Goal: Task Accomplishment & Management: Manage account settings

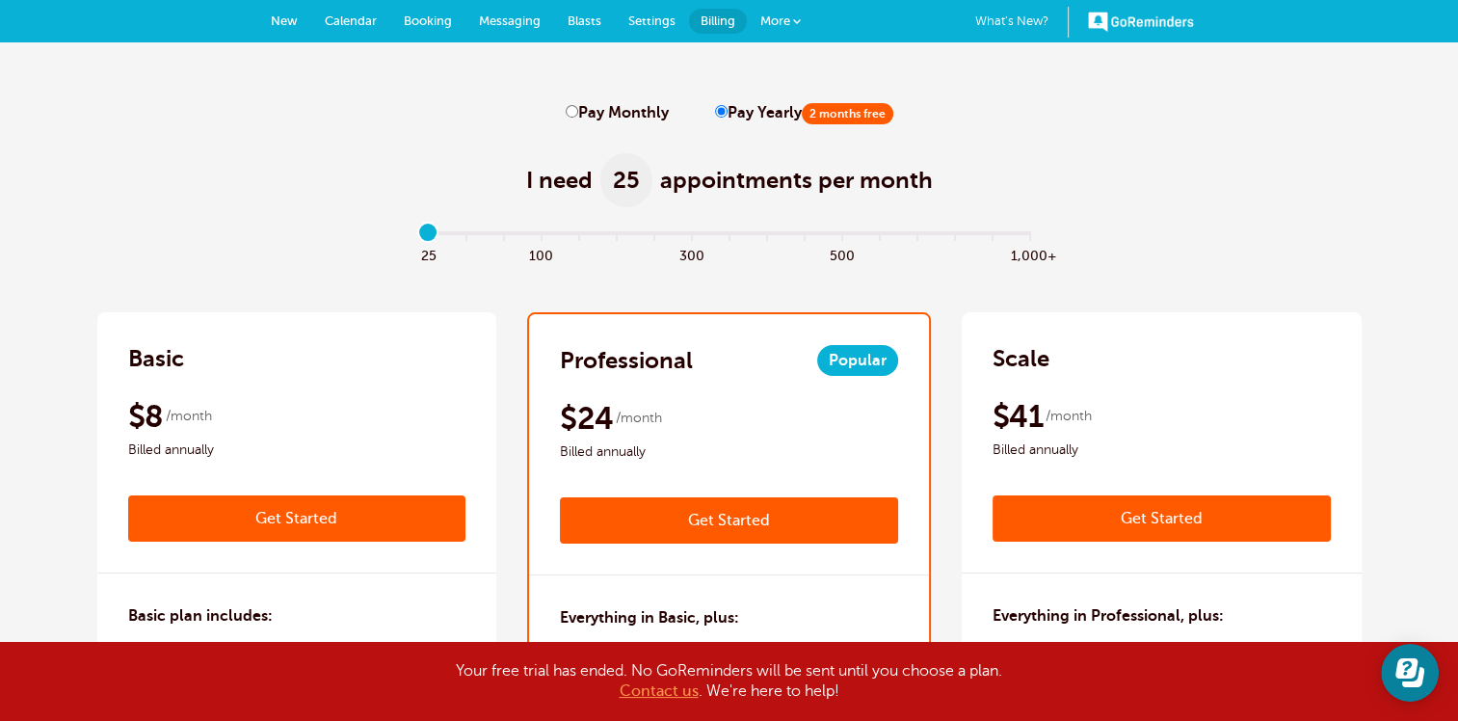
click at [344, 133] on div "I need 25 appointments per month" at bounding box center [729, 169] width 1264 height 94
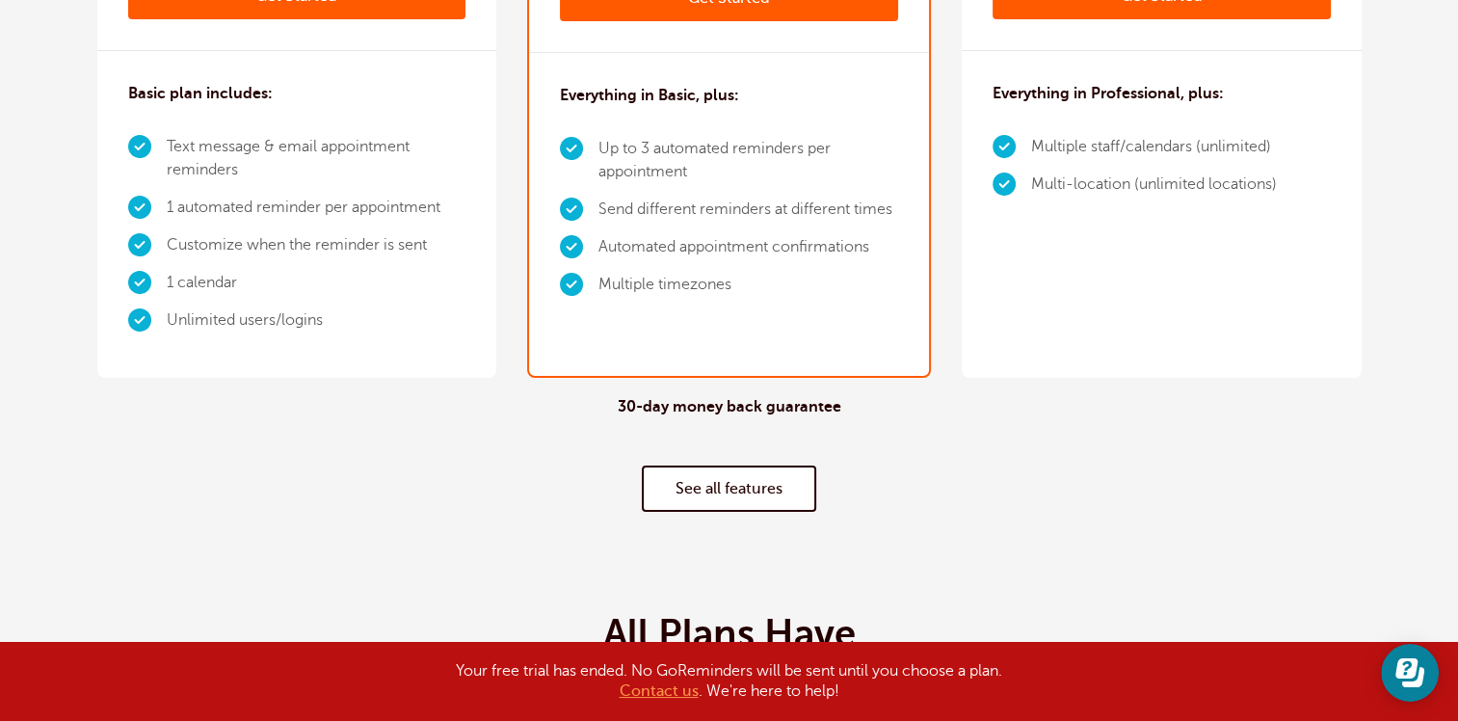
scroll to position [578, 0]
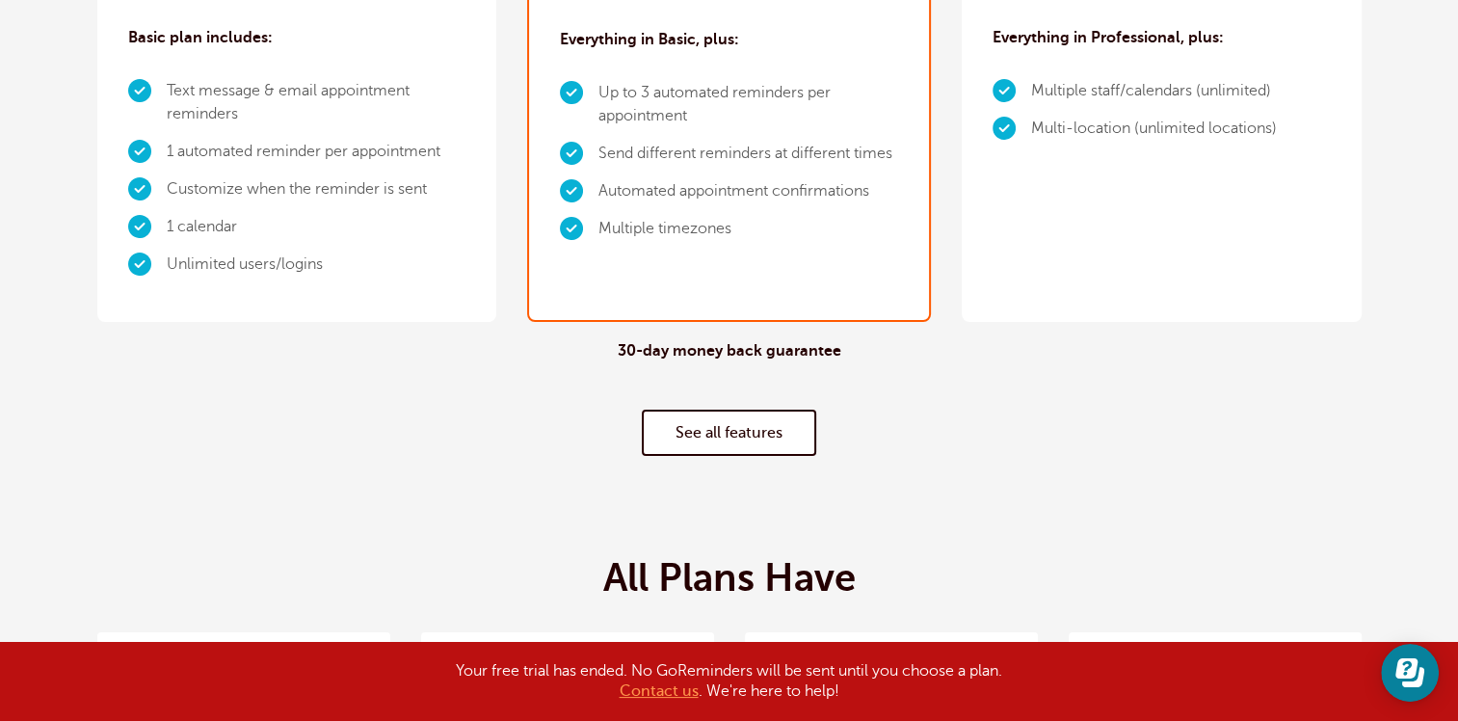
click at [725, 433] on link "See all features" at bounding box center [729, 432] width 174 height 46
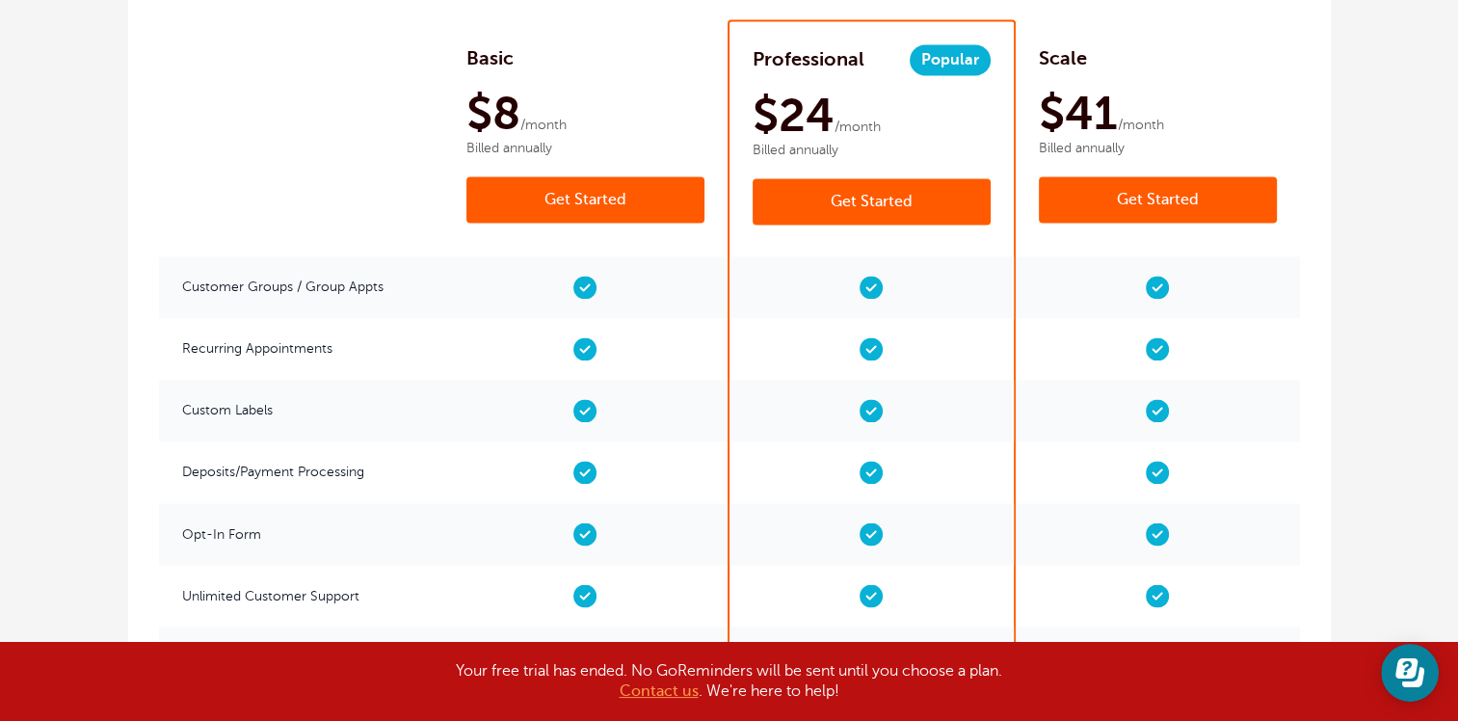
scroll to position [3149, 0]
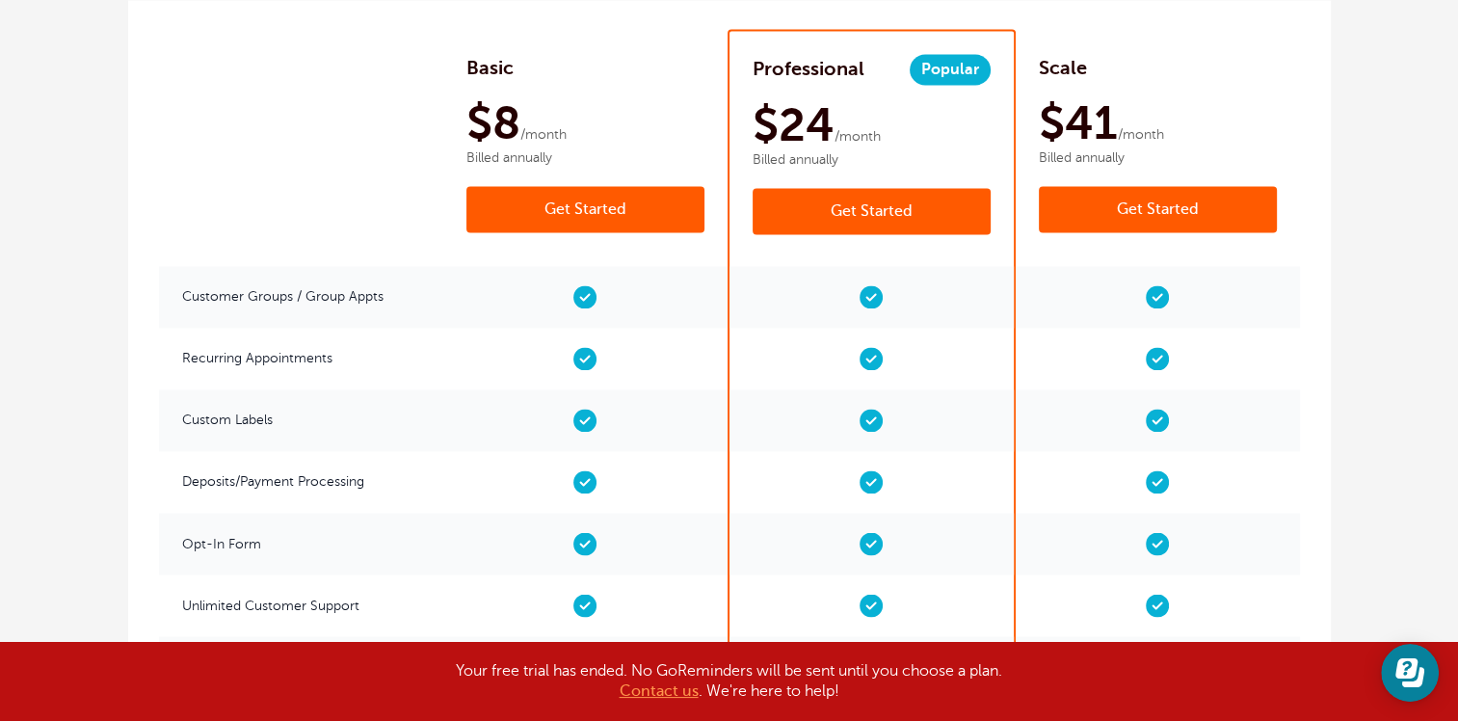
drag, startPoint x: 871, startPoint y: 437, endPoint x: 1370, endPoint y: 83, distance: 612.2
click at [1370, 83] on div "Pay Monthly Pay Yearly 2 months free I need 25 appointments per month" at bounding box center [729, 237] width 1458 height 6687
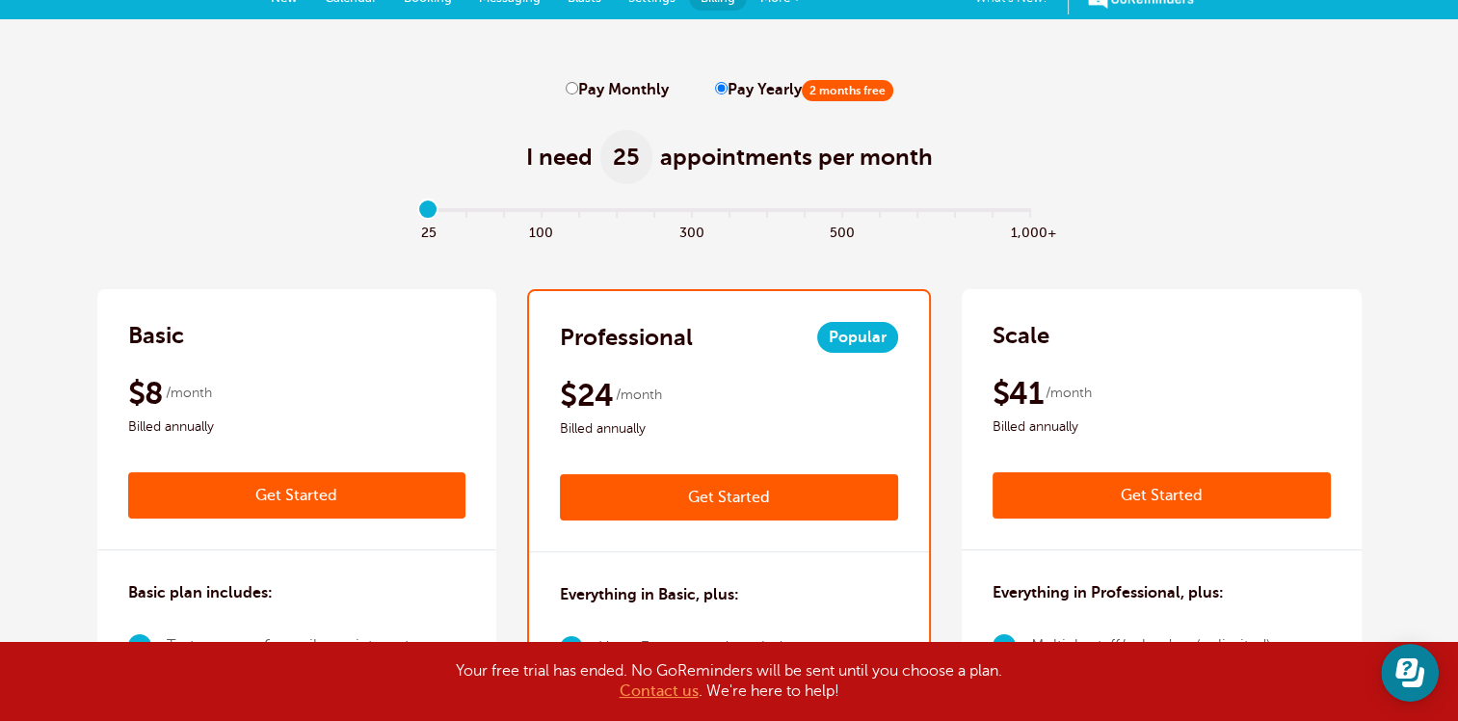
scroll to position [0, 0]
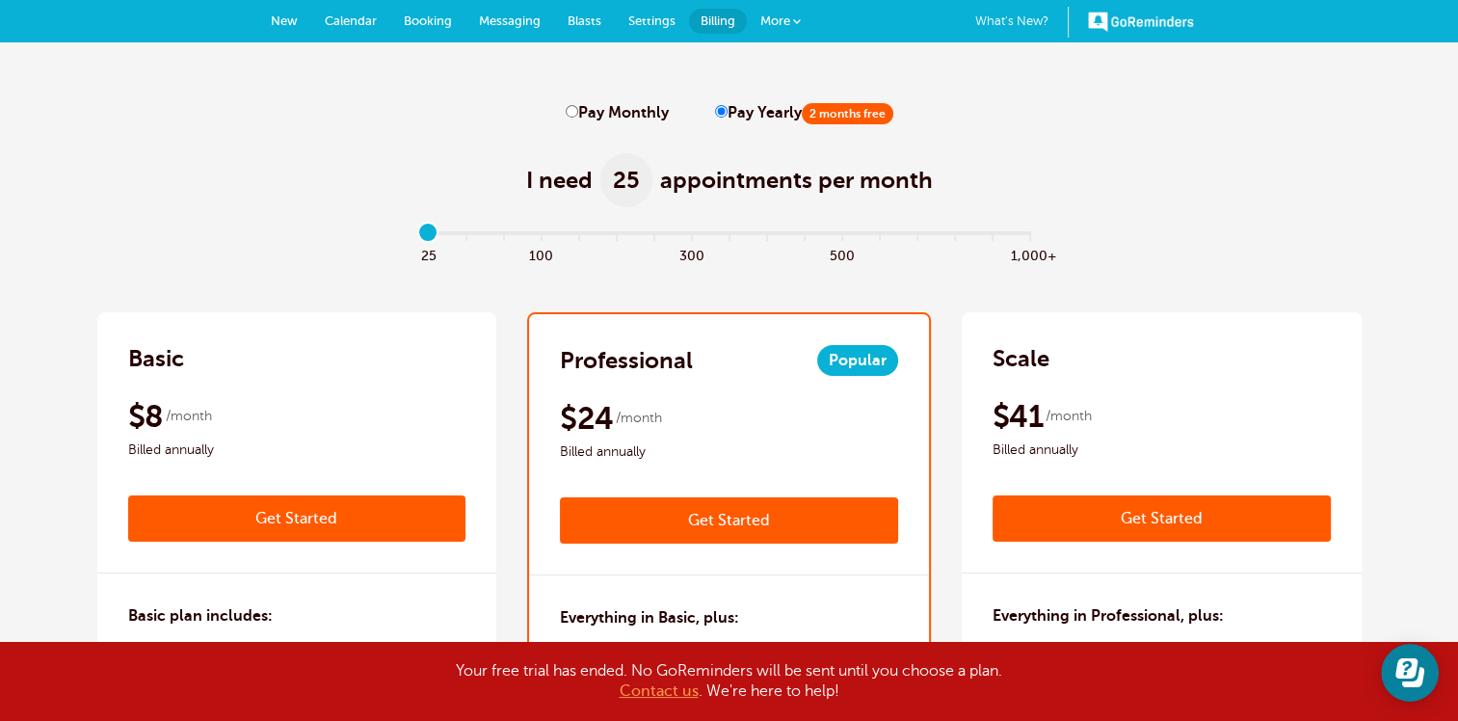
click at [574, 117] on input "Pay Monthly" at bounding box center [572, 111] width 13 height 13
radio input "true"
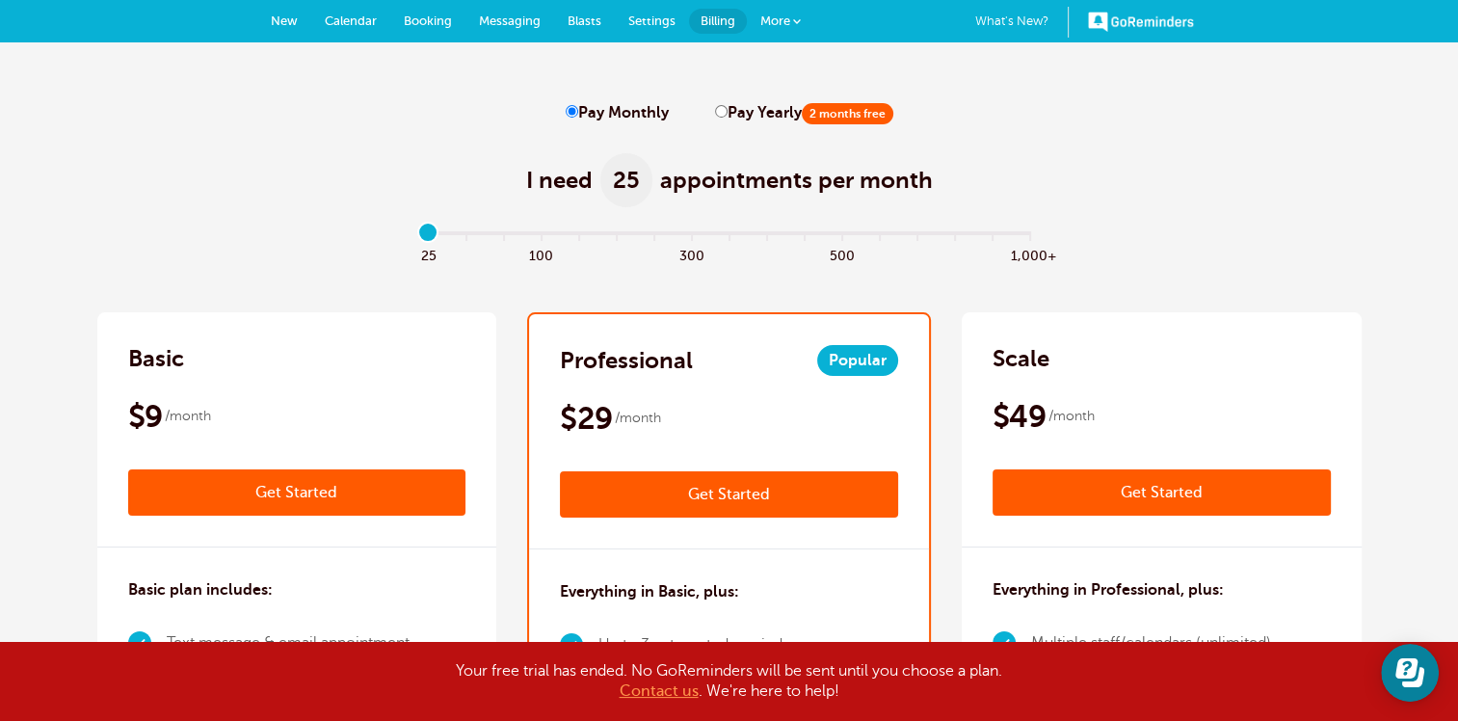
click at [716, 108] on input "Pay Yearly 2 months free" at bounding box center [721, 111] width 13 height 13
radio input "true"
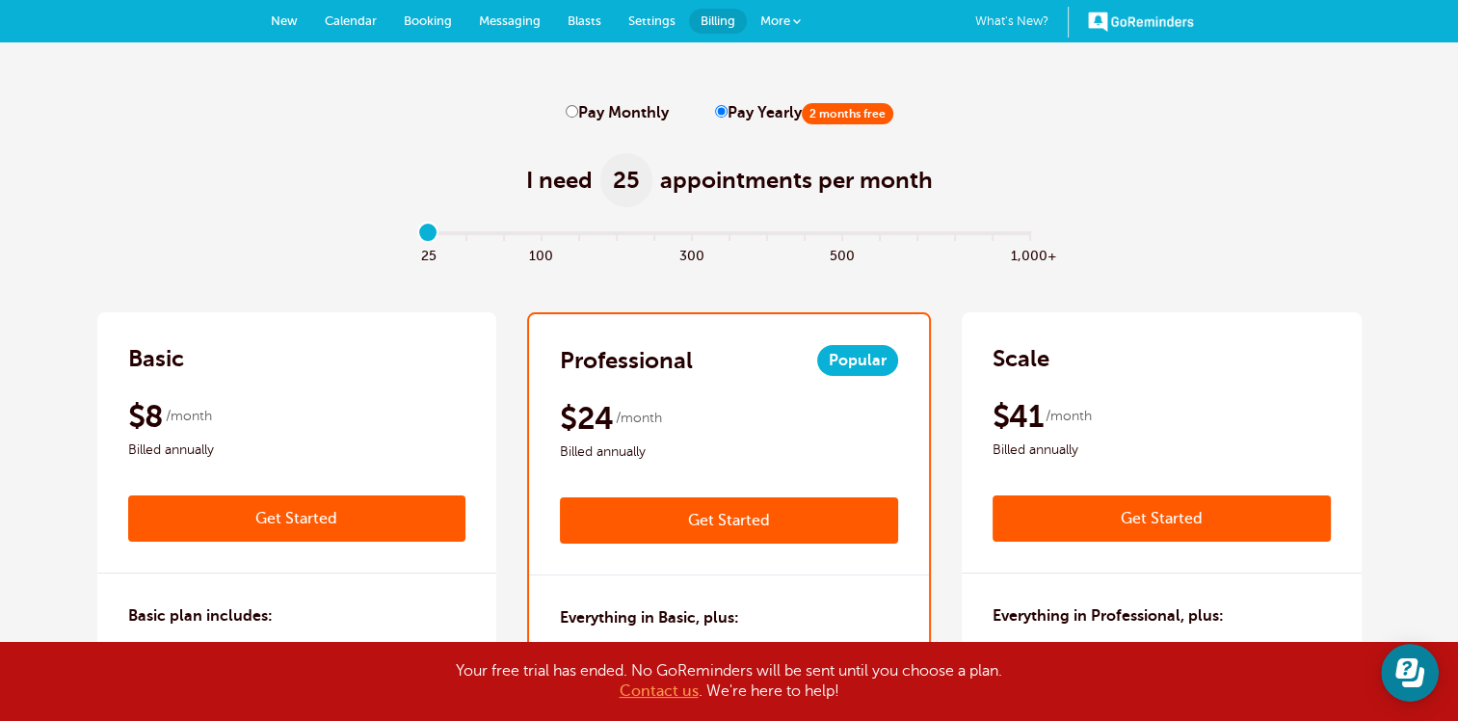
click at [571, 112] on input "Pay Monthly" at bounding box center [572, 111] width 13 height 13
radio input "true"
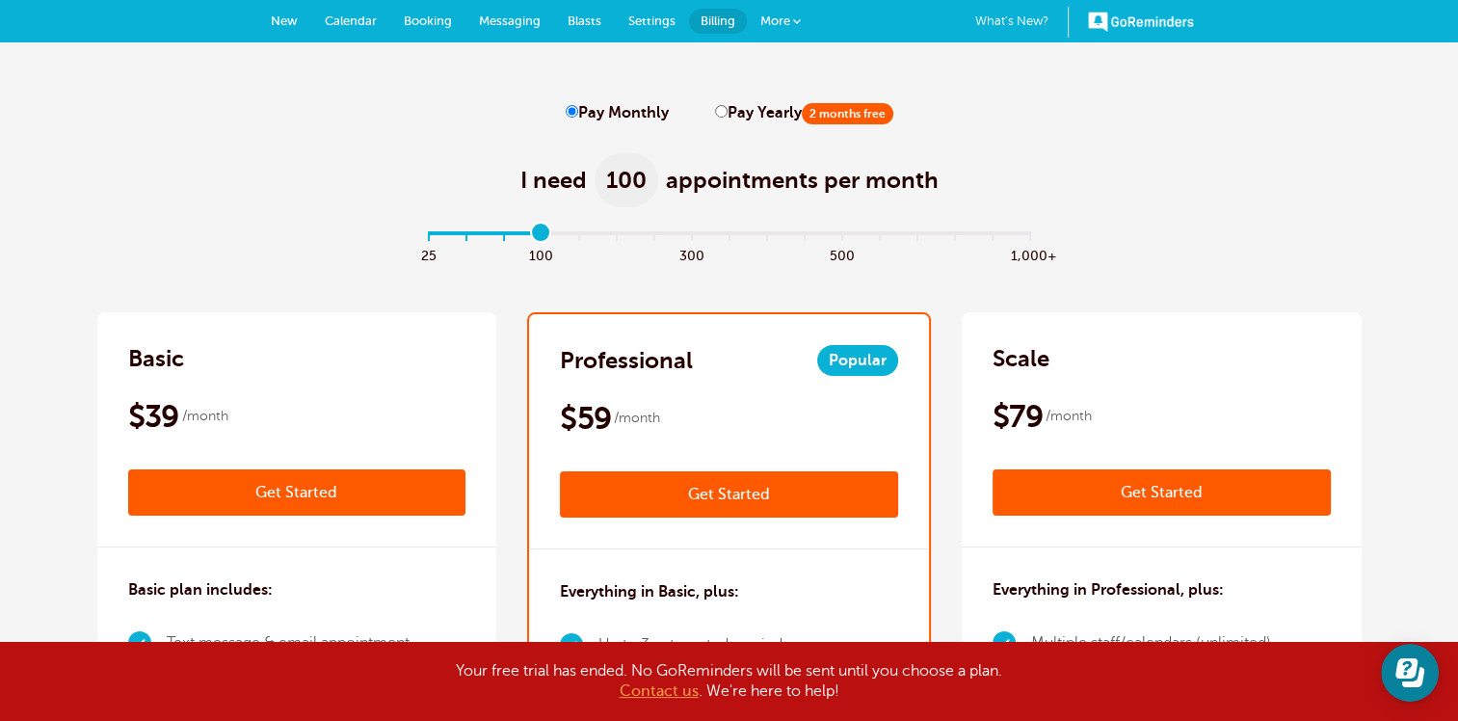
click at [549, 235] on input "range" at bounding box center [728, 237] width 623 height 4
type input "0"
click at [432, 235] on input "range" at bounding box center [728, 237] width 623 height 4
click at [748, 490] on link "Get Started" at bounding box center [729, 494] width 338 height 46
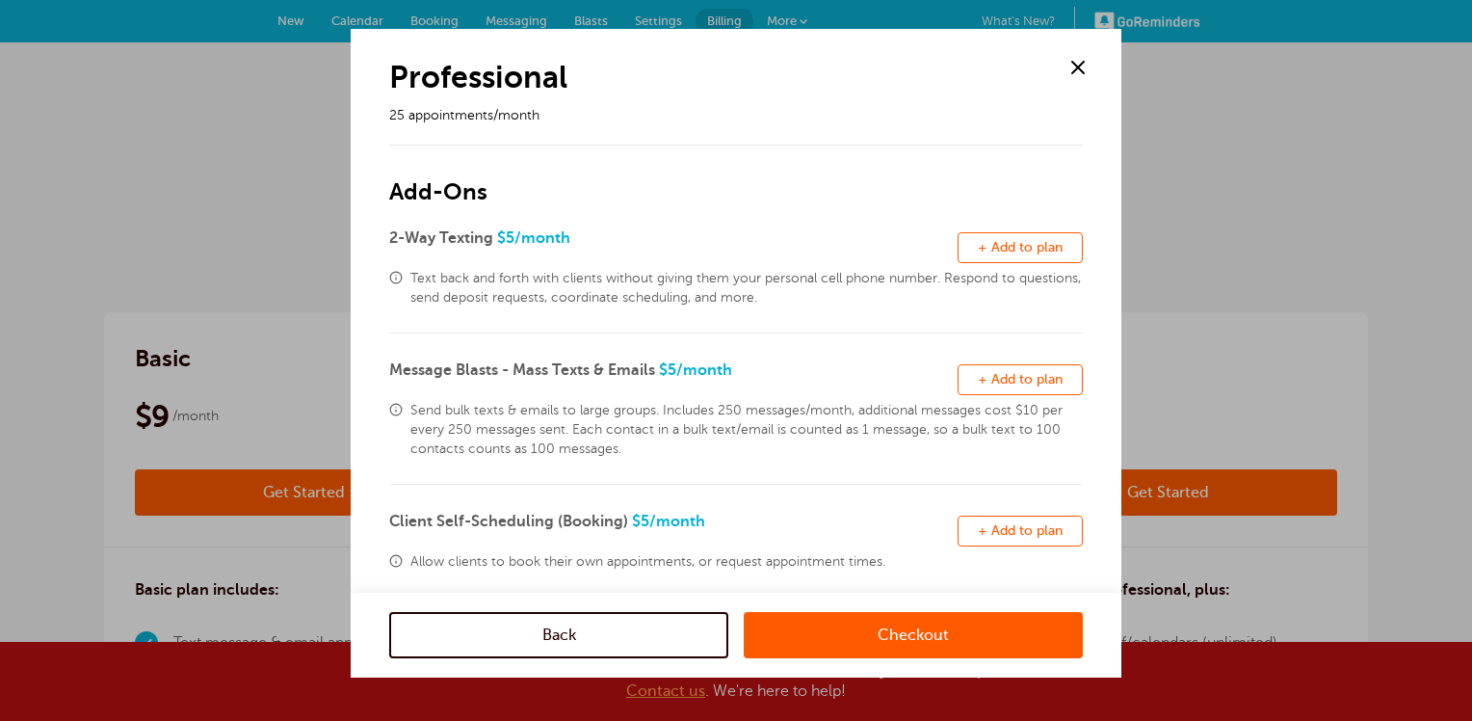
click at [1005, 248] on span "+ Add to plan" at bounding box center [1020, 247] width 85 height 14
click at [916, 637] on link "Checkout" at bounding box center [913, 635] width 339 height 46
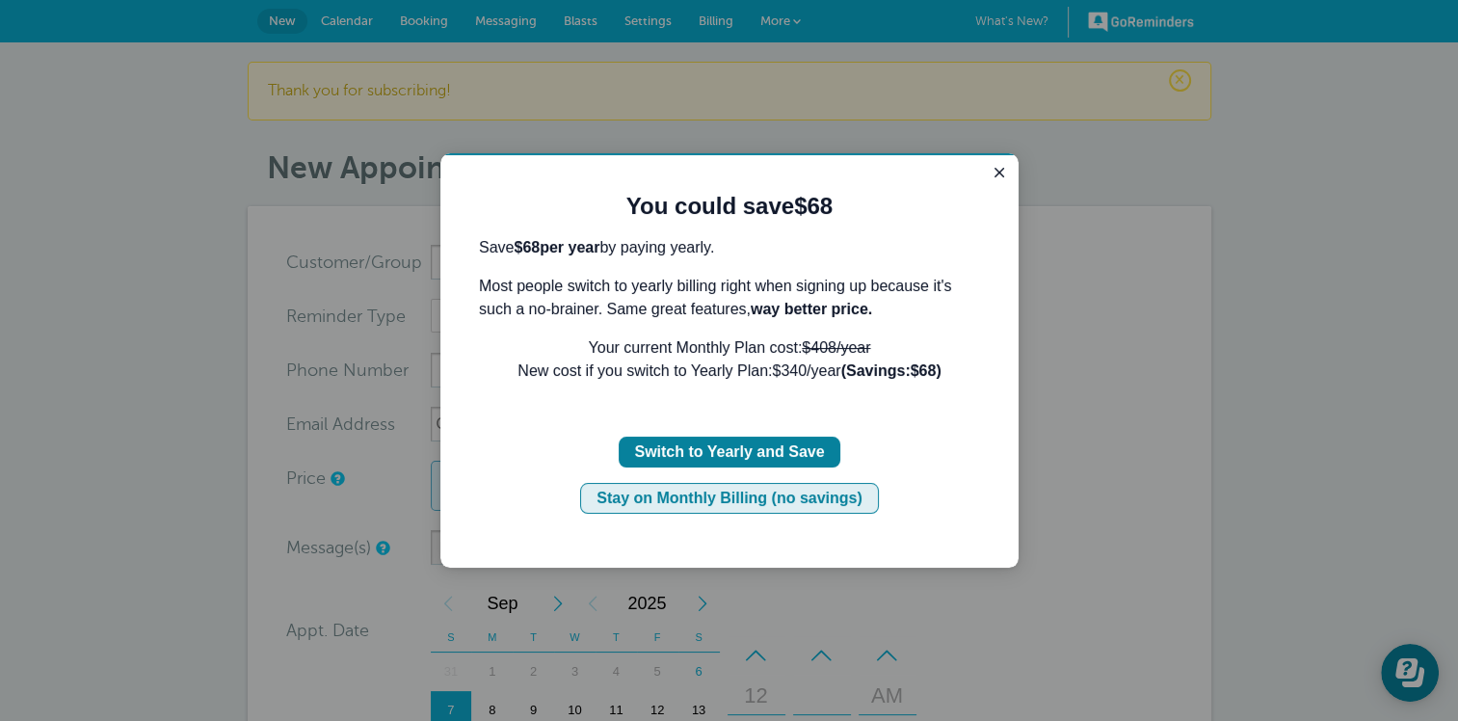
click at [716, 495] on div "Stay on Monthly Billing (no savings)" at bounding box center [729, 498] width 266 height 23
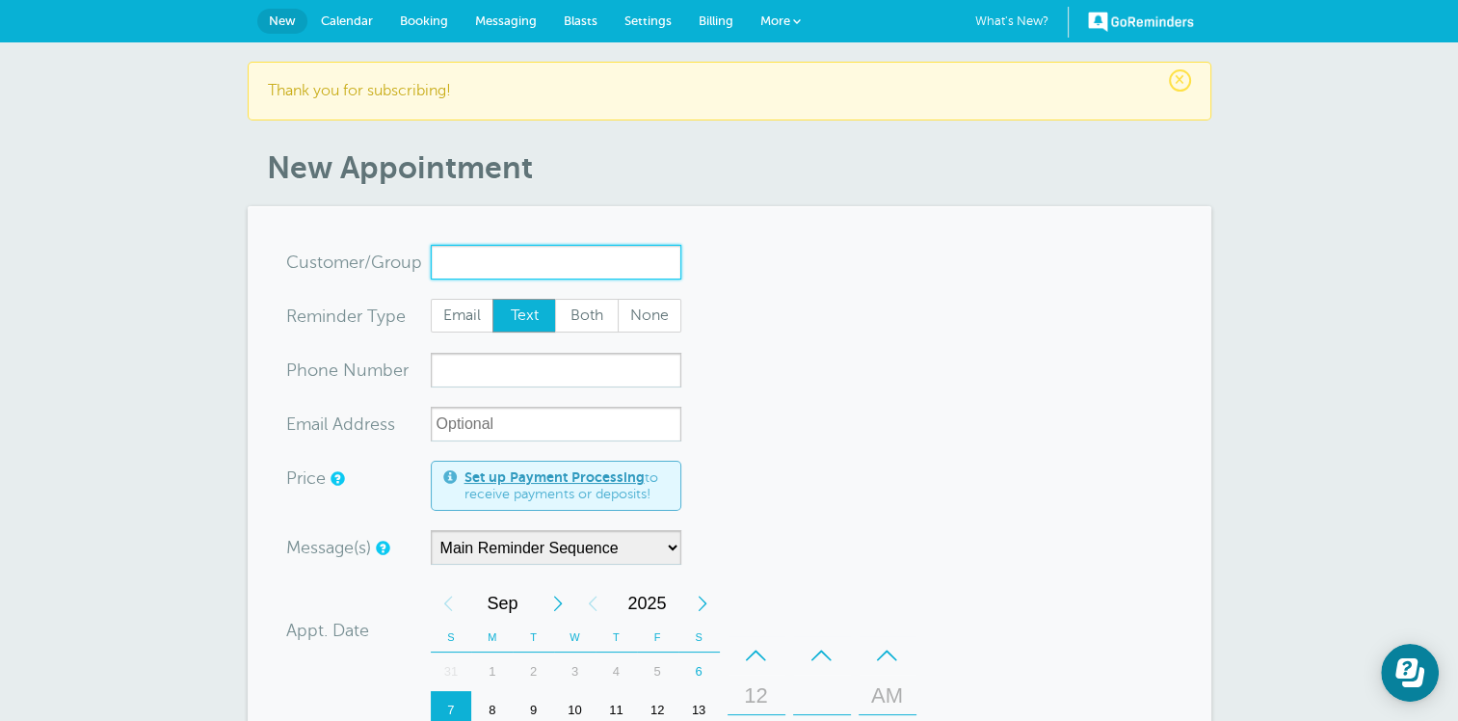
click at [481, 270] on input "x-no-autofill" at bounding box center [556, 262] width 251 height 35
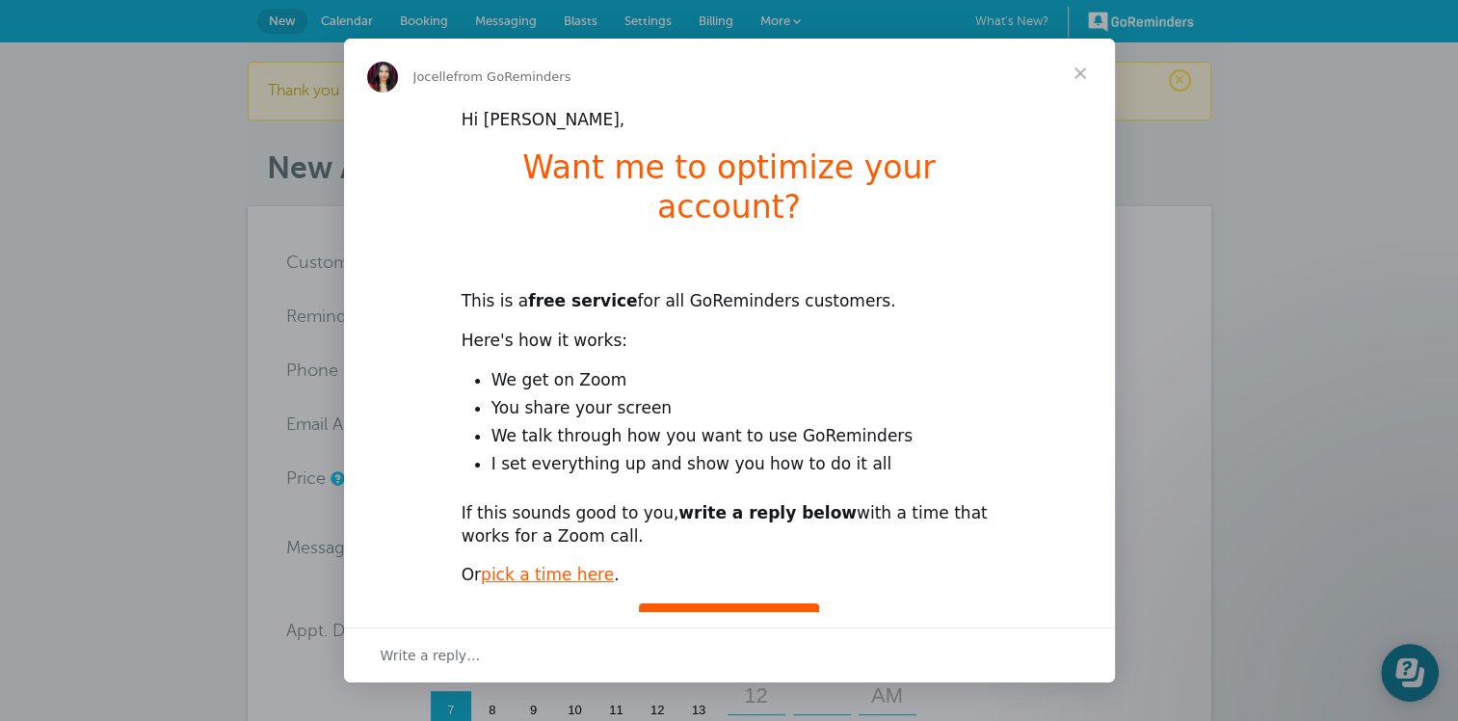
click at [1080, 71] on span "Close" at bounding box center [1079, 73] width 69 height 69
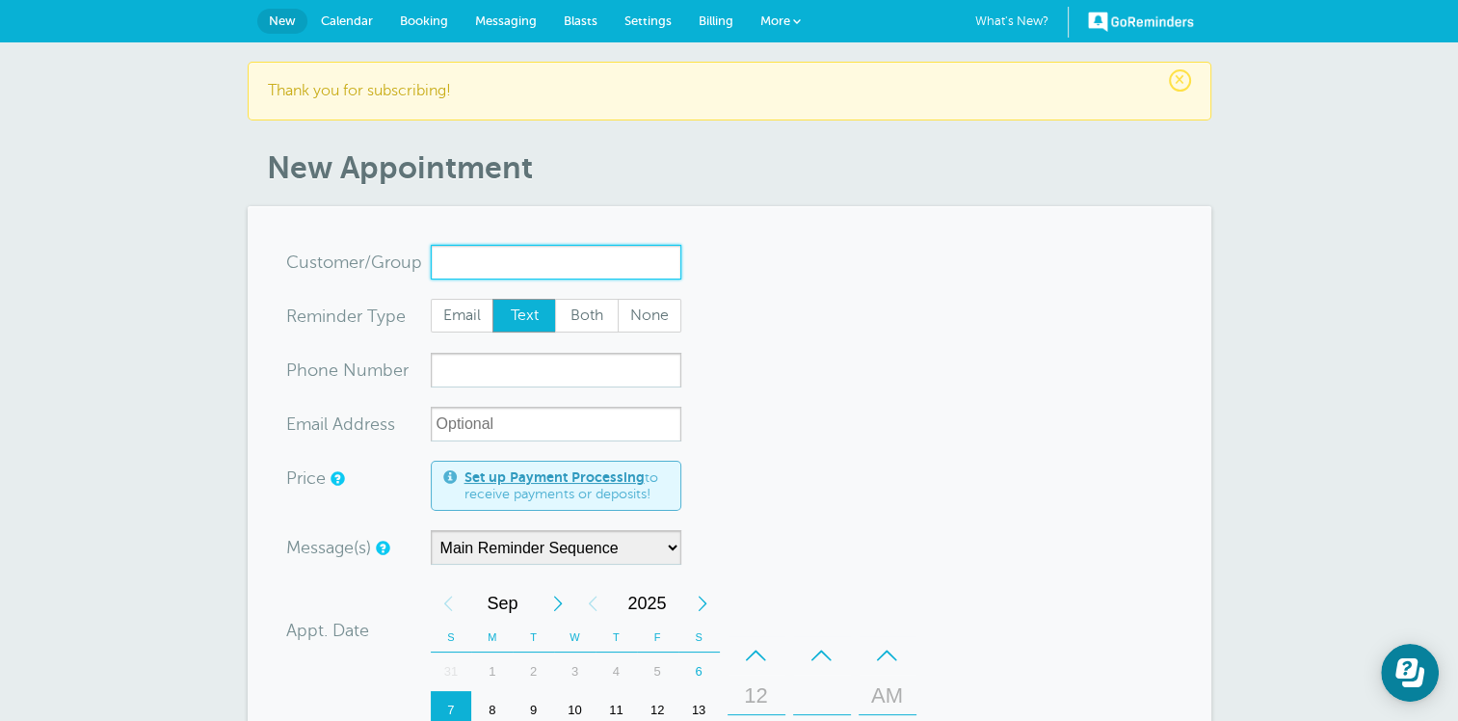
click at [477, 263] on input "x-no-autofill" at bounding box center [556, 262] width 251 height 35
type input "Jimmy"
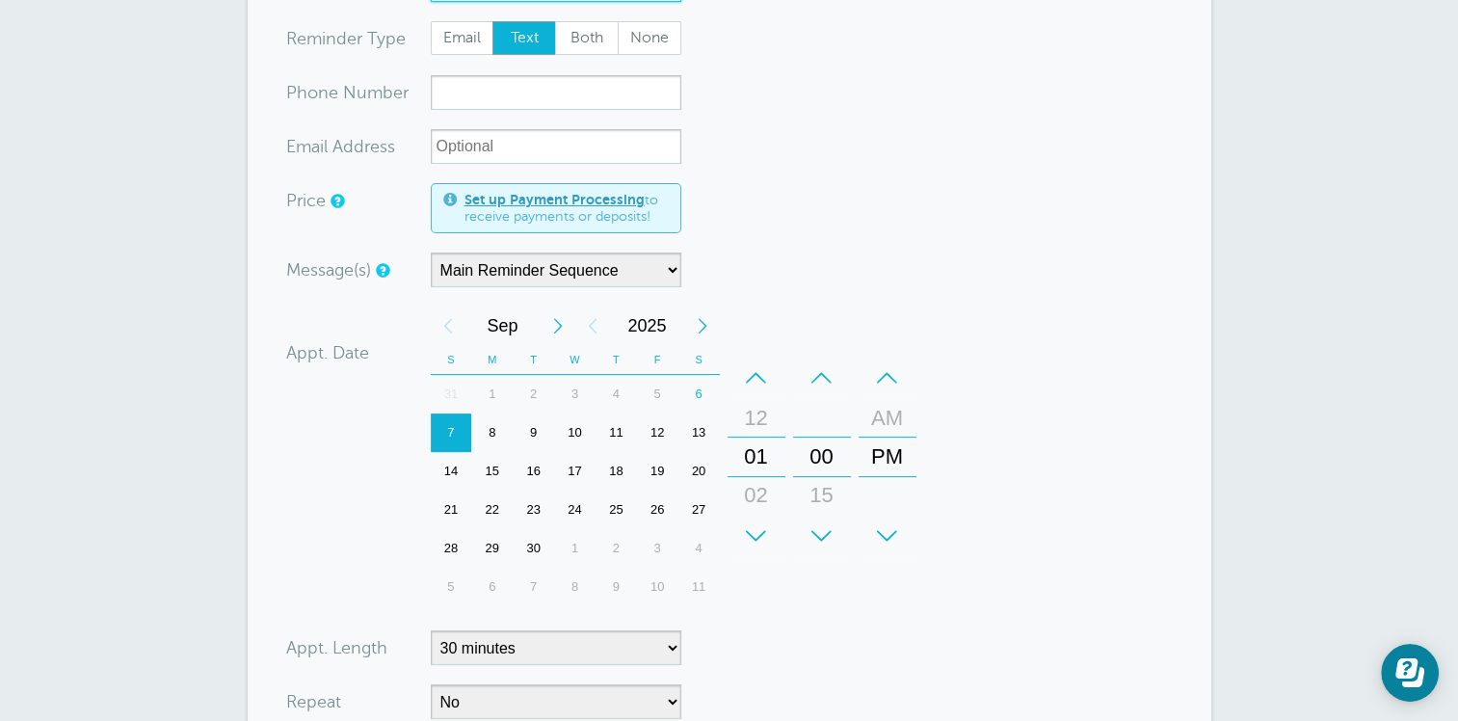
scroll to position [289, 0]
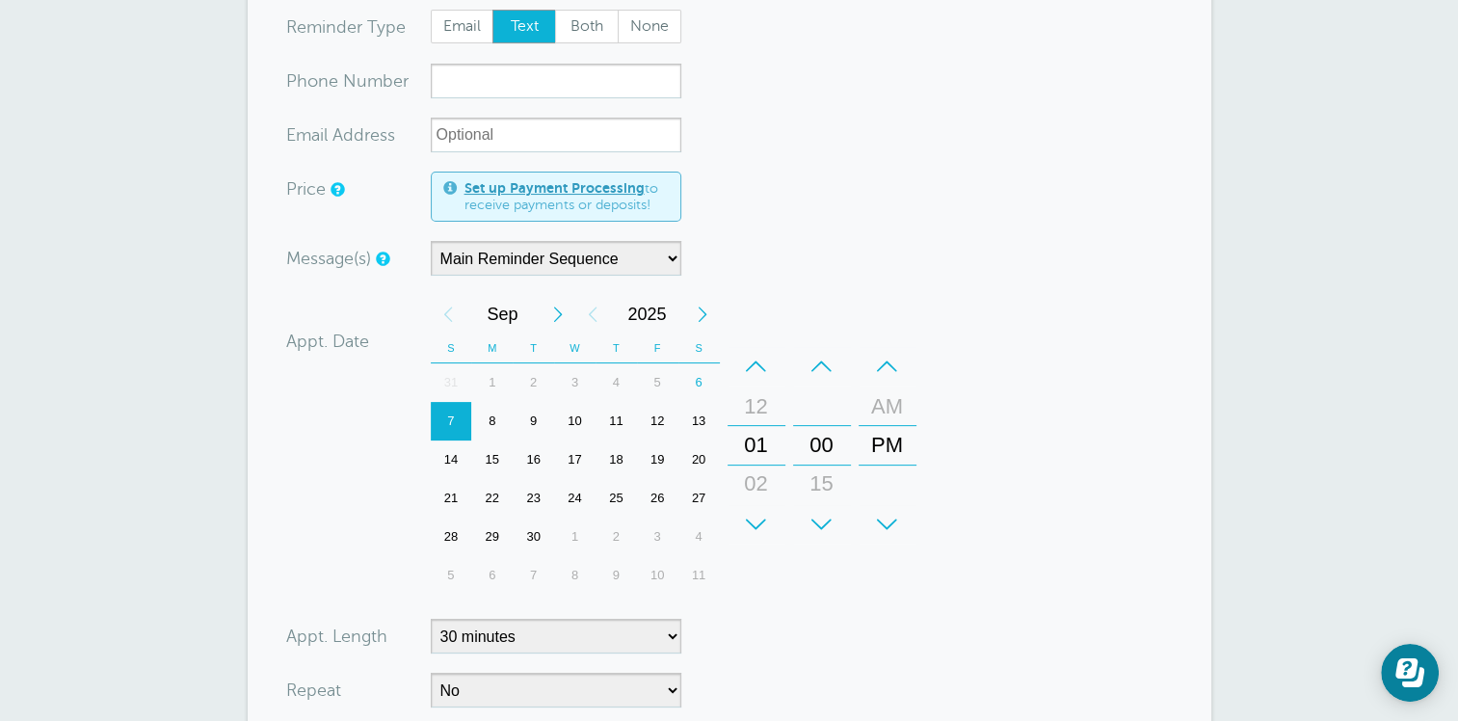
click at [752, 520] on div "+" at bounding box center [756, 524] width 58 height 39
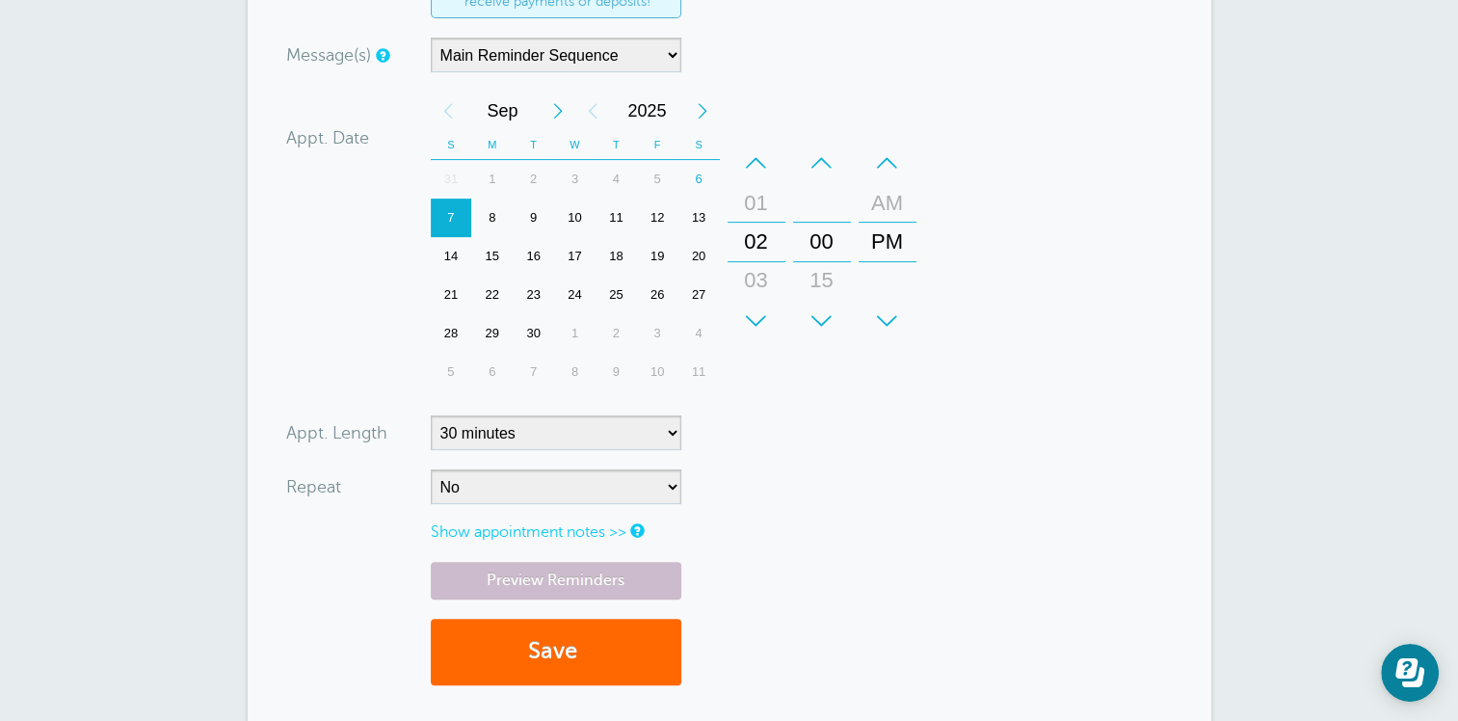
scroll to position [578, 0]
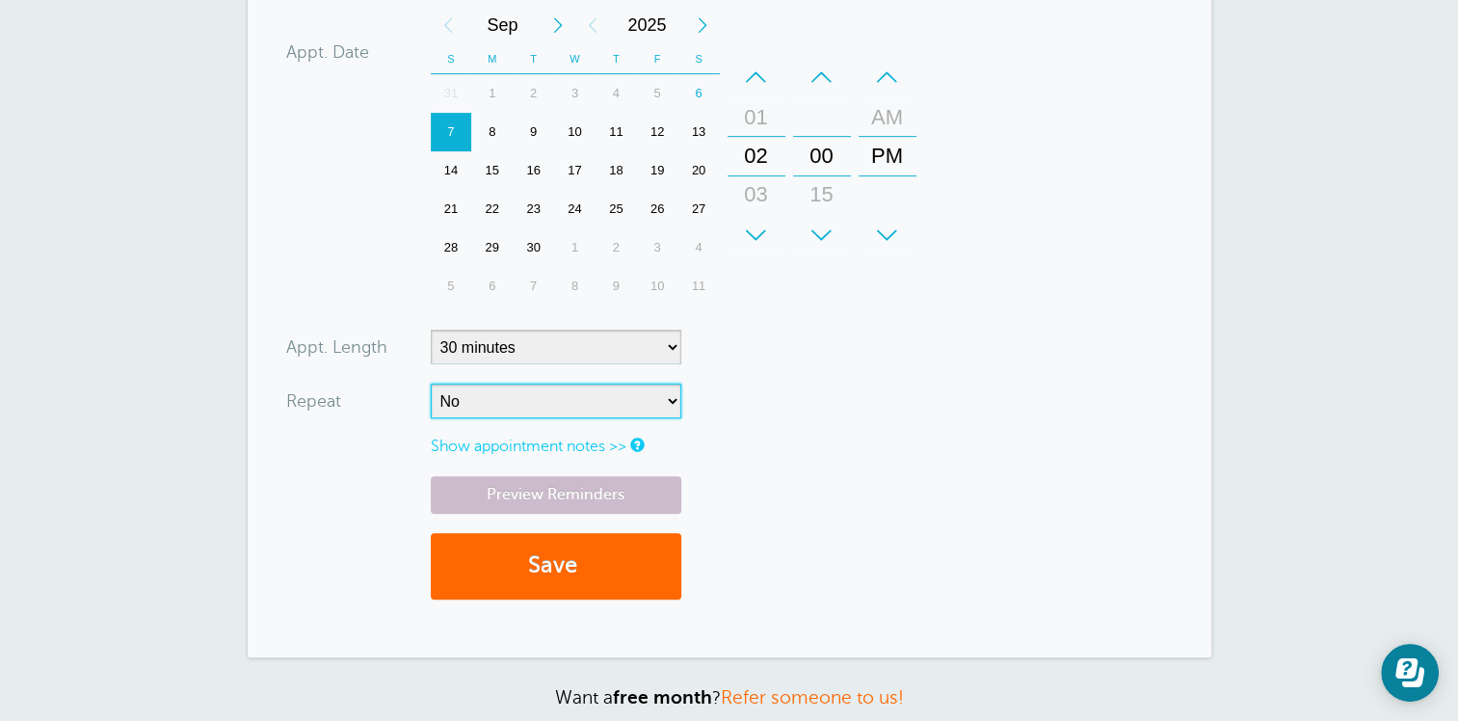
click at [670, 399] on select "No Daily Weekly Every 2 weeks Every 3 weeks Every 4 weeks Monthly Every 5 weeks…" at bounding box center [556, 400] width 251 height 35
click at [963, 323] on form "You are creating a new customer. To use an existing customer select one from th…" at bounding box center [729, 143] width 886 height 952
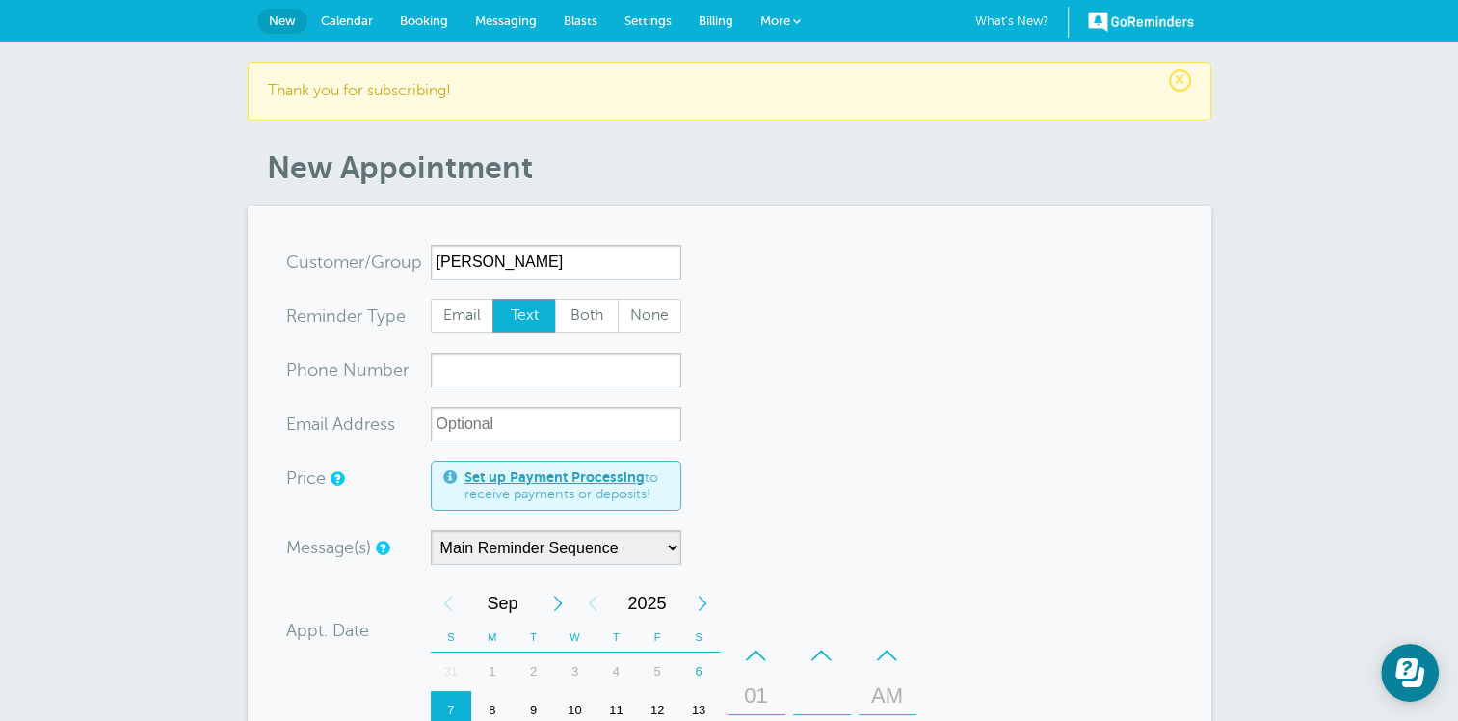
scroll to position [193, 0]
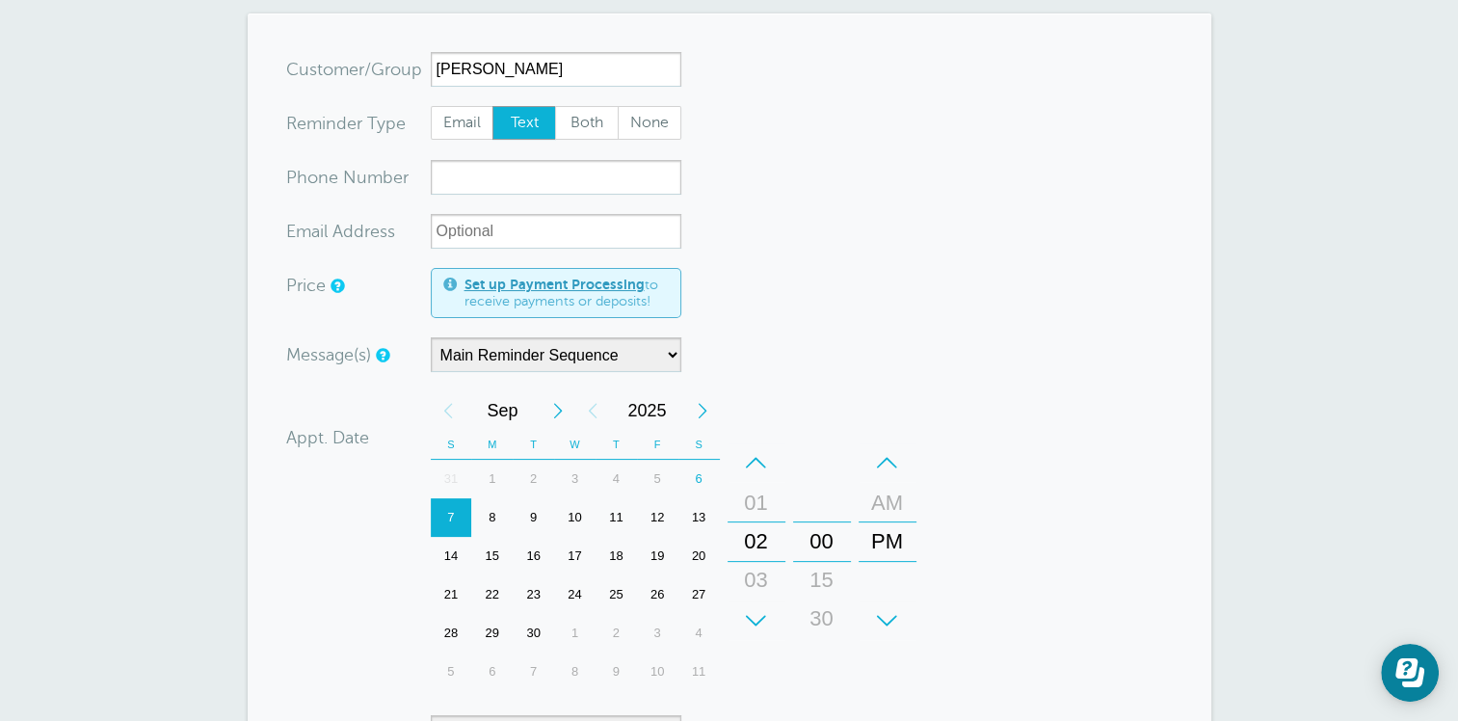
click at [825, 541] on div "00" at bounding box center [822, 541] width 46 height 39
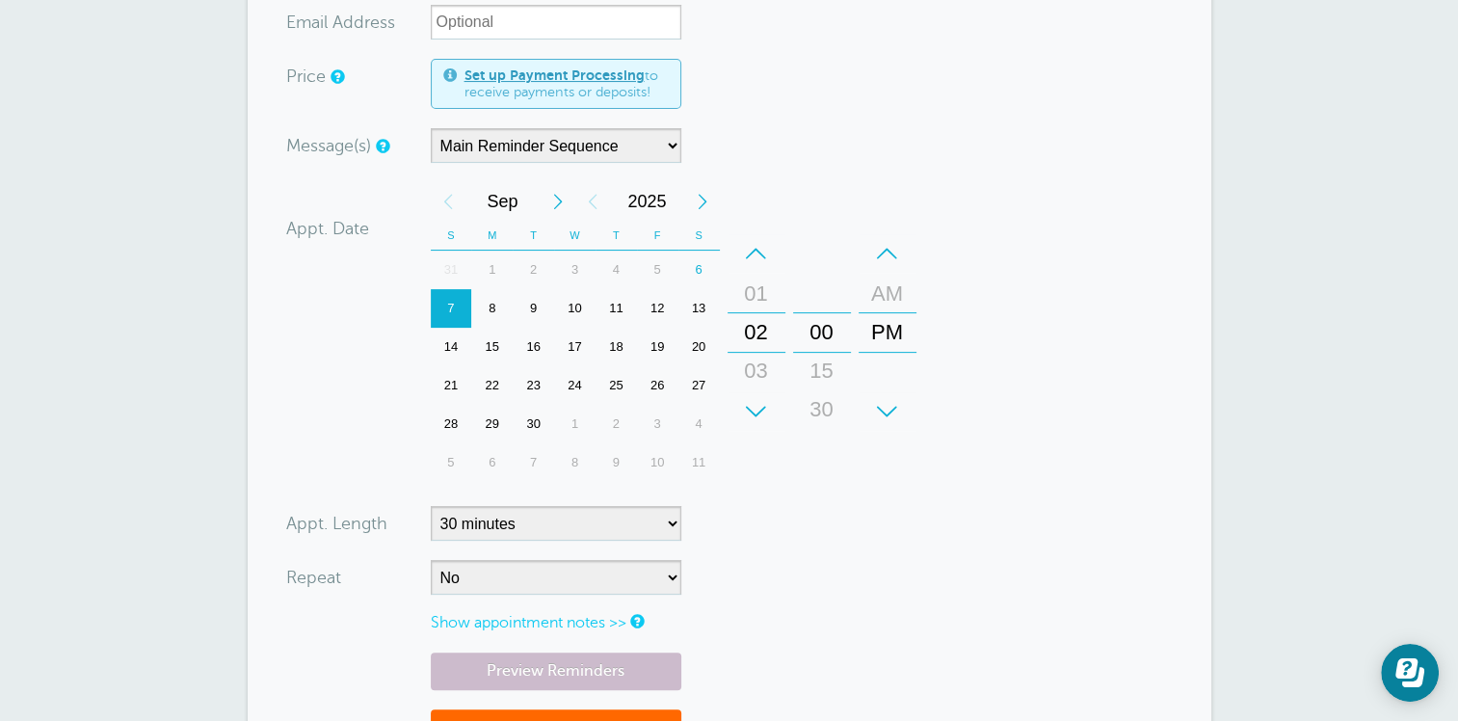
scroll to position [289, 0]
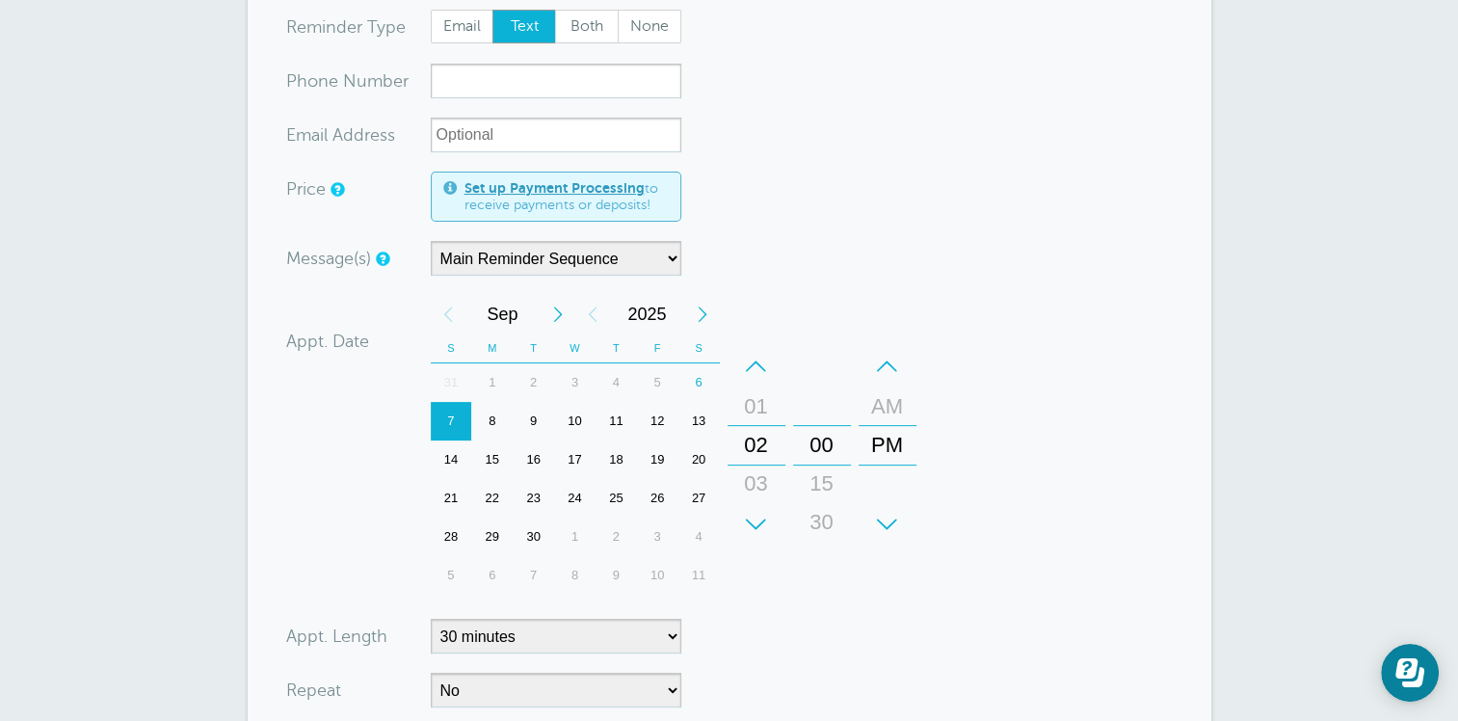
click at [819, 445] on div "00" at bounding box center [822, 445] width 46 height 39
click at [824, 445] on div "00" at bounding box center [822, 445] width 46 height 39
click at [825, 479] on div "15" at bounding box center [822, 483] width 46 height 39
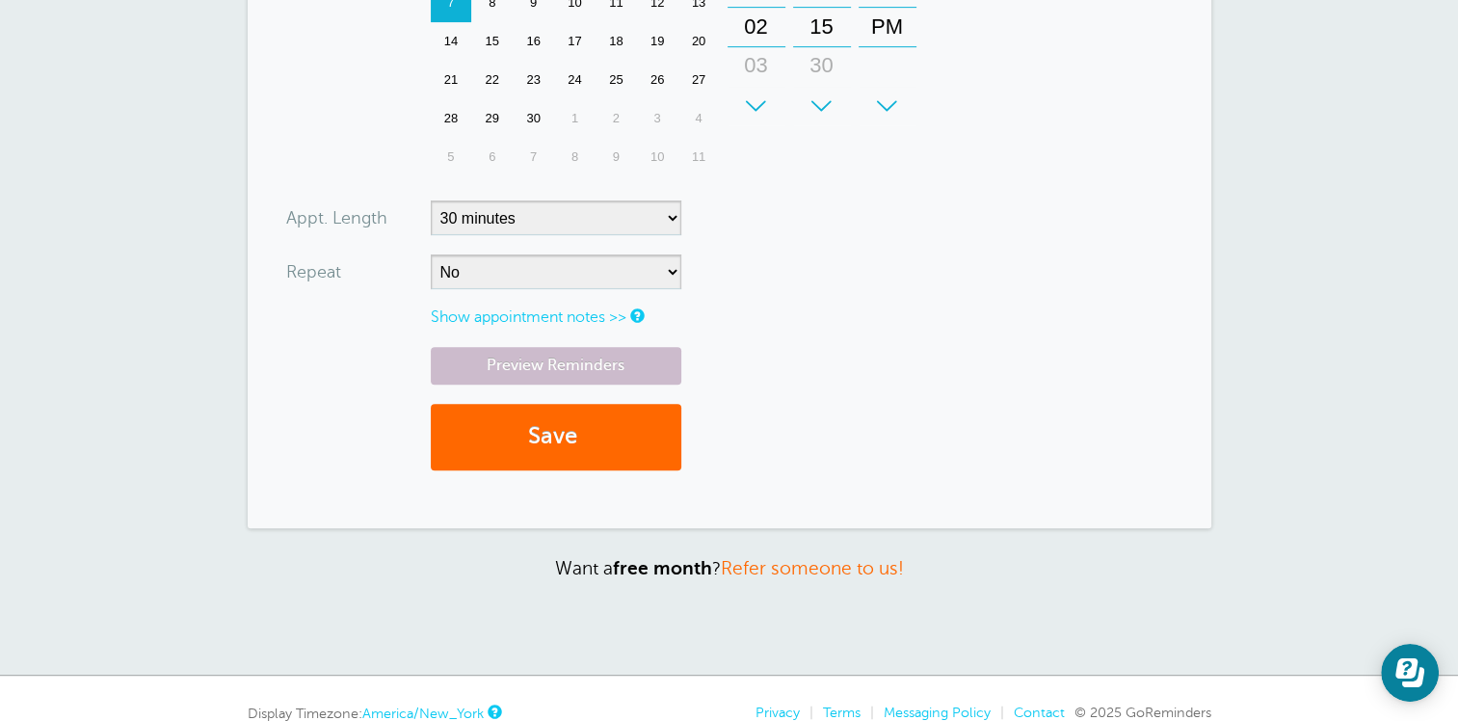
scroll to position [771, 0]
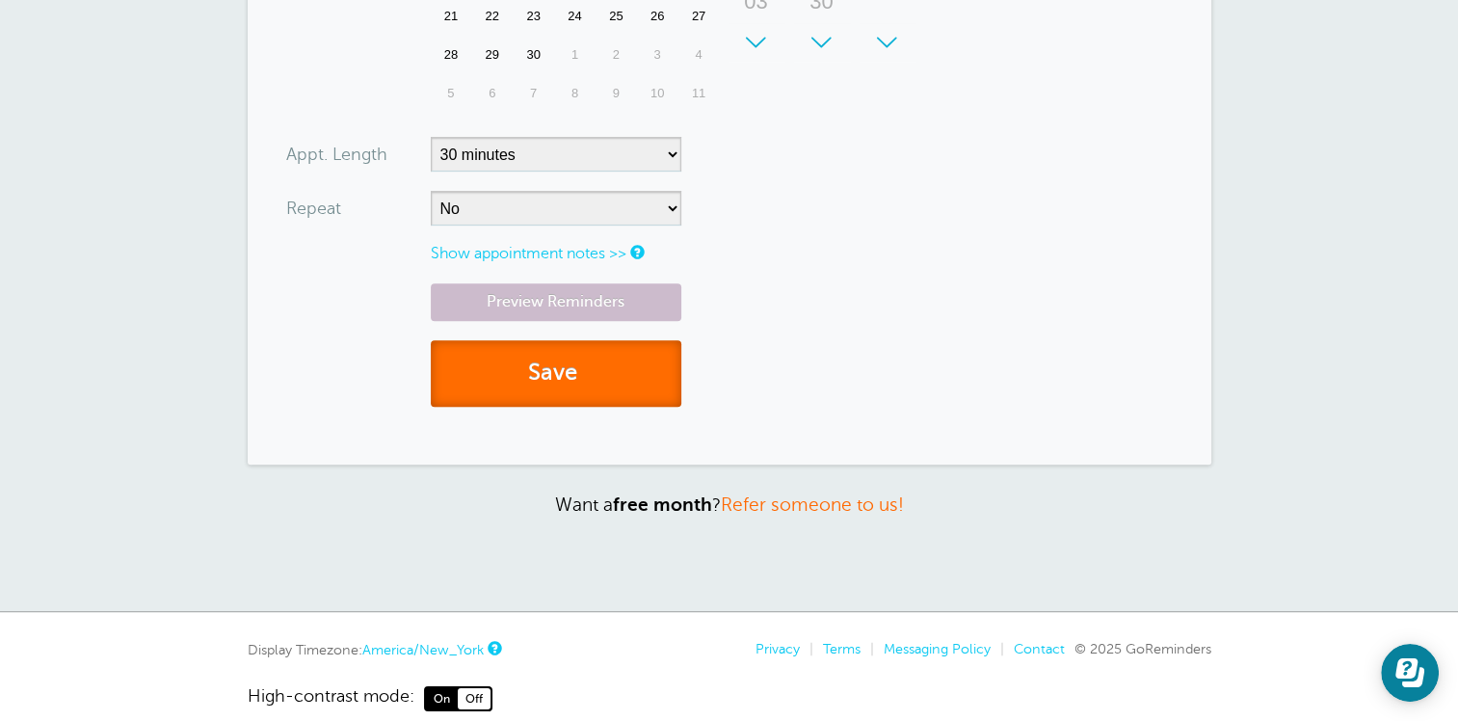
click at [567, 371] on button "Save" at bounding box center [556, 373] width 251 height 66
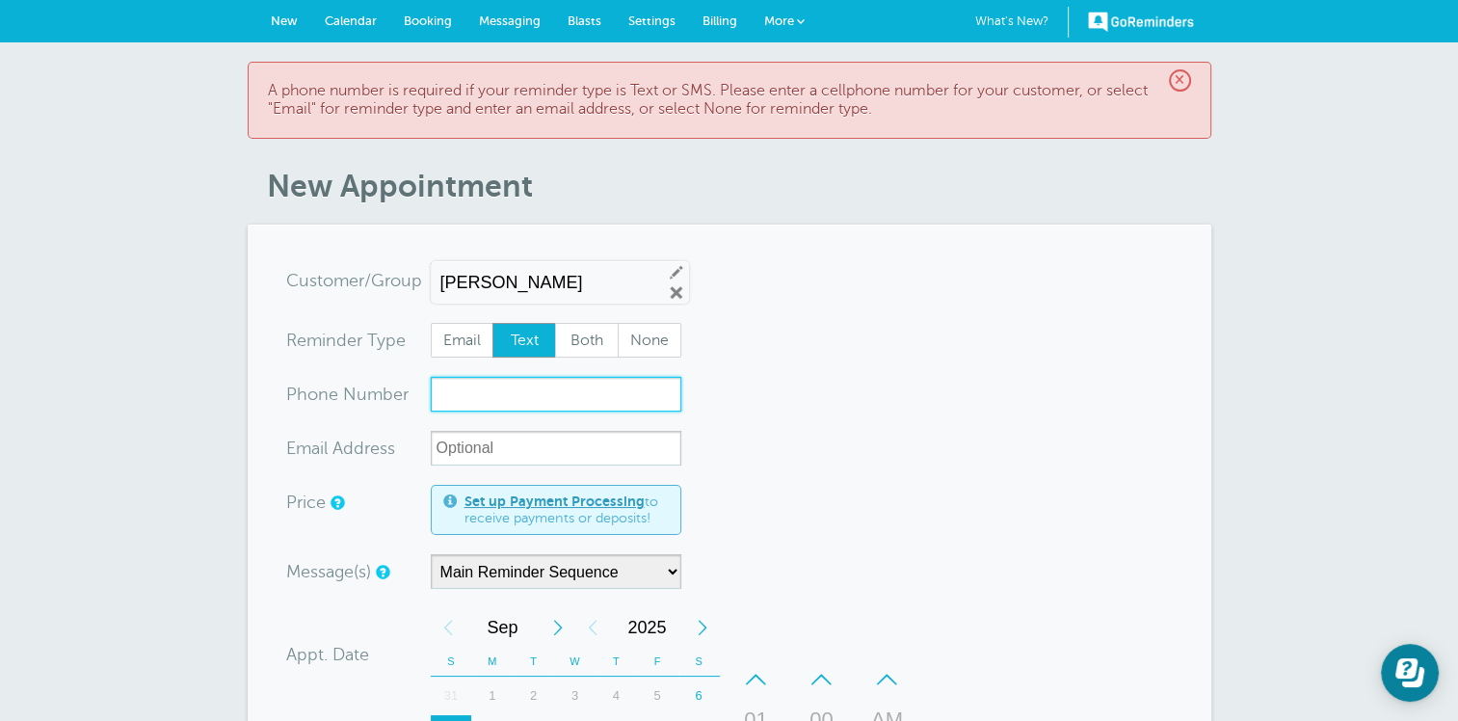
click at [504, 388] on input "xxx-no-autofill" at bounding box center [556, 394] width 251 height 35
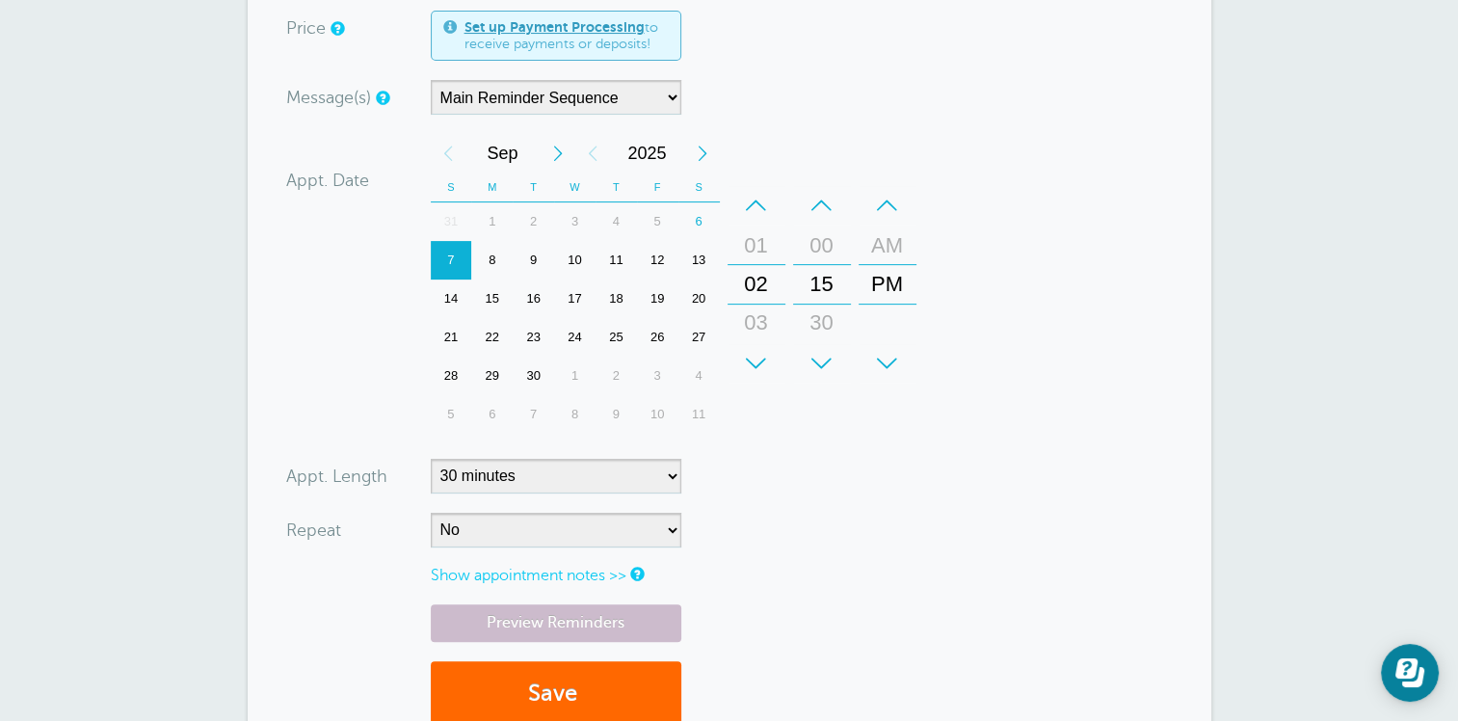
scroll to position [578, 0]
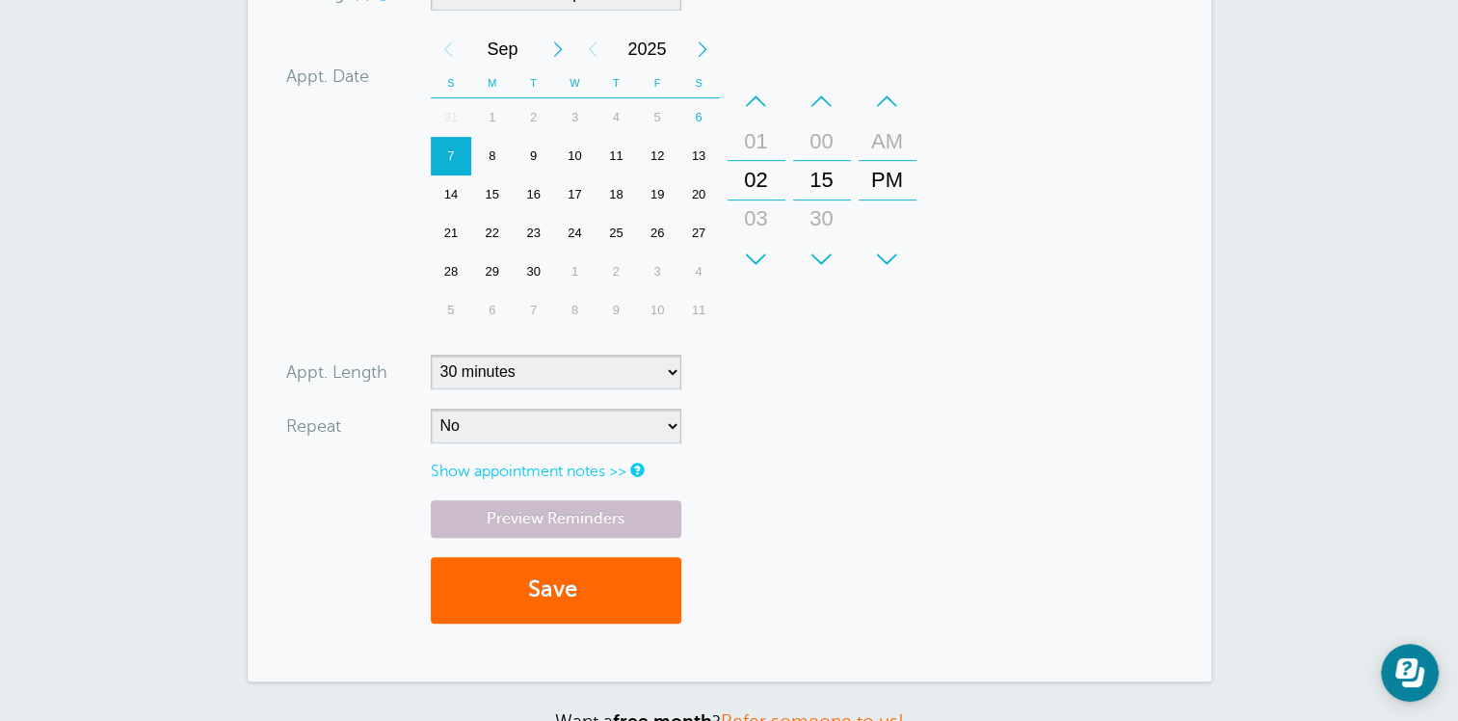
type input "3608889151"
click at [547, 469] on link "Show appointment notes >>" at bounding box center [529, 470] width 196 height 17
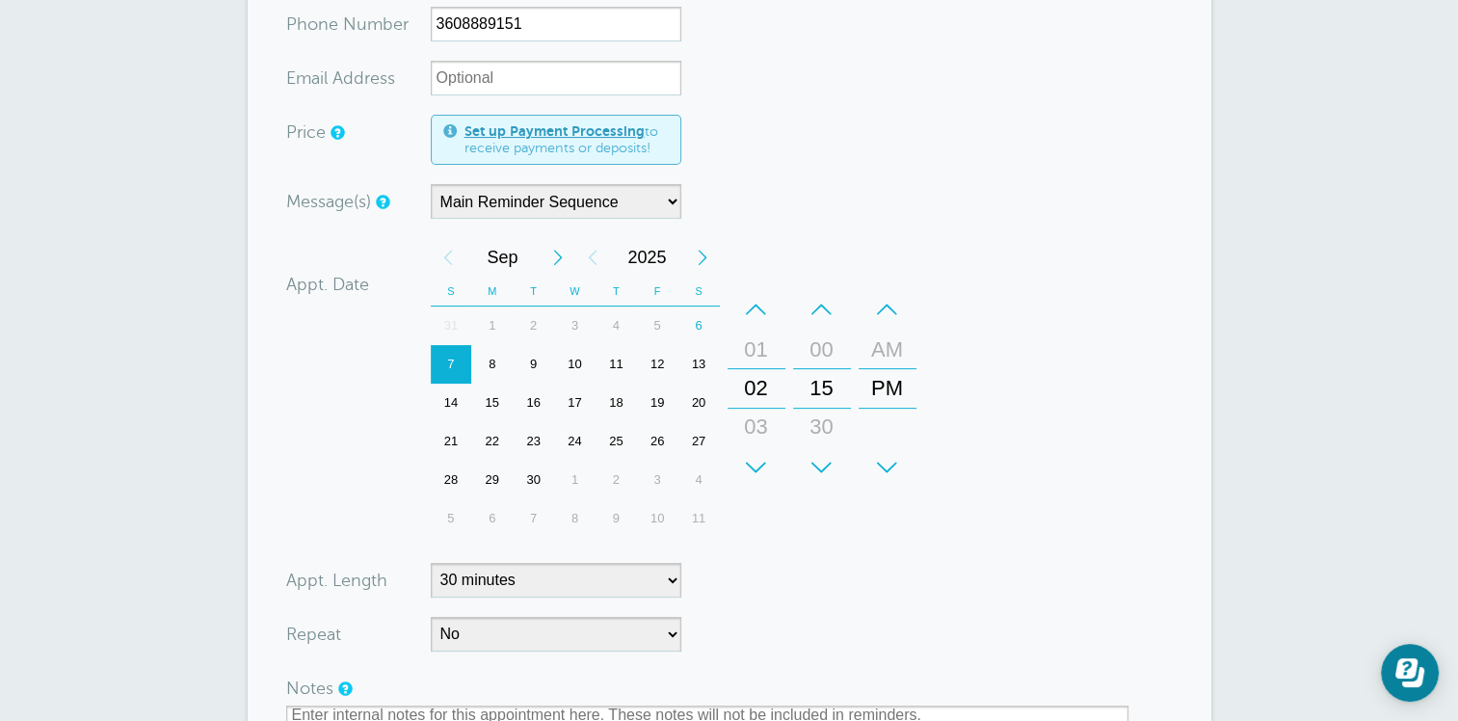
scroll to position [0, 0]
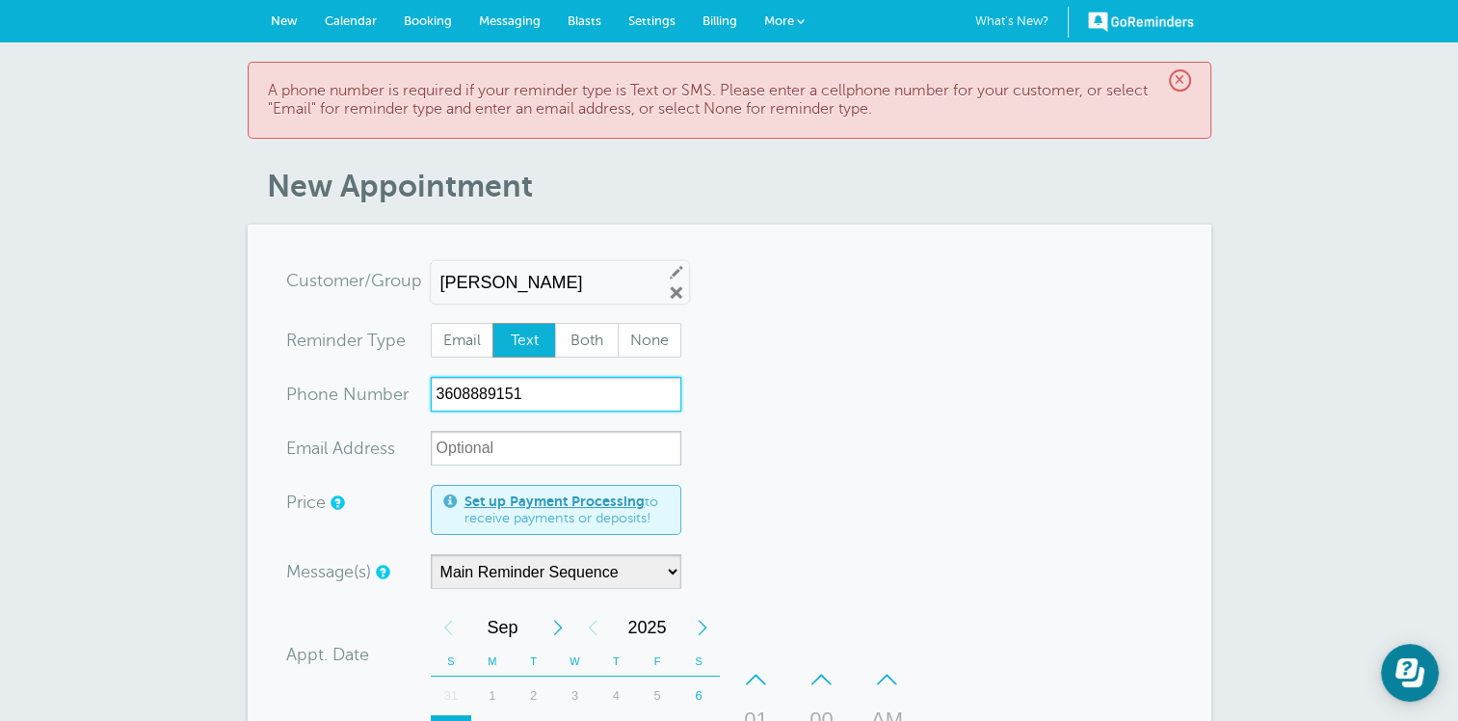
click at [565, 391] on input "3608889151" at bounding box center [556, 394] width 251 height 35
click at [529, 264] on div "Jimmy Edit Remove" at bounding box center [560, 282] width 258 height 42
drag, startPoint x: 475, startPoint y: 280, endPoint x: 269, endPoint y: 296, distance: 206.8
type input "Robert"
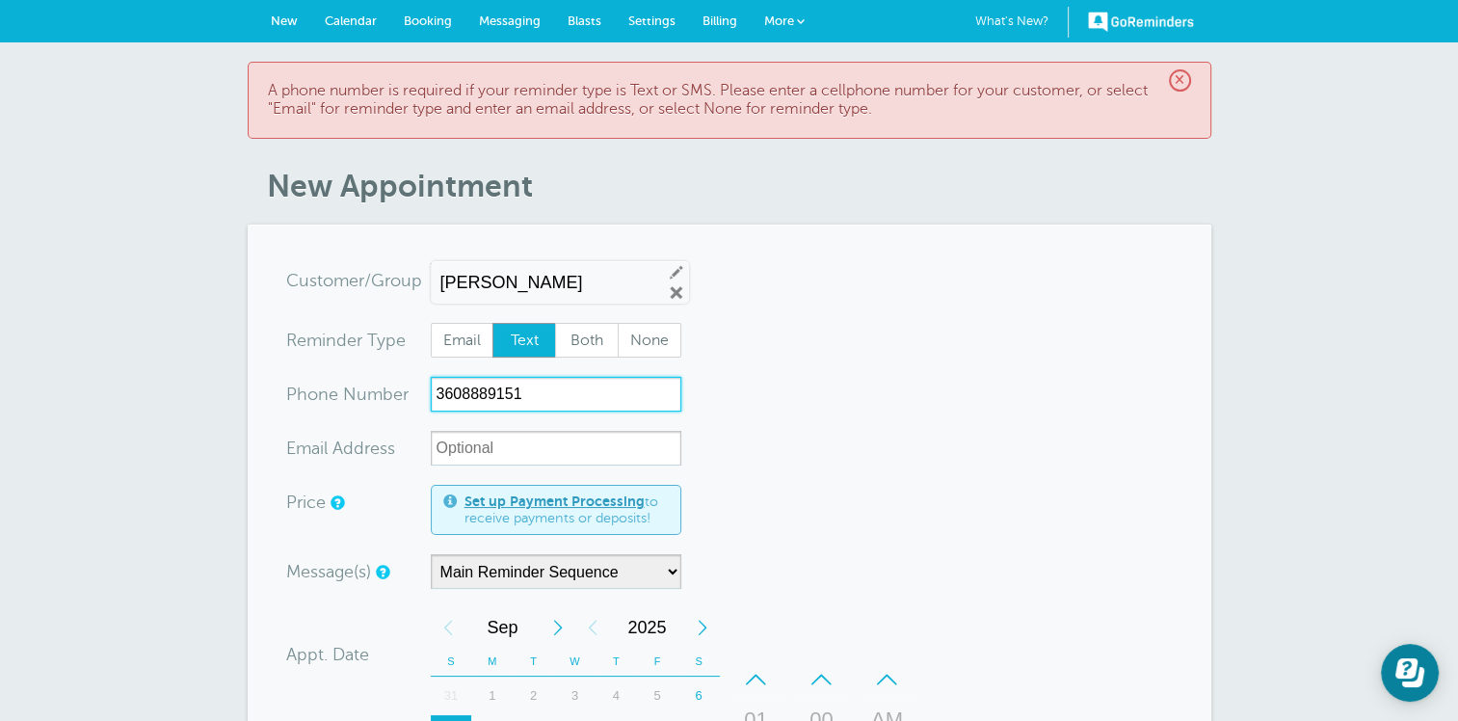
drag, startPoint x: 559, startPoint y: 395, endPoint x: 180, endPoint y: 365, distance: 379.8
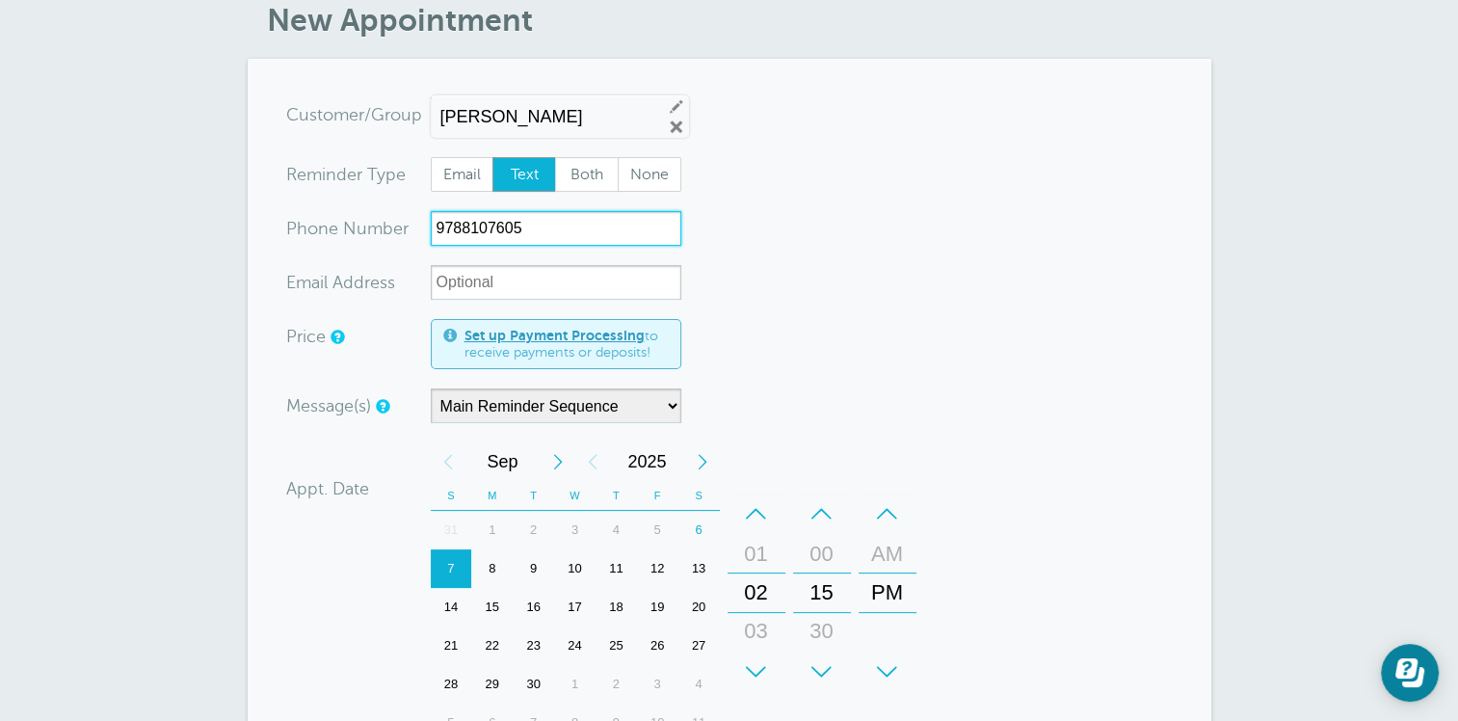
scroll to position [193, 0]
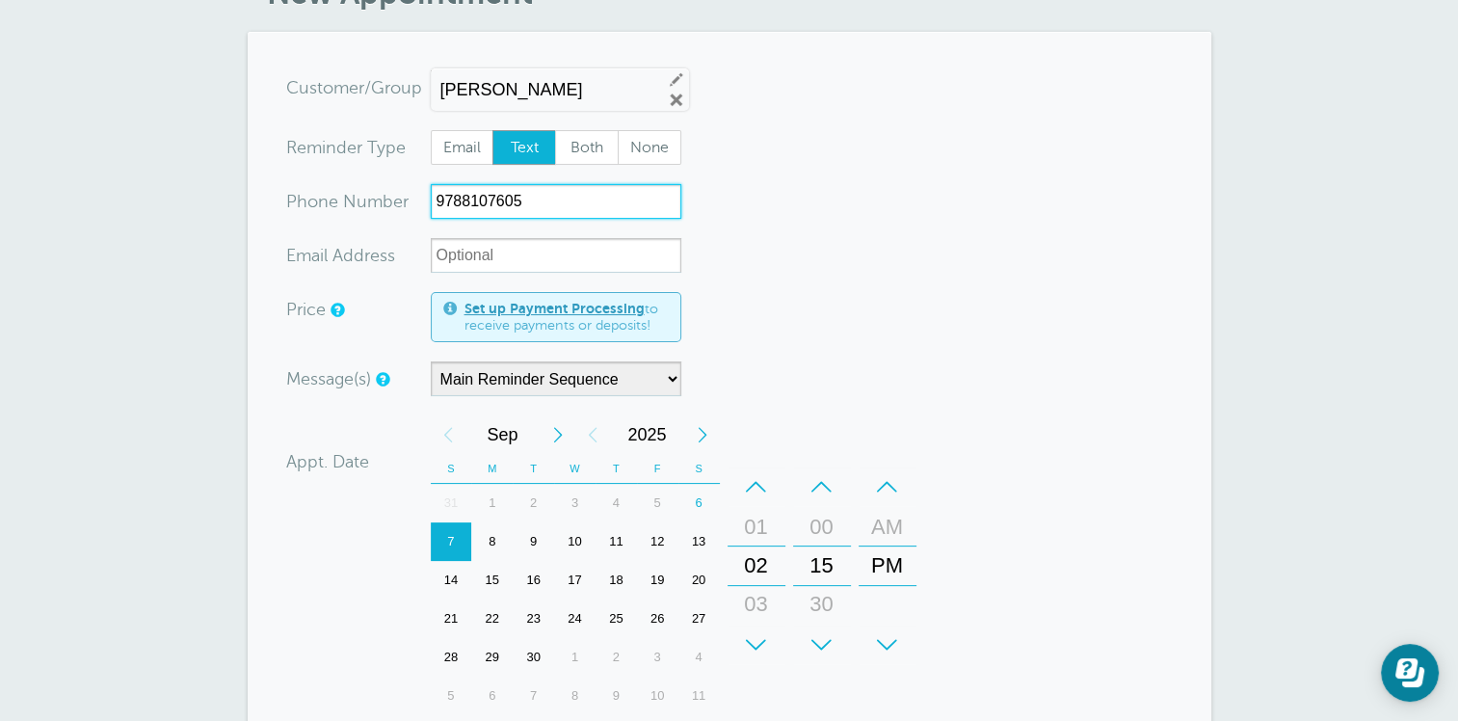
type input "9788107605"
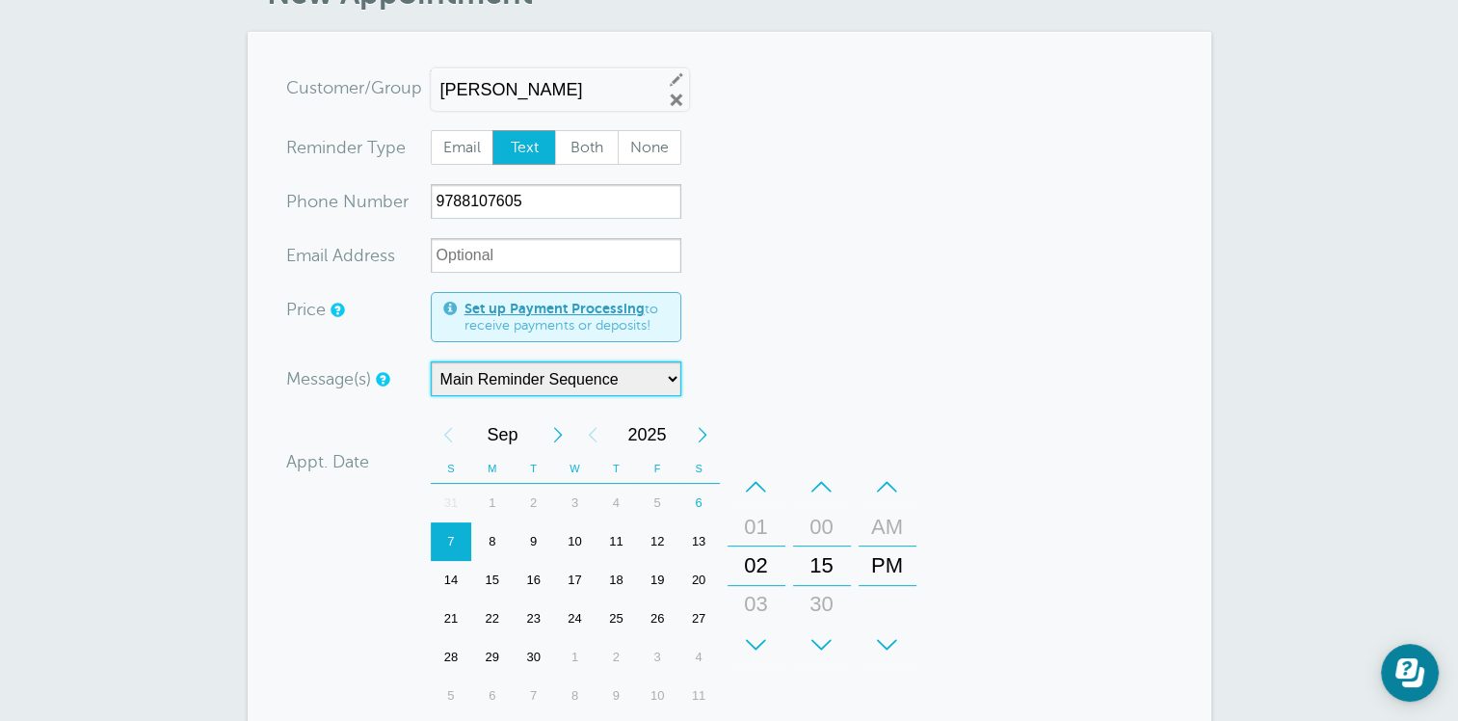
click at [673, 380] on select "Main Reminder Sequence" at bounding box center [556, 378] width 251 height 35
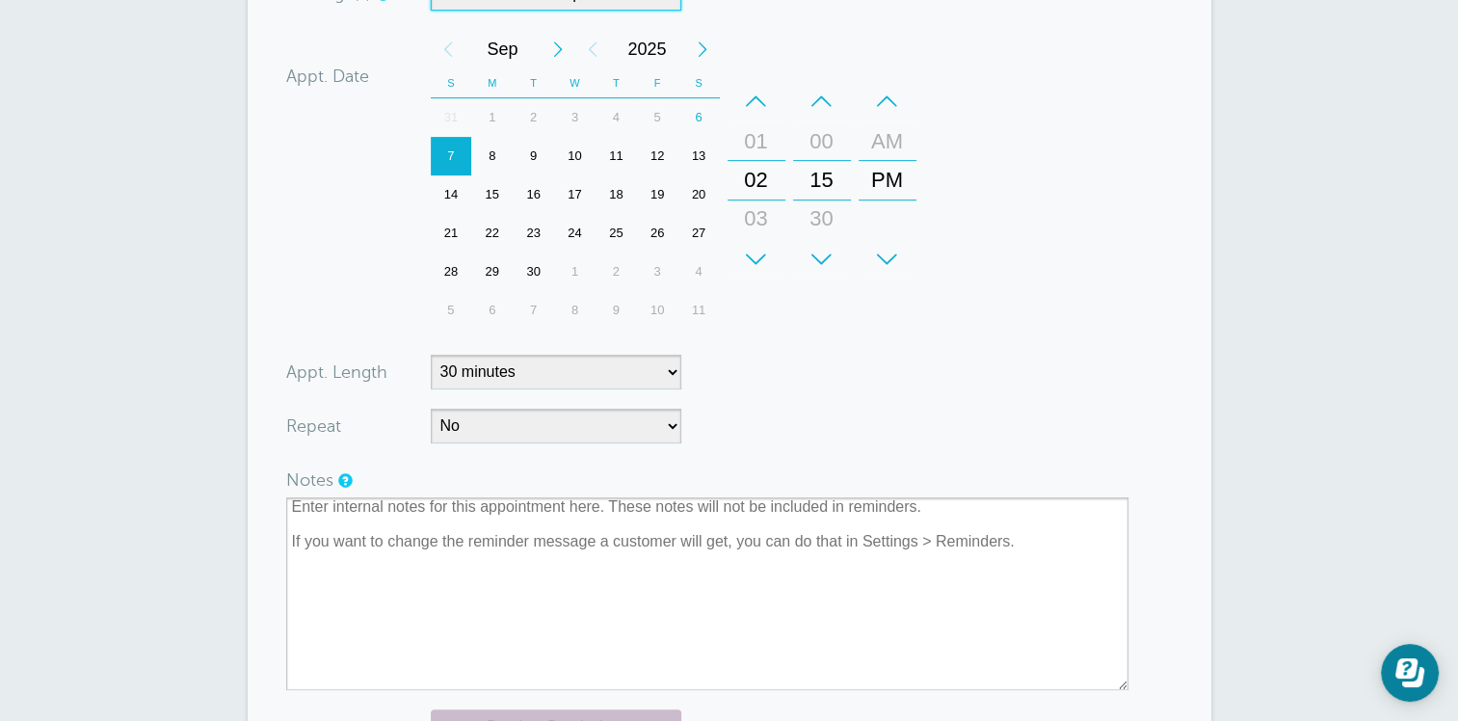
scroll to position [867, 0]
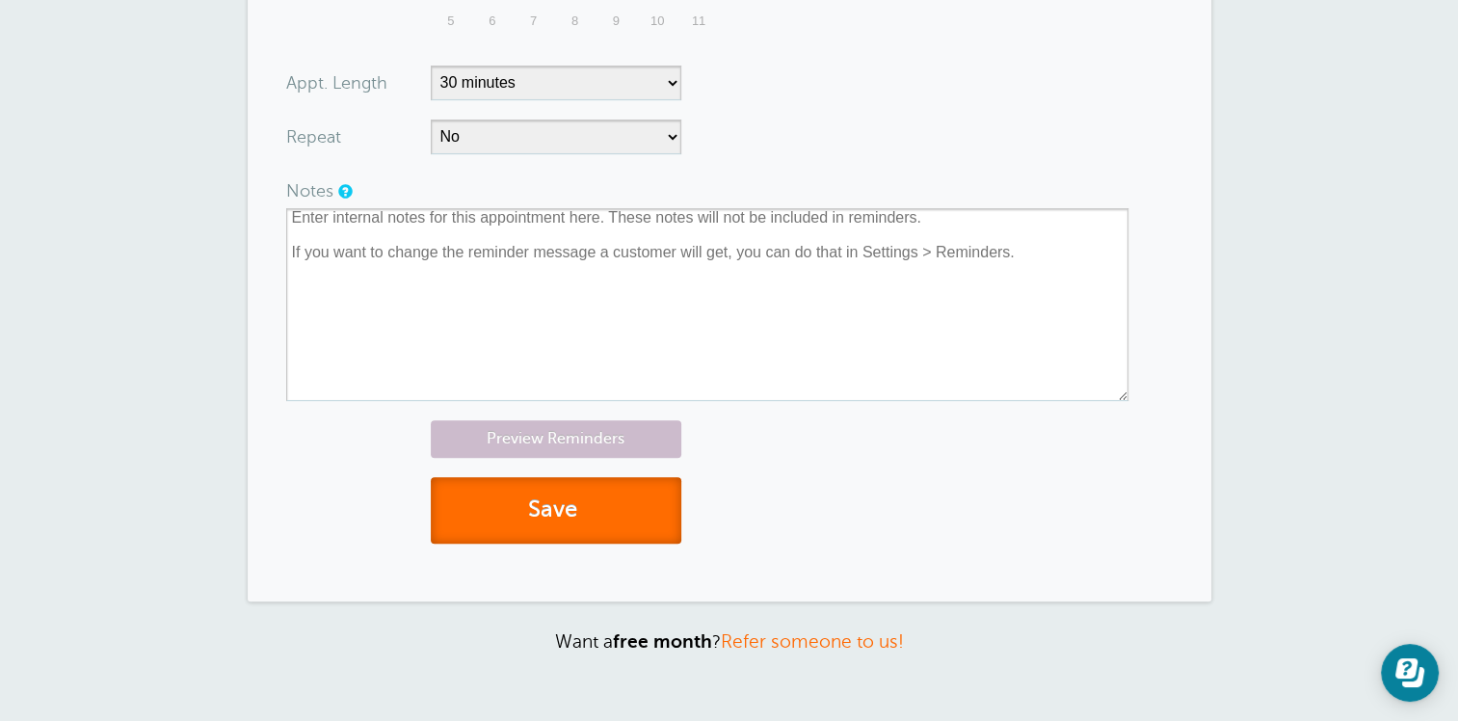
click at [539, 508] on button "Save" at bounding box center [556, 510] width 251 height 66
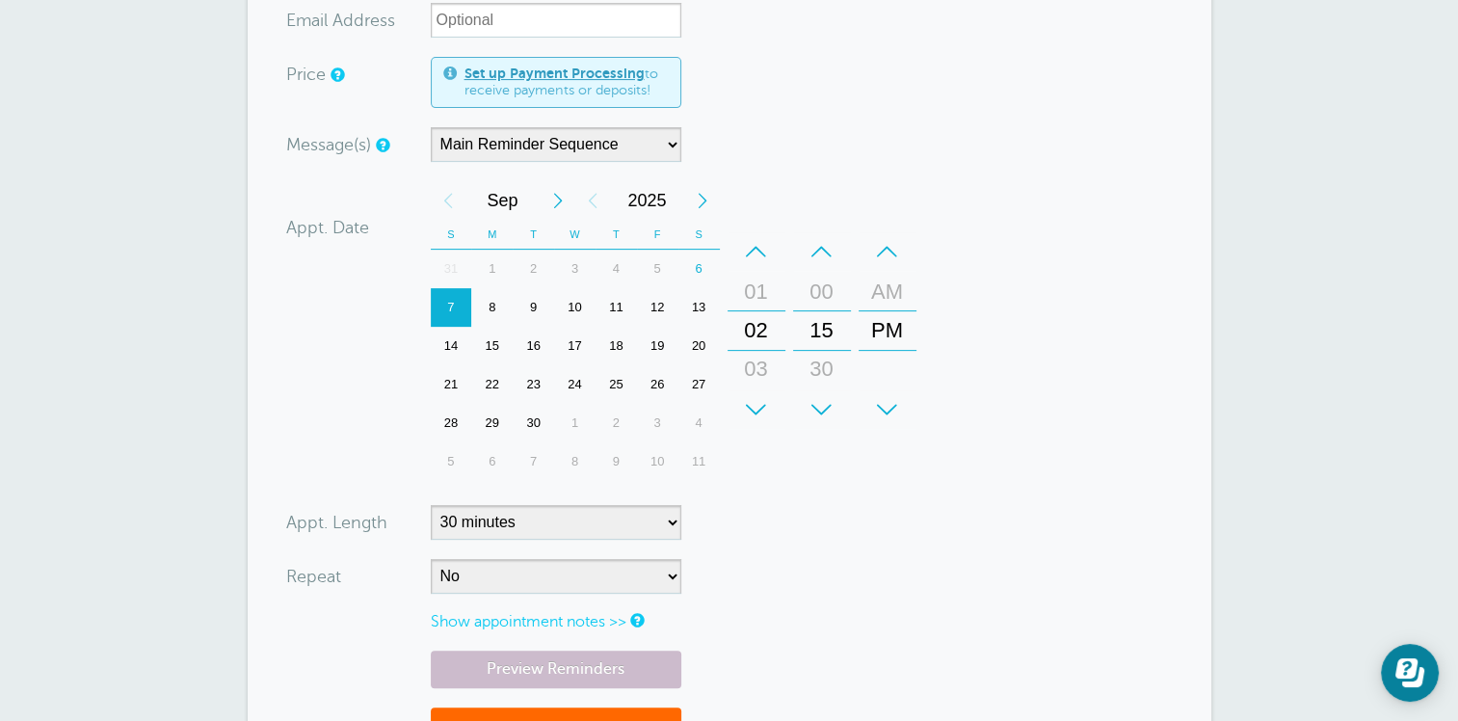
scroll to position [771, 0]
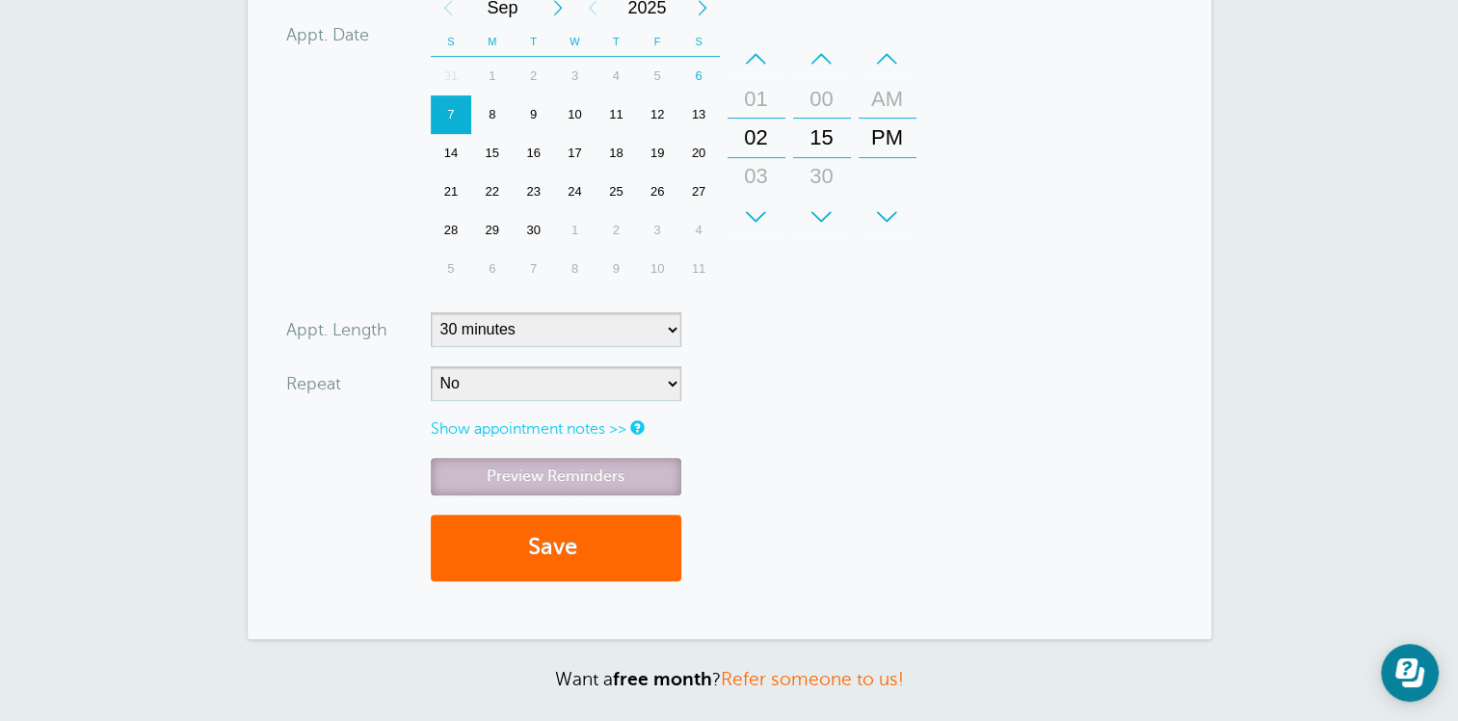
click at [567, 472] on link "Preview Reminders" at bounding box center [556, 477] width 251 height 38
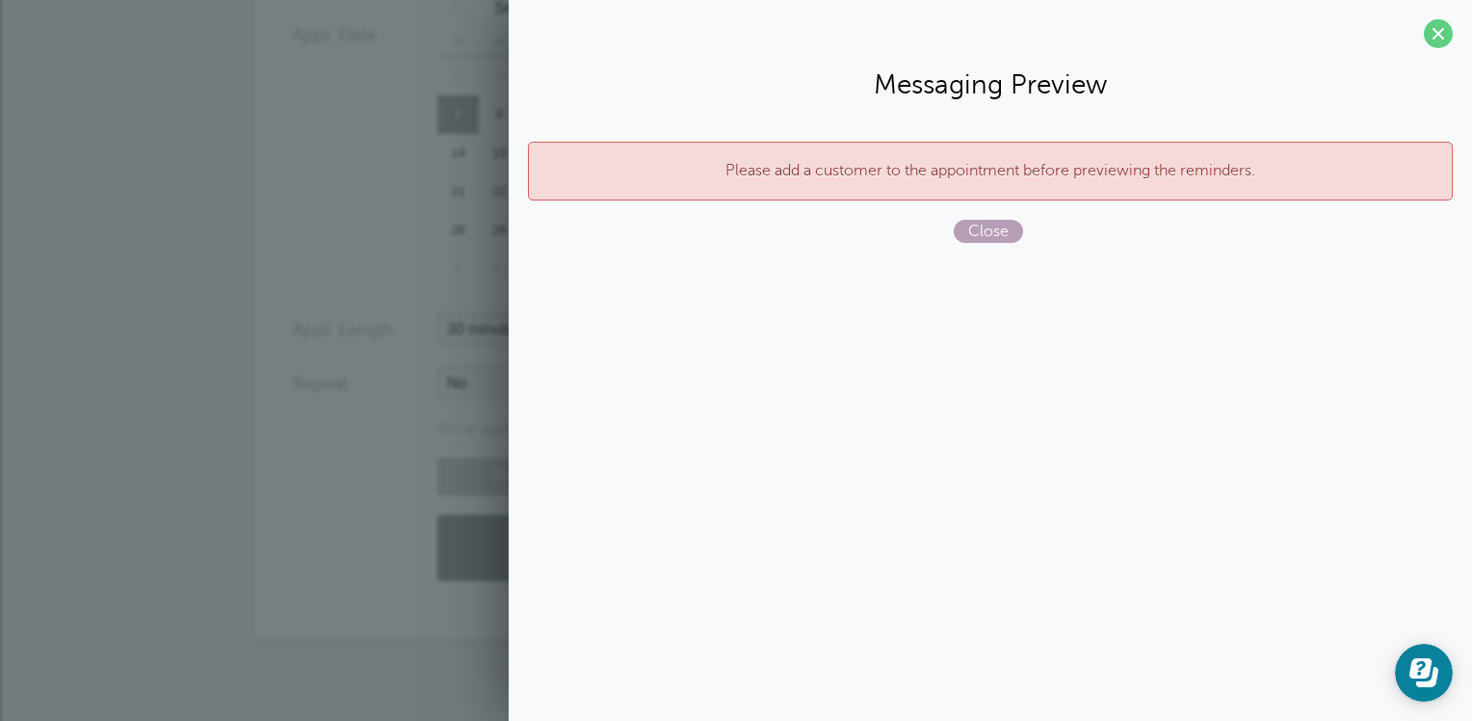
click at [983, 234] on span "Close" at bounding box center [988, 231] width 69 height 23
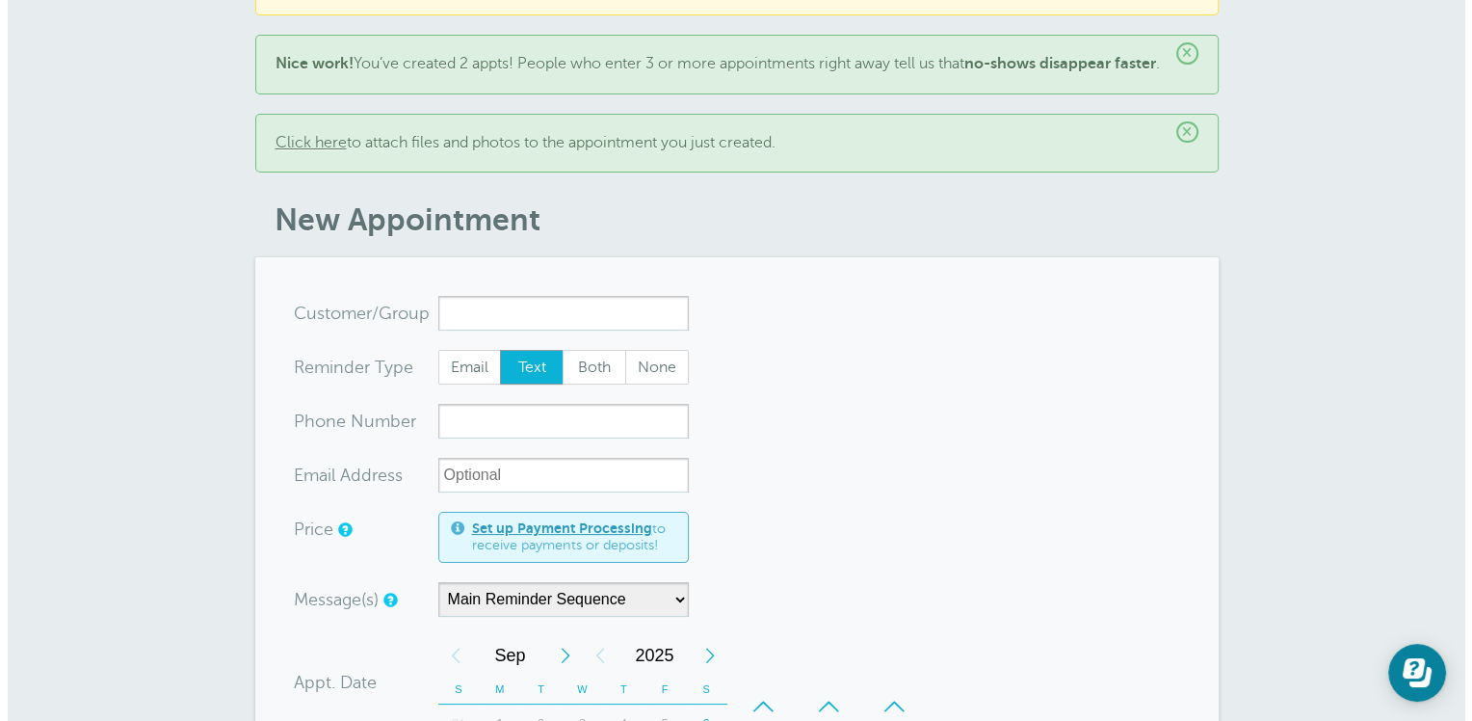
scroll to position [0, 0]
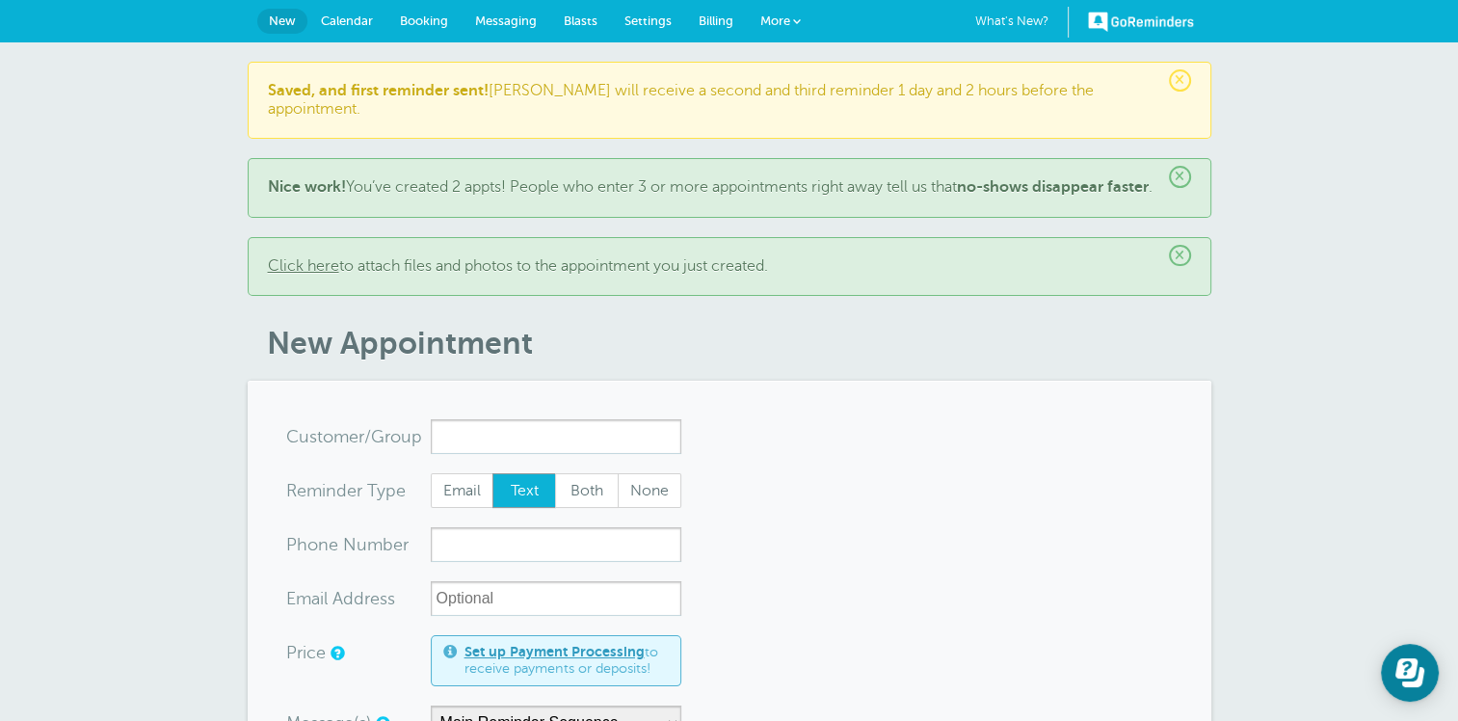
click at [776, 23] on span "More" at bounding box center [775, 20] width 30 height 14
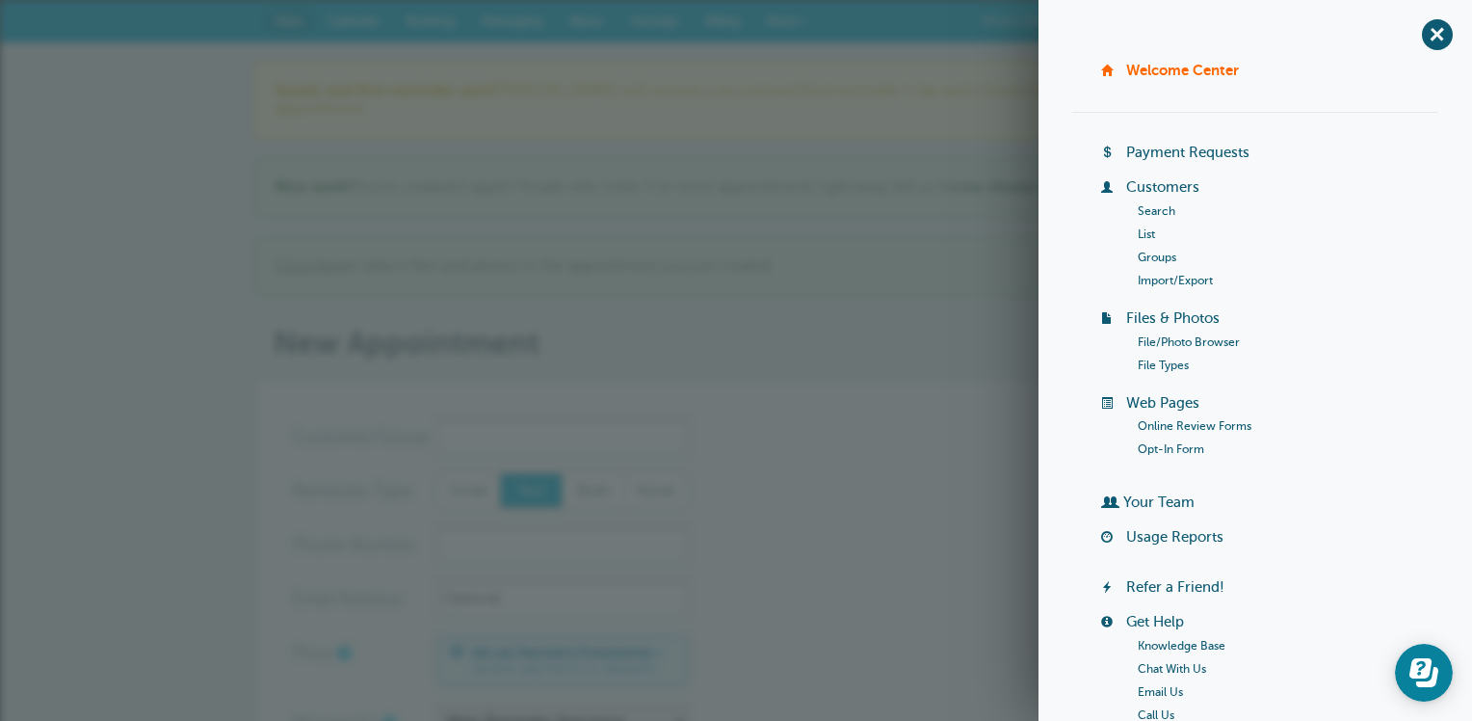
click at [1210, 71] on link "Welcome Center" at bounding box center [1182, 70] width 113 height 16
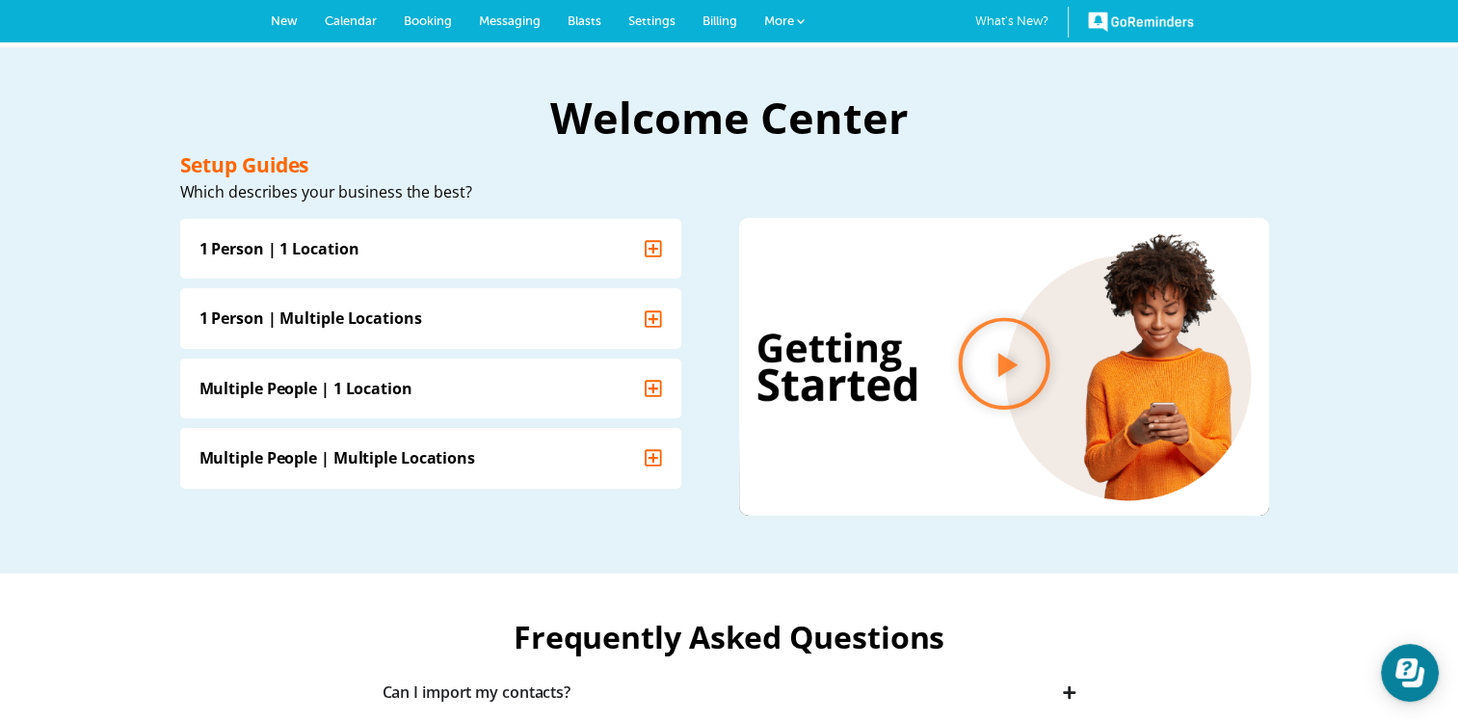
click at [1151, 21] on link "GoReminders" at bounding box center [1141, 21] width 106 height 42
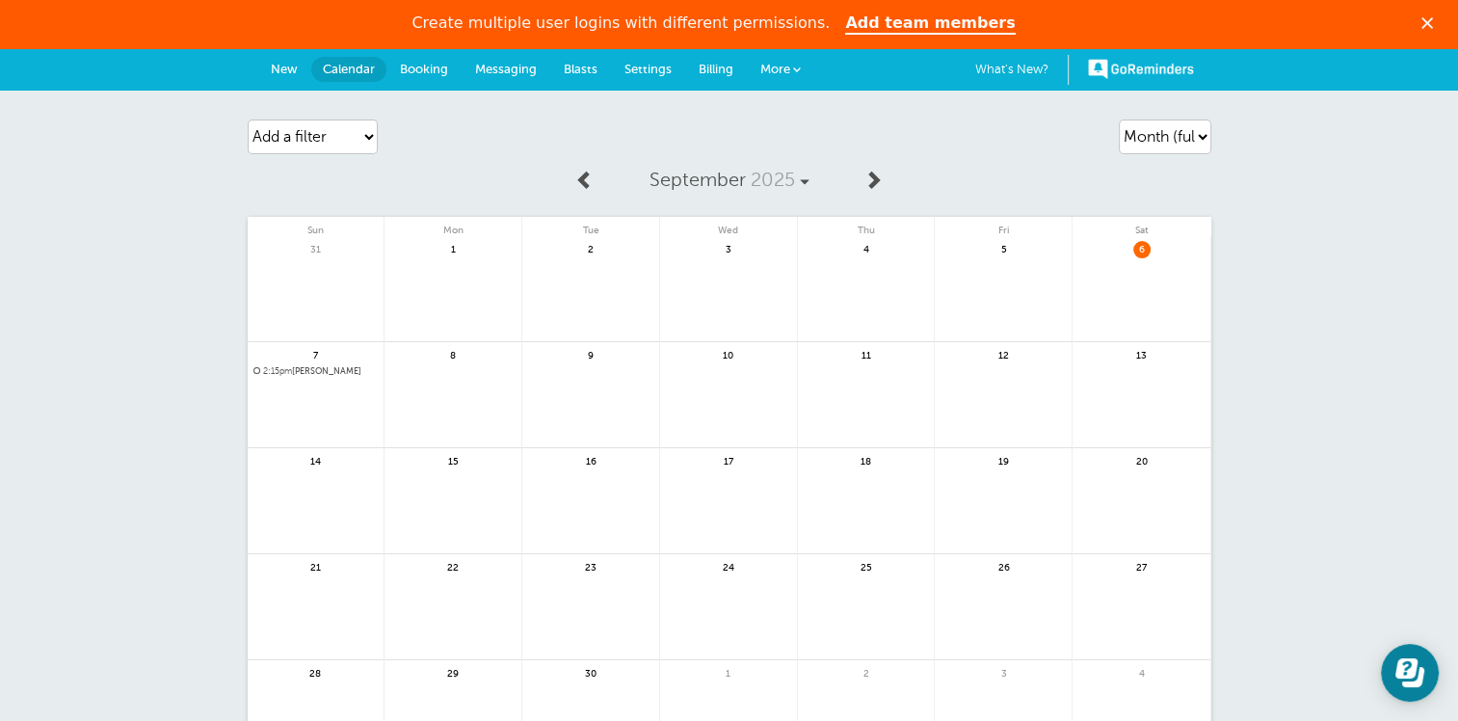
click at [776, 67] on span "More" at bounding box center [775, 69] width 30 height 14
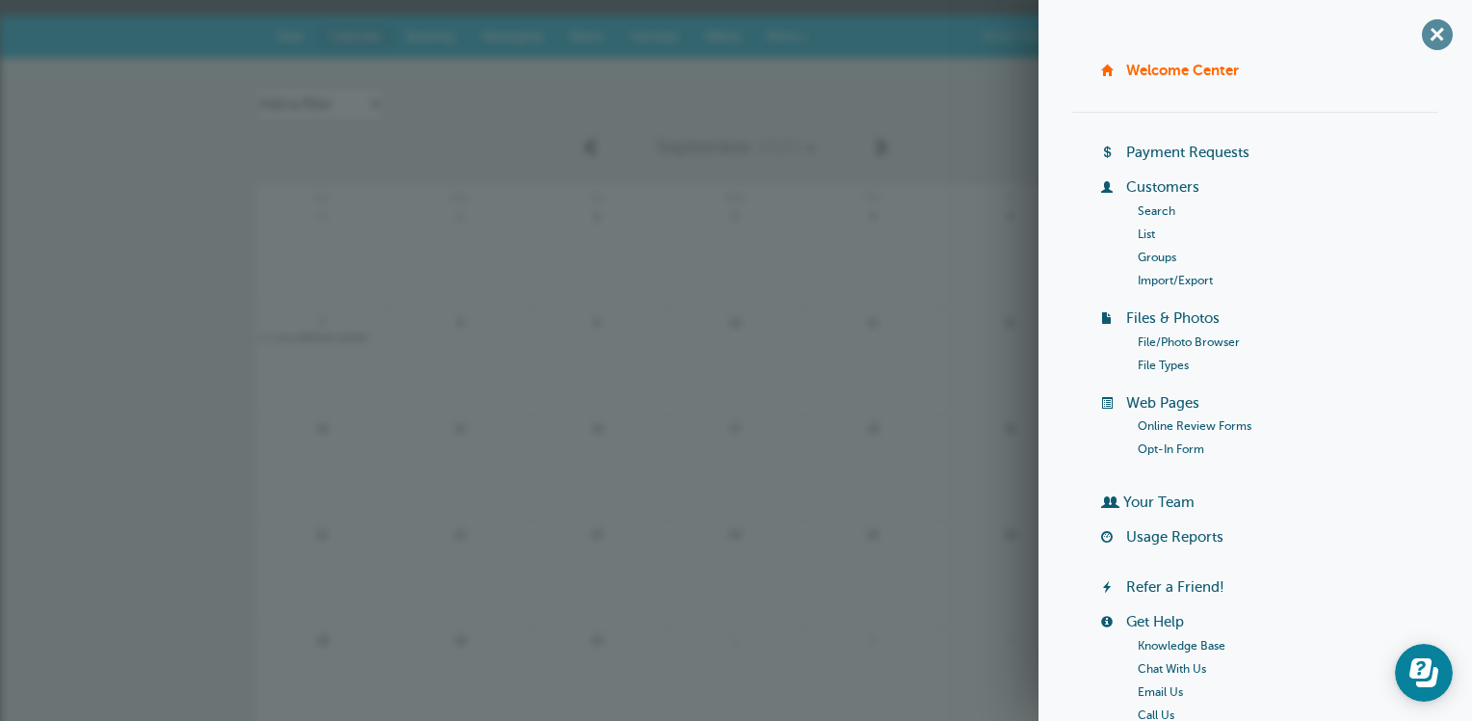
click at [1426, 30] on span "+" at bounding box center [1436, 34] width 43 height 43
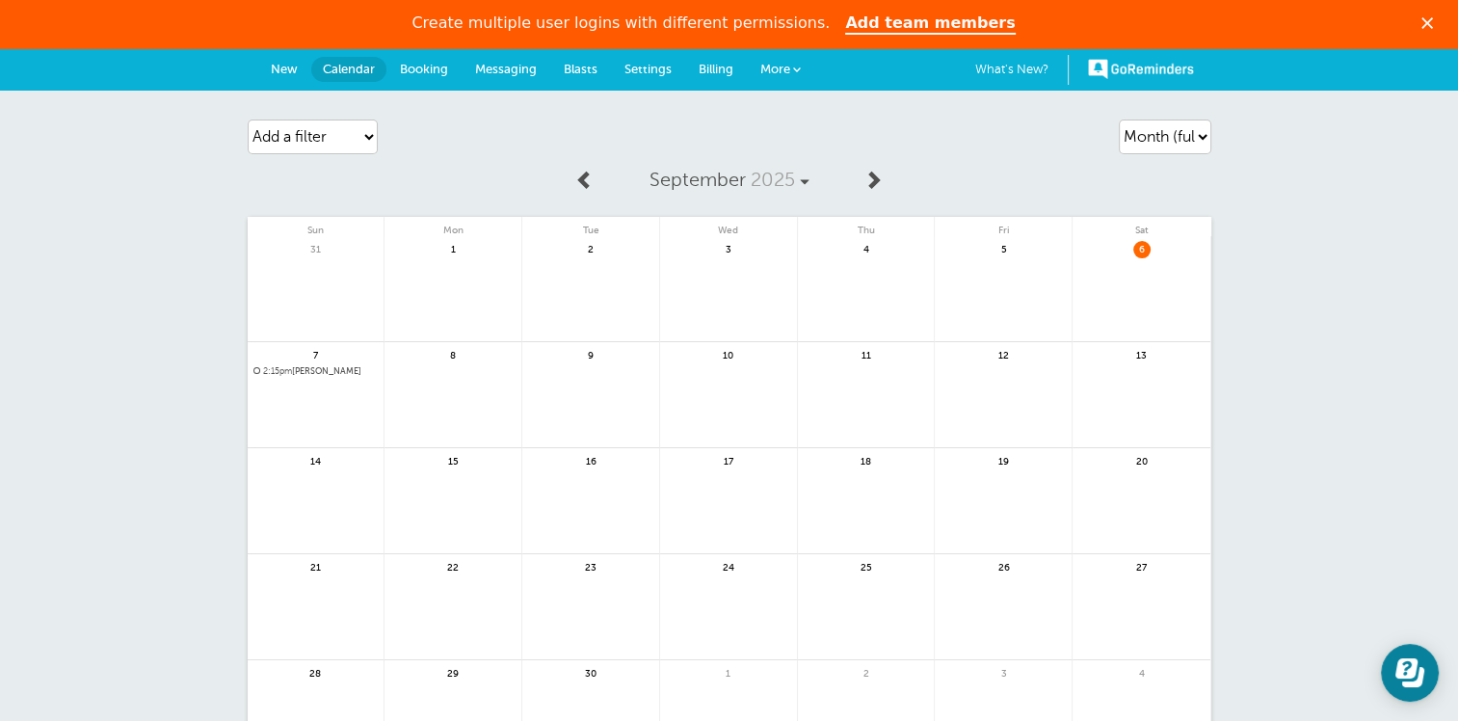
click at [649, 64] on span "Settings" at bounding box center [647, 69] width 47 height 14
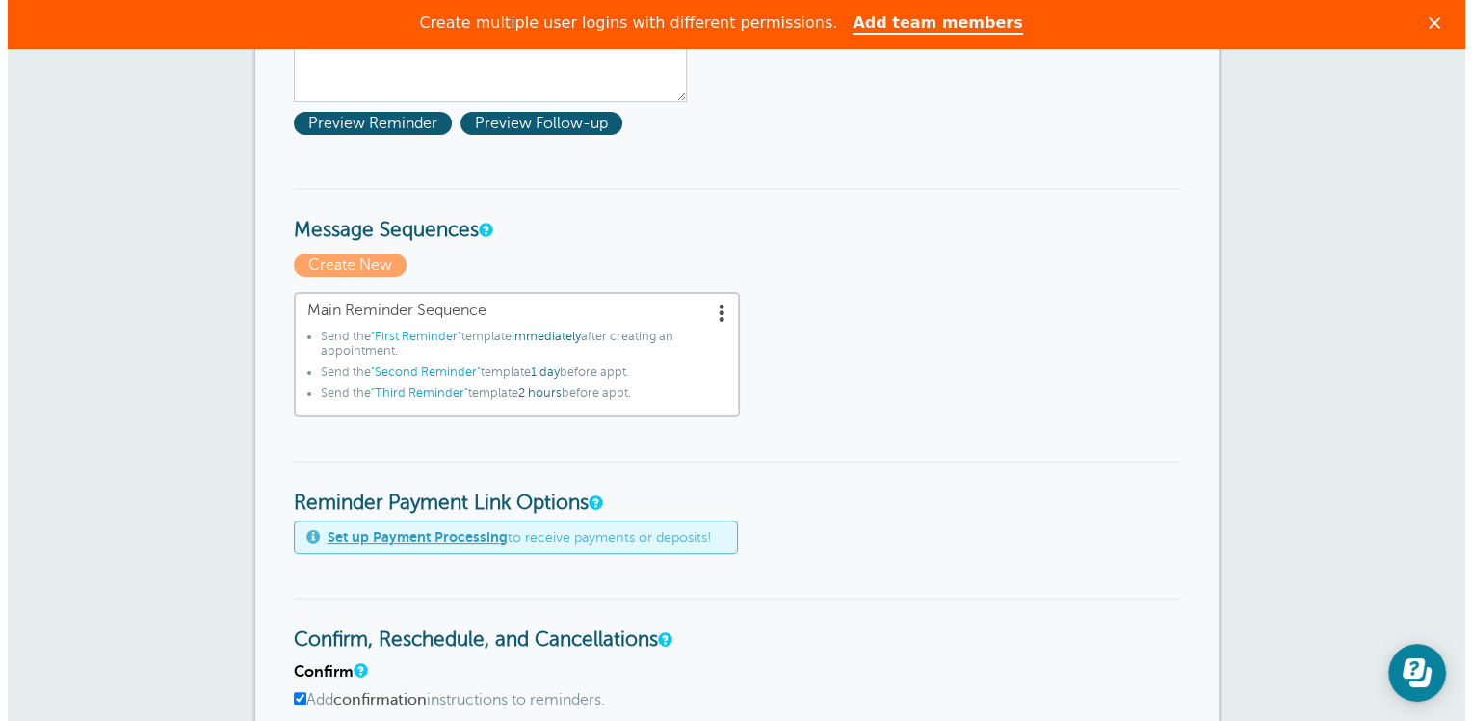
scroll to position [385, 0]
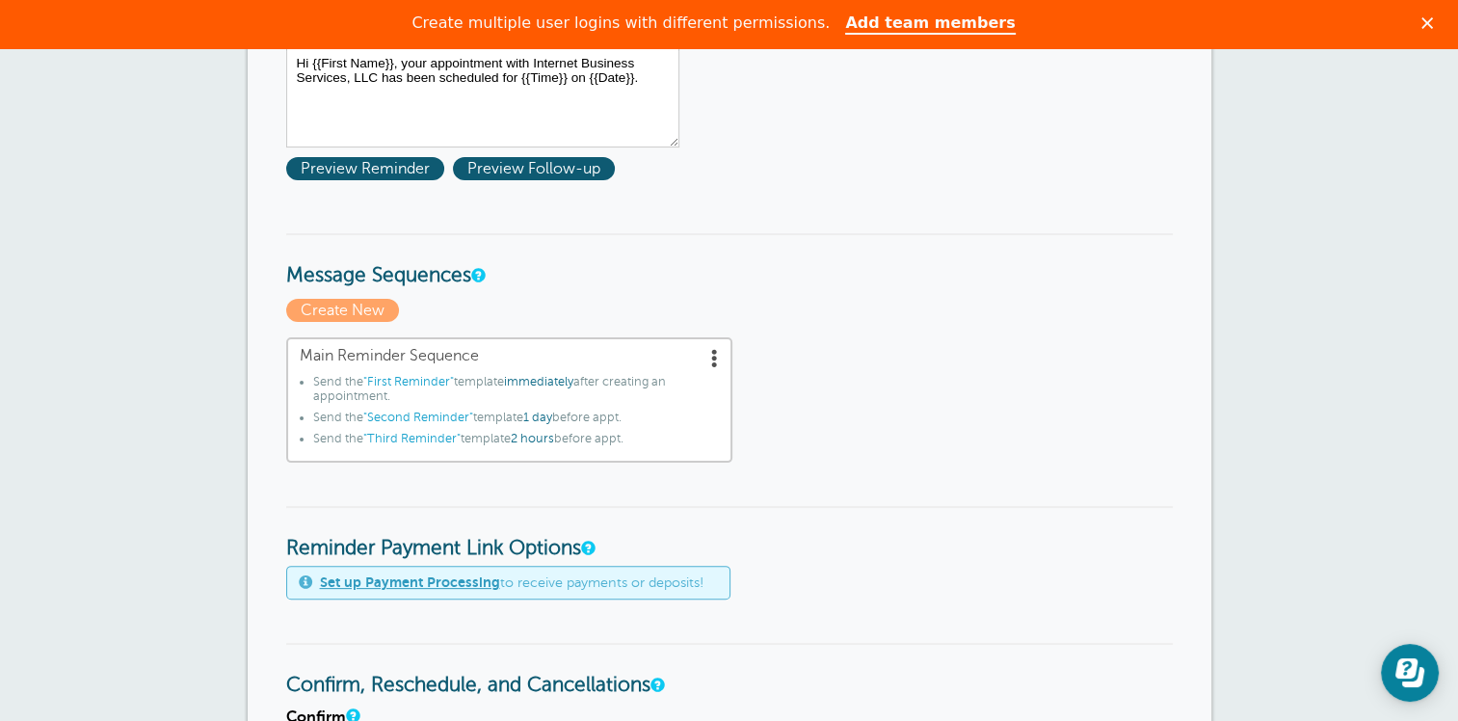
click at [431, 376] on span ""First Reminder"" at bounding box center [408, 381] width 91 height 13
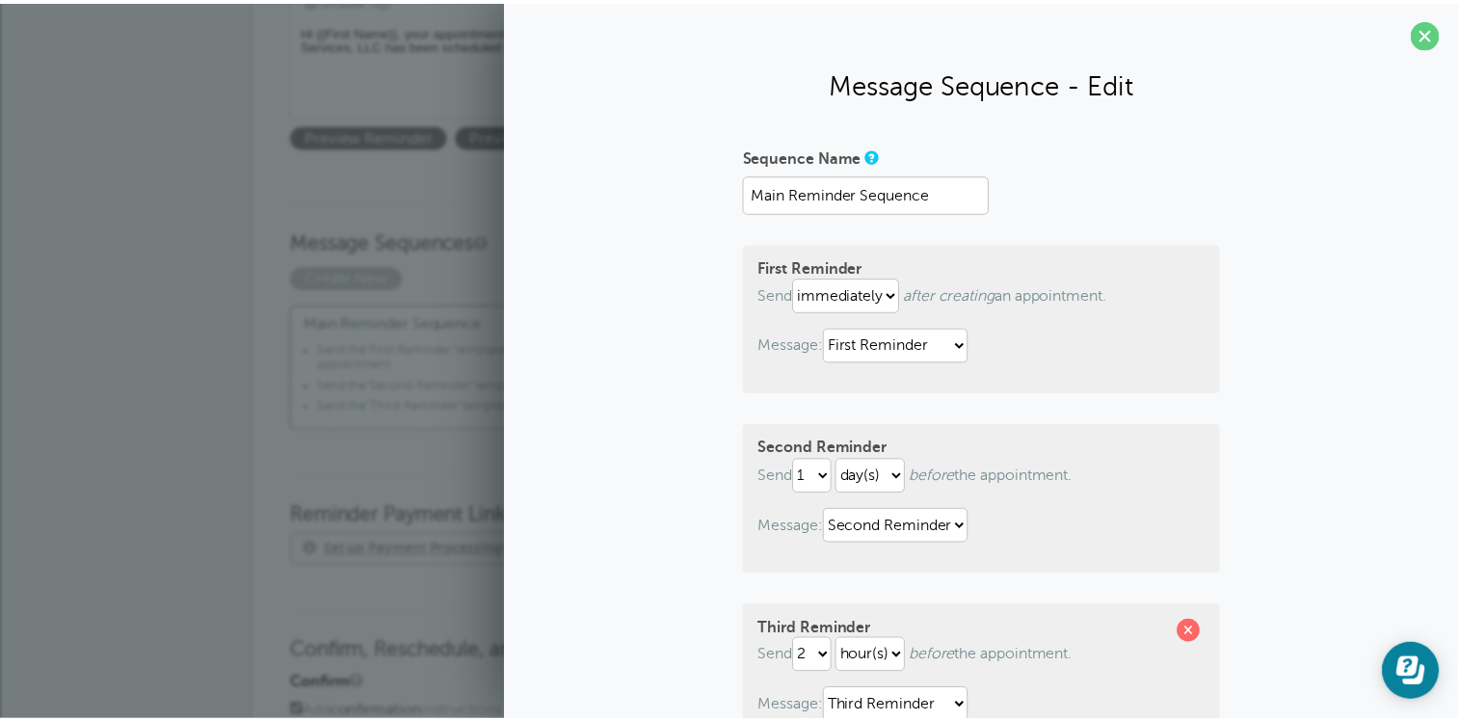
scroll to position [0, 0]
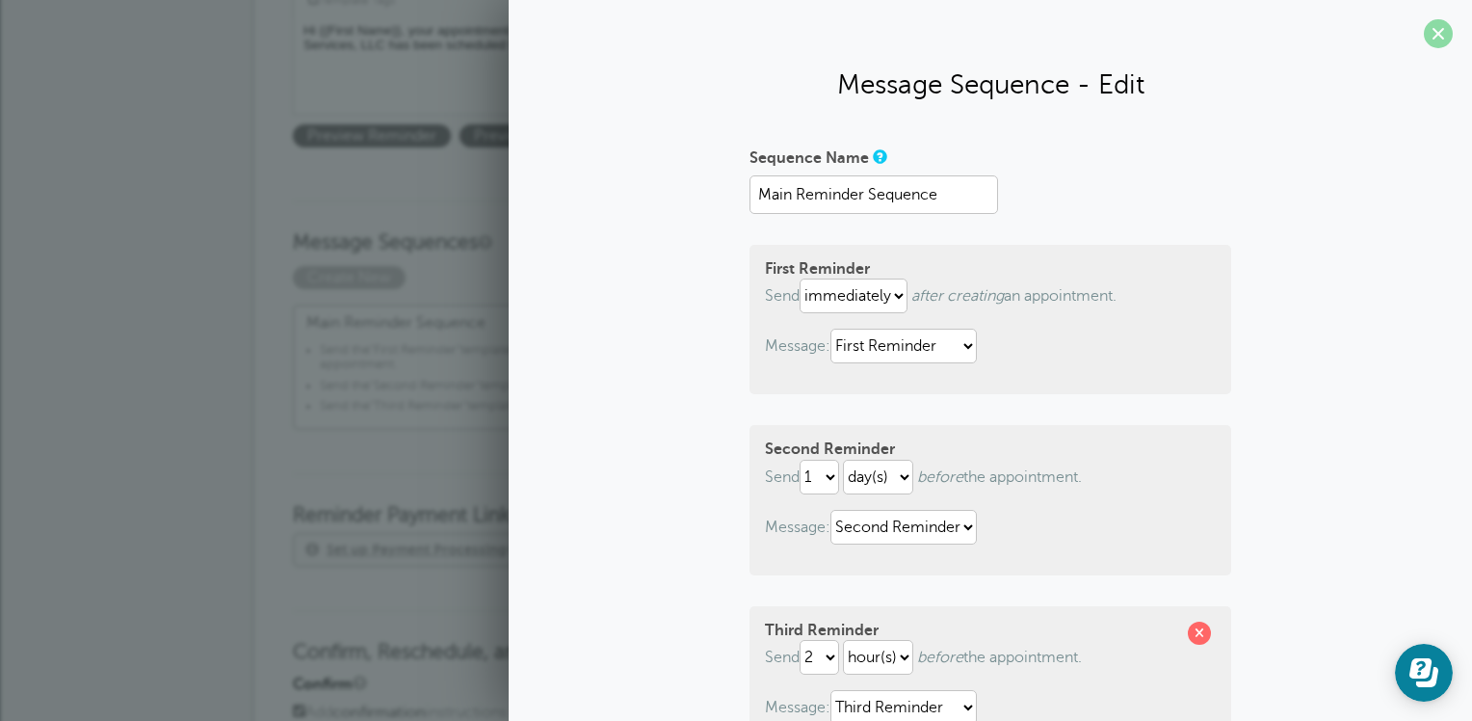
click at [1426, 33] on span at bounding box center [1438, 33] width 29 height 29
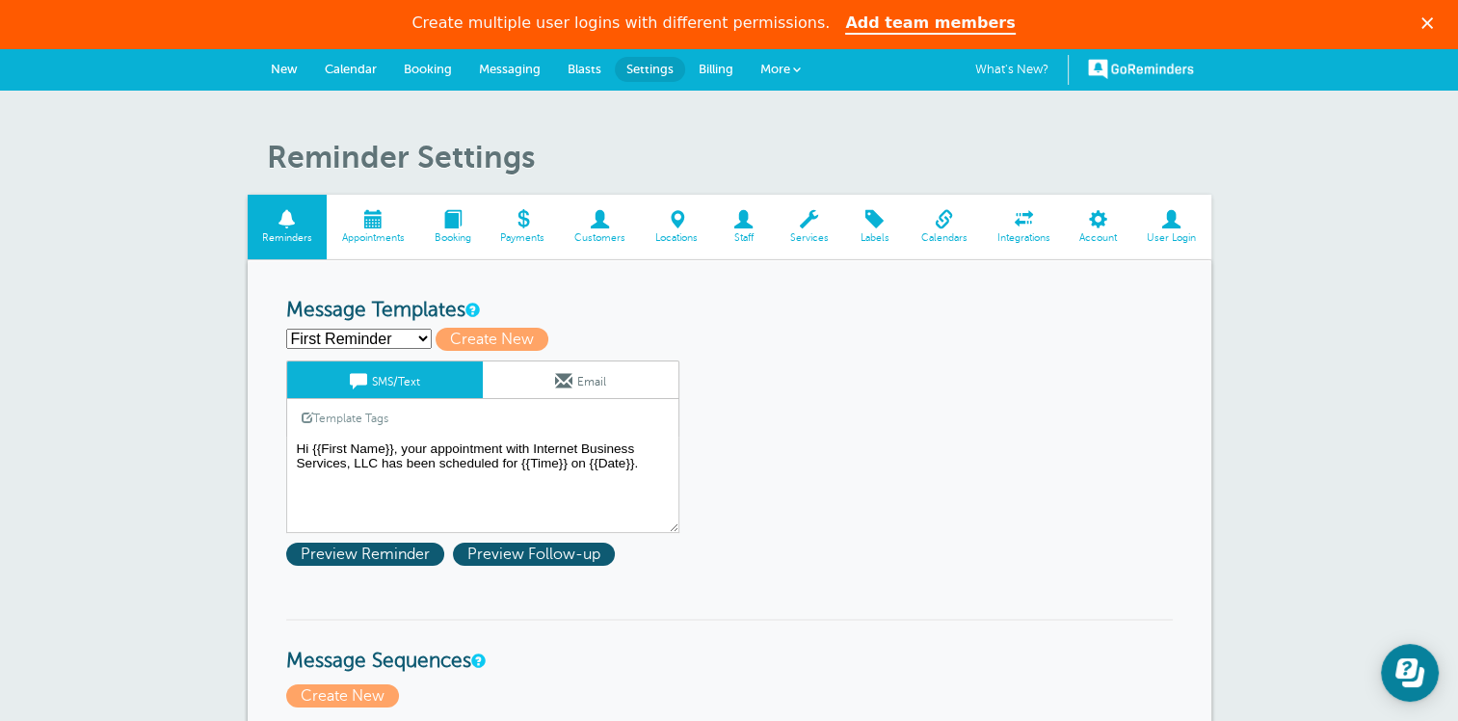
click at [749, 225] on span at bounding box center [743, 219] width 63 height 18
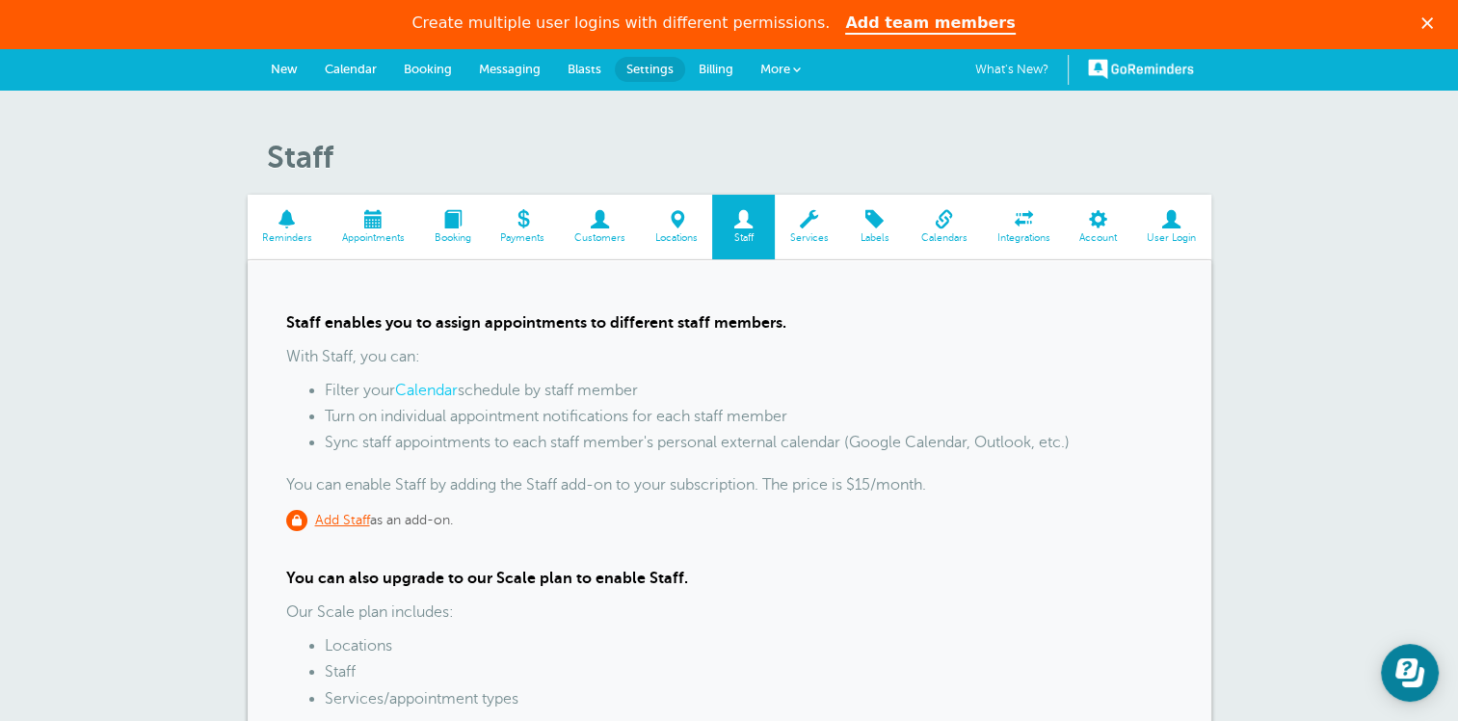
click at [1110, 233] on span "Account" at bounding box center [1098, 238] width 48 height 12
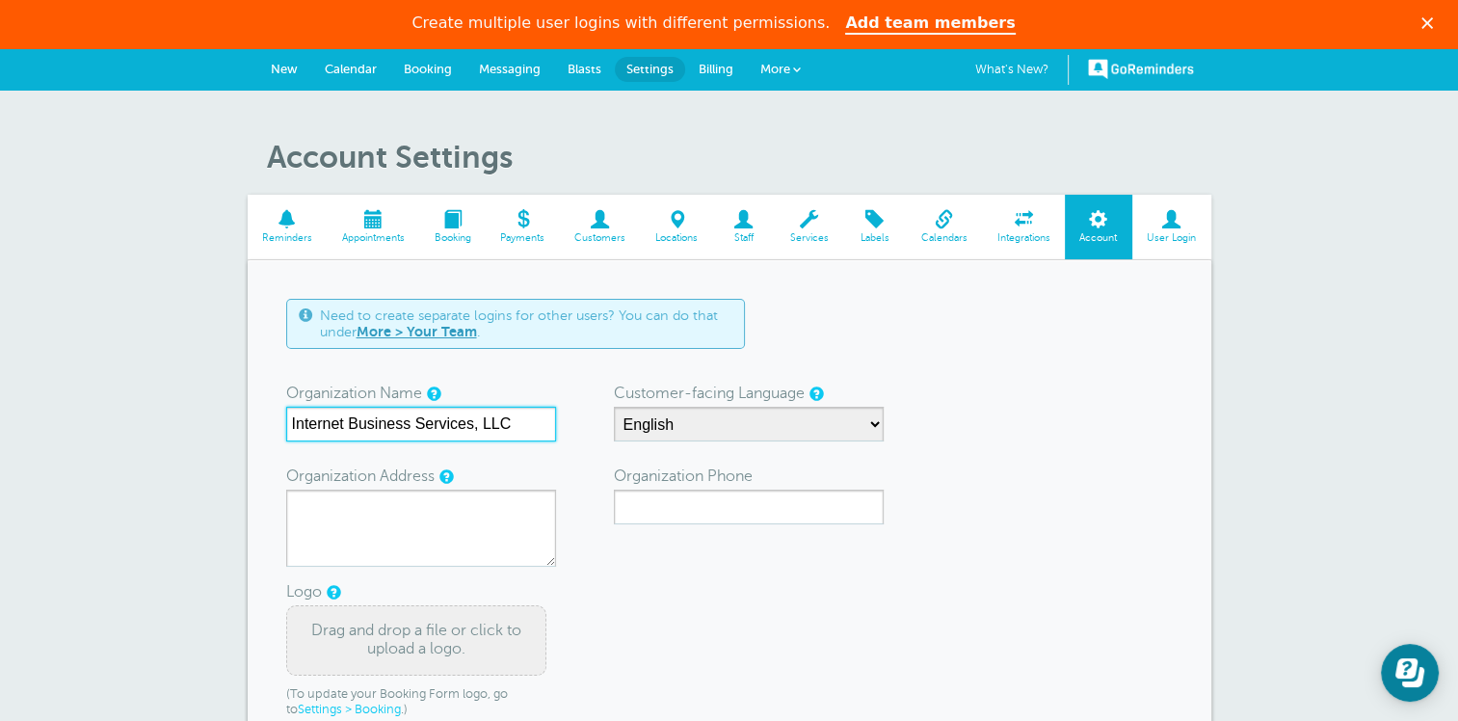
drag, startPoint x: 513, startPoint y: 422, endPoint x: 136, endPoint y: 425, distance: 376.7
click at [136, 425] on div "Account Settings Reminders Appointments Booking Payments Customers Locations St…" at bounding box center [729, 571] width 1458 height 960
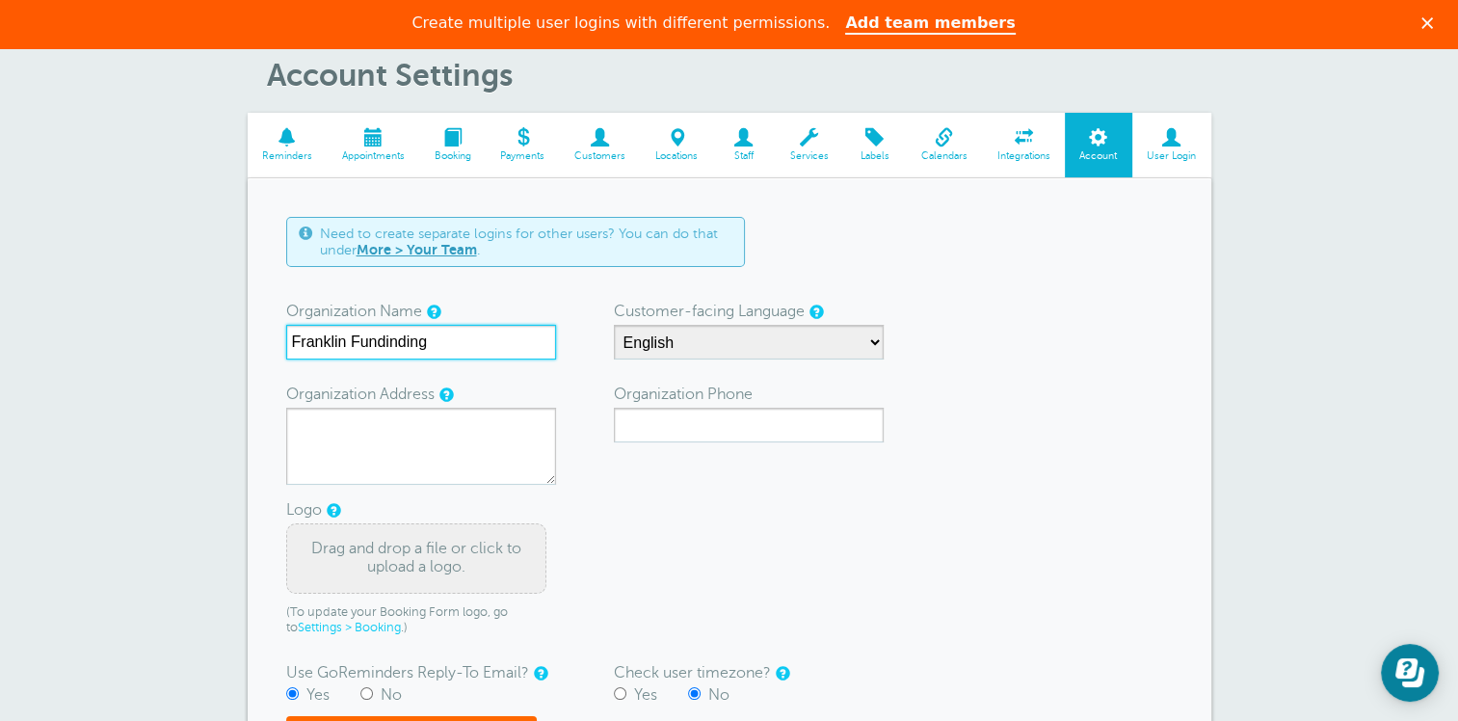
scroll to position [193, 0]
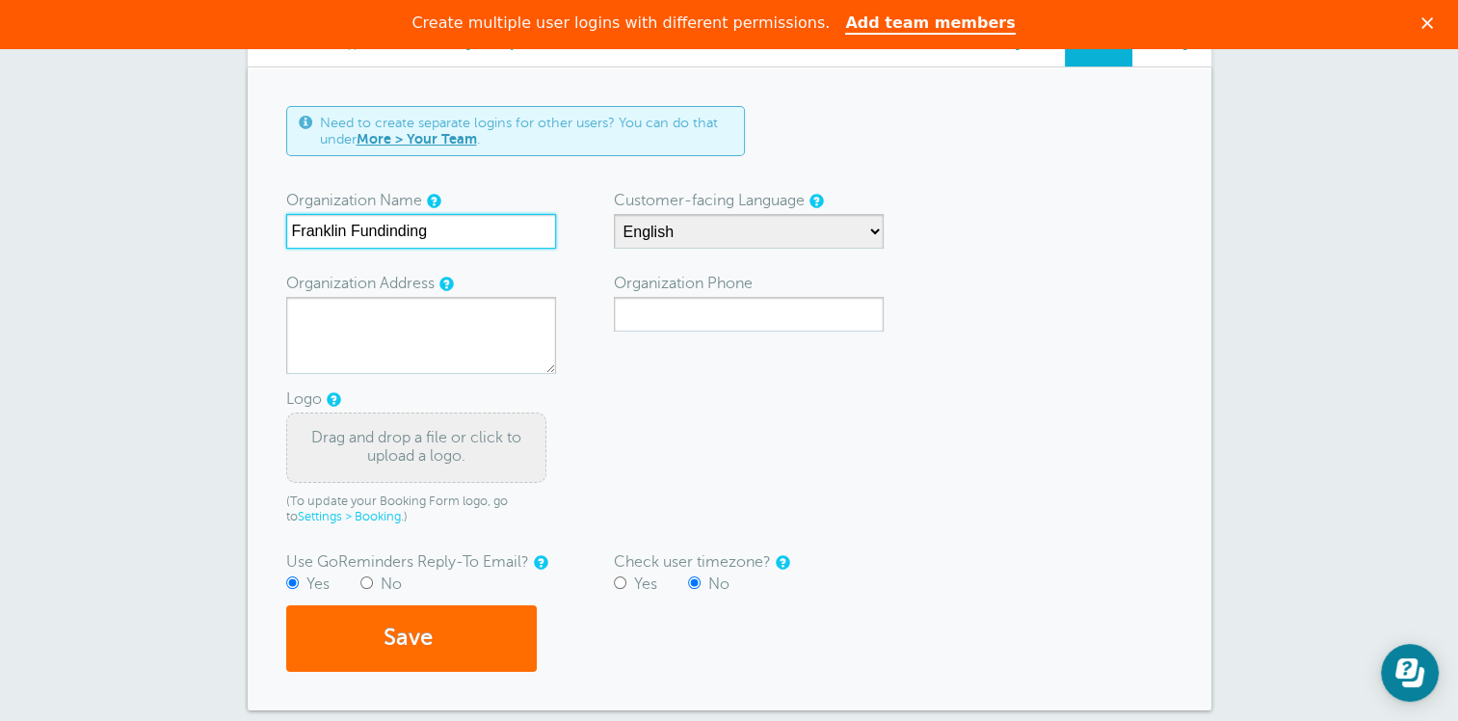
type input "Franklin Fundinding"
click at [416, 634] on button "Save" at bounding box center [411, 638] width 251 height 66
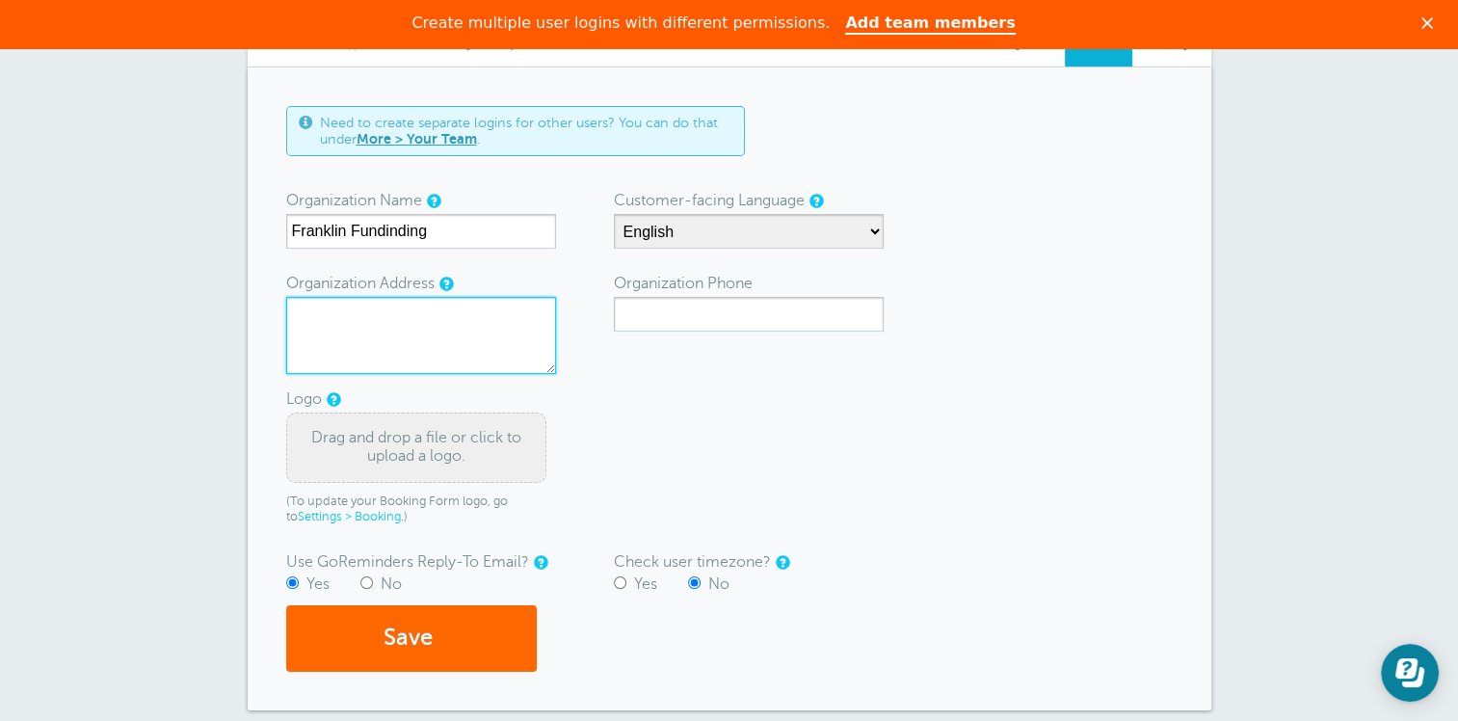
click at [397, 335] on textarea "Organization Address" at bounding box center [421, 335] width 270 height 77
type textarea "[STREET_ADDRESS] [STREET_ADDRESS]"
type input "9788107605"
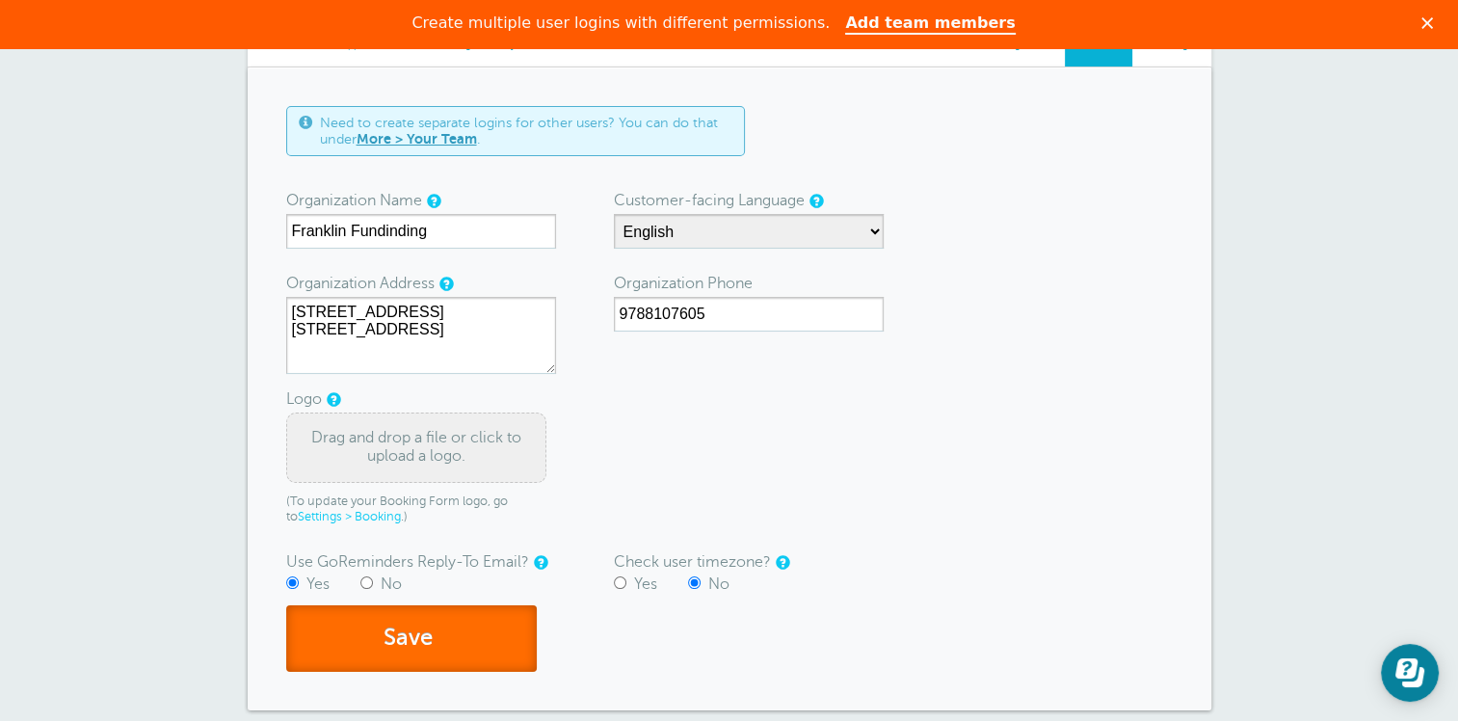
click at [408, 634] on button "Save" at bounding box center [411, 638] width 251 height 66
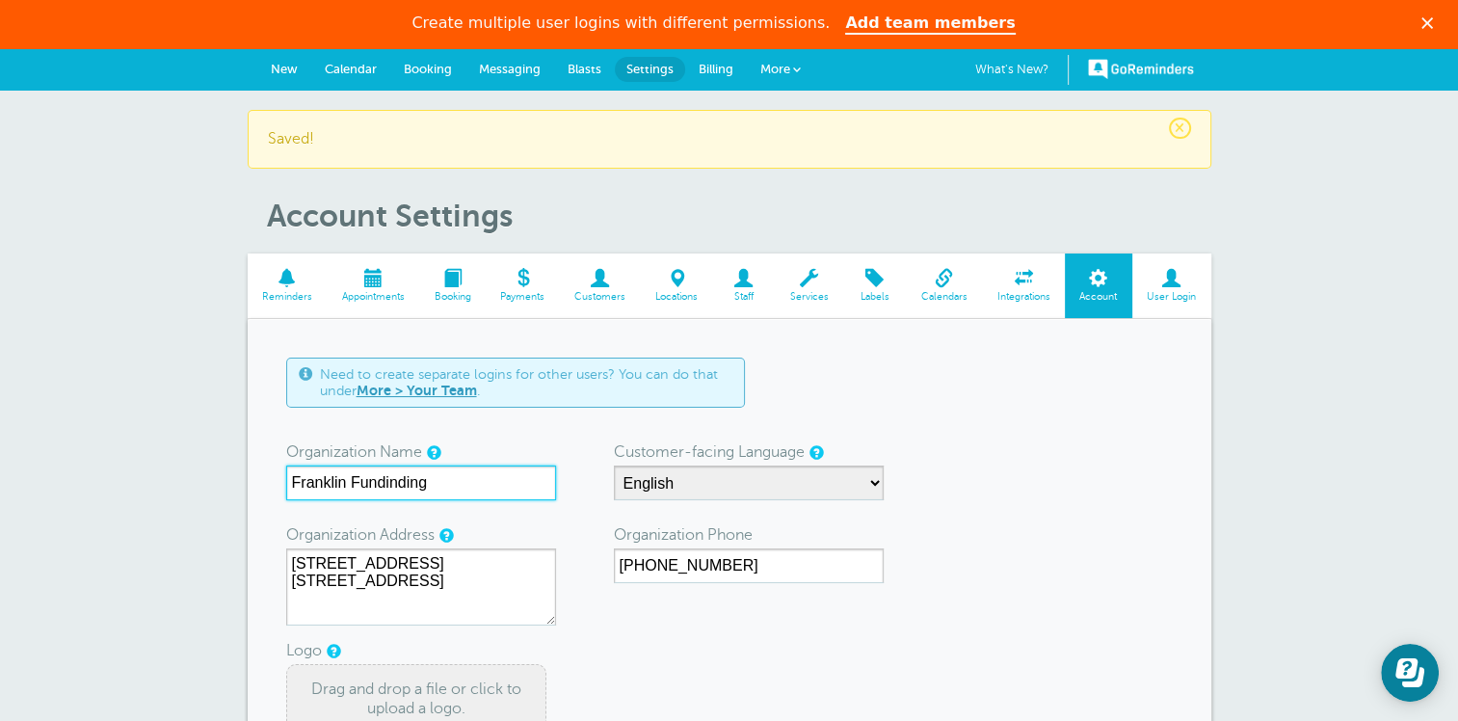
drag, startPoint x: 385, startPoint y: 475, endPoint x: 552, endPoint y: 487, distance: 167.1
click at [552, 487] on input "Franklin Fundinding" at bounding box center [421, 482] width 270 height 35
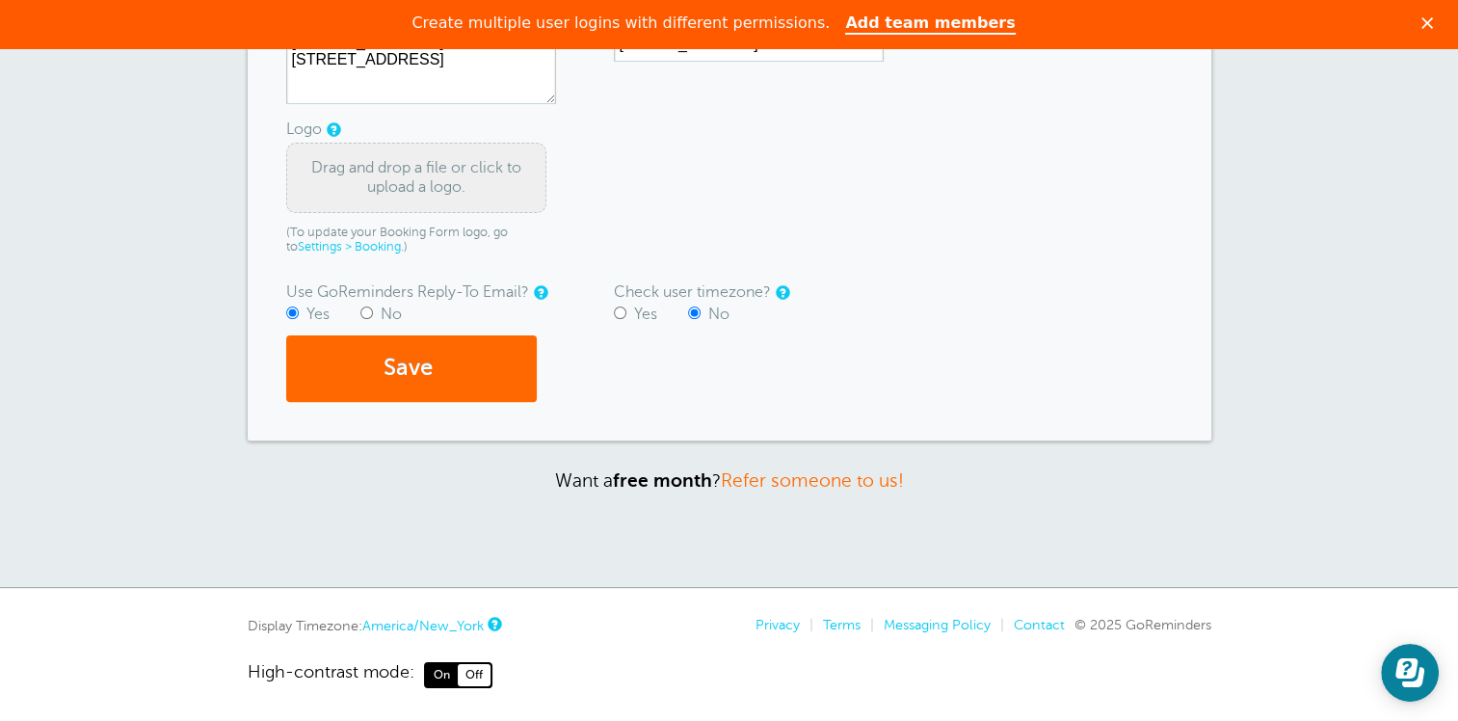
scroll to position [544, 0]
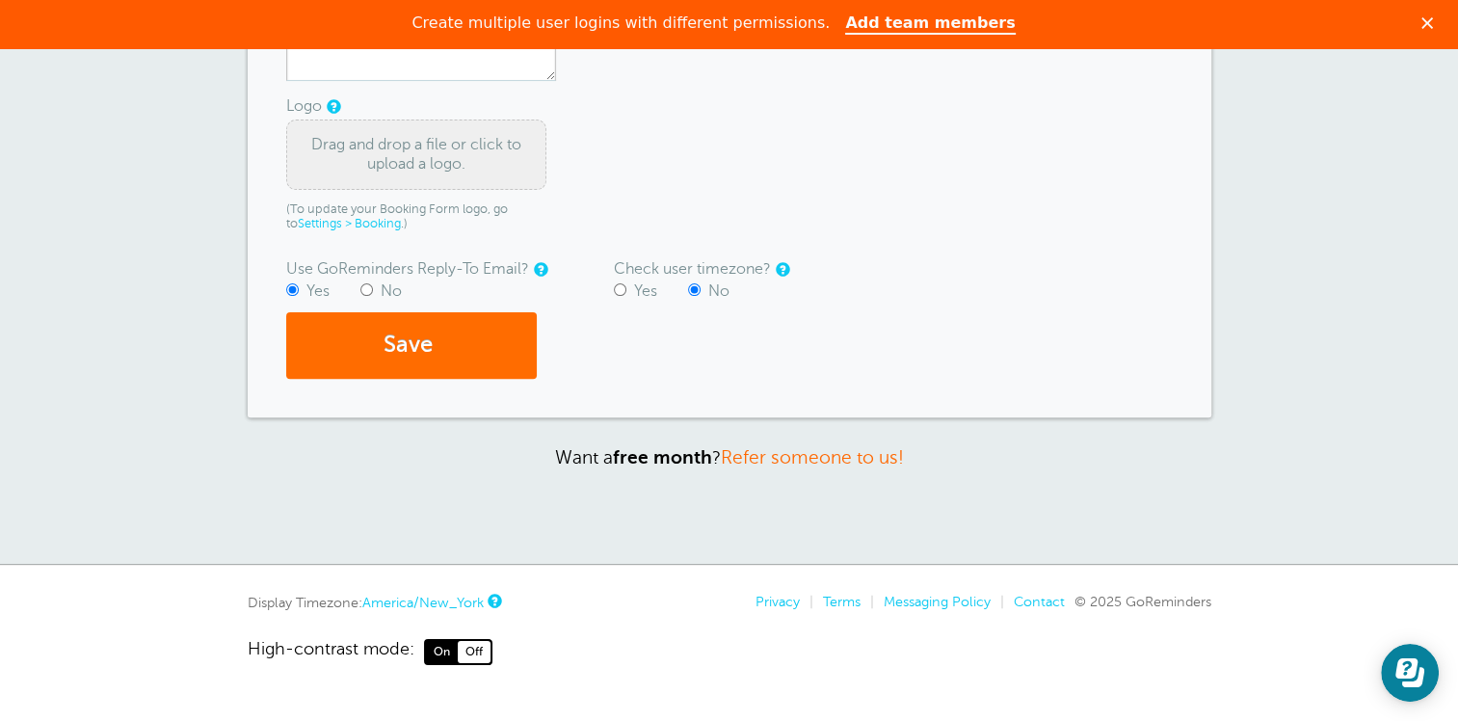
type input "Franklin Funding"
click at [402, 344] on button "Save" at bounding box center [411, 345] width 251 height 66
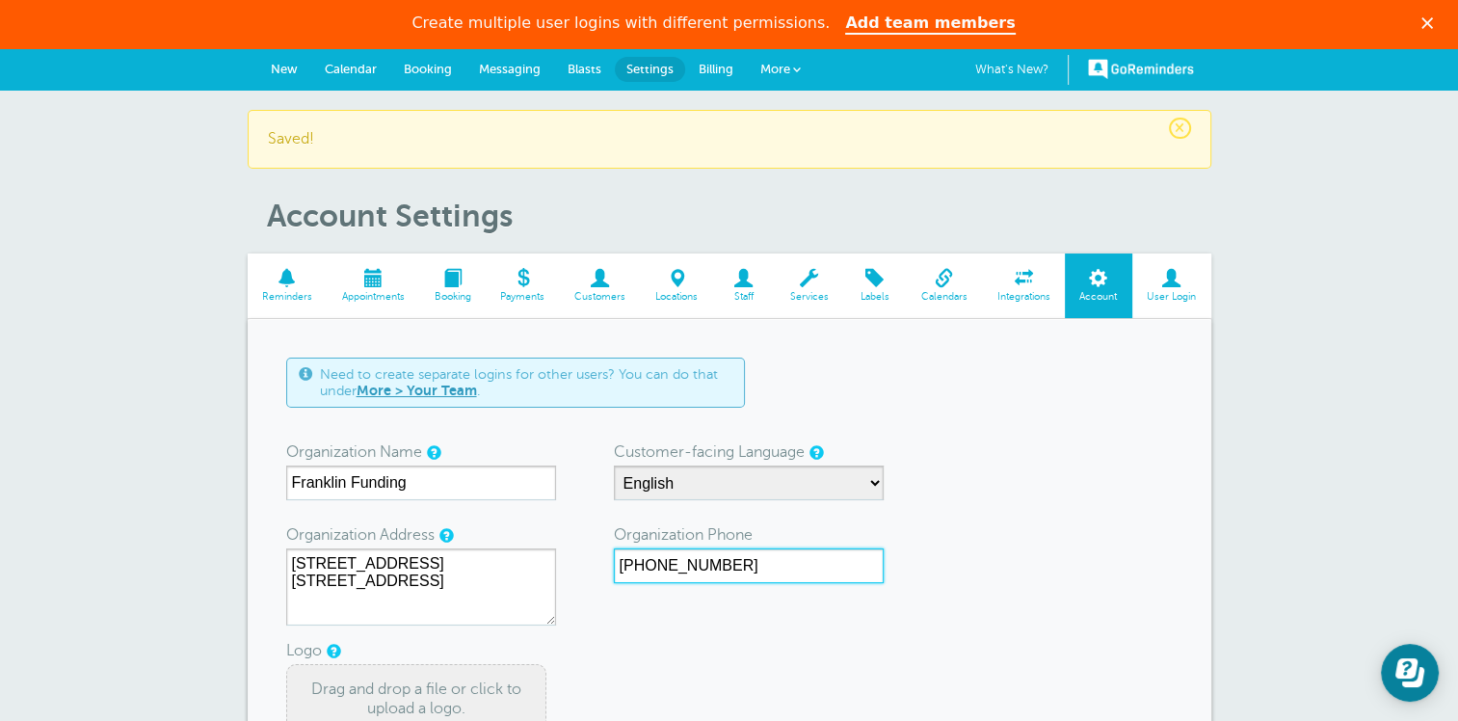
drag, startPoint x: 736, startPoint y: 558, endPoint x: 516, endPoint y: 537, distance: 220.7
click at [516, 537] on form "Need to create separate logins for other users? You can do that under More > Yo…" at bounding box center [729, 640] width 886 height 566
paste input ": [PHONE_NUMBER]"
drag, startPoint x: 630, startPoint y: 562, endPoint x: 574, endPoint y: 557, distance: 56.1
click at [574, 557] on form "Need to create separate logins for other users? You can do that under More > Yo…" at bounding box center [729, 640] width 886 height 566
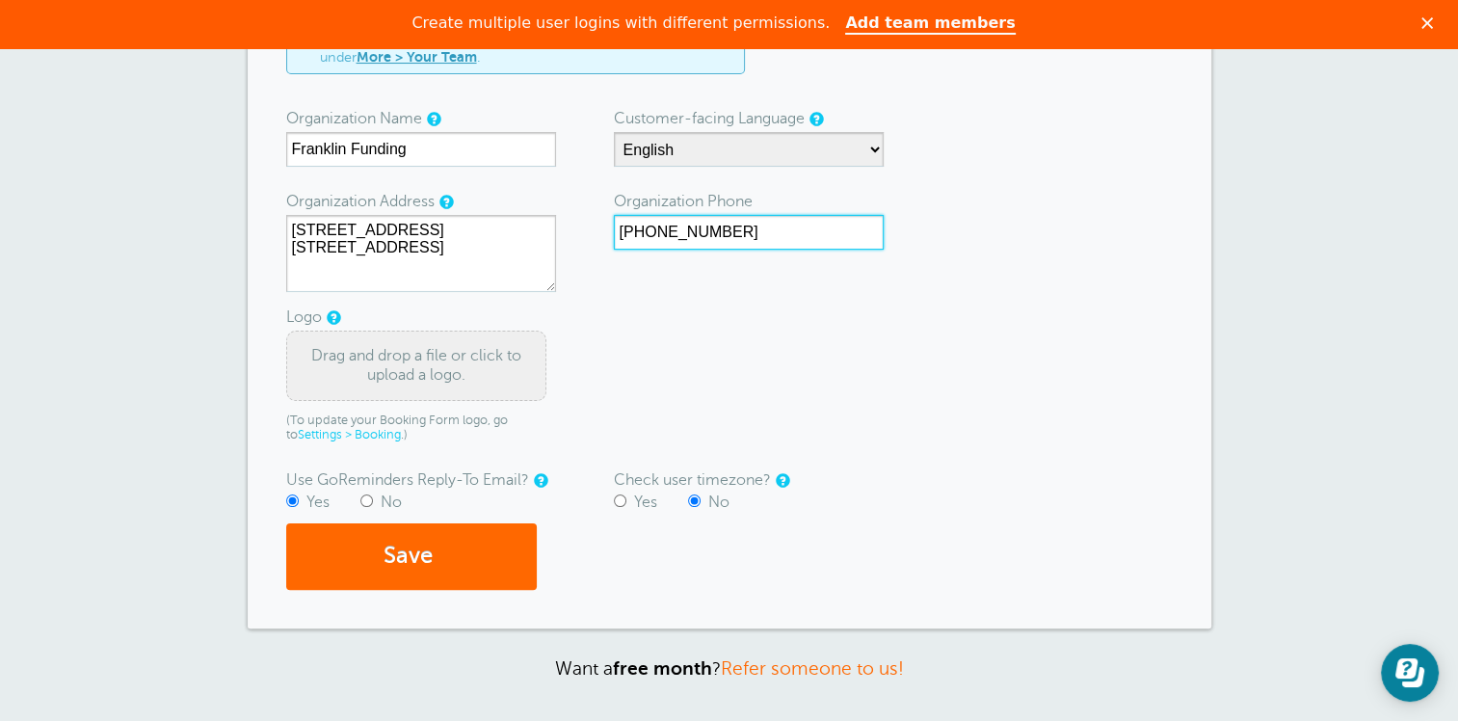
scroll to position [385, 0]
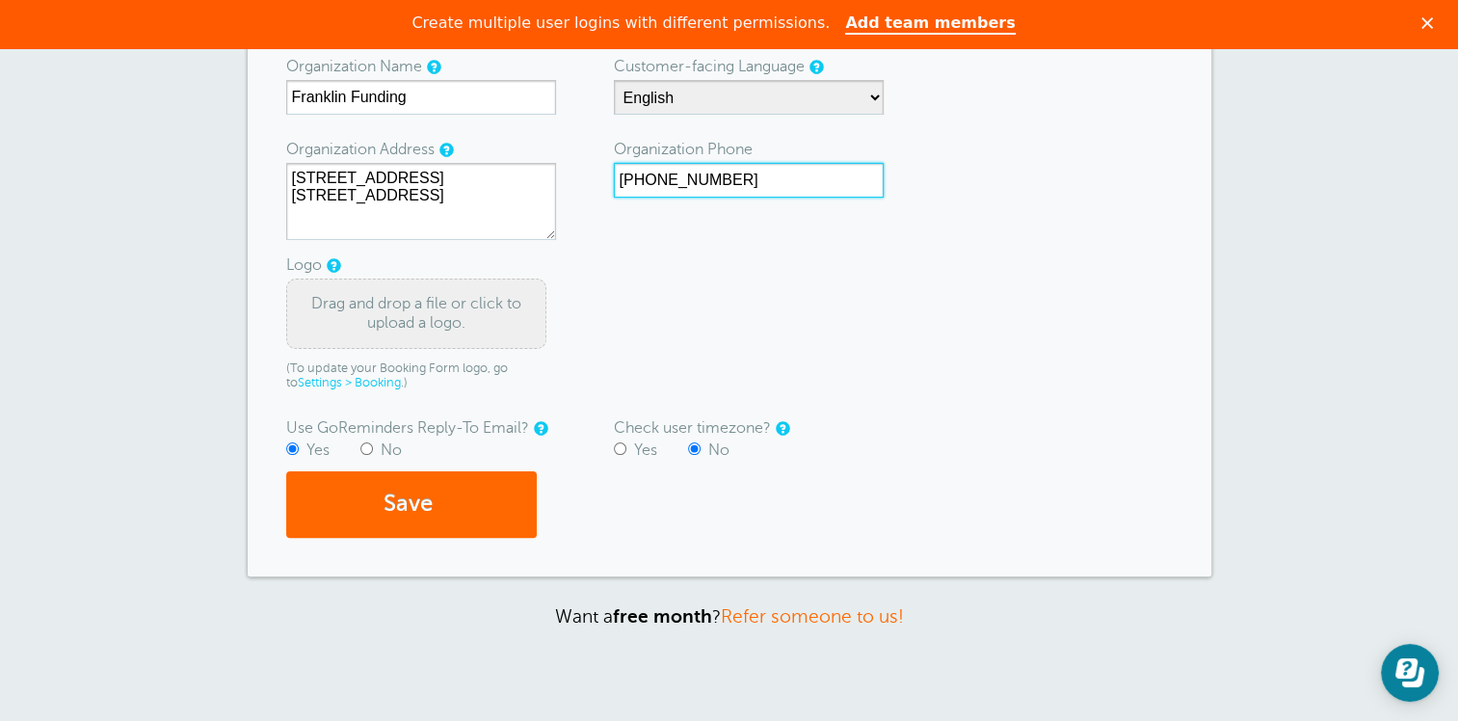
type input "888-660-6832"
click at [619, 447] on input "Yes" at bounding box center [620, 448] width 13 height 13
radio input "true"
click at [397, 314] on div "Drag and drop a file or click to upload a logo." at bounding box center [416, 312] width 260 height 69
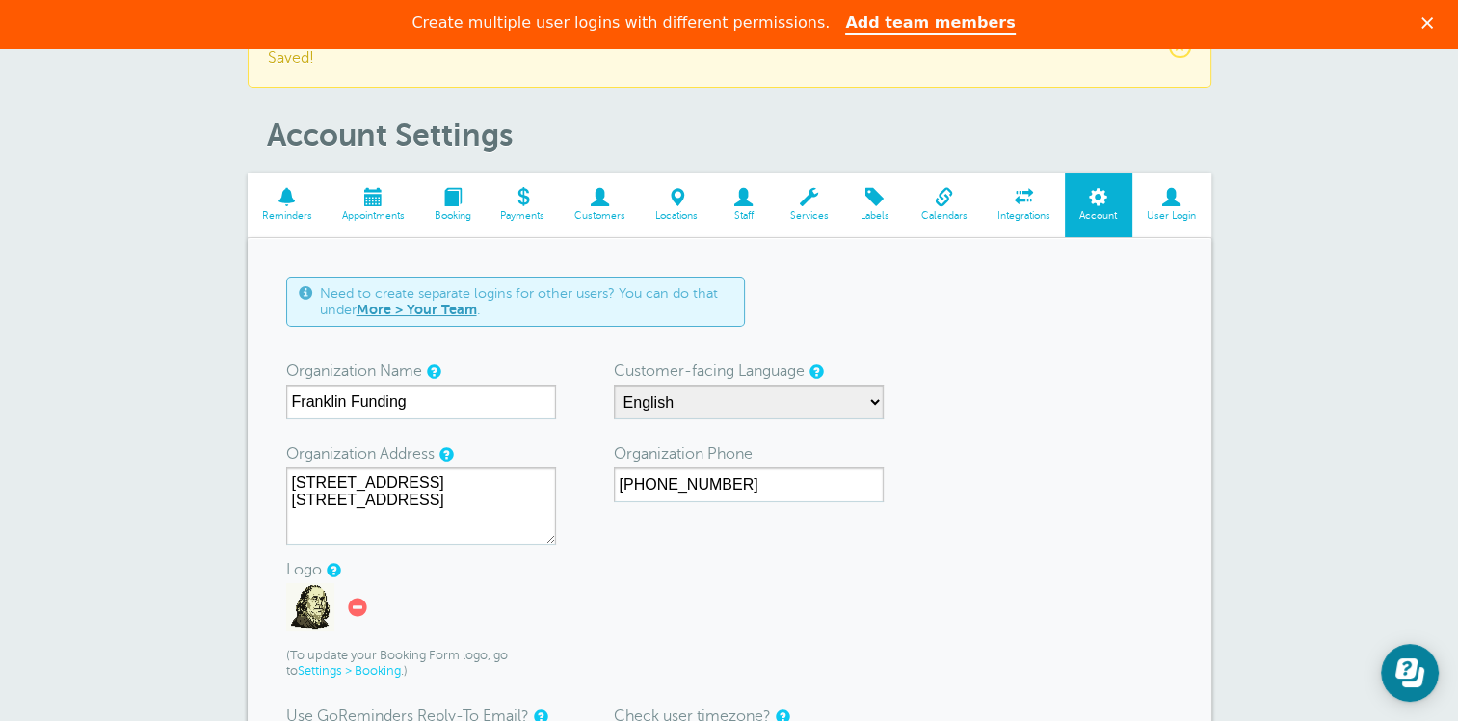
scroll to position [0, 0]
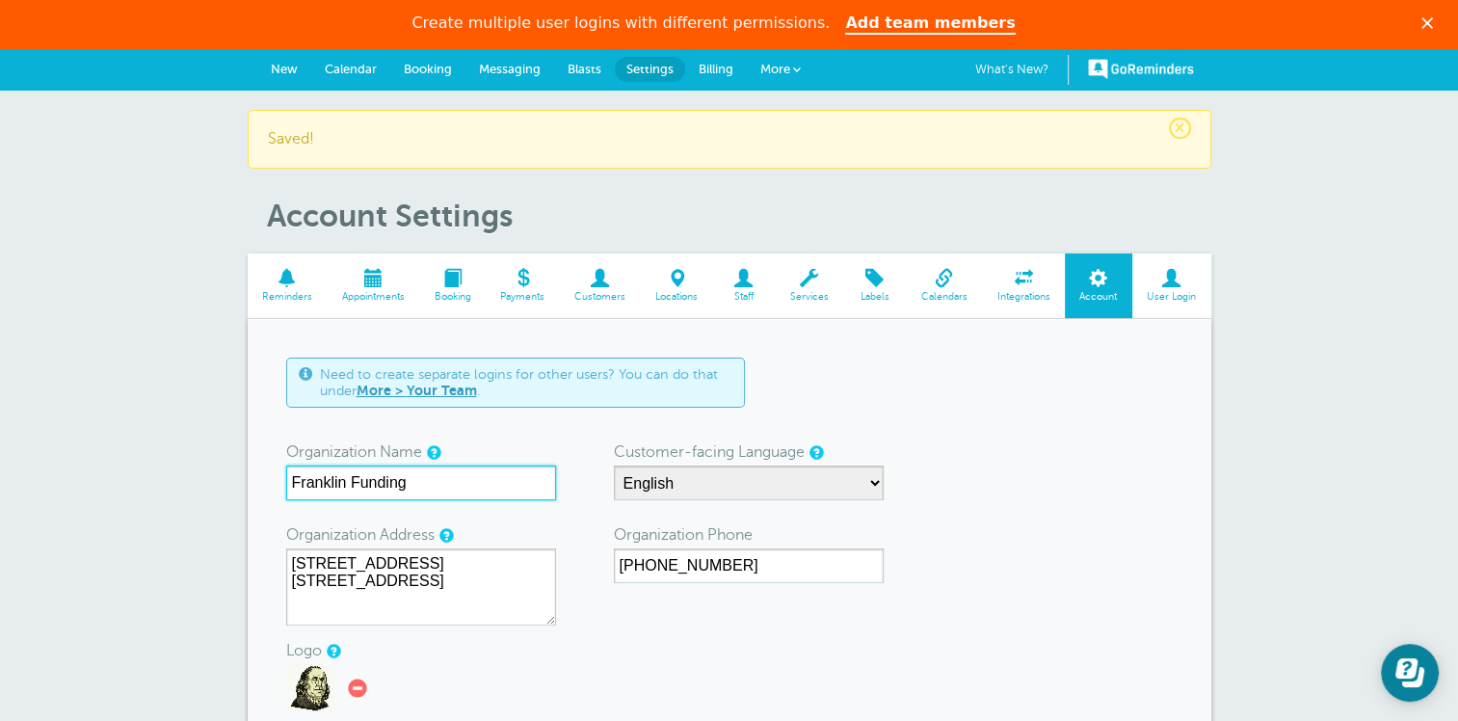
click at [430, 483] on input "Franklin Funding" at bounding box center [421, 482] width 270 height 35
drag, startPoint x: 410, startPoint y: 476, endPoint x: 711, endPoint y: 480, distance: 300.6
click at [711, 480] on form "Need to create separate logins for other users? You can do that under More > Yo…" at bounding box center [729, 631] width 886 height 549
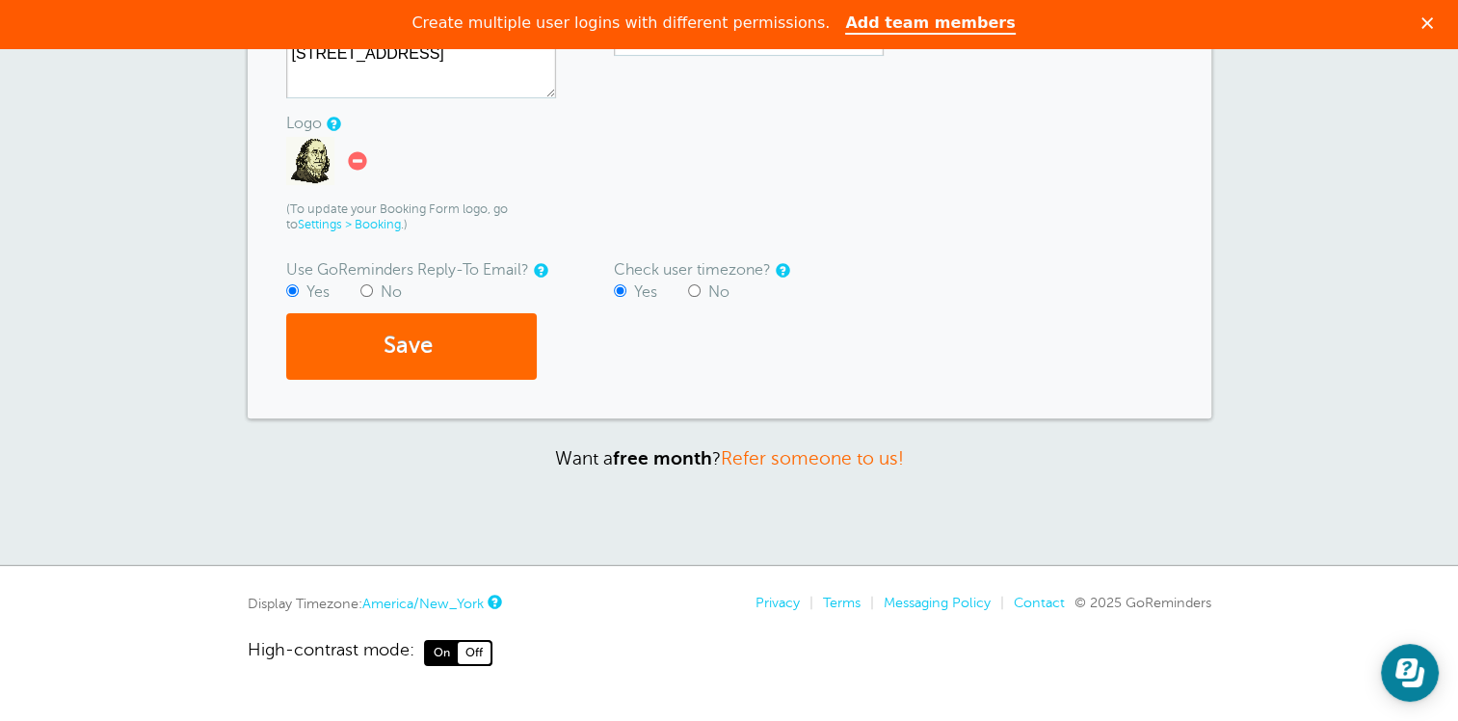
scroll to position [528, 0]
type input "Franklin Funding"
click at [412, 333] on button "Save" at bounding box center [411, 345] width 251 height 66
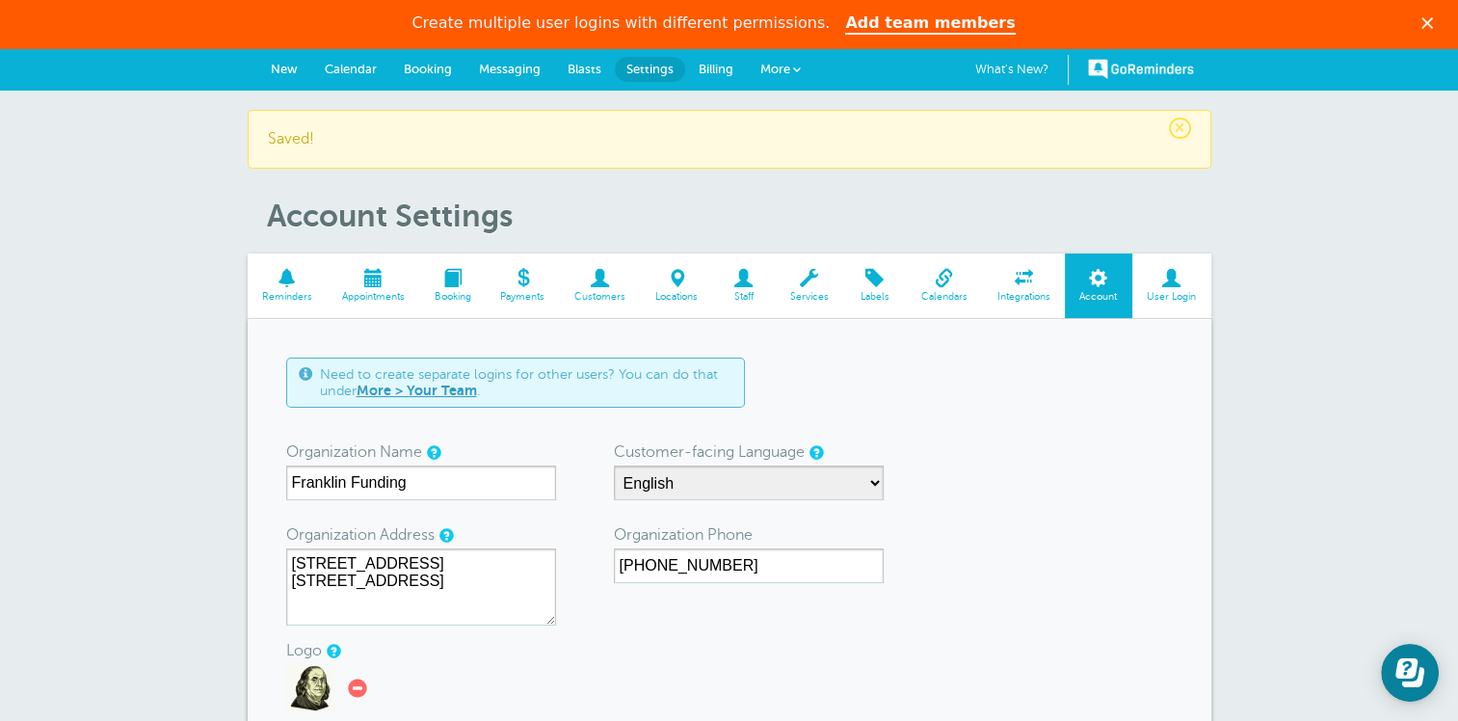
click at [288, 67] on span "New" at bounding box center [284, 69] width 27 height 14
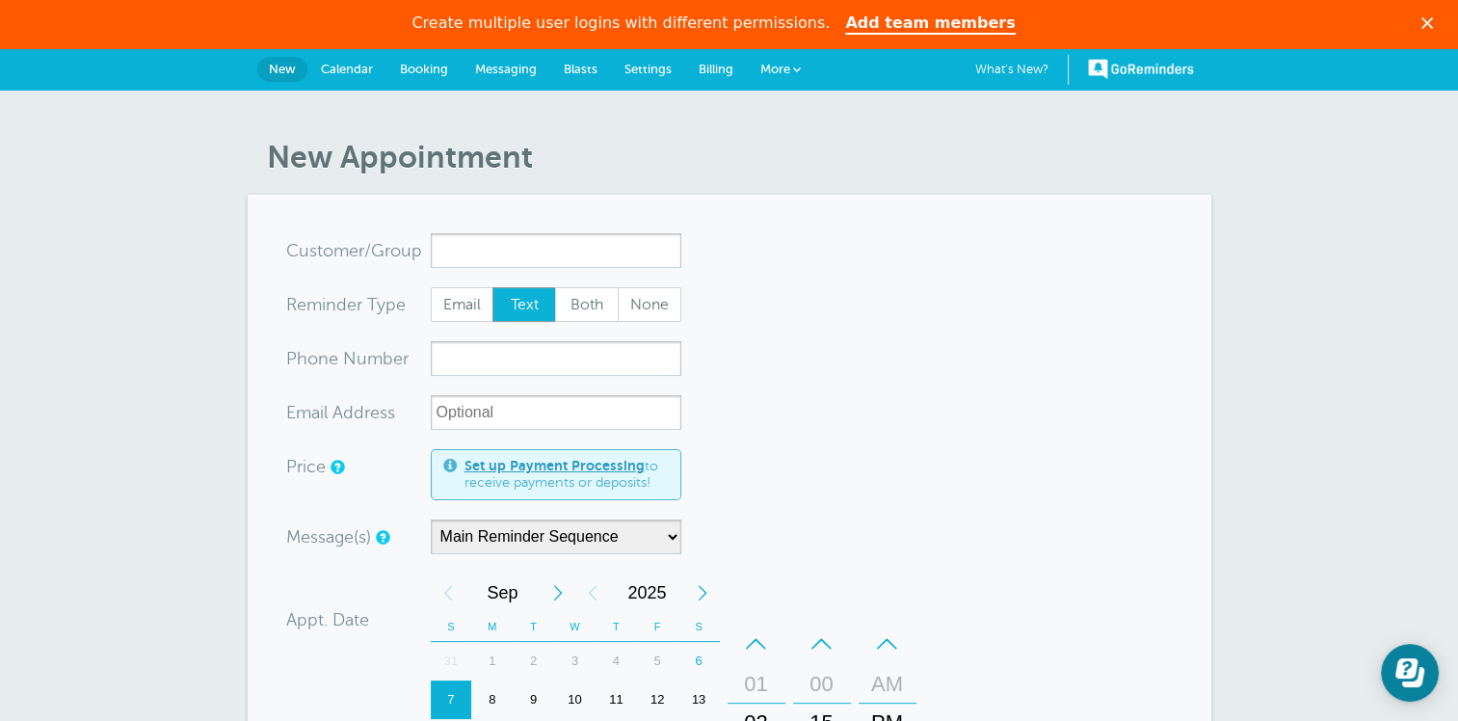
click at [543, 249] on input "x-no-autofill" at bounding box center [556, 250] width 251 height 35
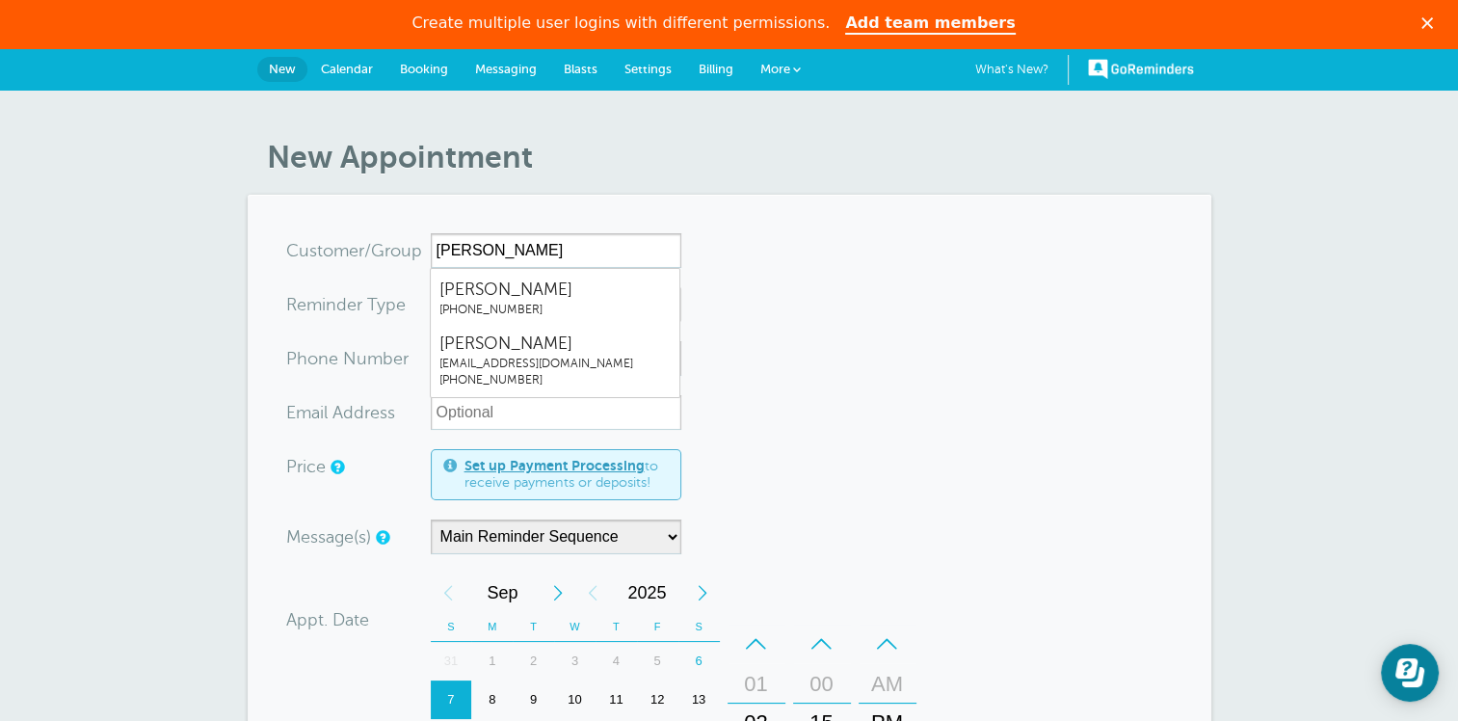
click at [858, 324] on form "You are creating a new customer. To use an existing customer select one from th…" at bounding box center [729, 709] width 886 height 952
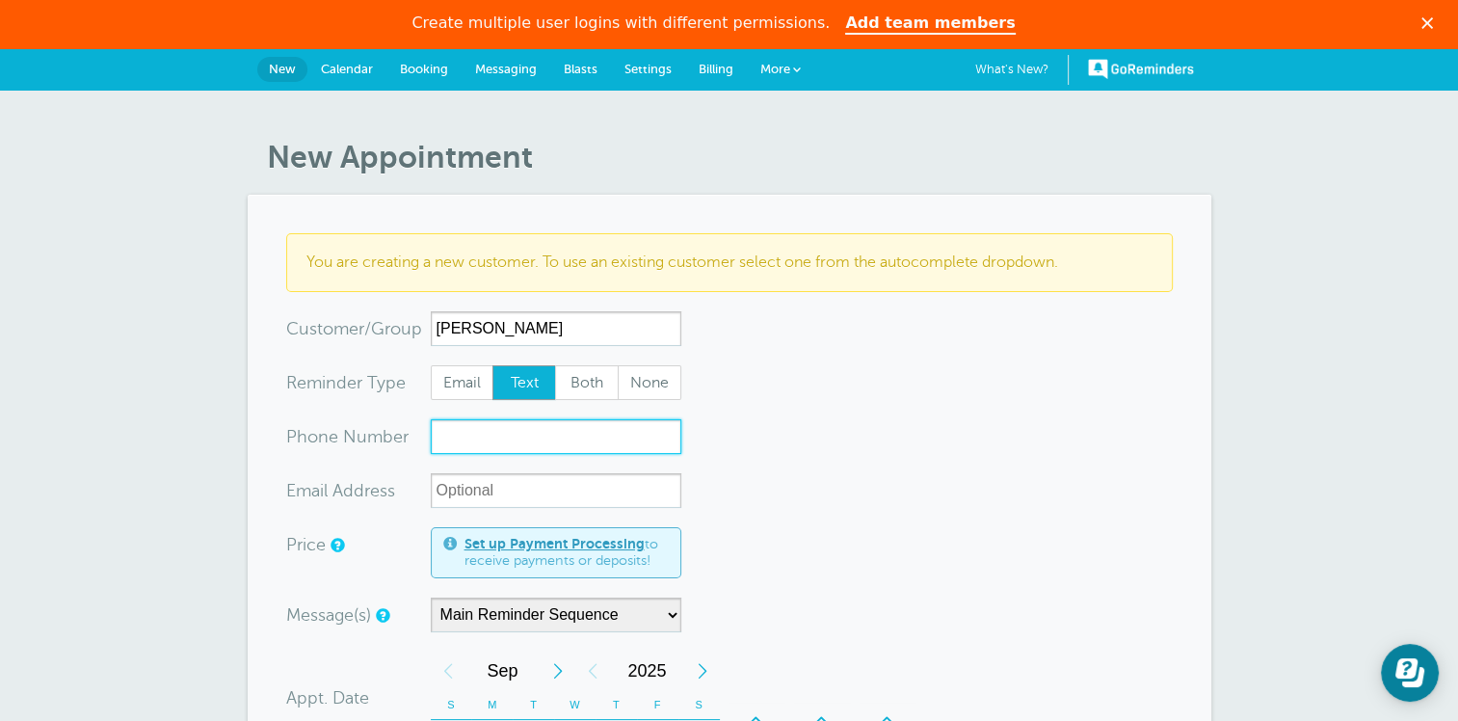
click at [505, 430] on input "xxx-no-autofill" at bounding box center [556, 436] width 251 height 35
click at [516, 427] on input "xxx-no-autofill" at bounding box center [556, 436] width 251 height 35
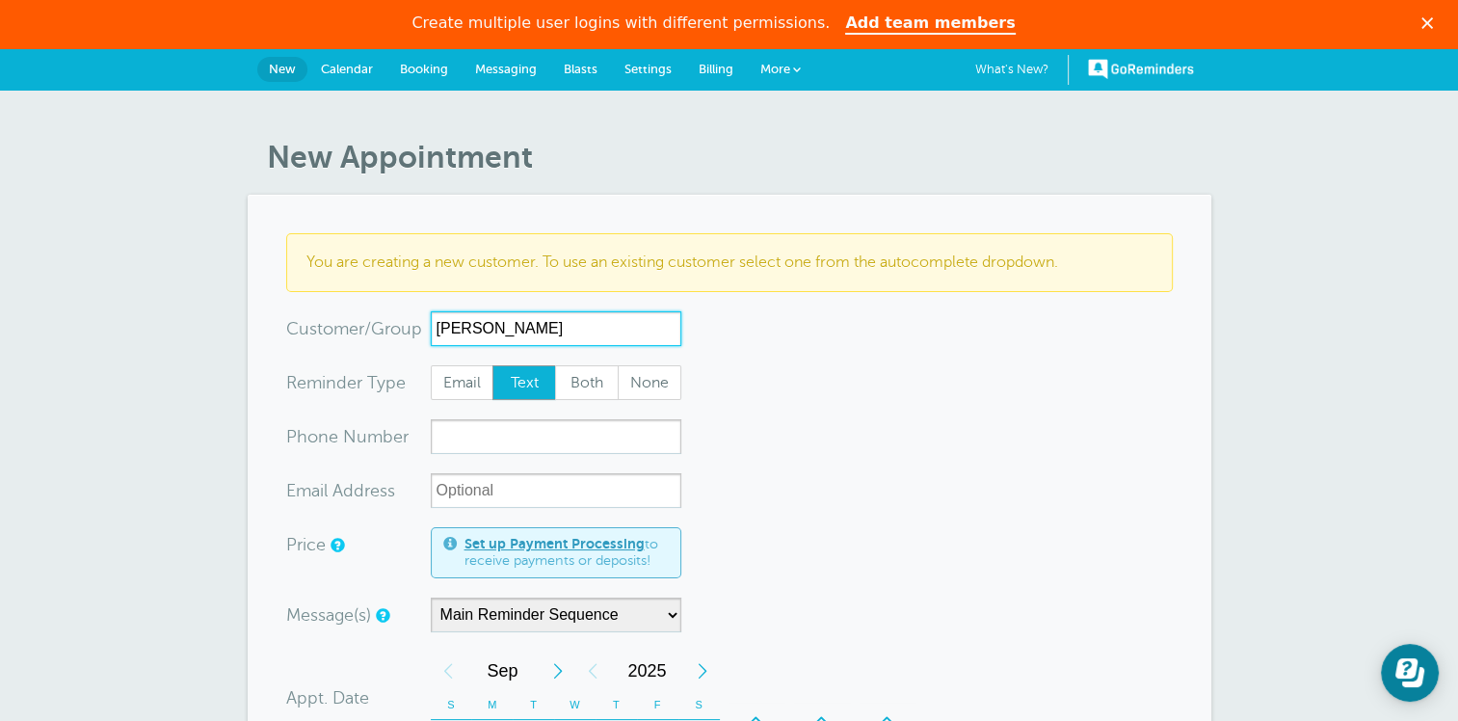
click at [520, 330] on input "Robert" at bounding box center [556, 328] width 251 height 35
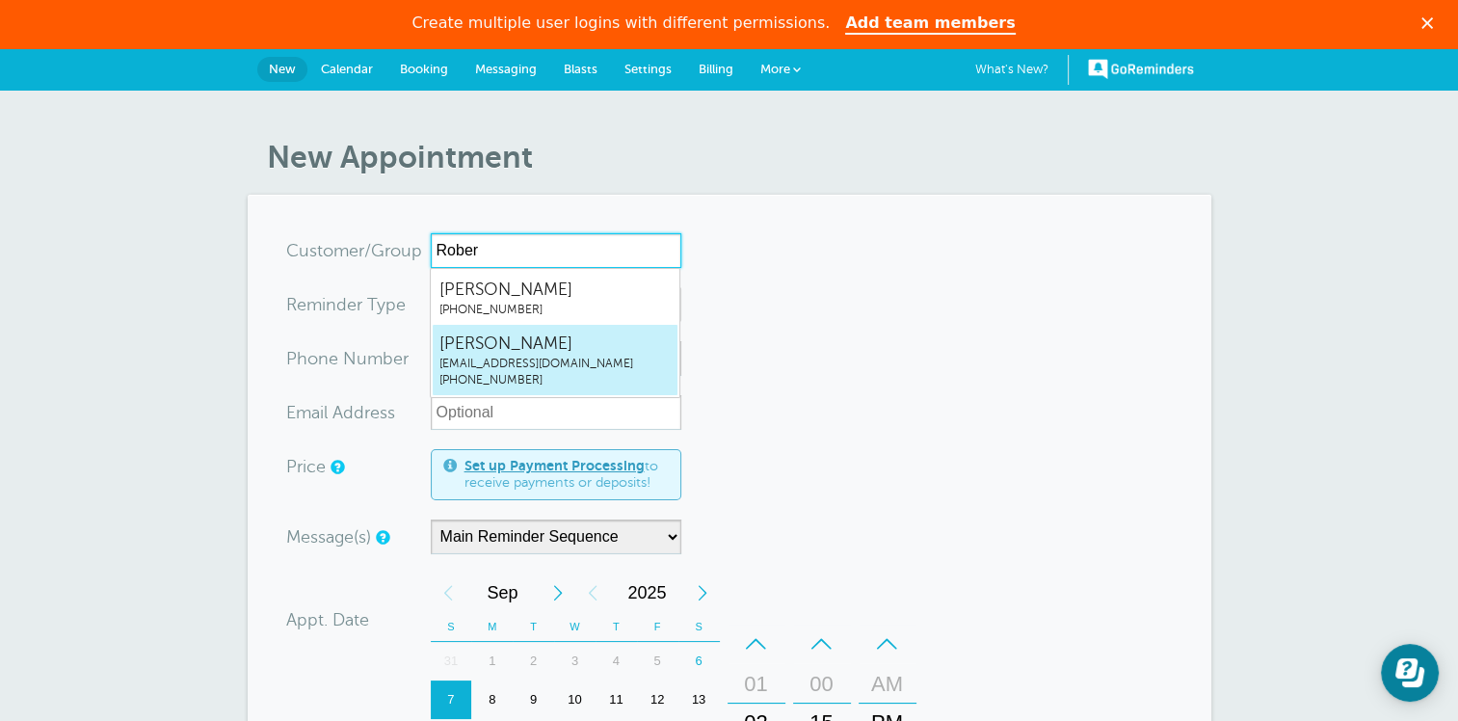
click at [515, 353] on span "Robert Elderkin" at bounding box center [554, 343] width 231 height 24
type input "RobertElderkinrwelderkin@gmail.com9788107605"
type input "Robert Elderkin"
type input "(978) 810-7605"
type input "rwelderkin@gmail.com"
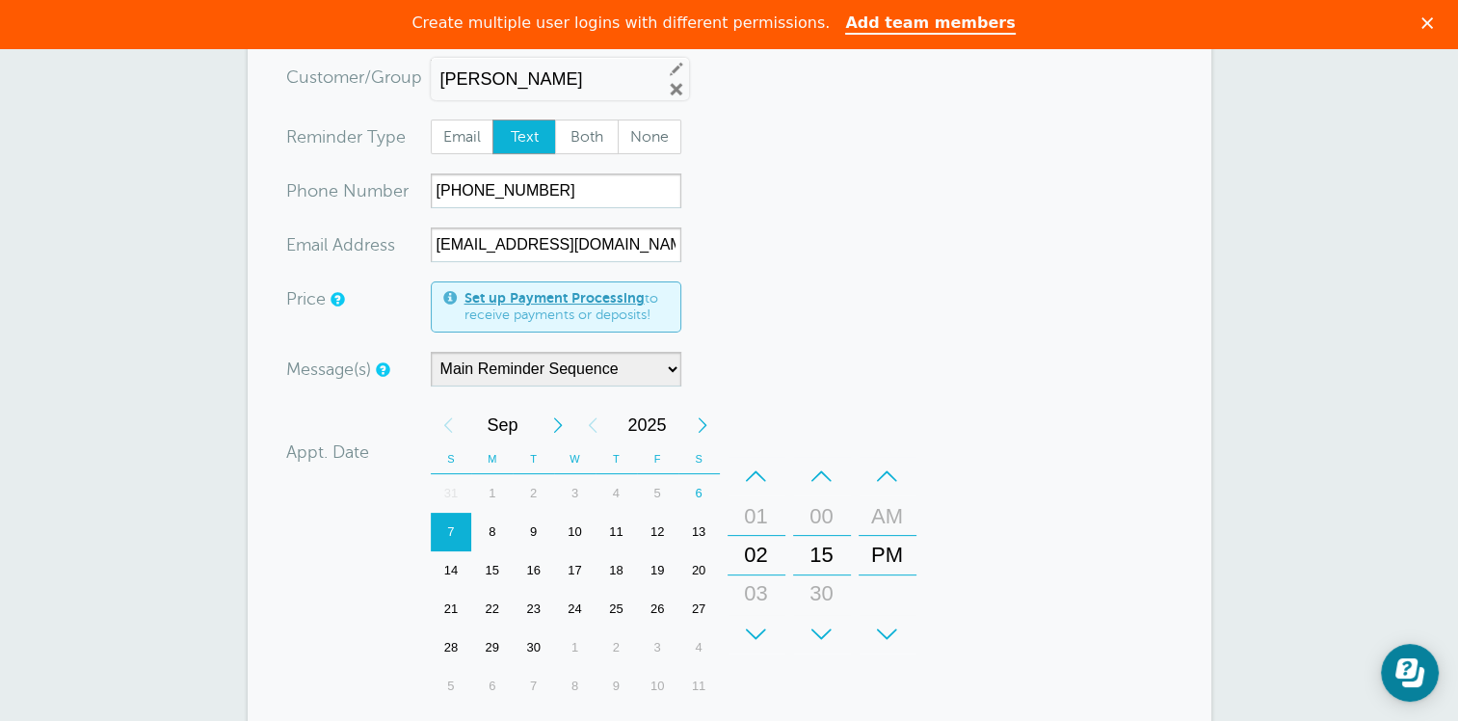
scroll to position [193, 0]
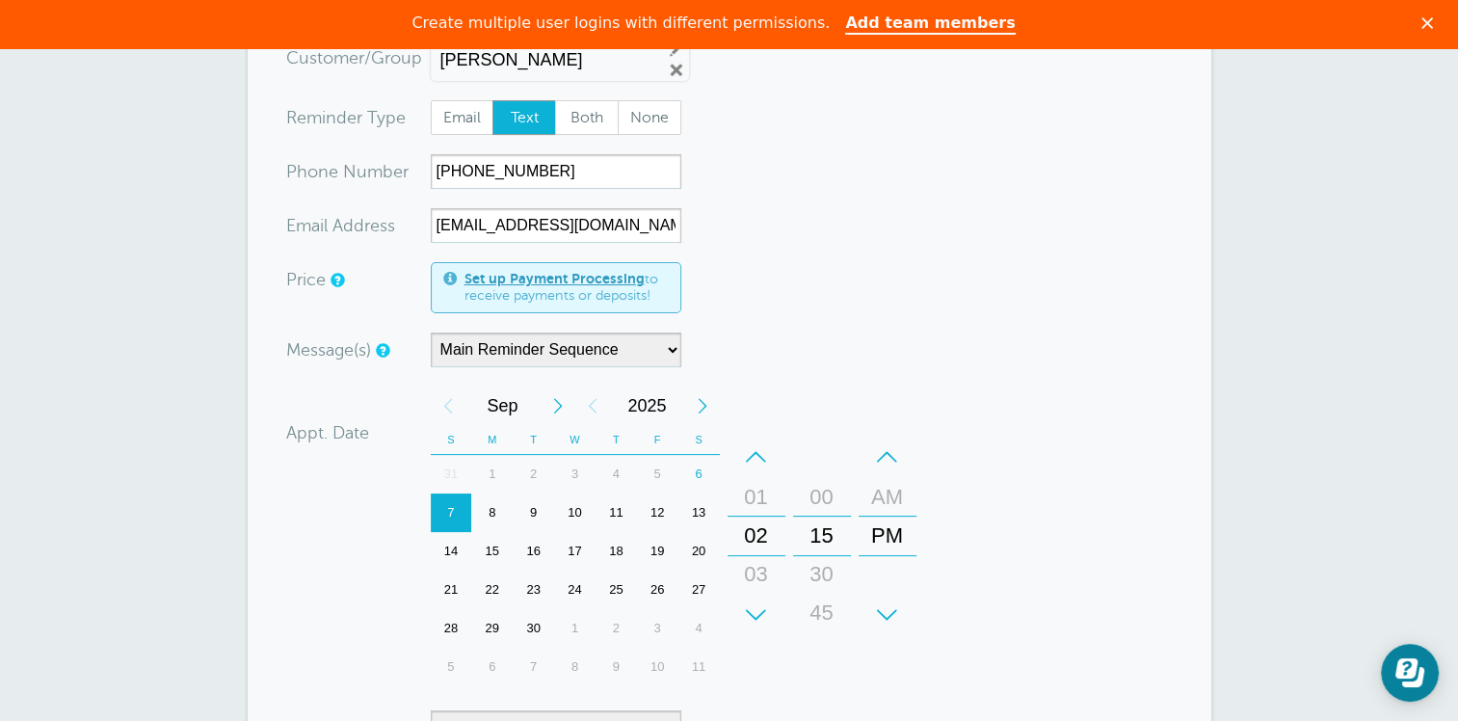
click at [829, 532] on div "15" at bounding box center [822, 535] width 46 height 39
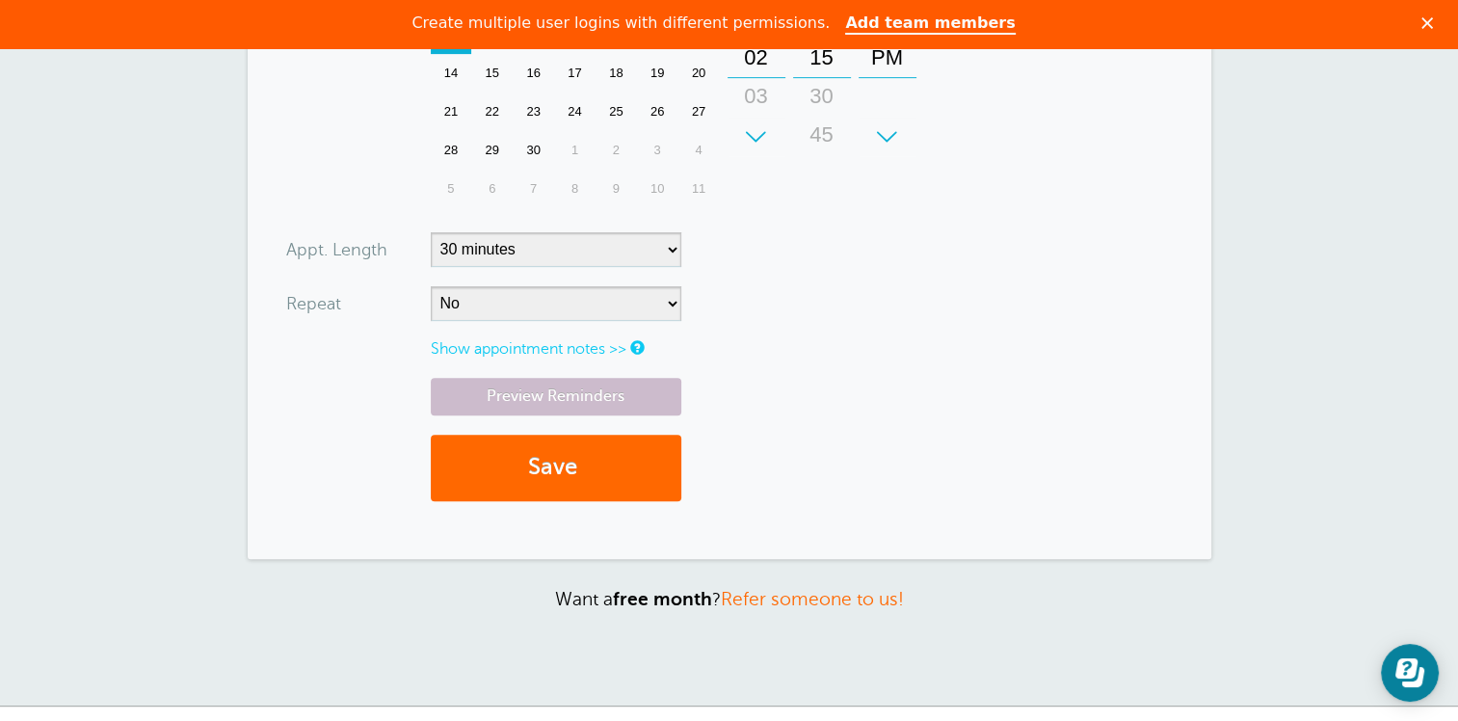
scroll to position [674, 0]
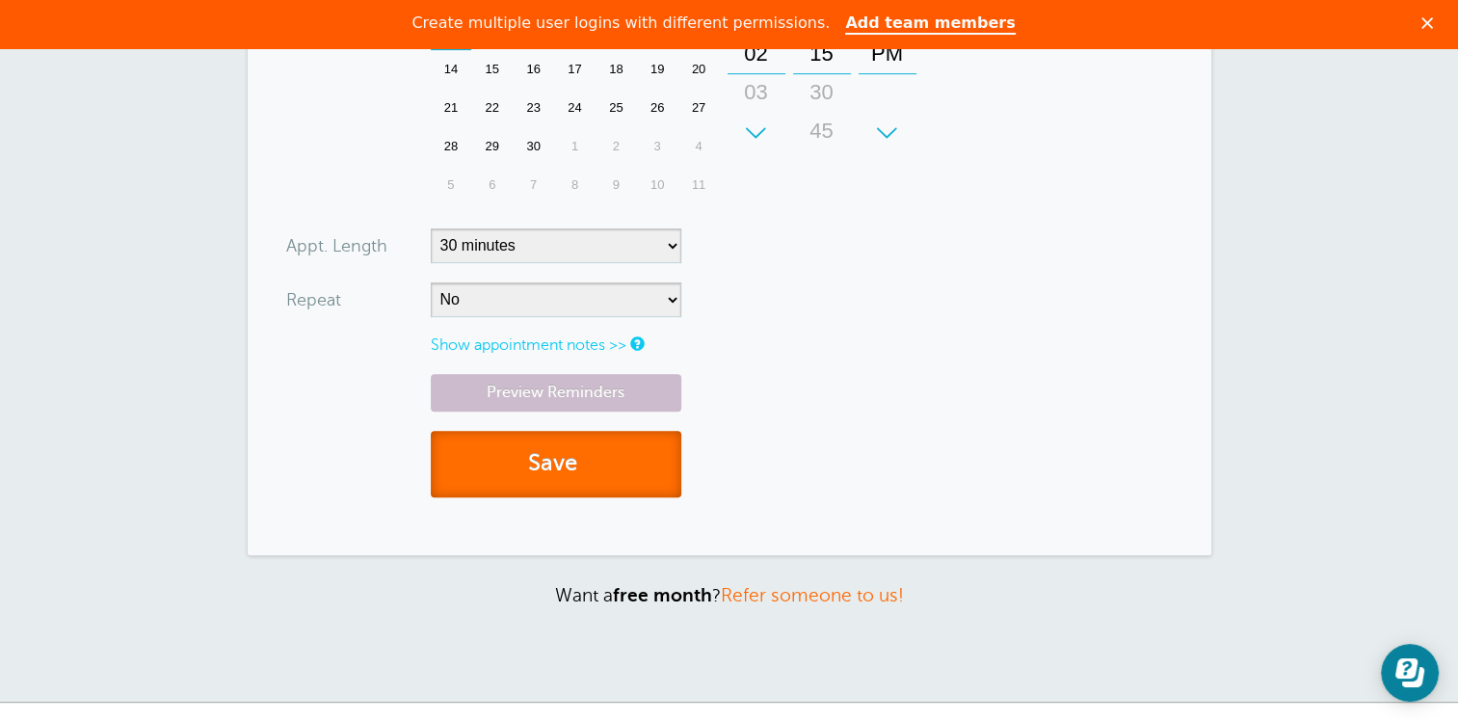
click at [536, 457] on button "Save" at bounding box center [556, 464] width 251 height 66
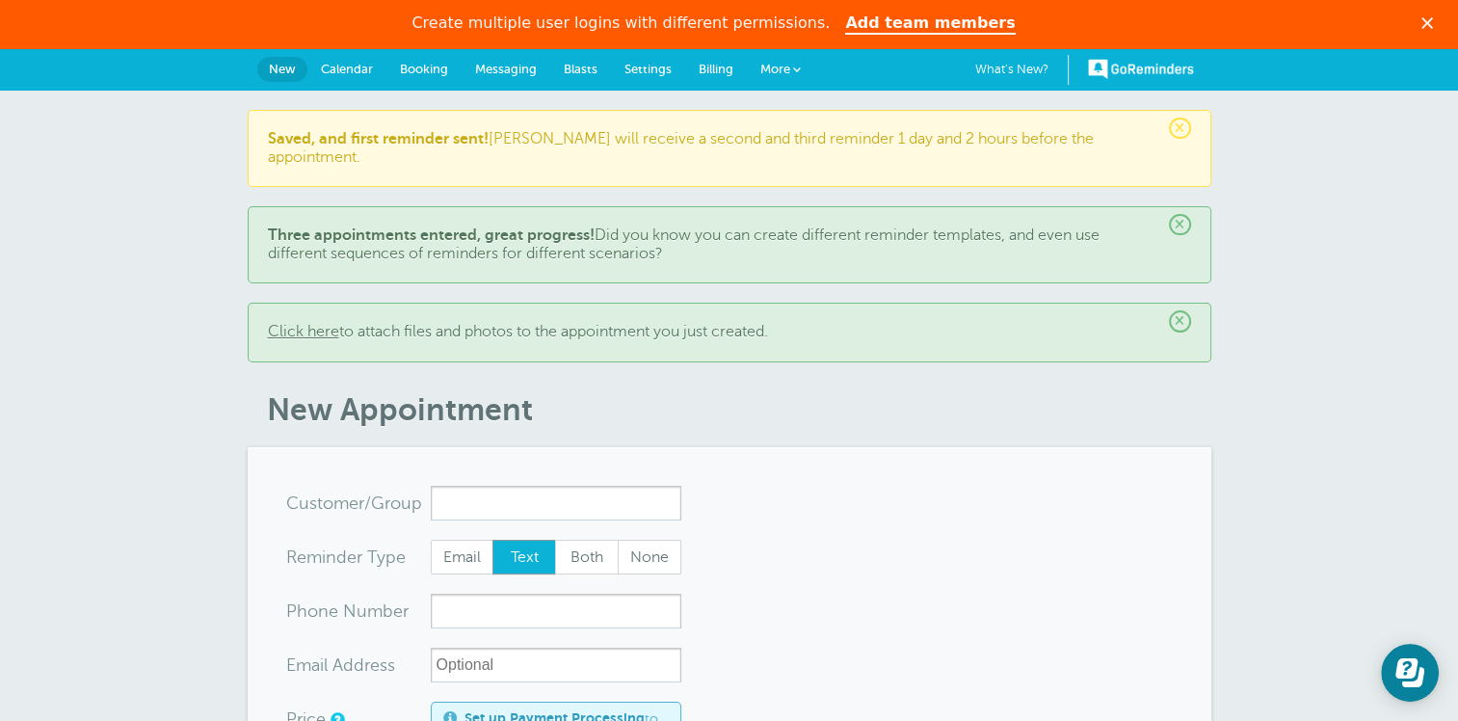
click at [782, 68] on span "More" at bounding box center [775, 69] width 30 height 14
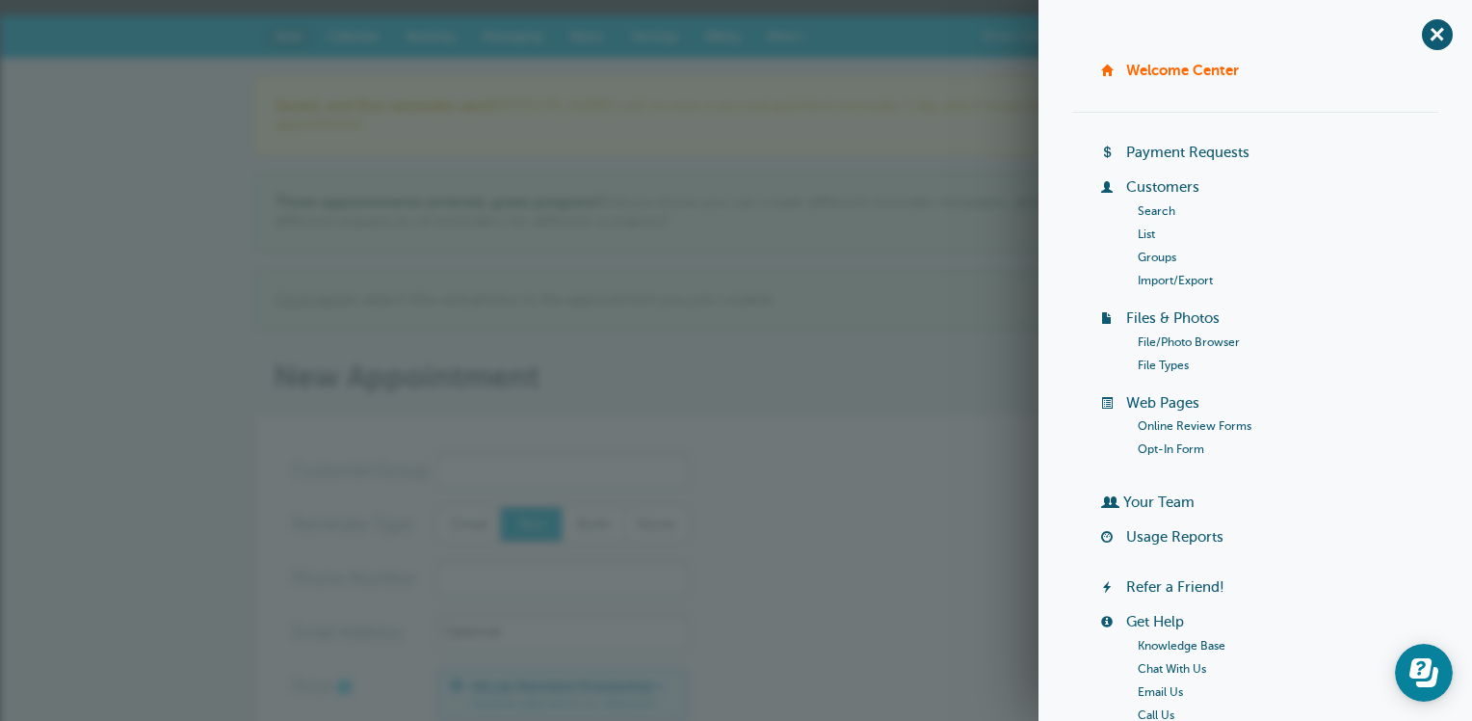
click at [1168, 500] on link "Your Team" at bounding box center [1158, 501] width 71 height 15
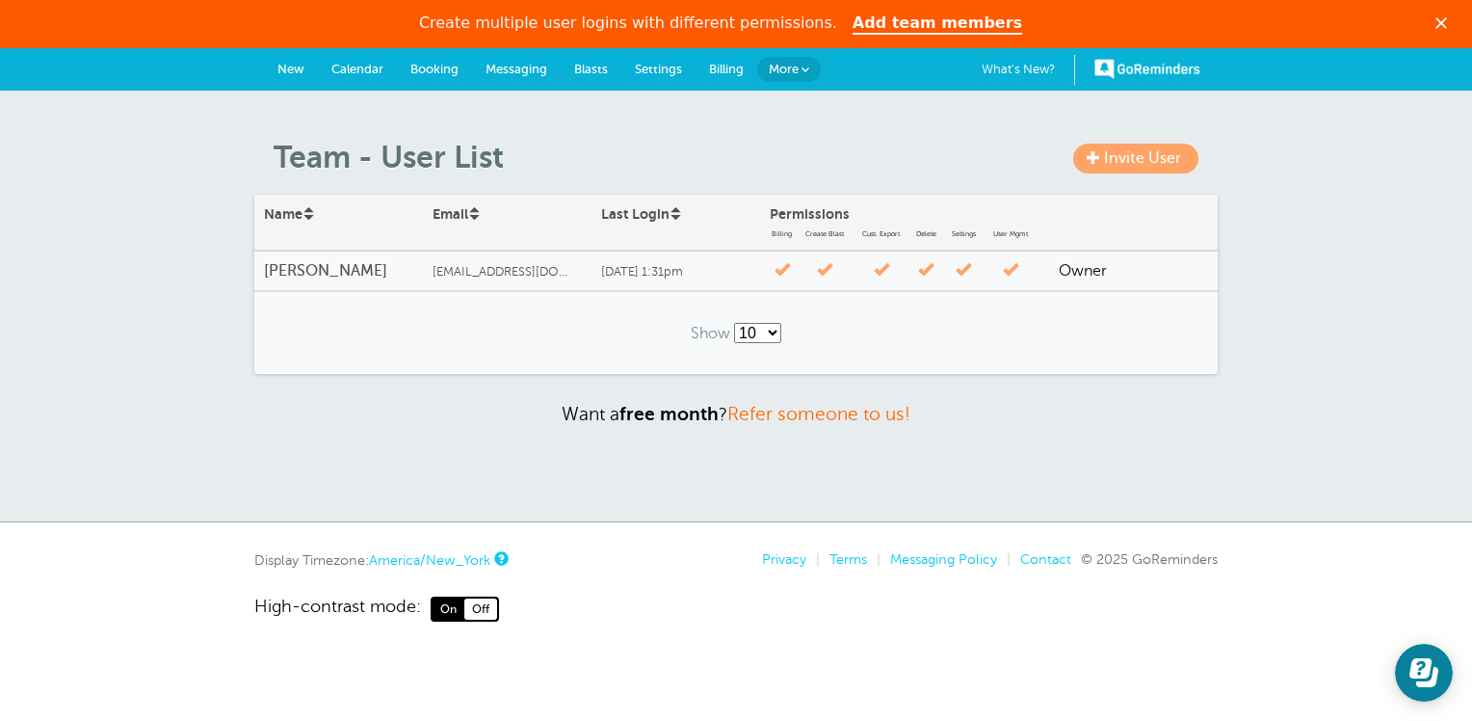
click at [1122, 157] on span "Invite User" at bounding box center [1142, 157] width 77 height 17
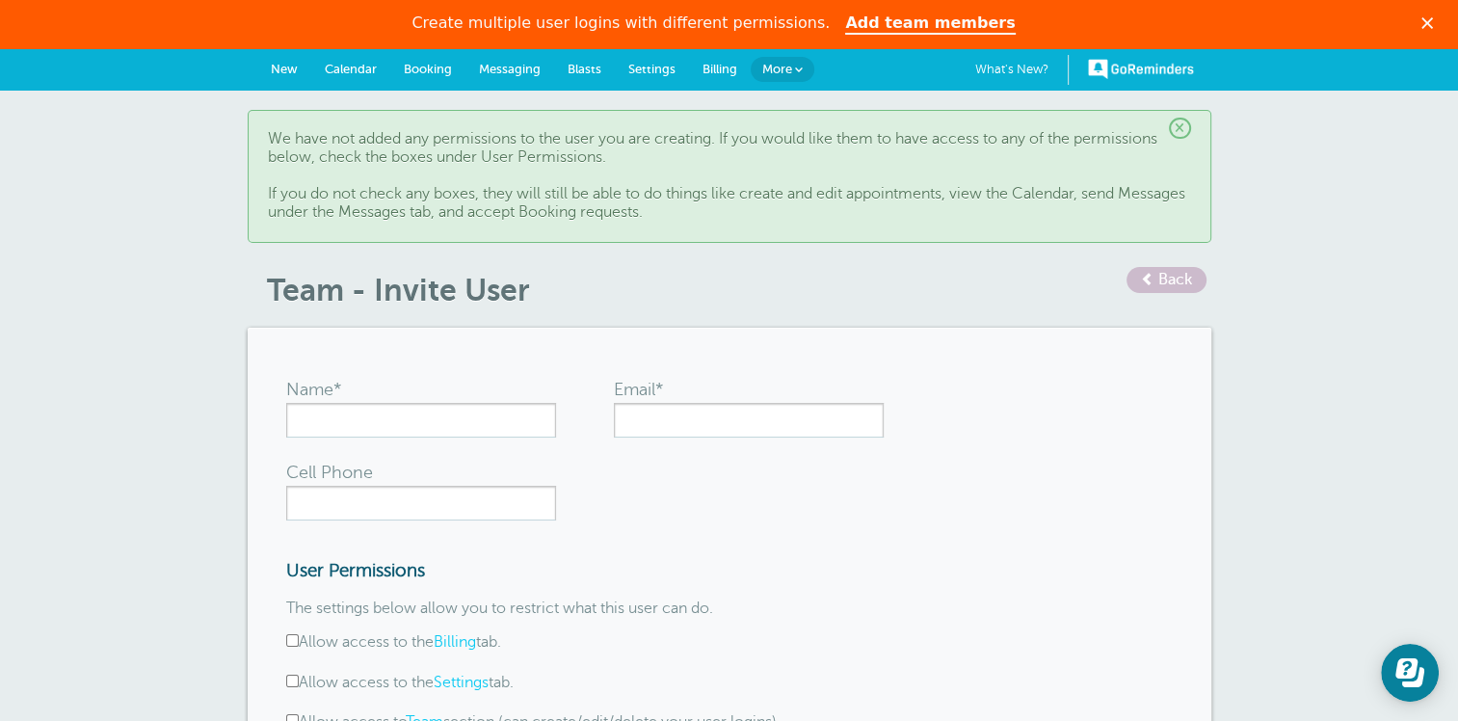
click at [446, 398] on div "Name*" at bounding box center [421, 407] width 270 height 62
click at [420, 430] on input "Name*" at bounding box center [421, 420] width 270 height 35
type input "Jimmy Romanello"
type input "clients@lifebridgefunding.com"
type input "9788107605"
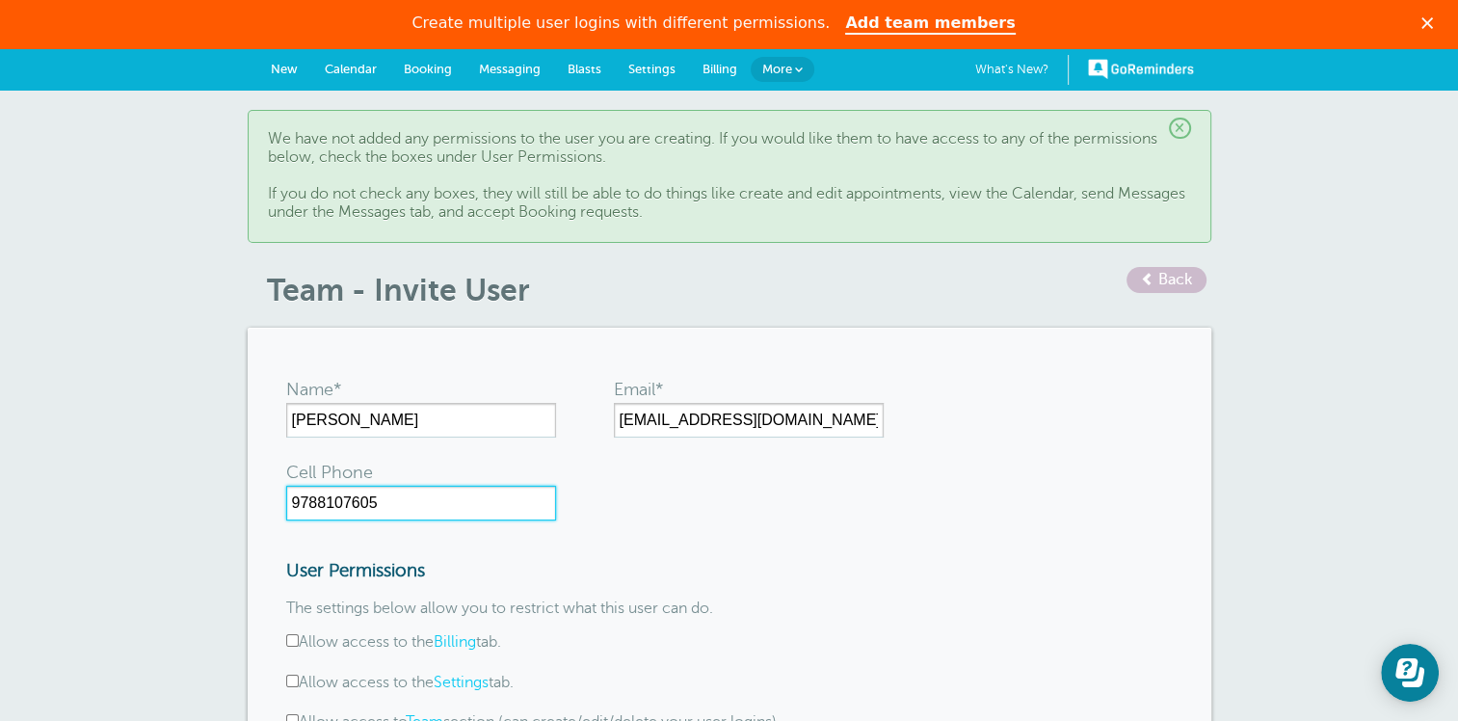
drag, startPoint x: 409, startPoint y: 498, endPoint x: 78, endPoint y: 491, distance: 330.5
click at [78, 491] on div "× We have not added any permissions to the user you are creating. If you would …" at bounding box center [729, 603] width 1458 height 1024
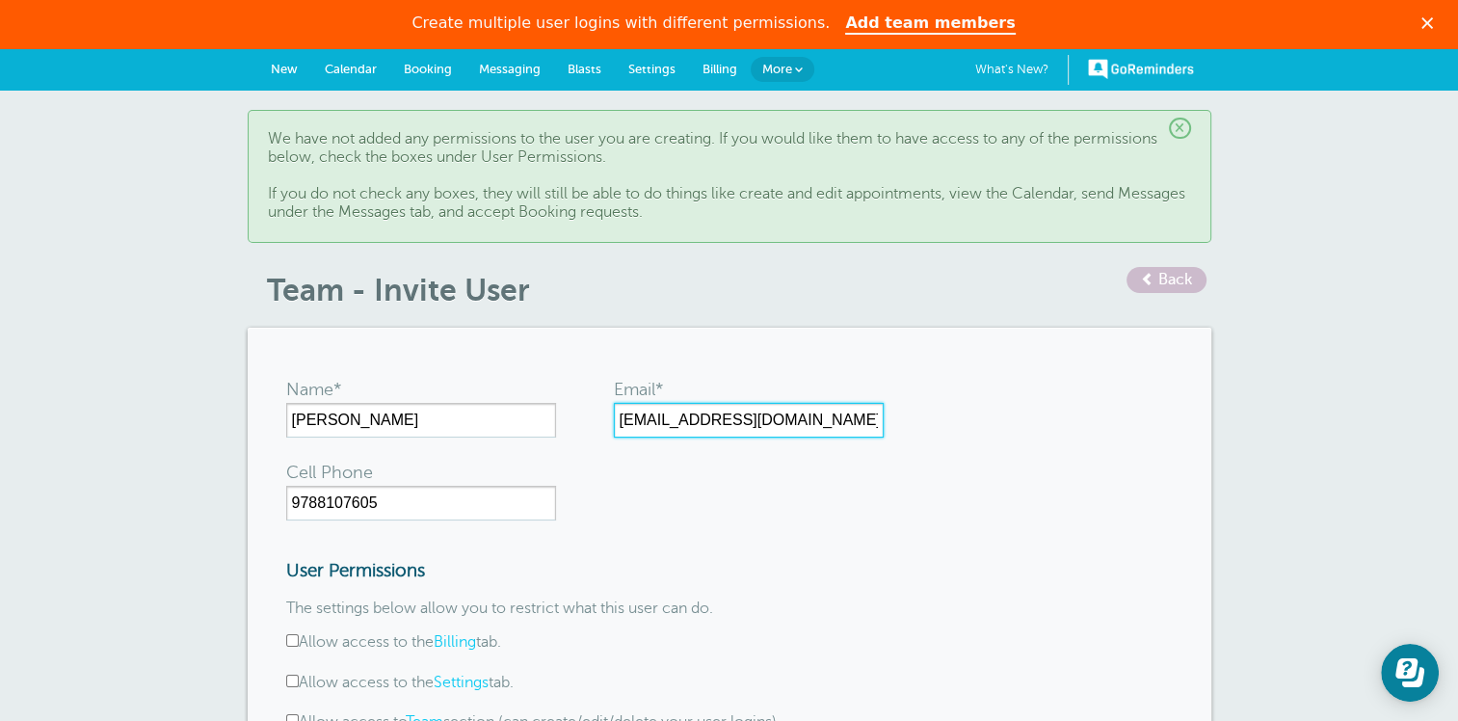
drag, startPoint x: 832, startPoint y: 416, endPoint x: 541, endPoint y: 410, distance: 292.0
click at [541, 410] on form "Name* Jimmy Romanello Email* clients@lifebridgefunding.com Cell Phone 978810760…" at bounding box center [729, 647] width 886 height 562
type input "[EMAIL_ADDRESS][DOMAIN_NAME]"
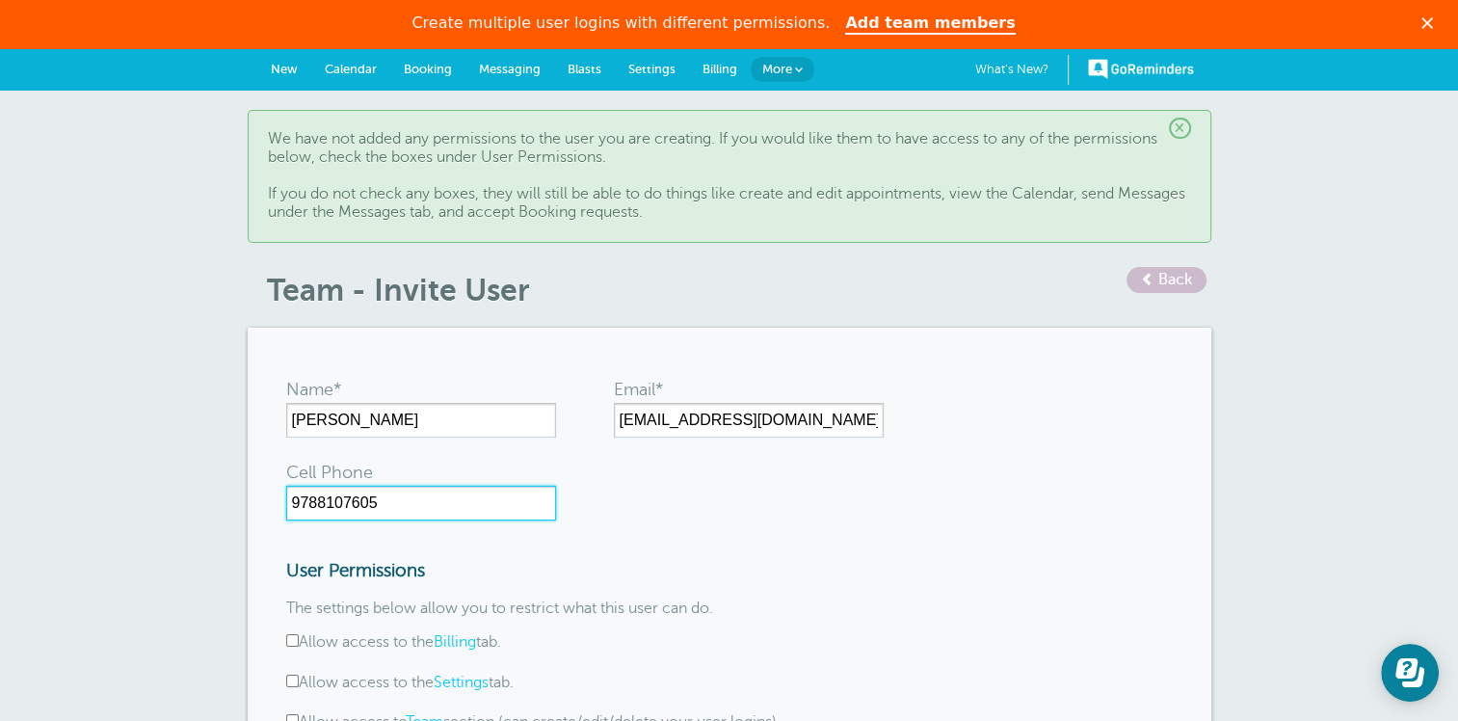
drag, startPoint x: 428, startPoint y: 493, endPoint x: 0, endPoint y: 467, distance: 428.6
click at [0, 484] on html "GoReminders What's New? 1 New Calendar Booking Messaging Blasts Settings Billin…" at bounding box center [729, 636] width 1458 height 1272
type input "3608889151"
click at [757, 478] on form "Name* Jimmy Romanello Email* robertelderkin@gmail.com Cell Phone 3608889151 Use…" at bounding box center [729, 647] width 886 height 562
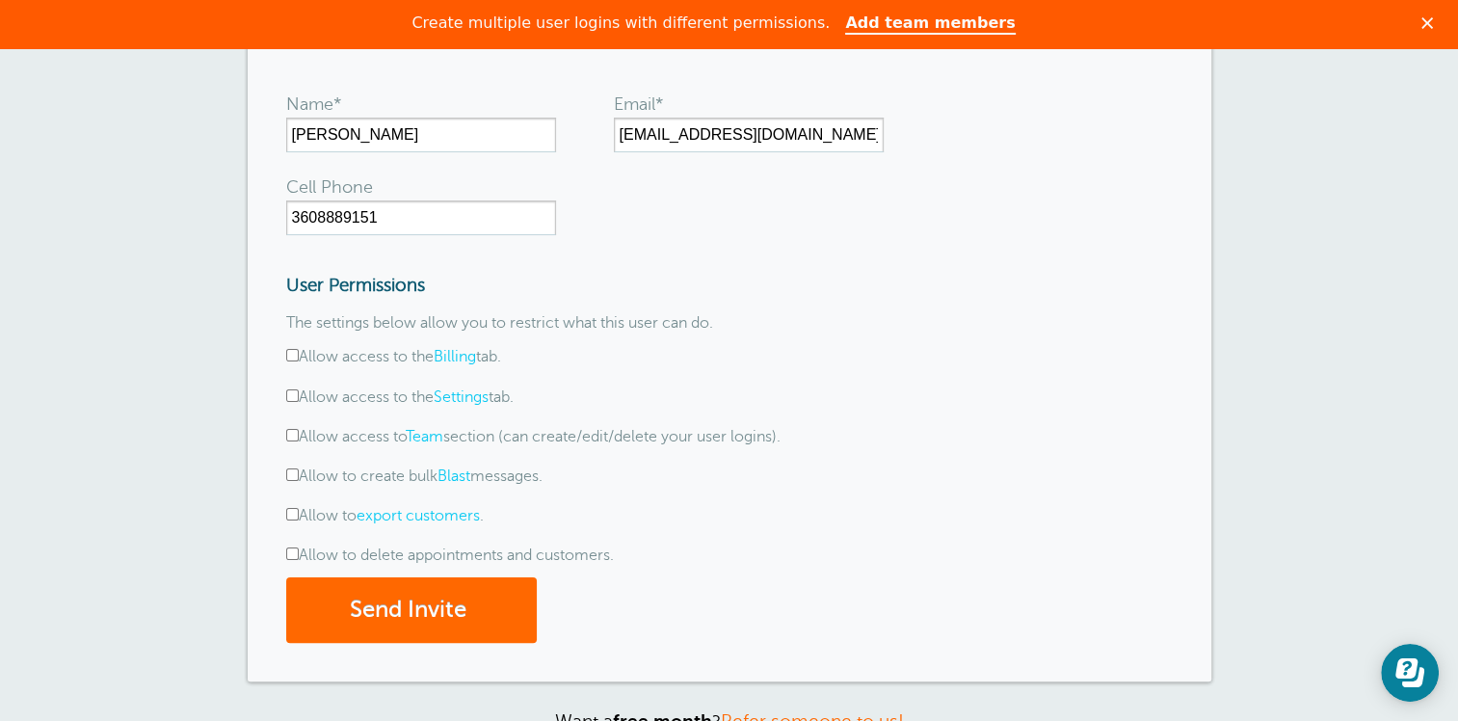
scroll to position [289, 0]
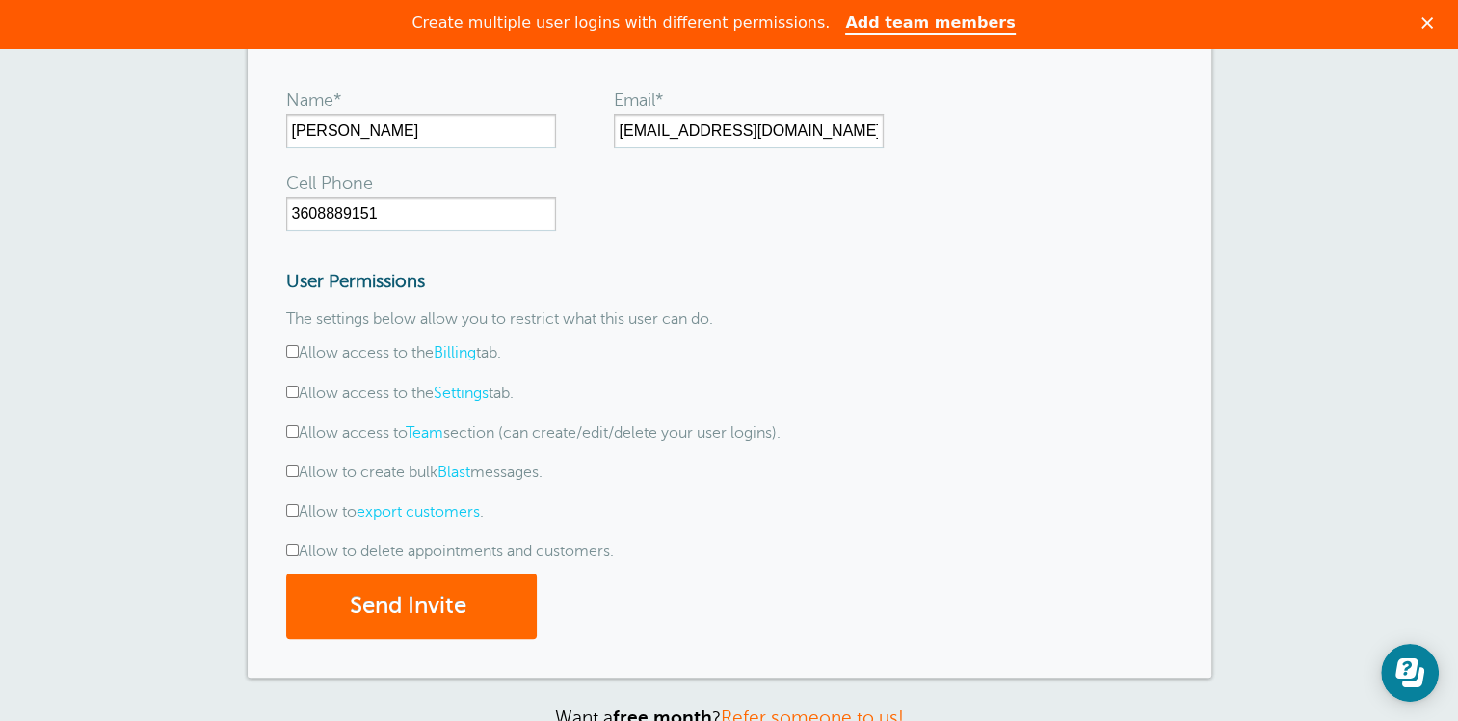
click at [293, 355] on input "Allow access to the Billing tab." at bounding box center [292, 351] width 13 height 13
checkbox input "true"
click at [293, 390] on input "Allow access to the Settings tab." at bounding box center [292, 391] width 13 height 13
checkbox input "true"
click at [290, 430] on input "Allow access to Team section (can create/edit/delete your user logins)." at bounding box center [292, 431] width 13 height 13
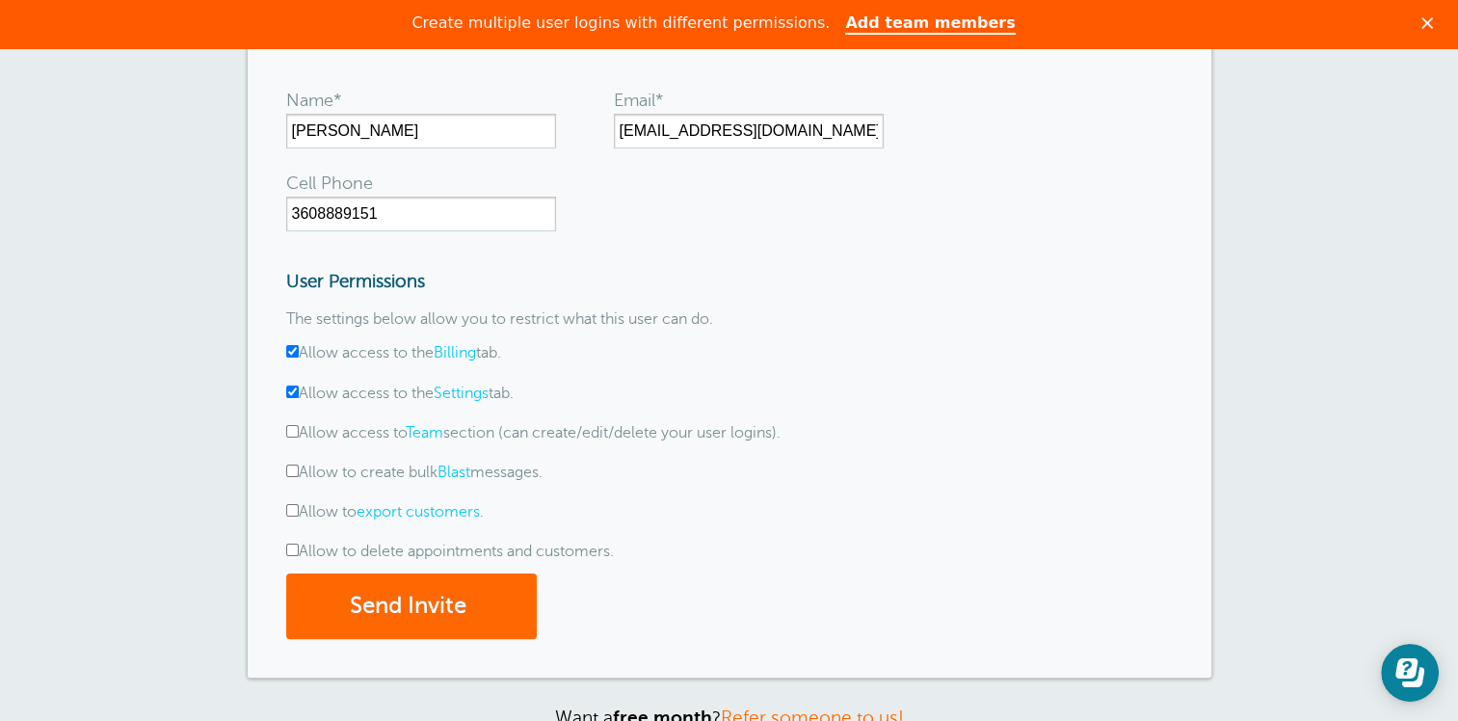
checkbox input "true"
click at [292, 472] on input "Allow to create bulk Blast messages." at bounding box center [292, 470] width 13 height 13
checkbox input "true"
click at [294, 507] on input "Allow to export customers ." at bounding box center [292, 510] width 13 height 13
checkbox input "true"
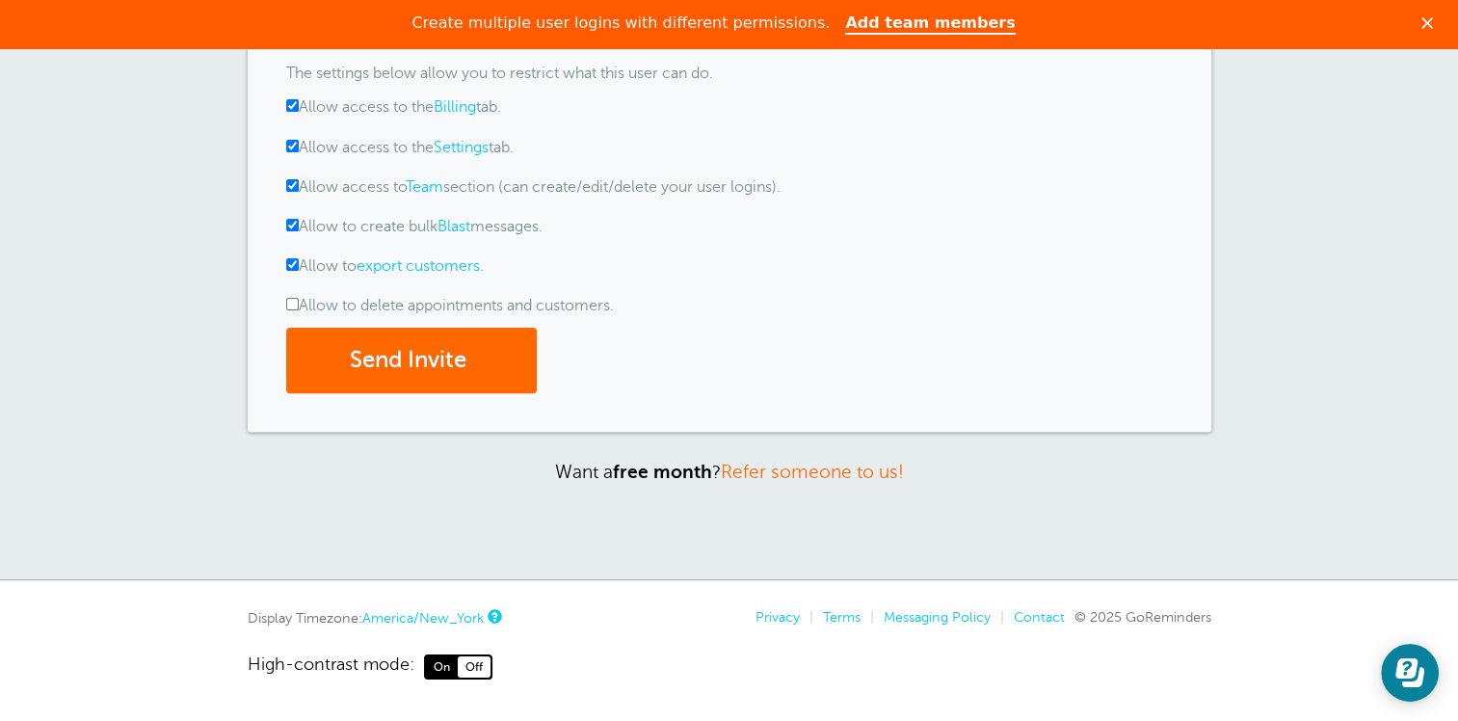
scroll to position [551, 0]
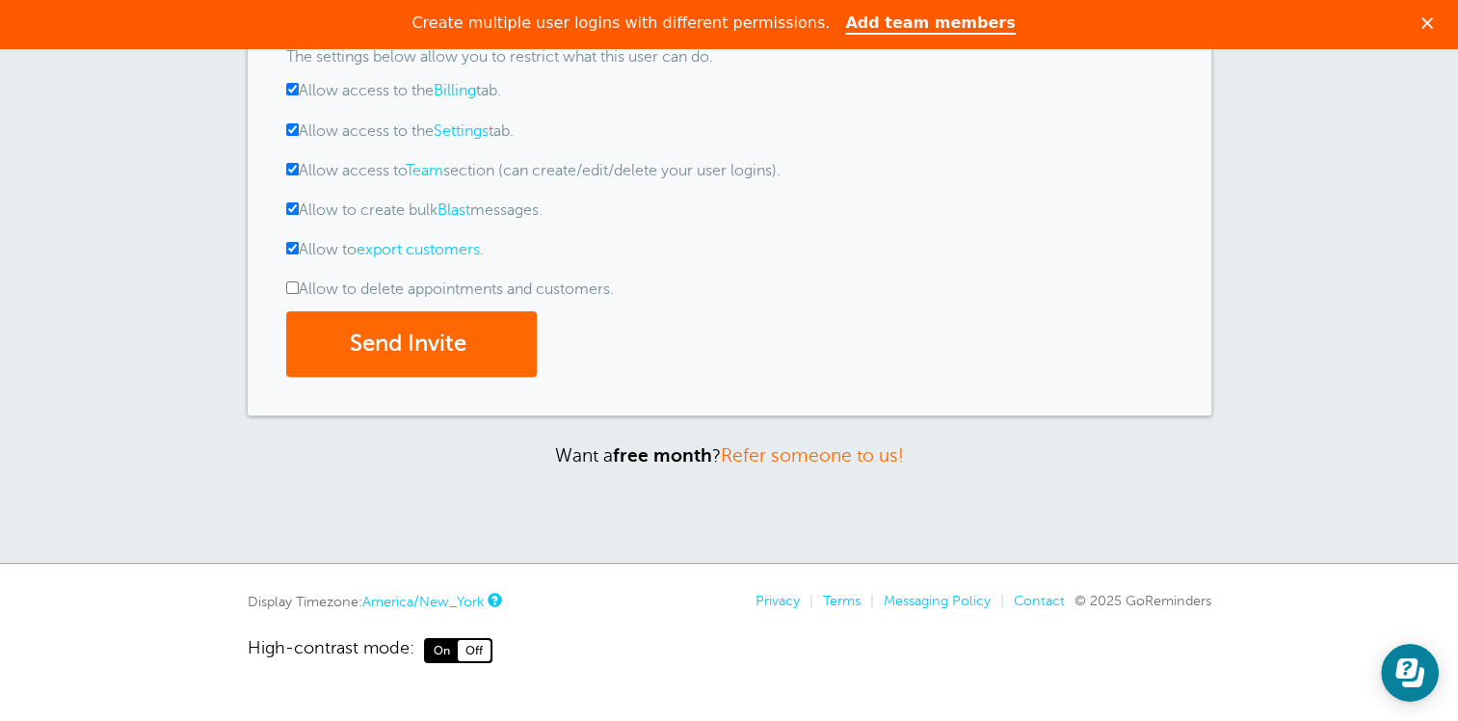
click at [294, 287] on input "Allow to delete appointments and customers." at bounding box center [292, 287] width 13 height 13
checkbox input "true"
click at [432, 344] on button "Send Invite" at bounding box center [411, 344] width 251 height 66
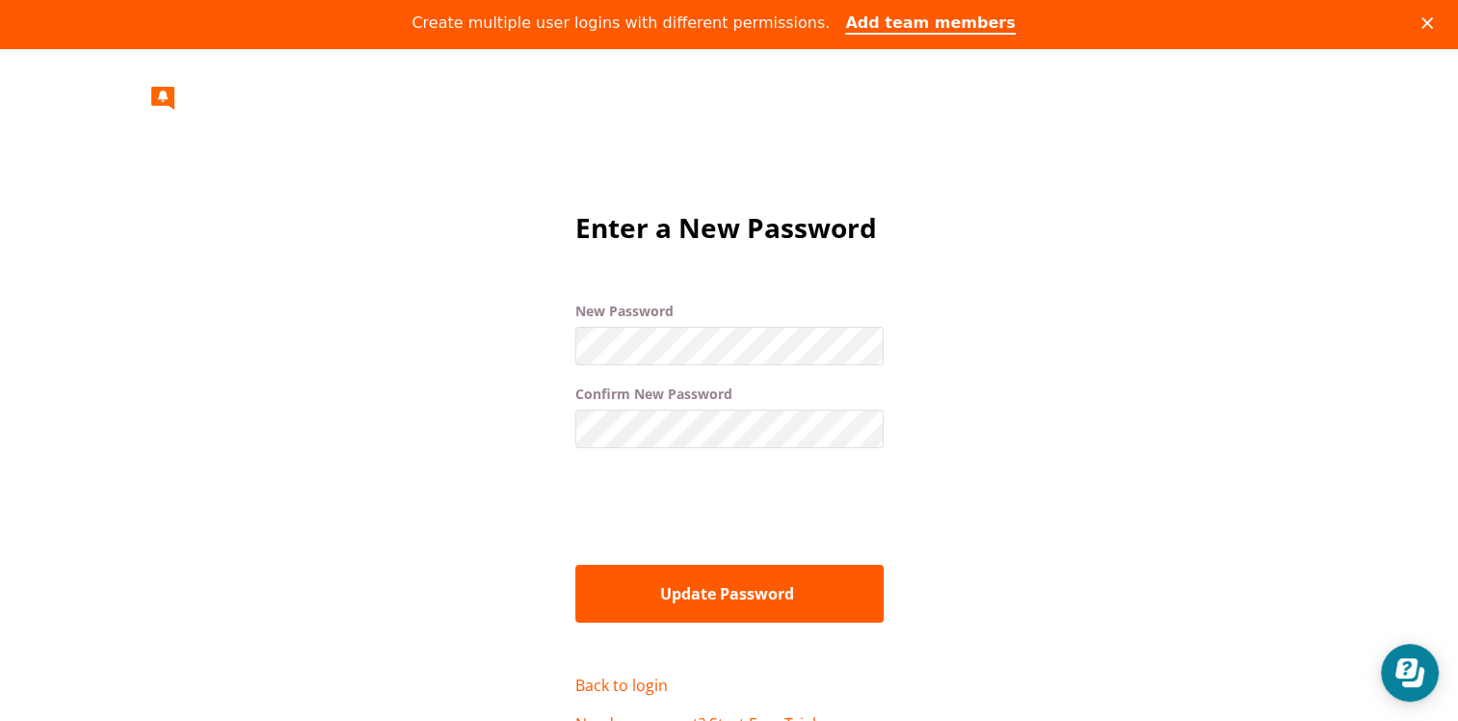
click at [1093, 300] on div "Enter a New Password New Password Confirm New Password Update Password Back to …" at bounding box center [729, 471] width 1185 height 530
click at [317, 353] on div "Enter a New Password New Password Confirm New Password Update Password Back to …" at bounding box center [729, 471] width 1185 height 530
click at [1120, 484] on div "Enter a New Password New Password Confirm New Password Update Password Back to …" at bounding box center [729, 471] width 1185 height 530
click at [748, 594] on button "Update Password" at bounding box center [729, 594] width 308 height 58
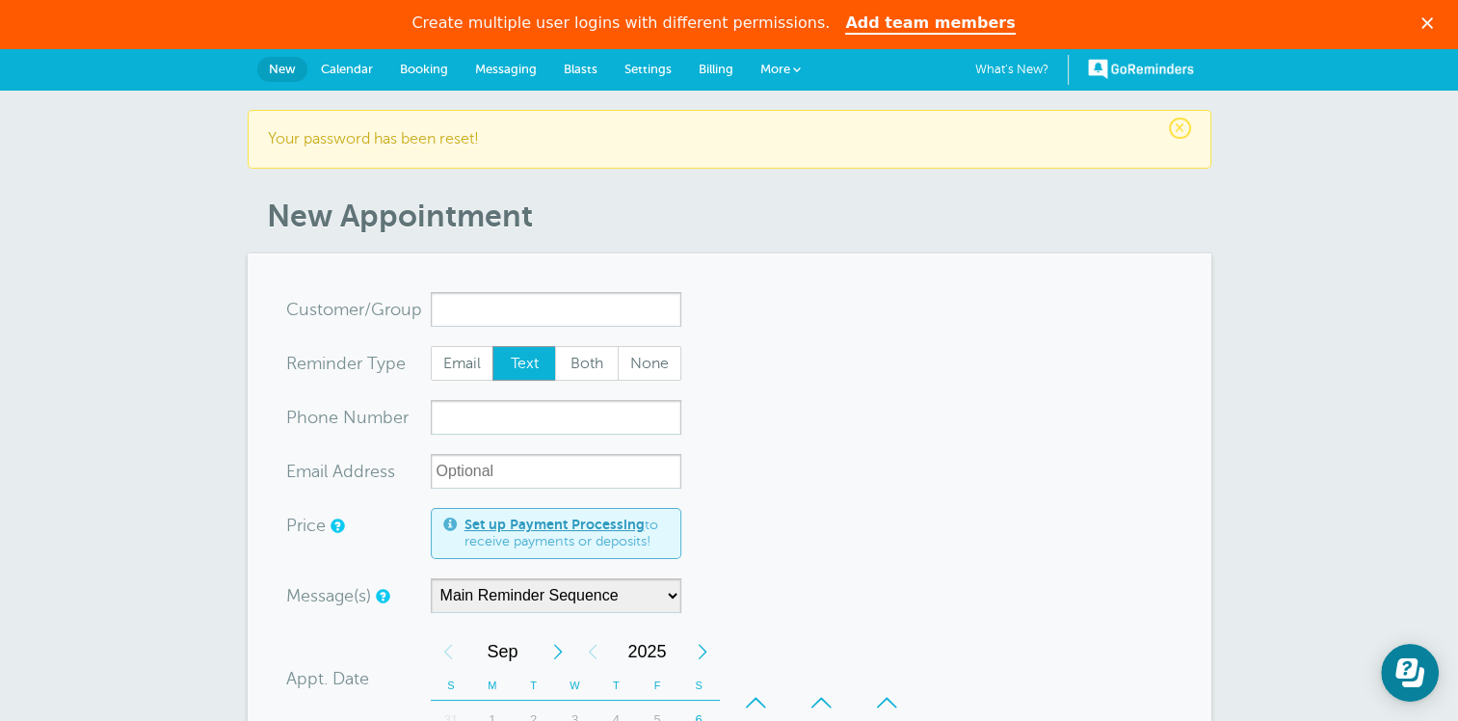
click at [781, 67] on span "More" at bounding box center [775, 69] width 30 height 14
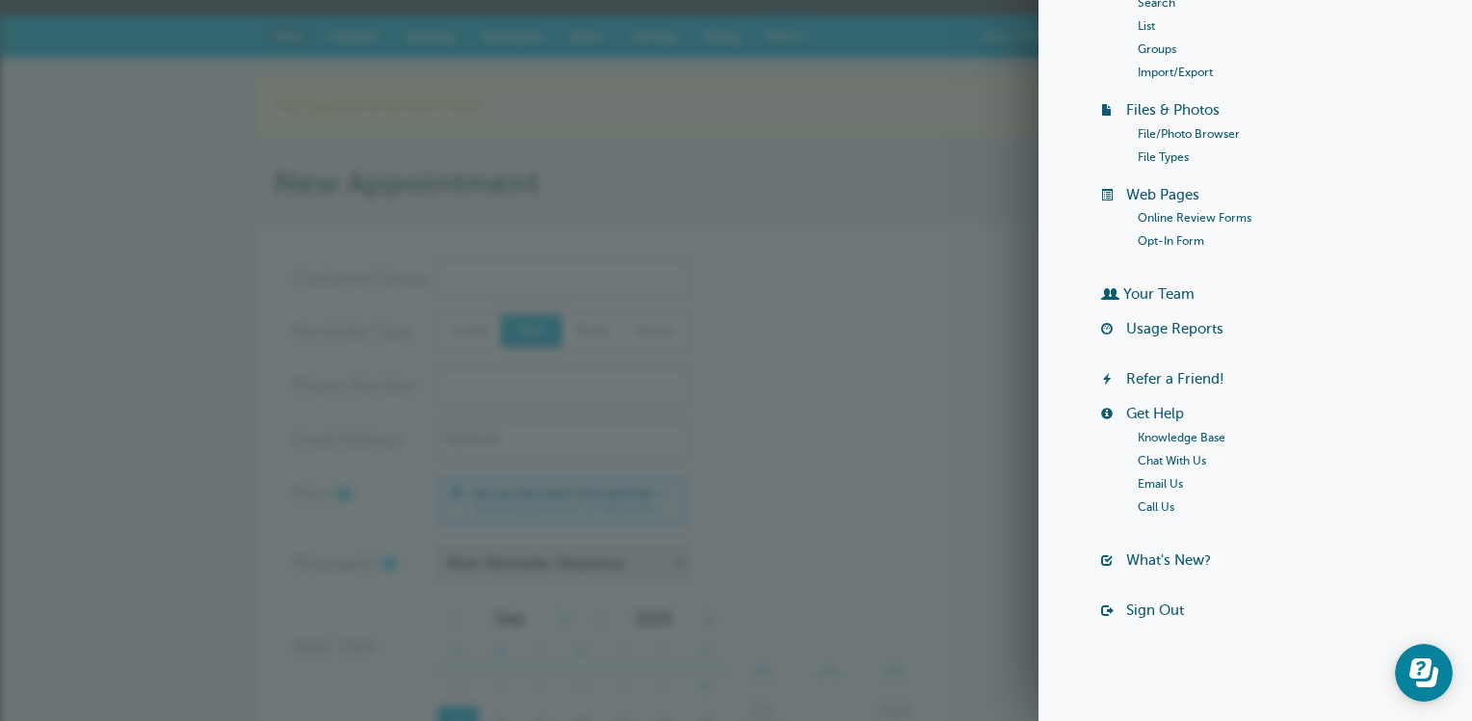
scroll to position [209, 0]
click at [1169, 294] on link "Your Team" at bounding box center [1158, 292] width 71 height 15
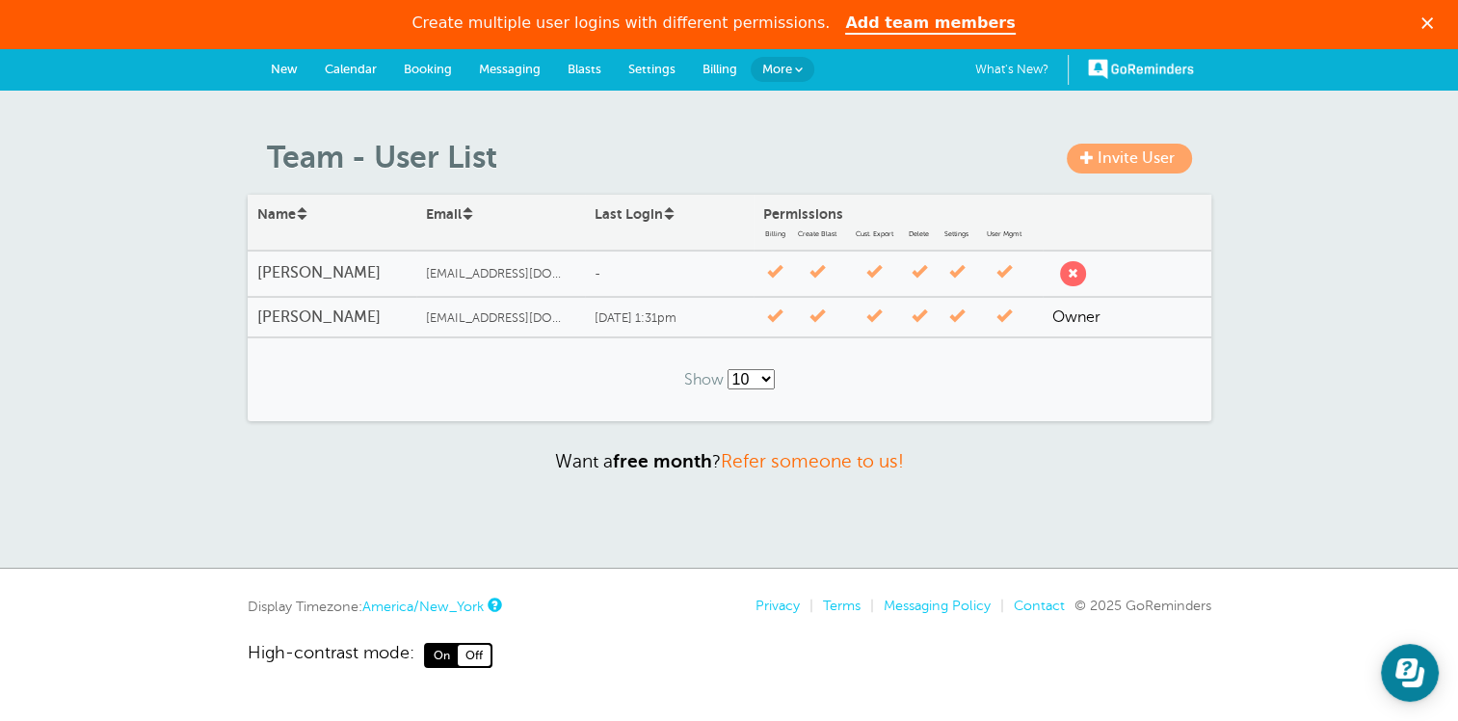
click at [1075, 275] on span "submit" at bounding box center [1073, 273] width 11 height 11
click at [364, 268] on h4 "[PERSON_NAME]" at bounding box center [331, 273] width 149 height 18
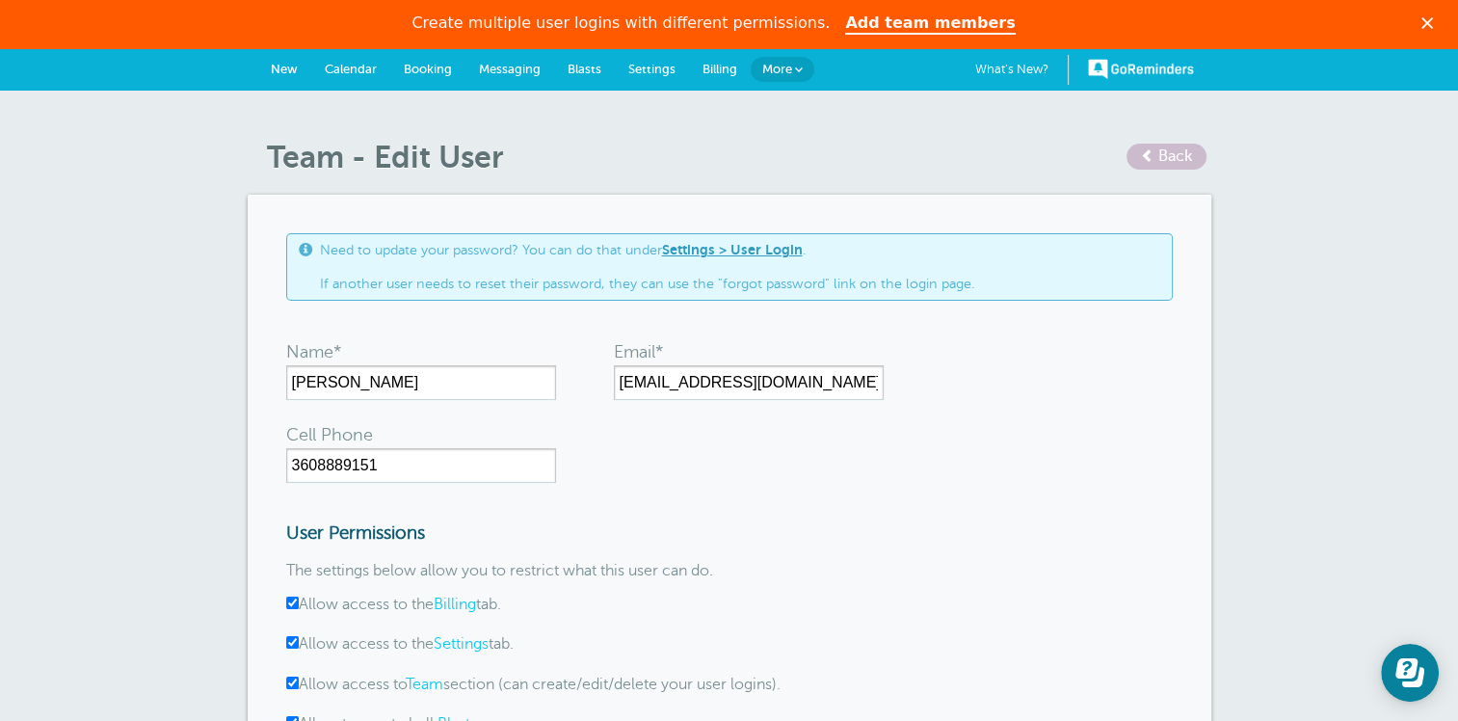
click at [1143, 64] on link "GoReminders" at bounding box center [1141, 69] width 106 height 42
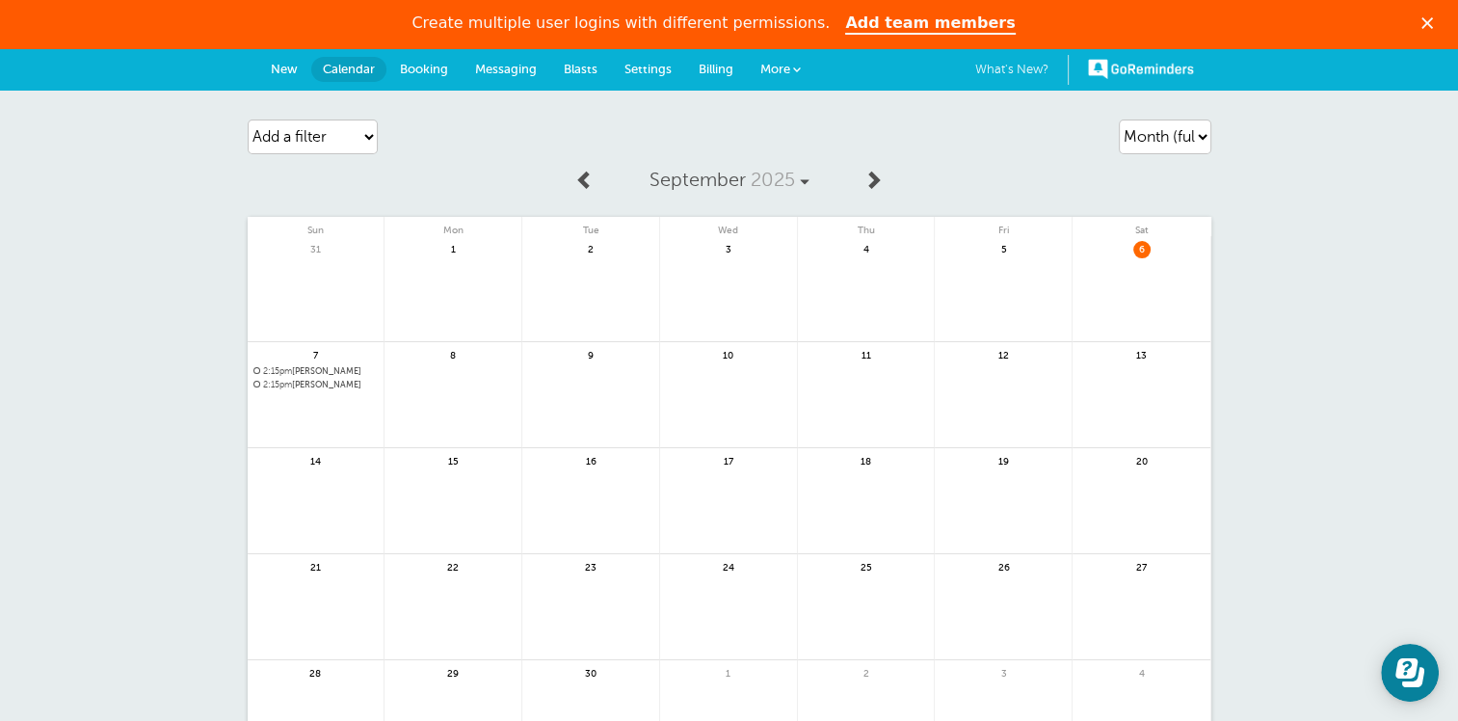
click at [1006, 71] on link "What's New? 1" at bounding box center [1021, 70] width 93 height 31
click at [779, 67] on span "More" at bounding box center [775, 69] width 30 height 14
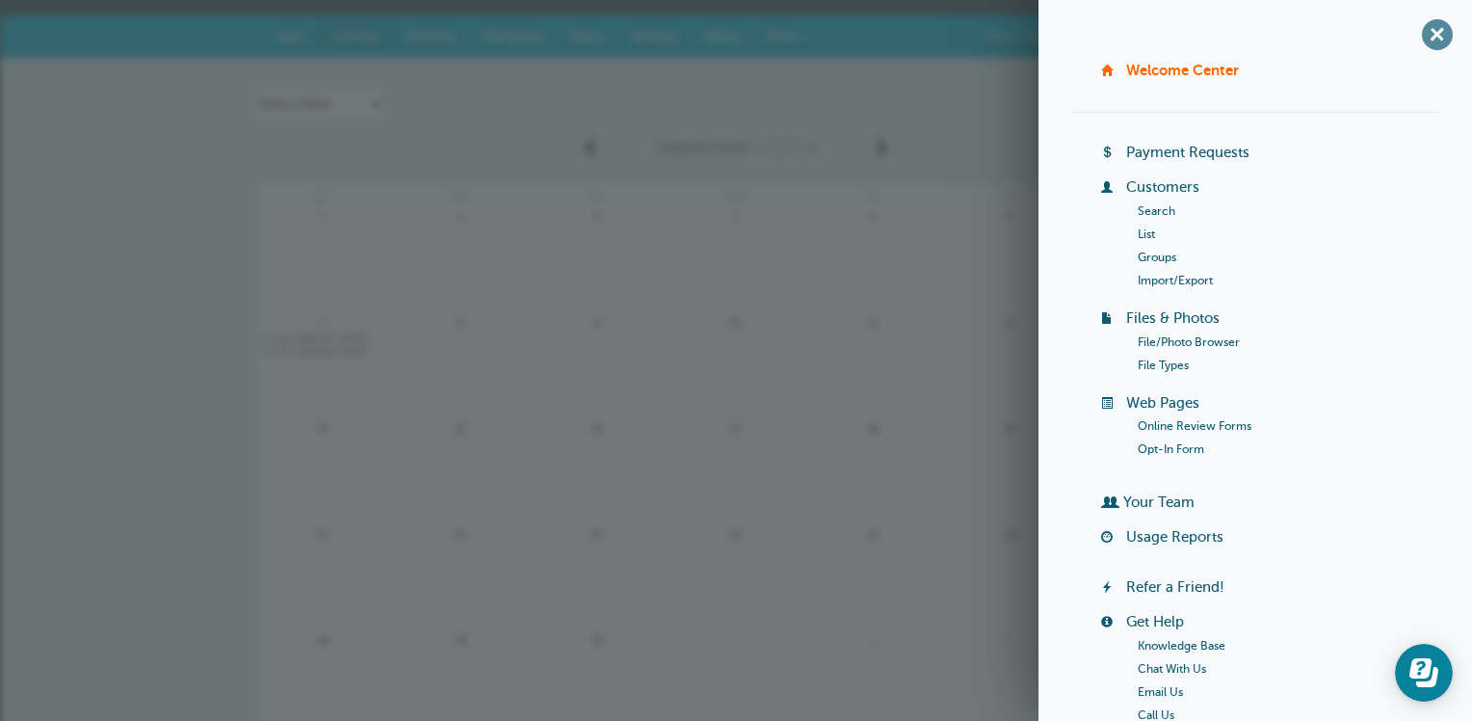
click at [1420, 37] on span "+" at bounding box center [1436, 34] width 43 height 43
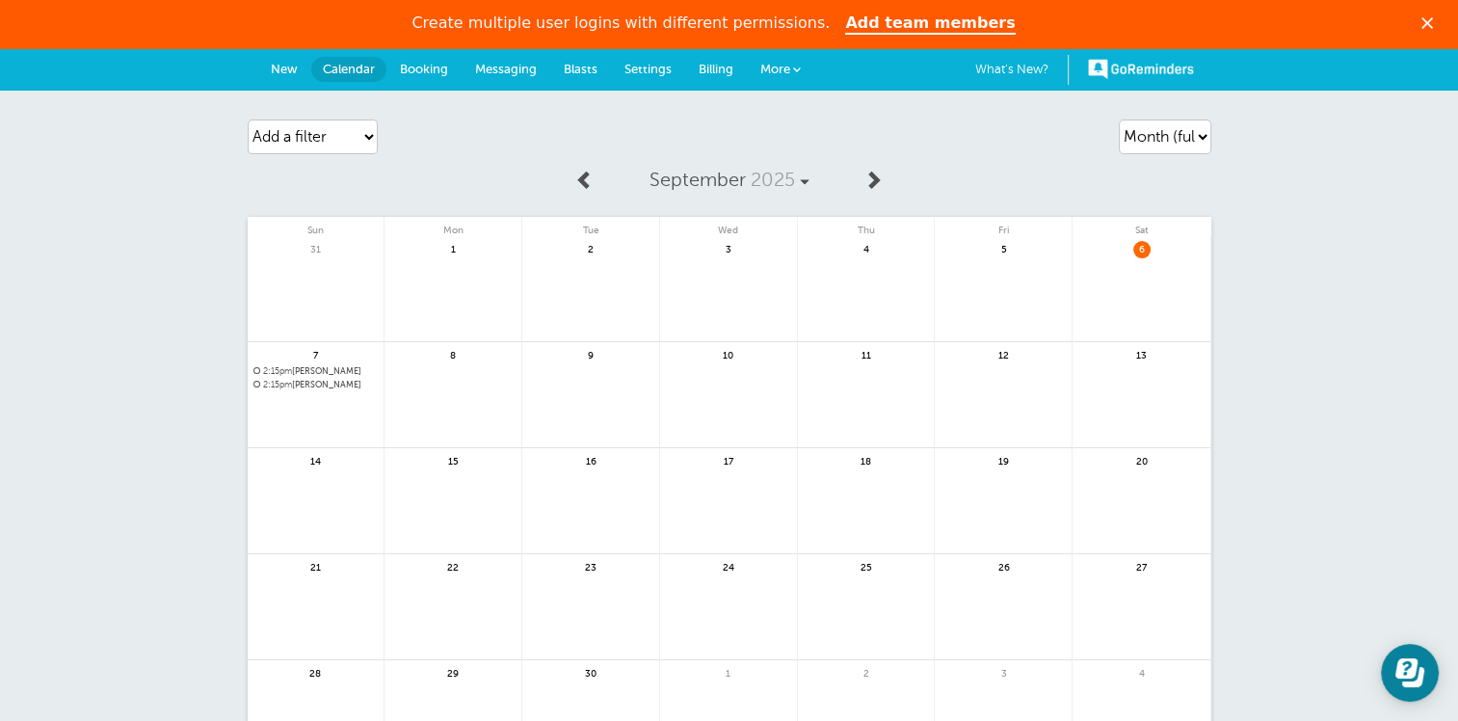
click at [277, 66] on span "New" at bounding box center [284, 69] width 27 height 14
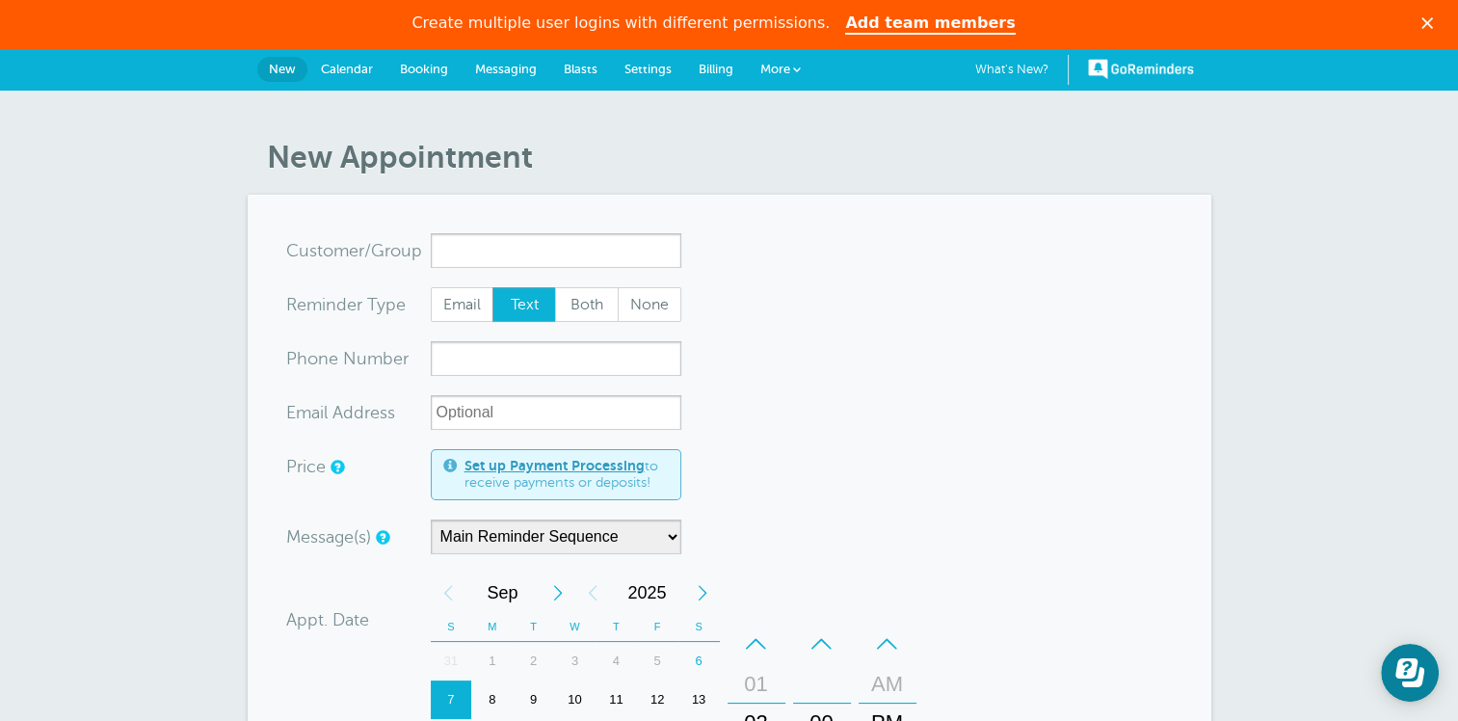
click at [652, 64] on span "Settings" at bounding box center [647, 69] width 47 height 14
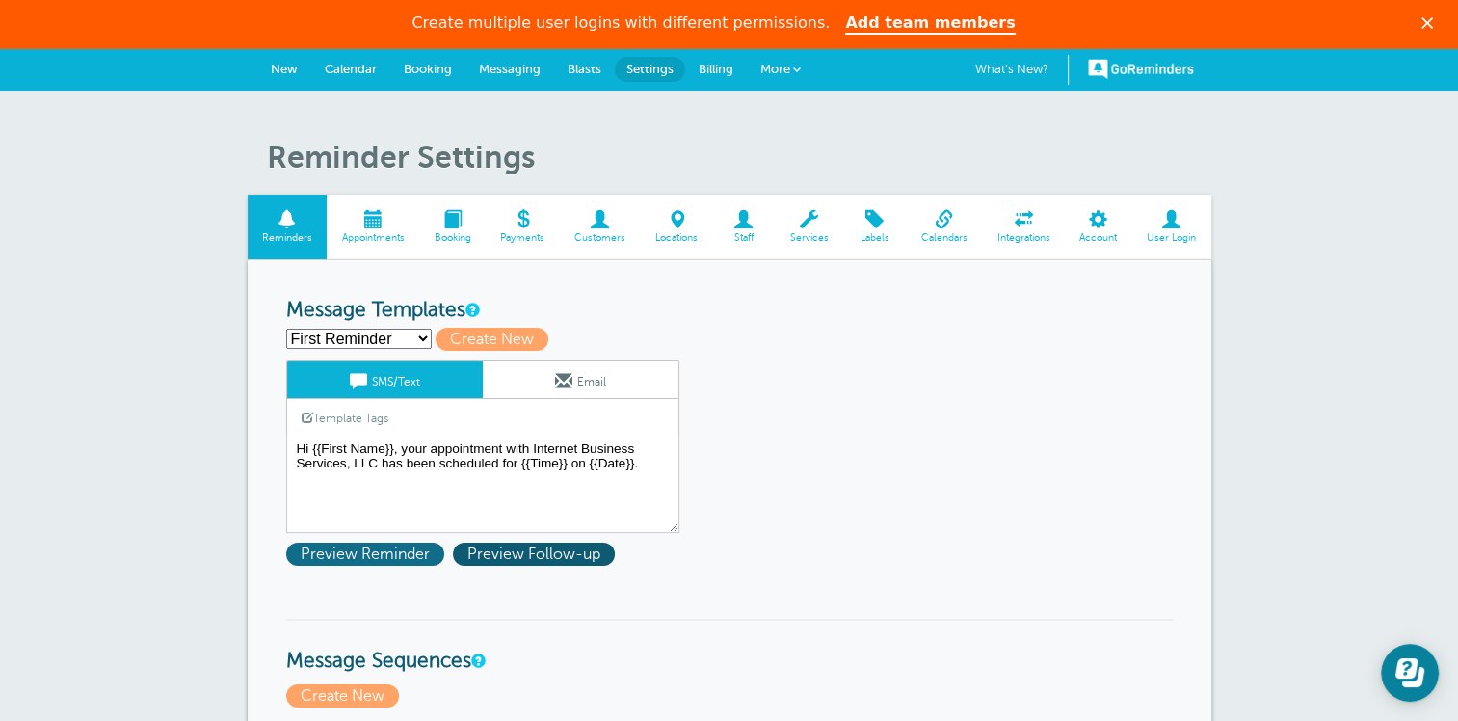
click at [401, 550] on span "Preview Reminder" at bounding box center [365, 553] width 158 height 23
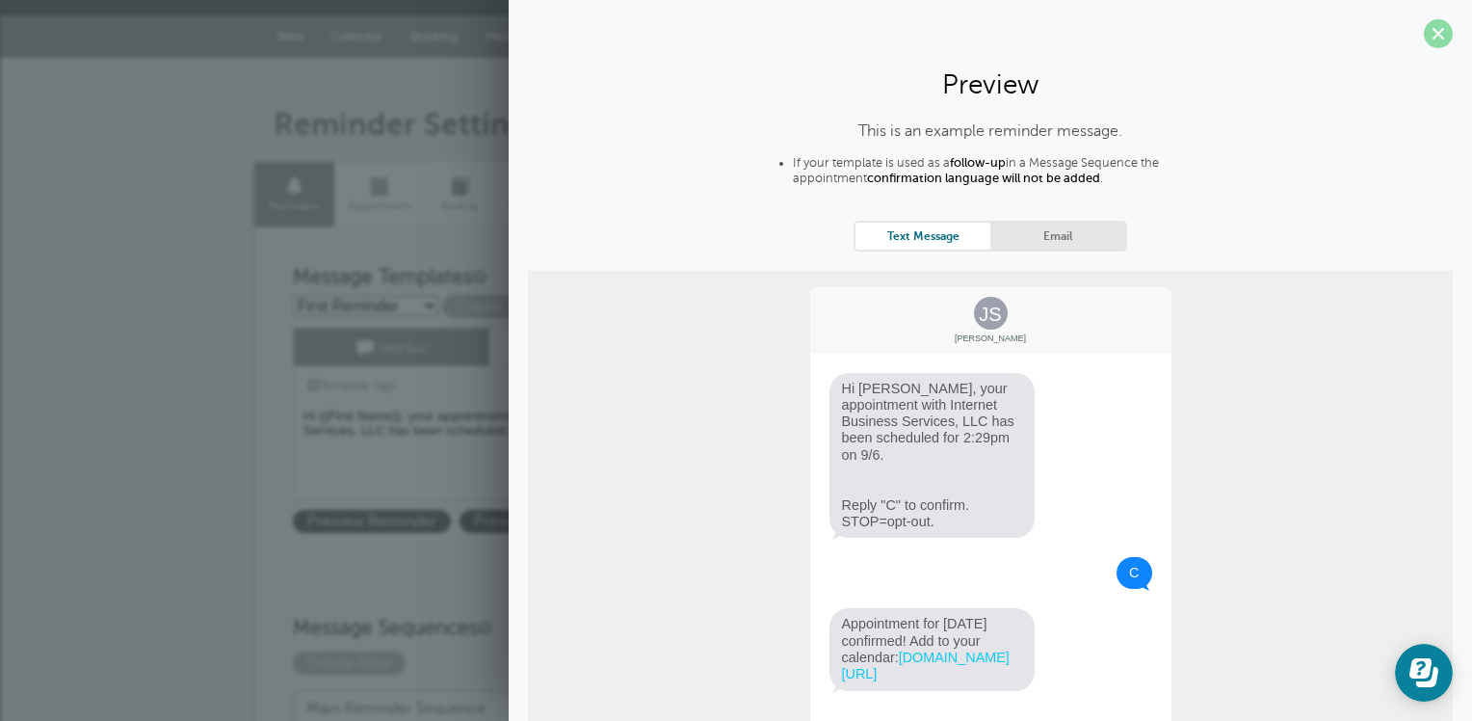
click at [1424, 30] on span at bounding box center [1438, 33] width 29 height 29
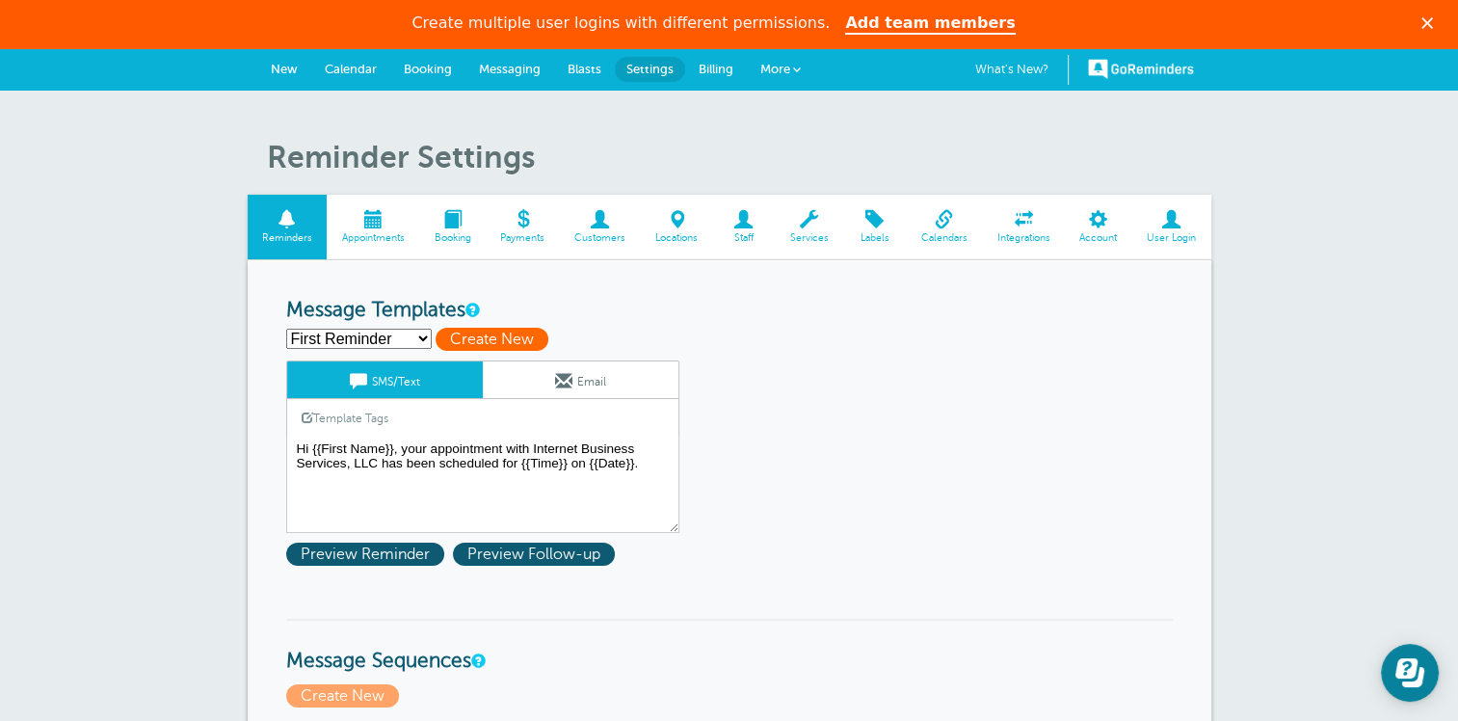
click at [473, 334] on span "Create New" at bounding box center [491, 339] width 113 height 23
select select
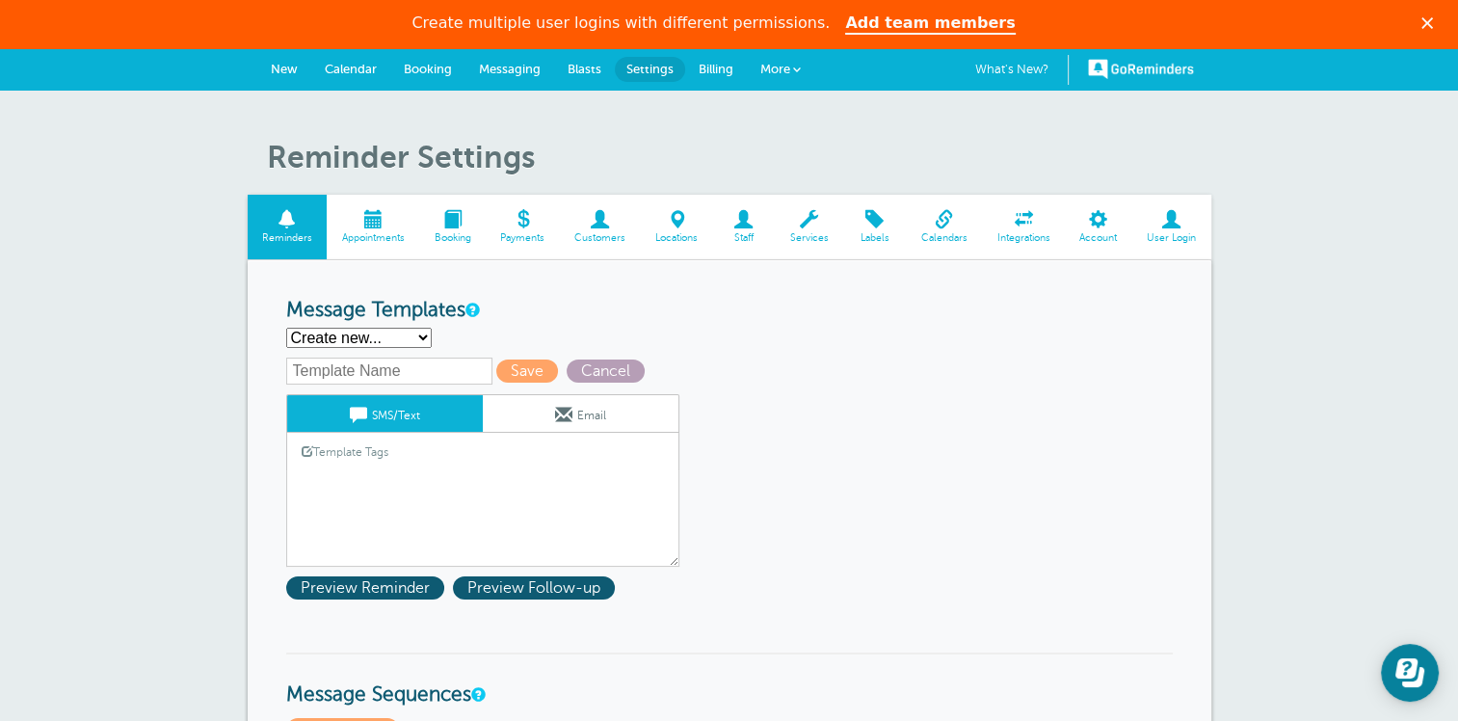
click at [599, 366] on span "Cancel" at bounding box center [606, 370] width 78 height 23
select select "156360"
type textarea "Hi {{First Name}}, your appointment with Internet Business Services, LLC has be…"
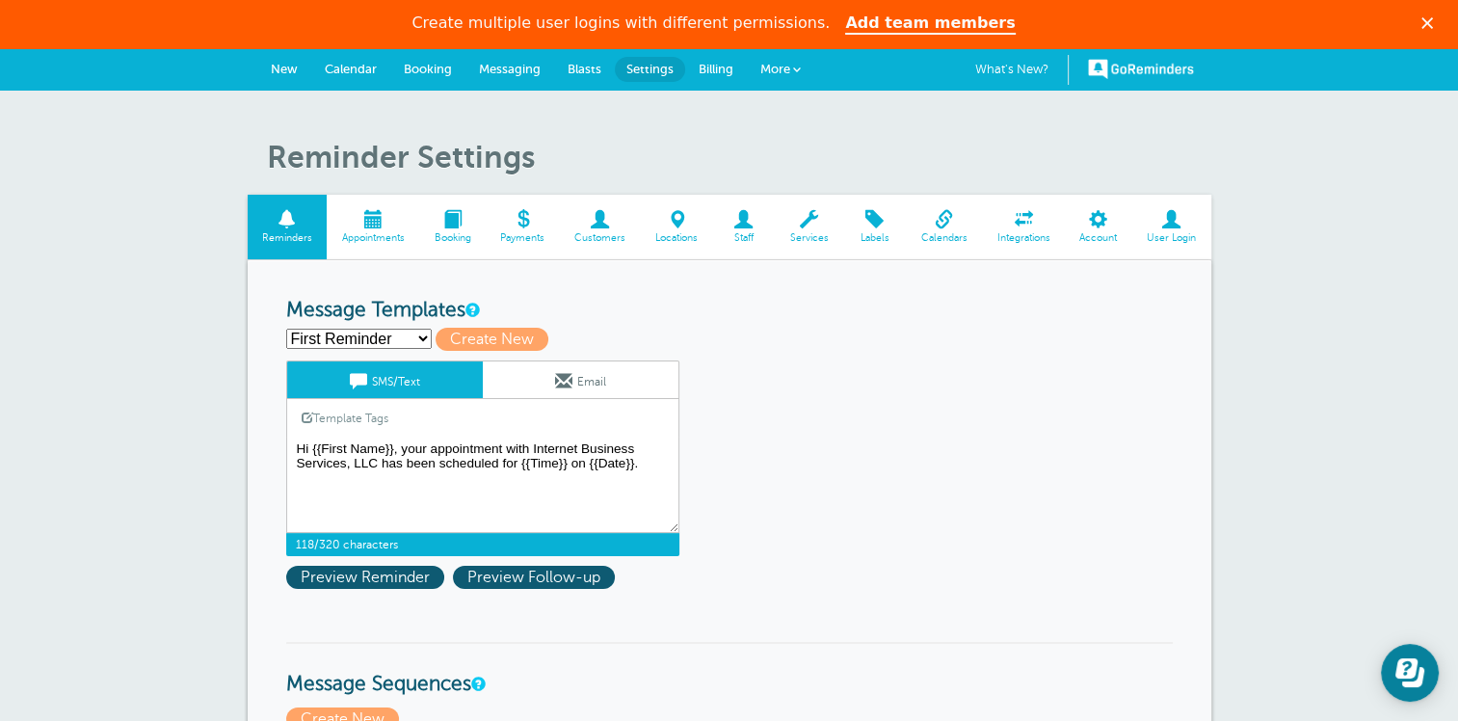
drag, startPoint x: 642, startPoint y: 462, endPoint x: 245, endPoint y: 439, distance: 397.6
click at [509, 338] on span "Create New" at bounding box center [491, 339] width 113 height 23
select select
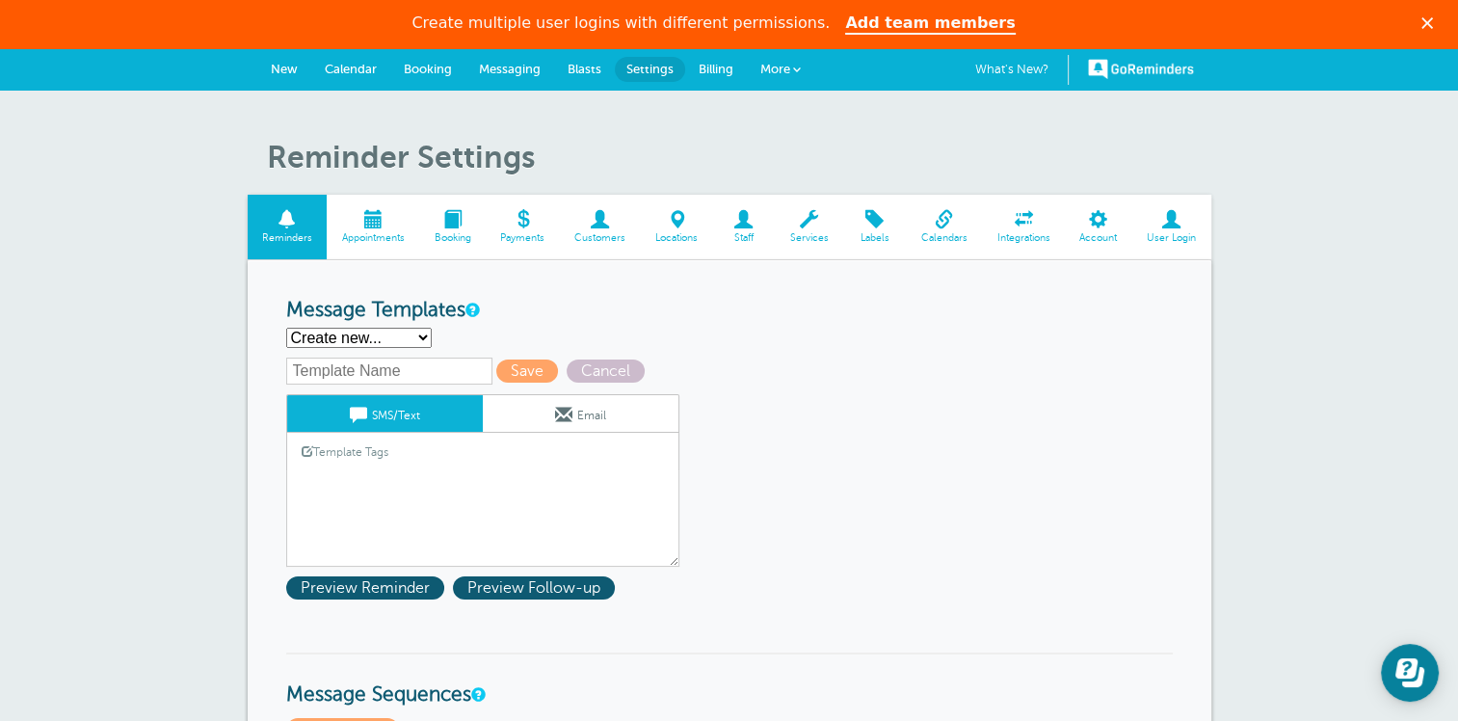
click at [395, 441] on link "Template Tags" at bounding box center [345, 452] width 116 height 38
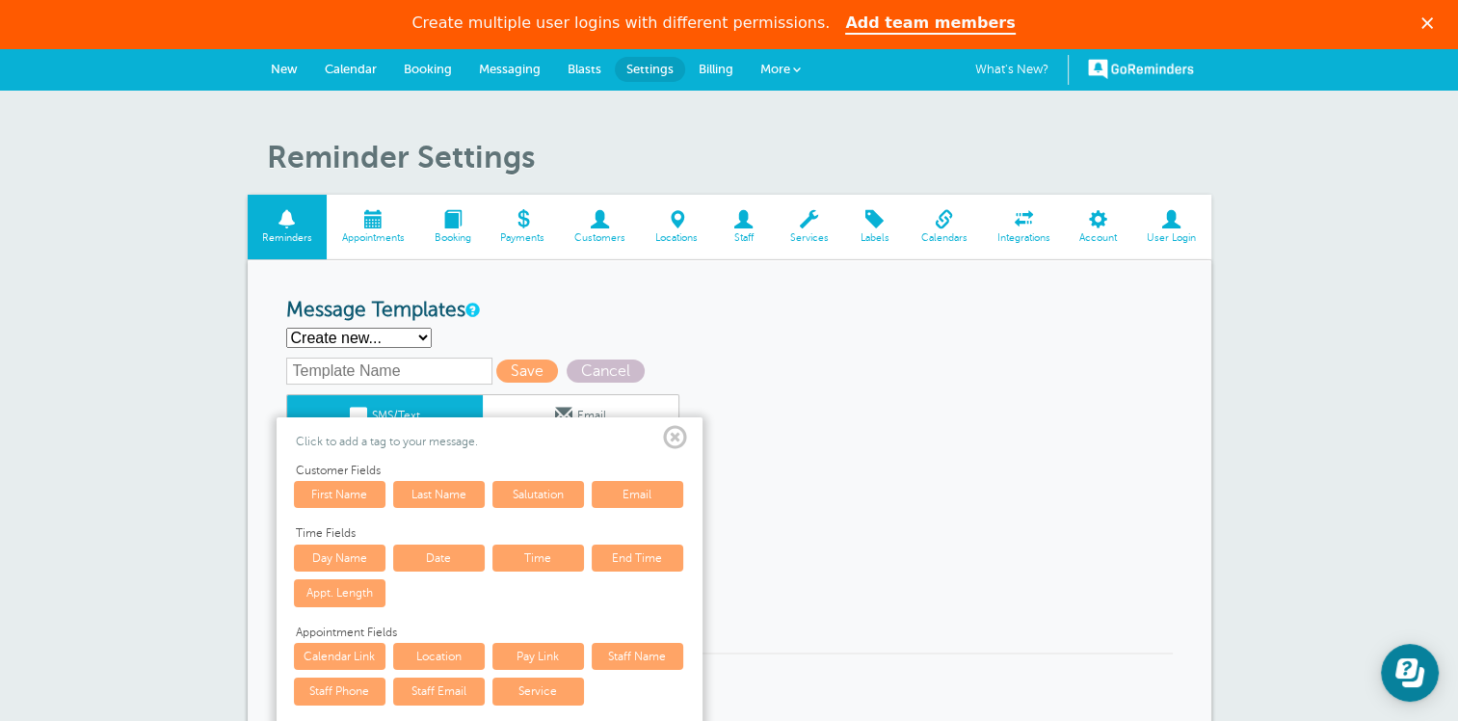
click at [673, 435] on span at bounding box center [675, 438] width 24 height 24
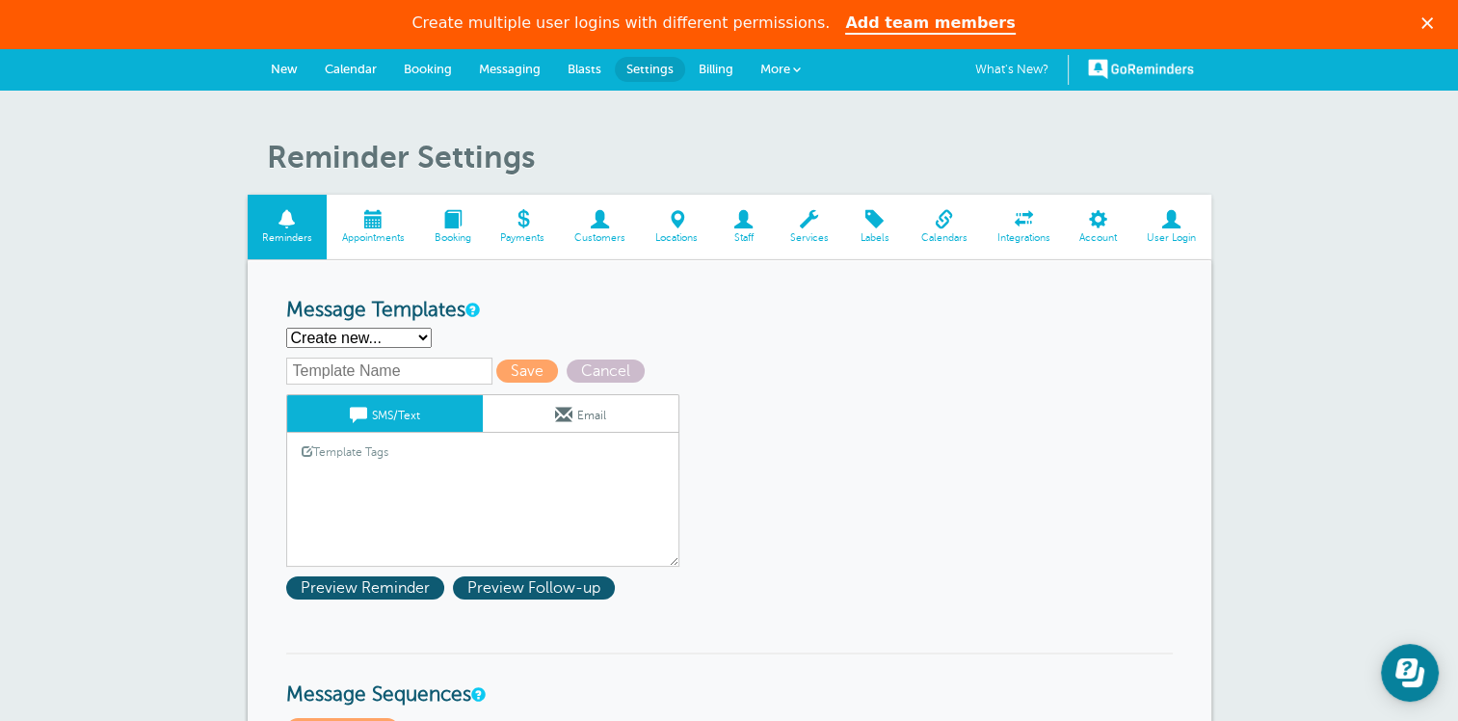
click at [447, 461] on div "Template Tags Copy SMS" at bounding box center [482, 452] width 393 height 38
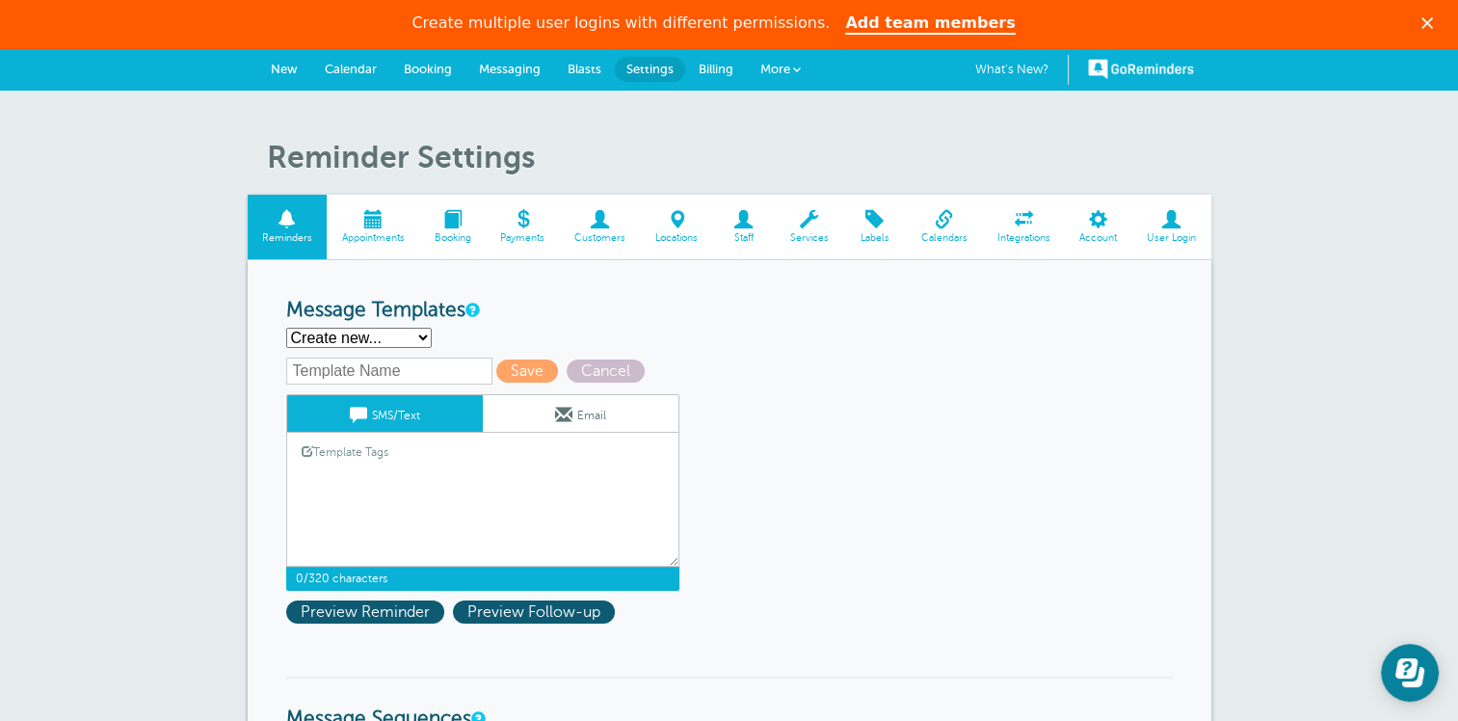
paste textarea "Hi {{First Name}}, your appointment with Internet Business Services, LLC has be…"
click at [405, 453] on div "Template Tags Copy SMS" at bounding box center [482, 452] width 393 height 38
click at [438, 498] on textarea "Hi {{First Name}}, your appointment with Internet Business Services, LLC has be…" at bounding box center [482, 518] width 393 height 96
click at [532, 476] on textarea "Hi {{First Name}}, your appointment with Internet Business Services, LLC has be…" at bounding box center [482, 518] width 393 height 96
type textarea "Hi {{First Name}}, your appointment with Franklin Funding has been scheduled fo…"
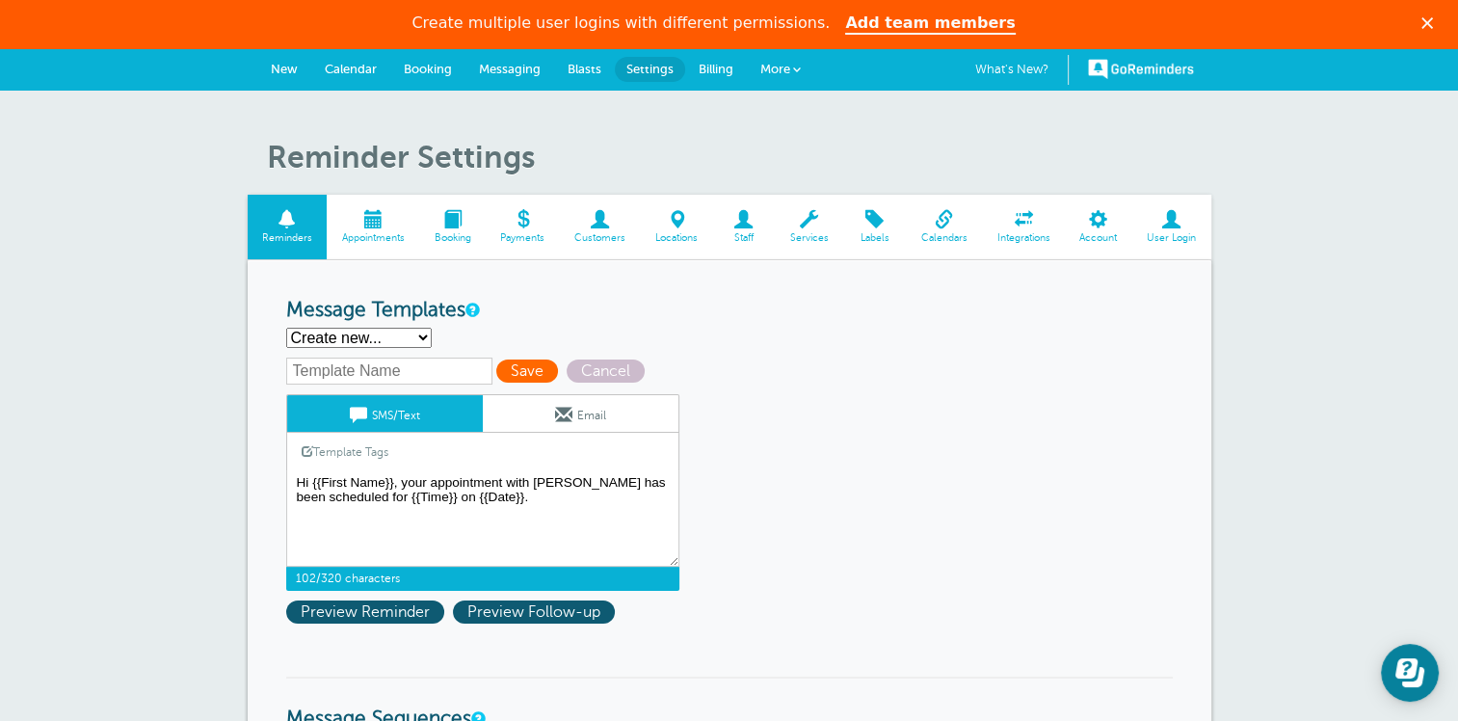
click at [516, 368] on span "Save" at bounding box center [527, 370] width 62 height 23
click at [407, 372] on input "text" at bounding box center [389, 370] width 206 height 27
type input "Franklin Funding"
click at [525, 365] on span "Save" at bounding box center [527, 370] width 62 height 23
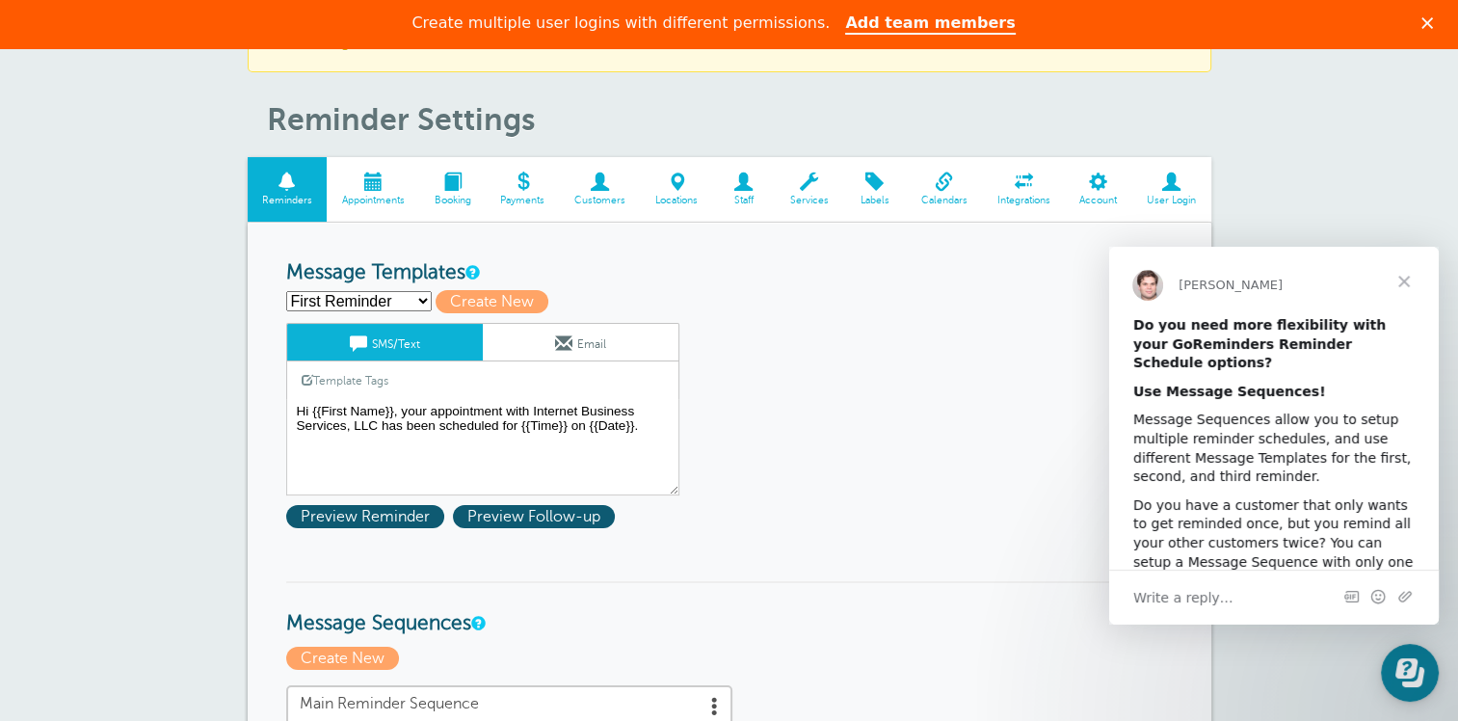
click at [383, 298] on select "First Reminder Franklin Funding Second Reminder Third Reminder Create new..." at bounding box center [358, 301] width 145 height 20
select select "161063"
click at [286, 291] on select "First Reminder Franklin Funding Second Reminder Third Reminder Create new..." at bounding box center [358, 301] width 145 height 20
type input "Franklin Funding"
type textarea "Hi {{First Name}}, your appointment with Franklin Funding has been scheduled fo…"
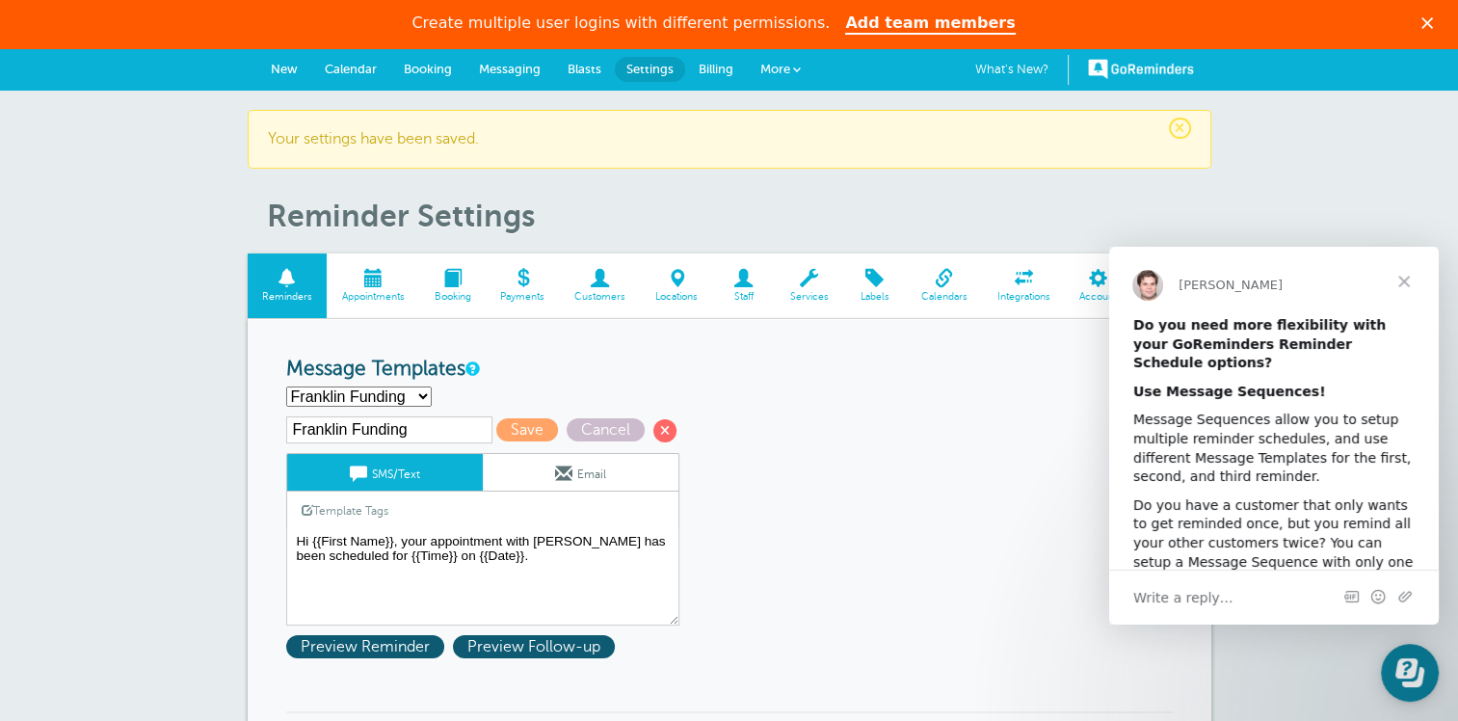
click at [652, 69] on span "Settings" at bounding box center [649, 69] width 47 height 14
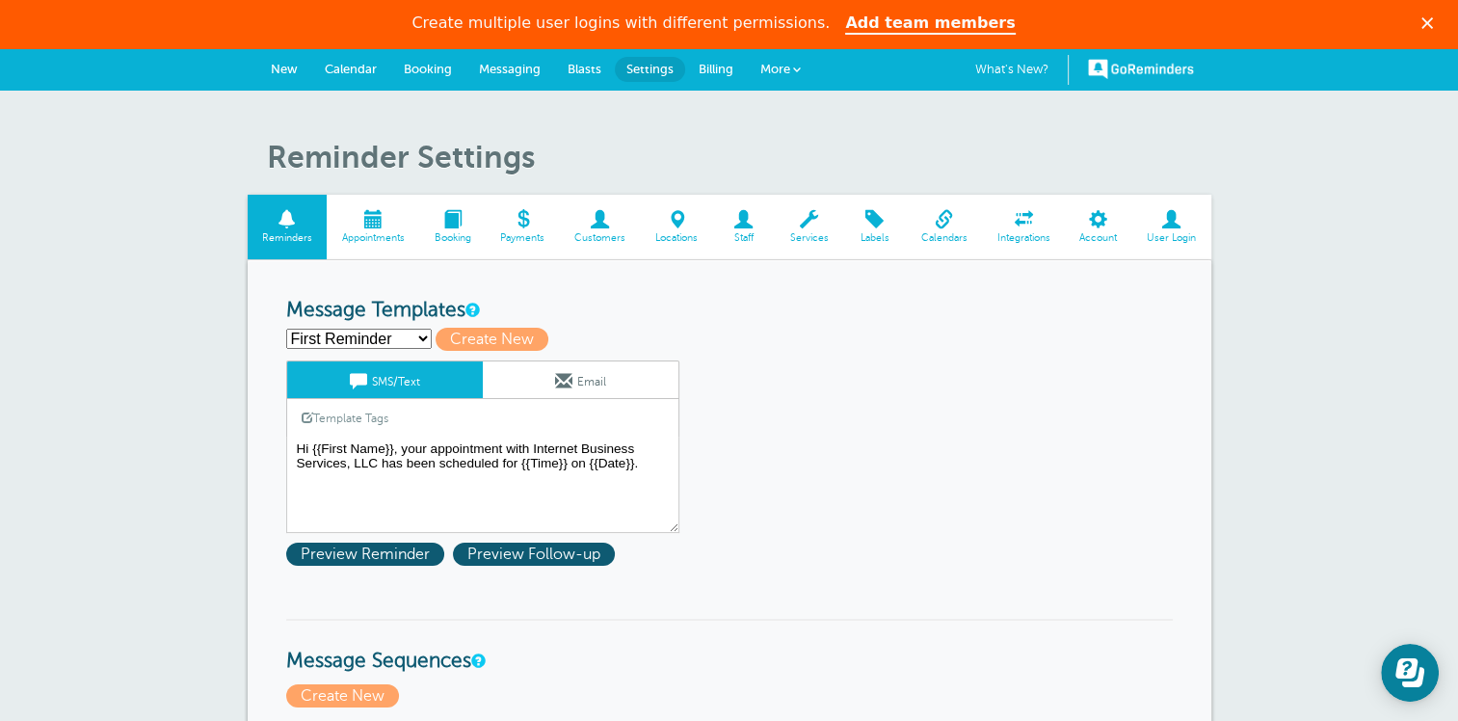
click at [1175, 229] on link "User Login" at bounding box center [1171, 227] width 79 height 65
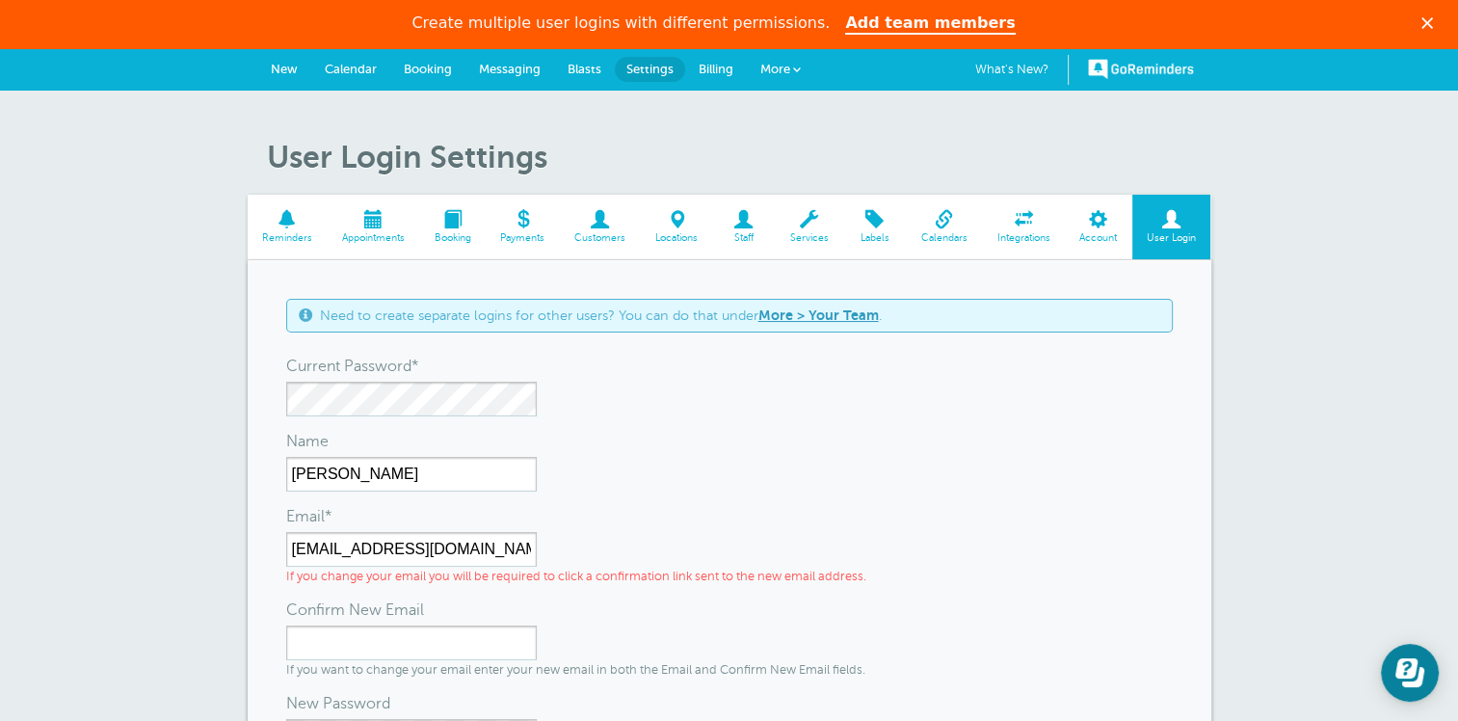
click at [1095, 233] on span "Account" at bounding box center [1098, 238] width 48 height 12
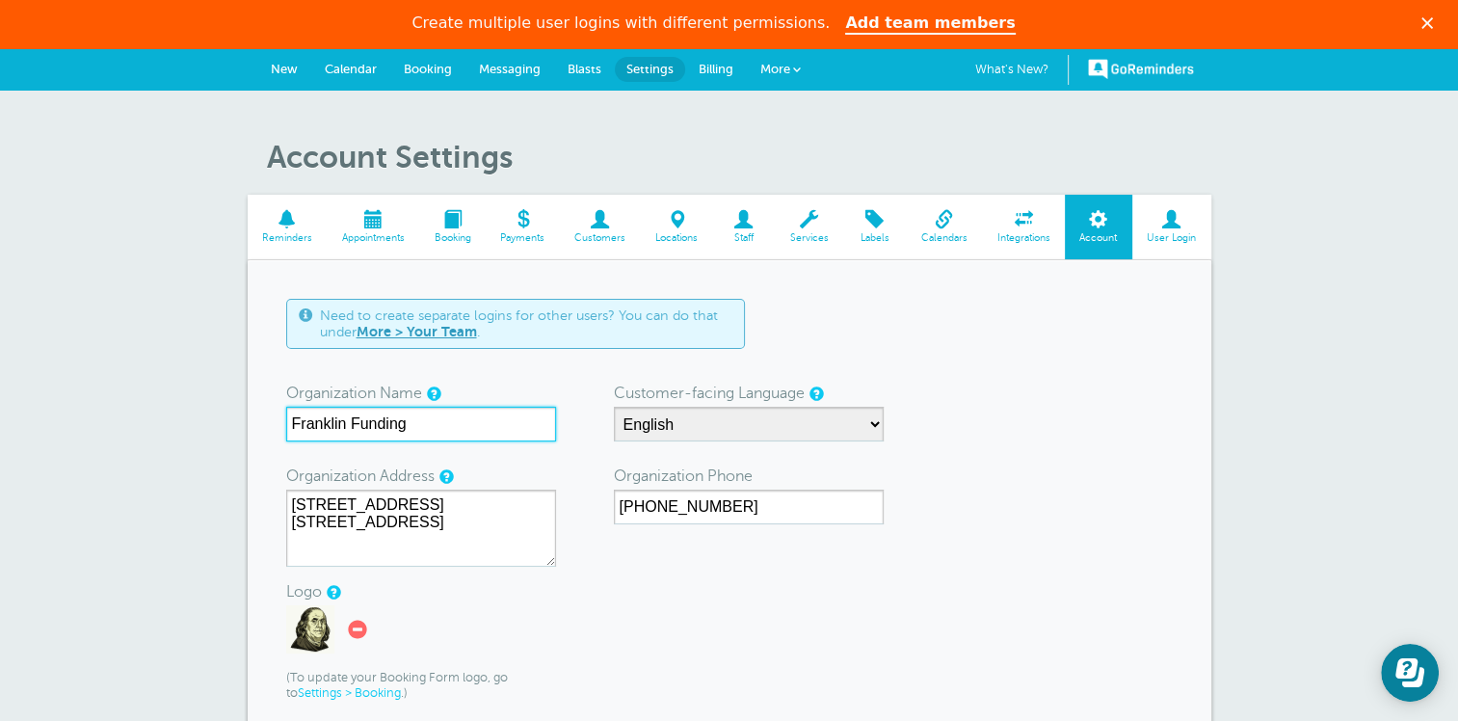
drag, startPoint x: 452, startPoint y: 426, endPoint x: 22, endPoint y: 410, distance: 430.0
click at [22, 410] on div "Account Settings Reminders Appointments Booking Payments Customers Locations St…" at bounding box center [729, 562] width 1458 height 943
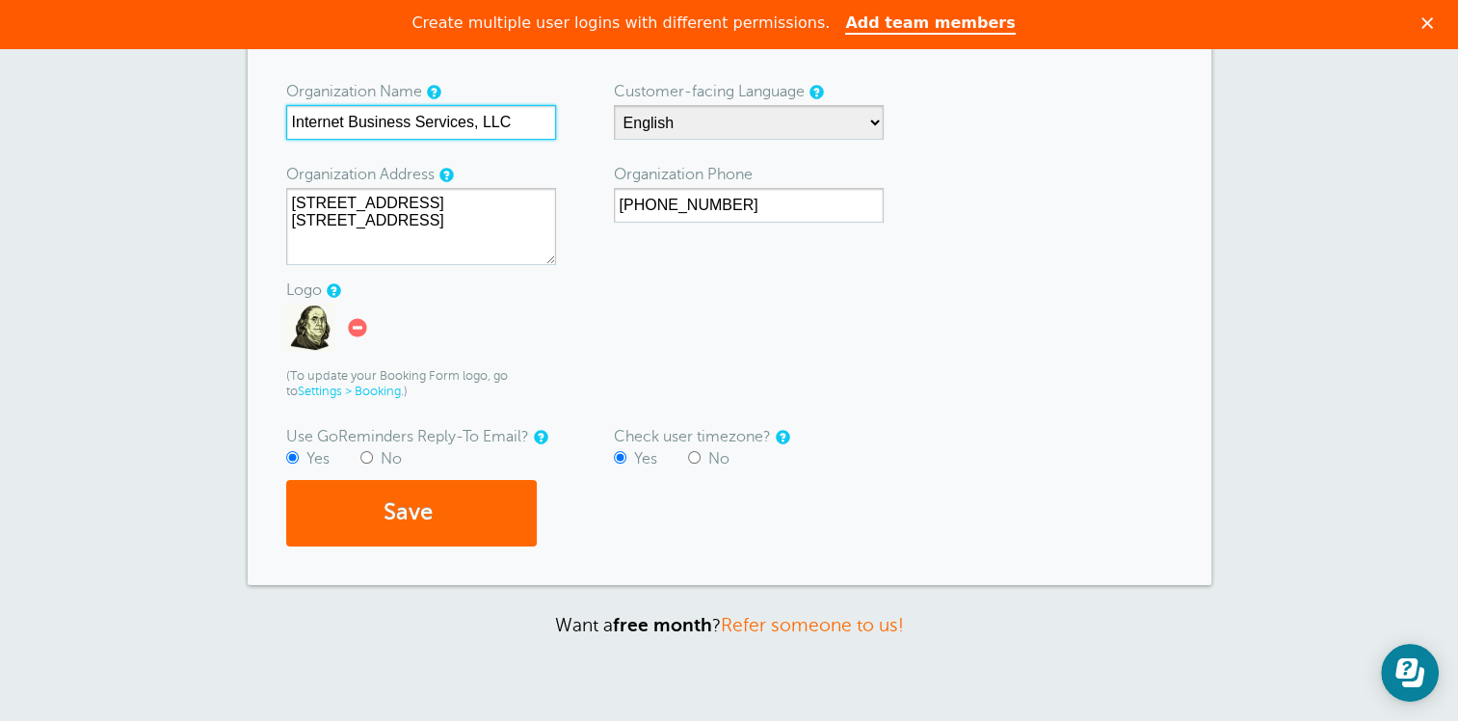
scroll to position [385, 0]
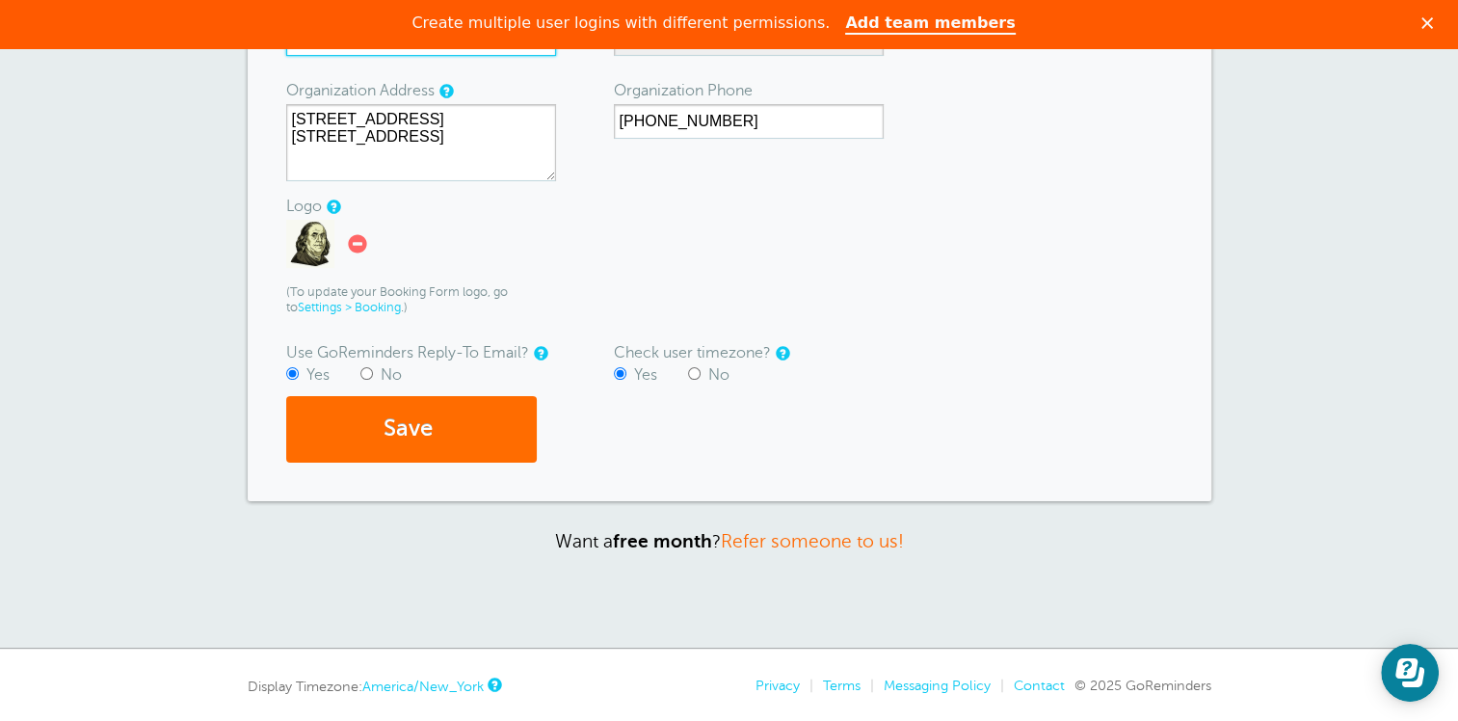
type input "Internet Business Services, LLC"
click at [431, 428] on button "Save" at bounding box center [411, 429] width 251 height 66
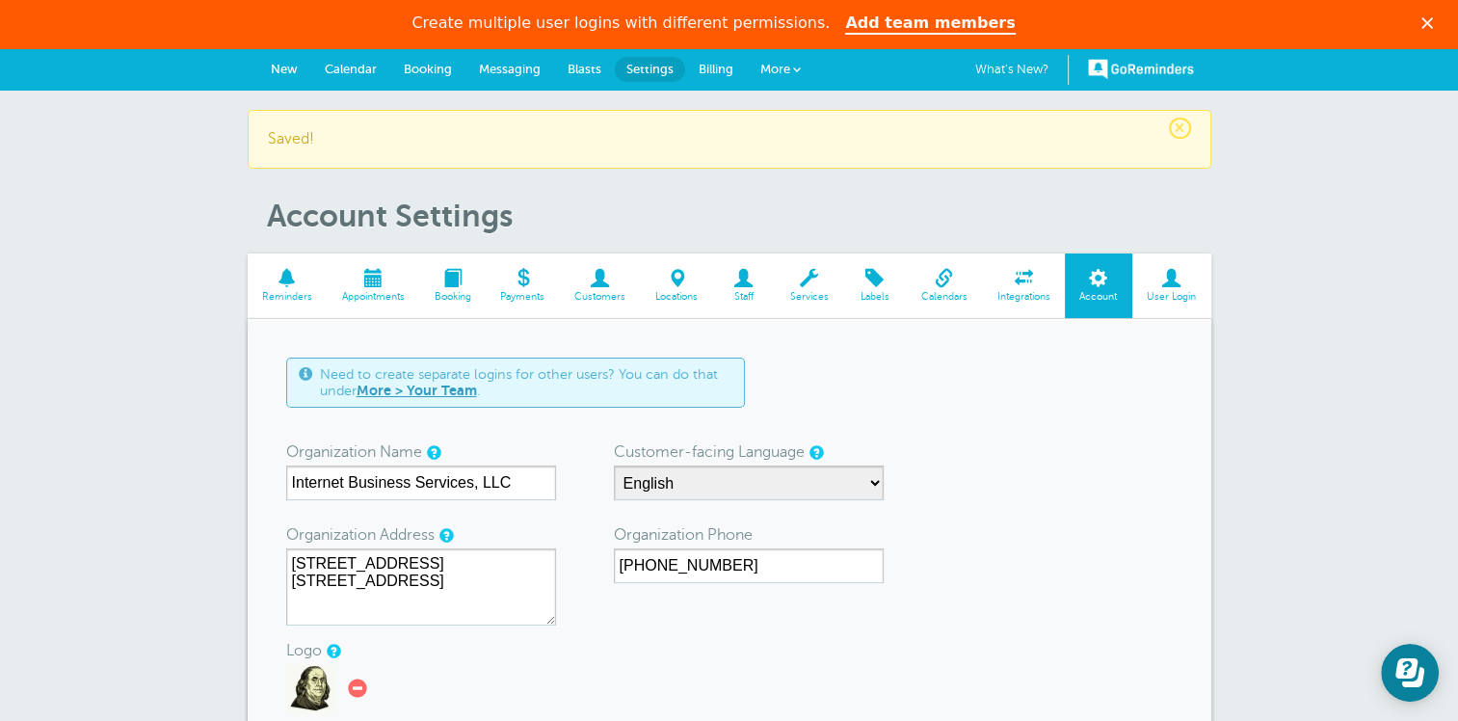
click at [283, 71] on span "New" at bounding box center [284, 69] width 27 height 14
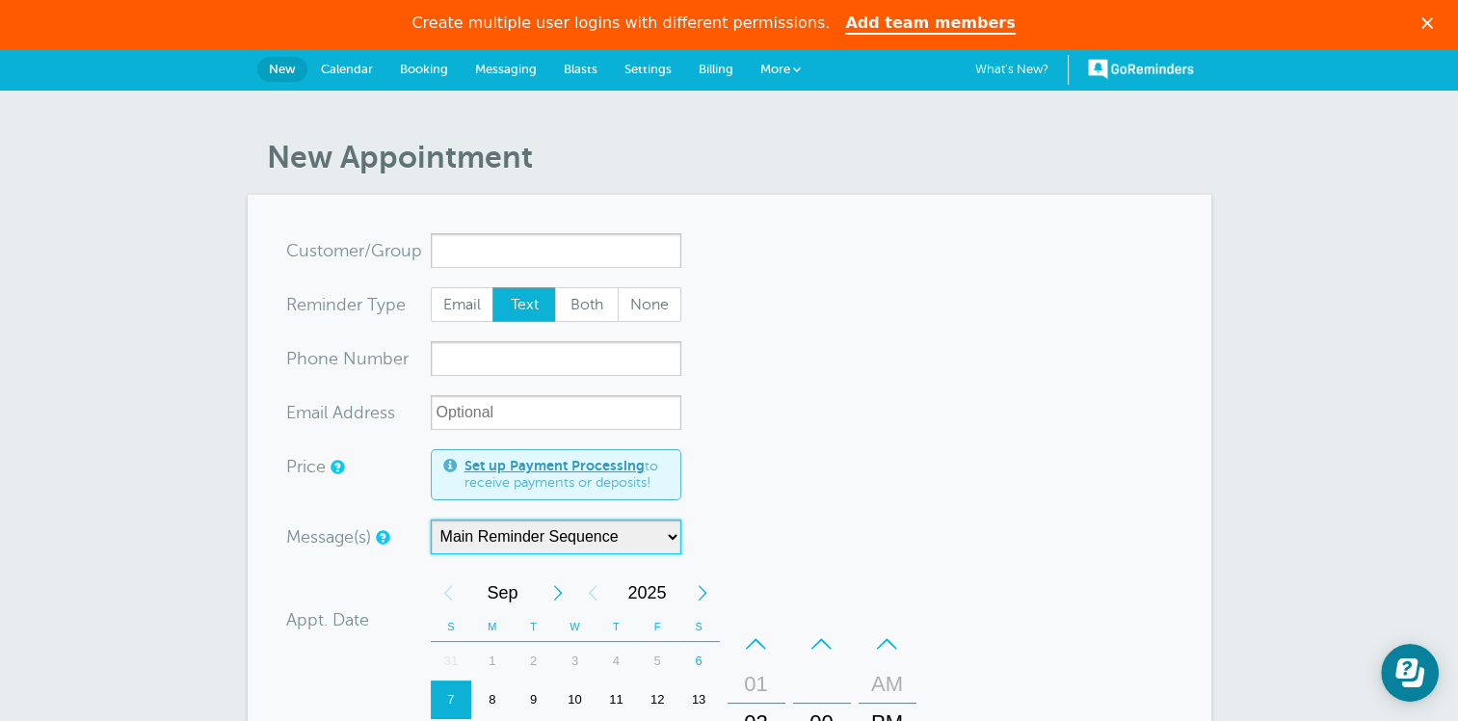
click at [563, 538] on select "Main Reminder Sequence" at bounding box center [556, 536] width 251 height 35
click at [555, 534] on select "Main Reminder Sequence" at bounding box center [556, 536] width 251 height 35
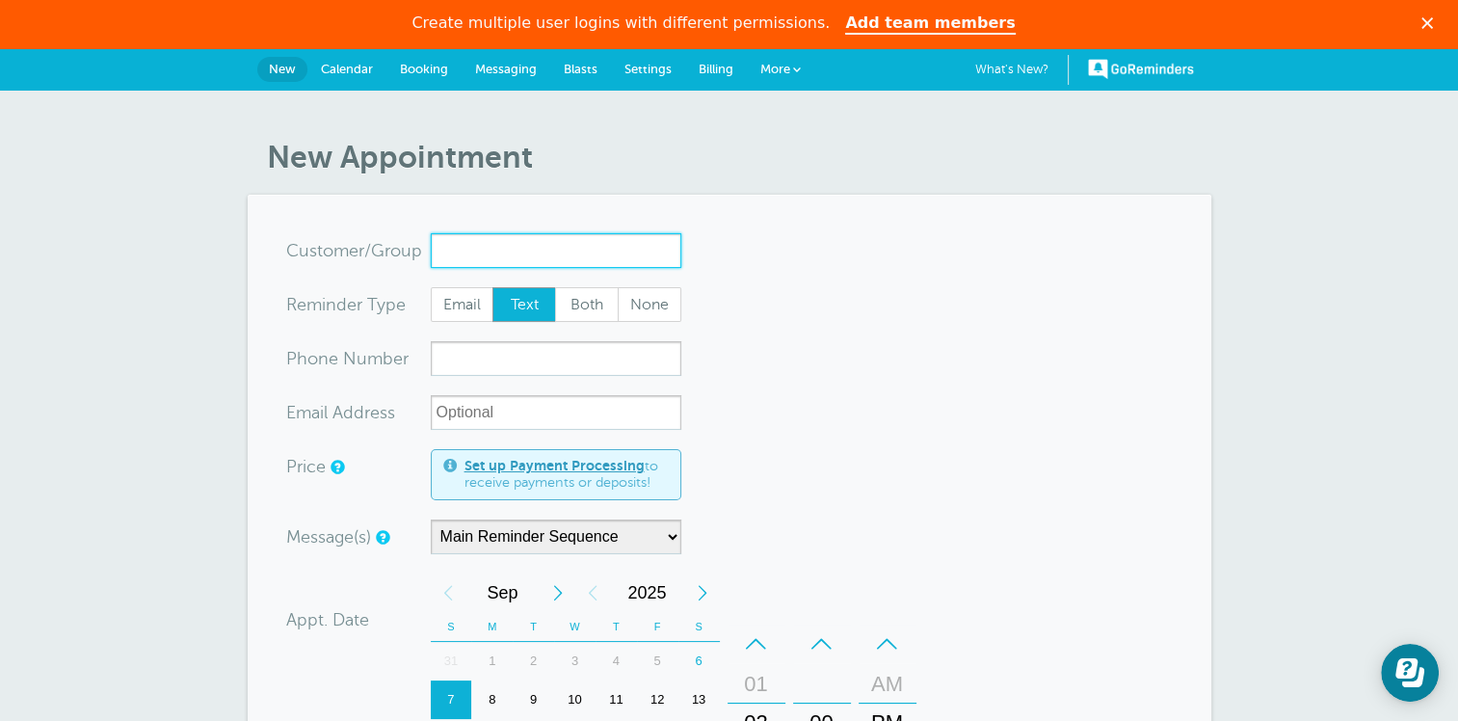
click at [454, 245] on input "x-no-autofill" at bounding box center [556, 250] width 251 height 35
type input "[PERSON_NAME]"
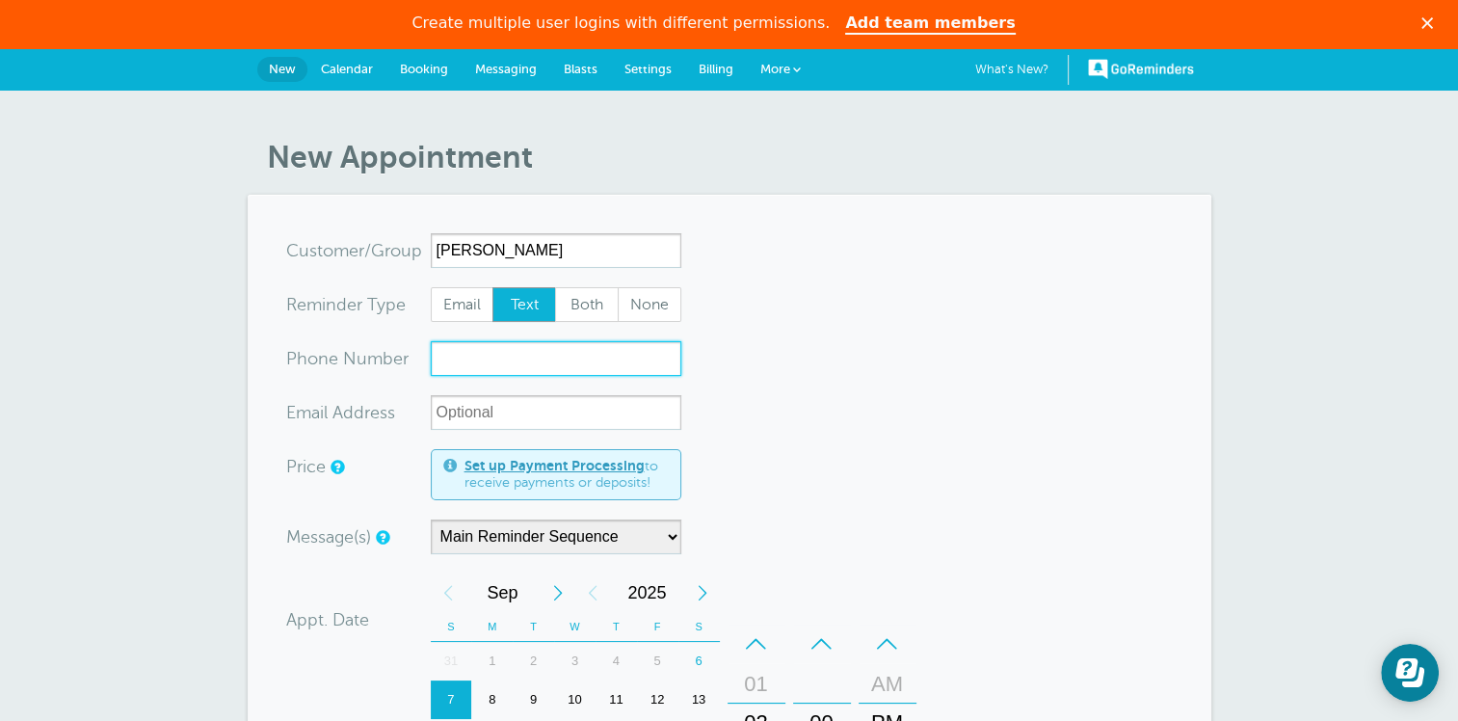
click at [470, 349] on input "xxx-no-autofill" at bounding box center [556, 358] width 251 height 35
click at [475, 349] on input "xxx-no-autofill" at bounding box center [556, 358] width 251 height 35
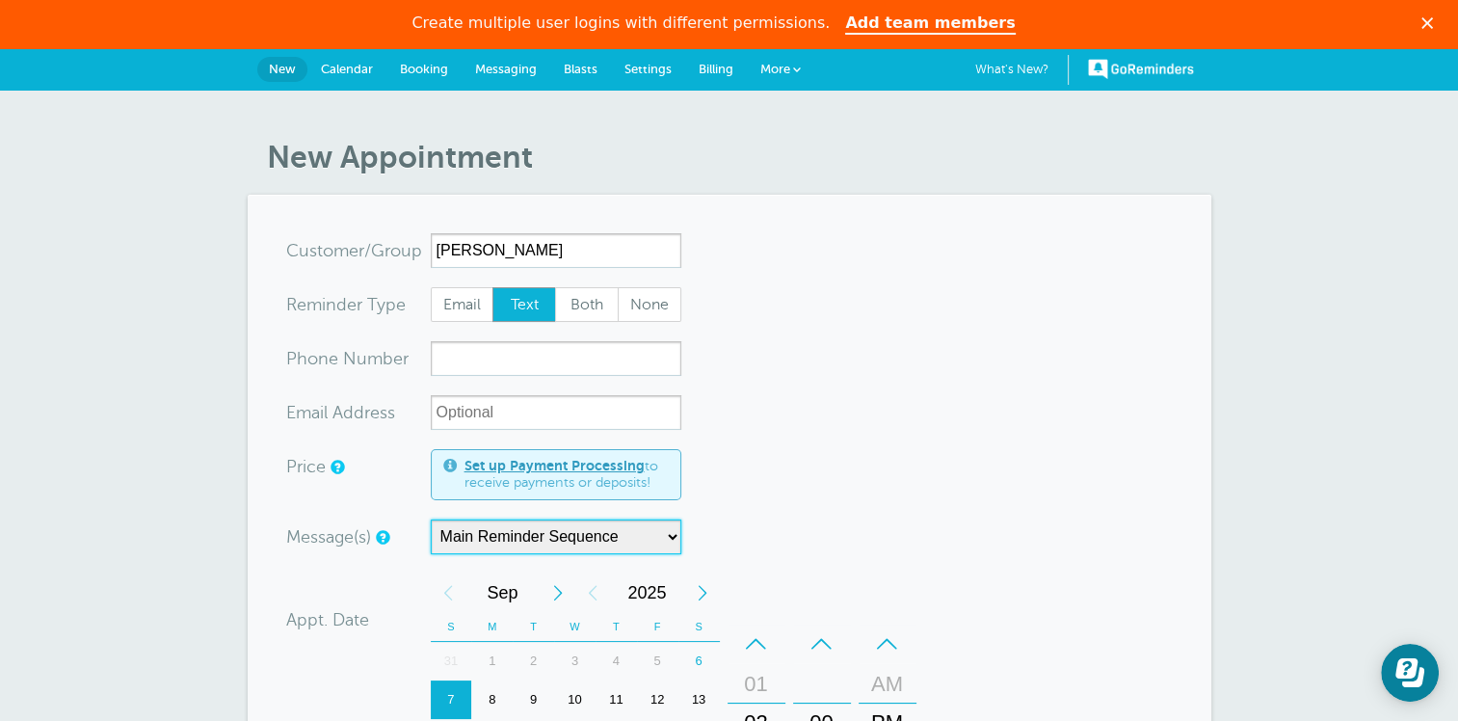
click at [583, 536] on select "Main Reminder Sequence" at bounding box center [556, 536] width 251 height 35
click at [585, 535] on select "Main Reminder Sequence" at bounding box center [556, 536] width 251 height 35
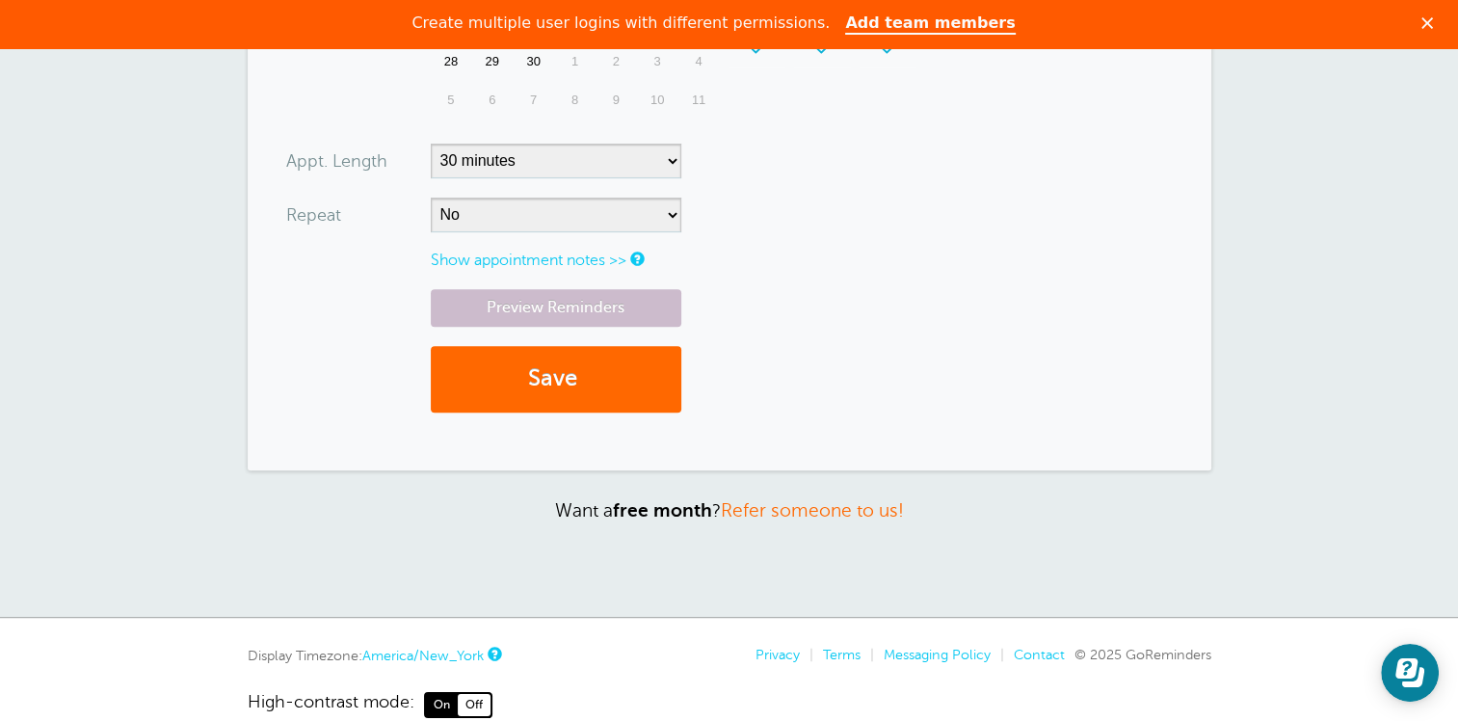
scroll to position [771, 0]
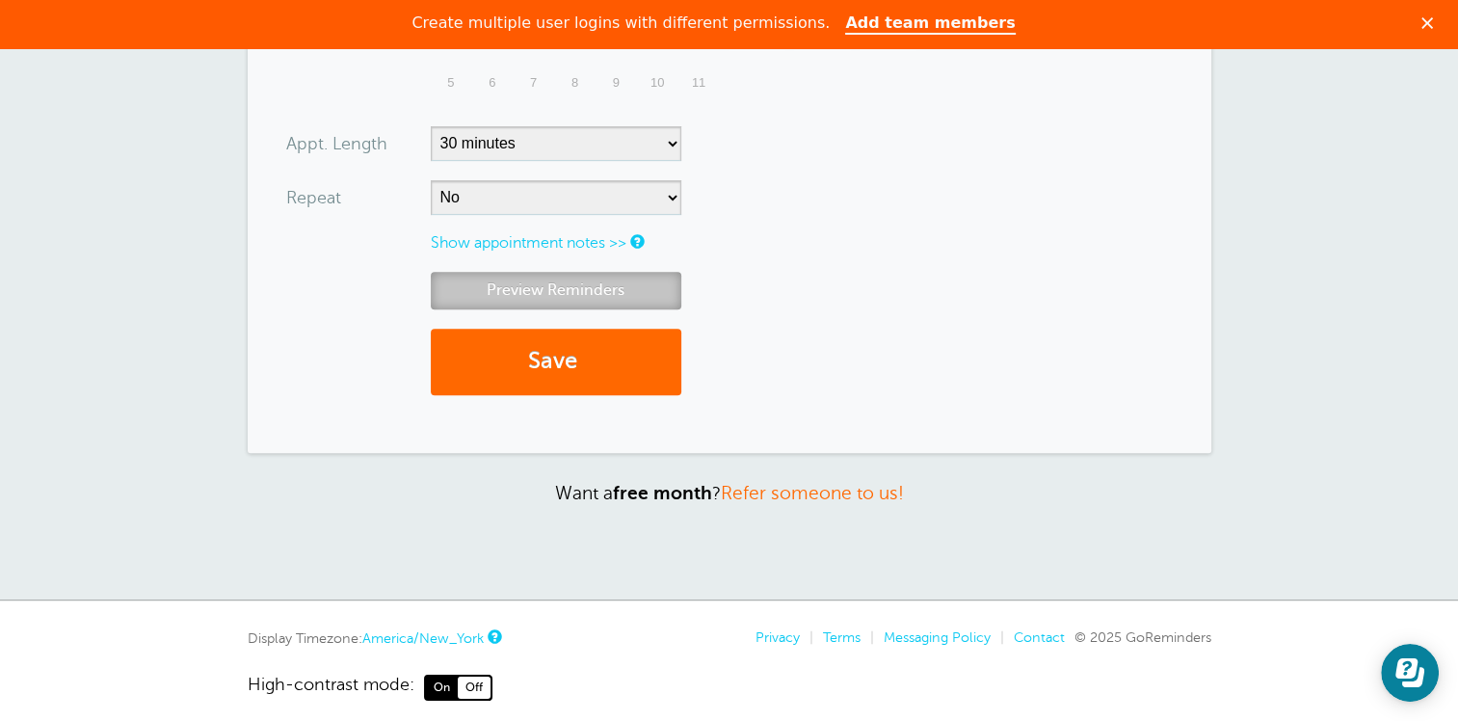
click at [552, 291] on link "Preview Reminders" at bounding box center [556, 291] width 251 height 38
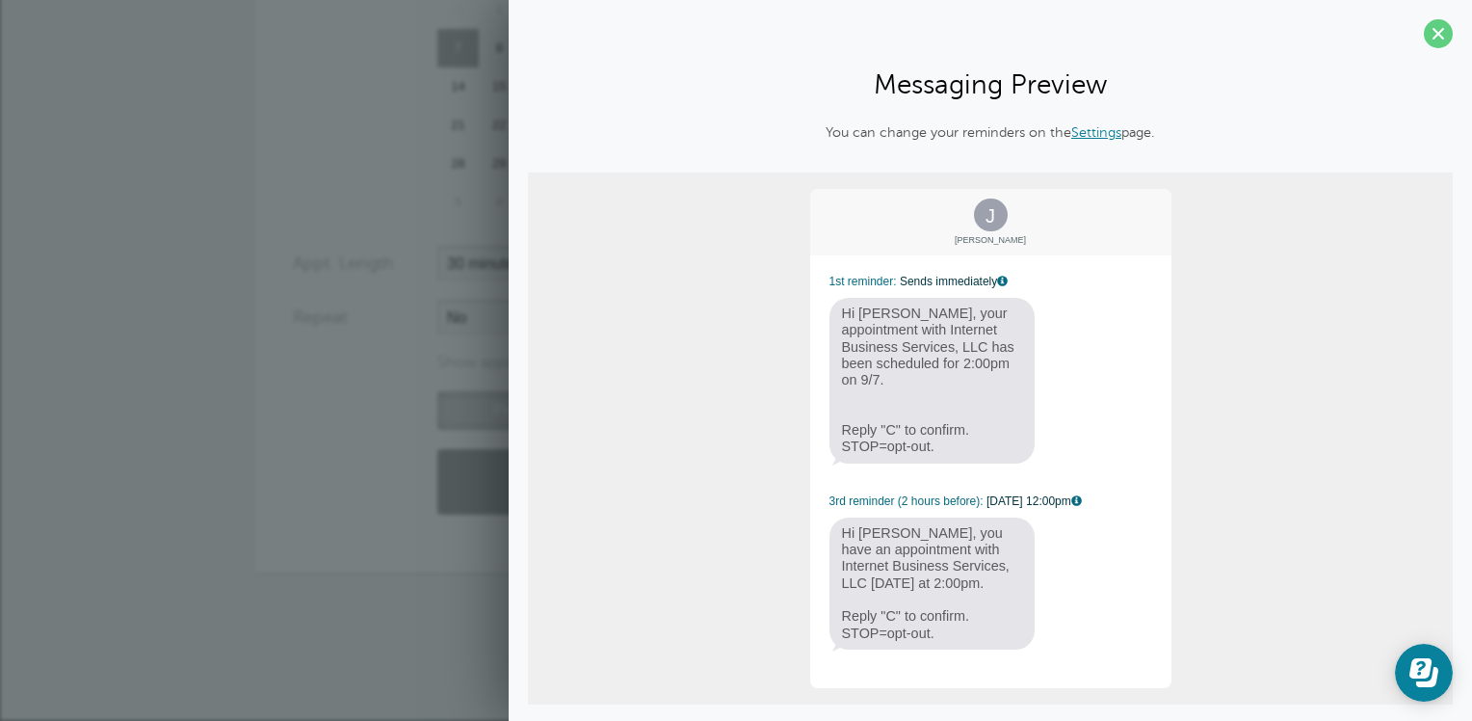
scroll to position [617, 0]
click at [1086, 129] on link "Settings" at bounding box center [1096, 131] width 50 height 15
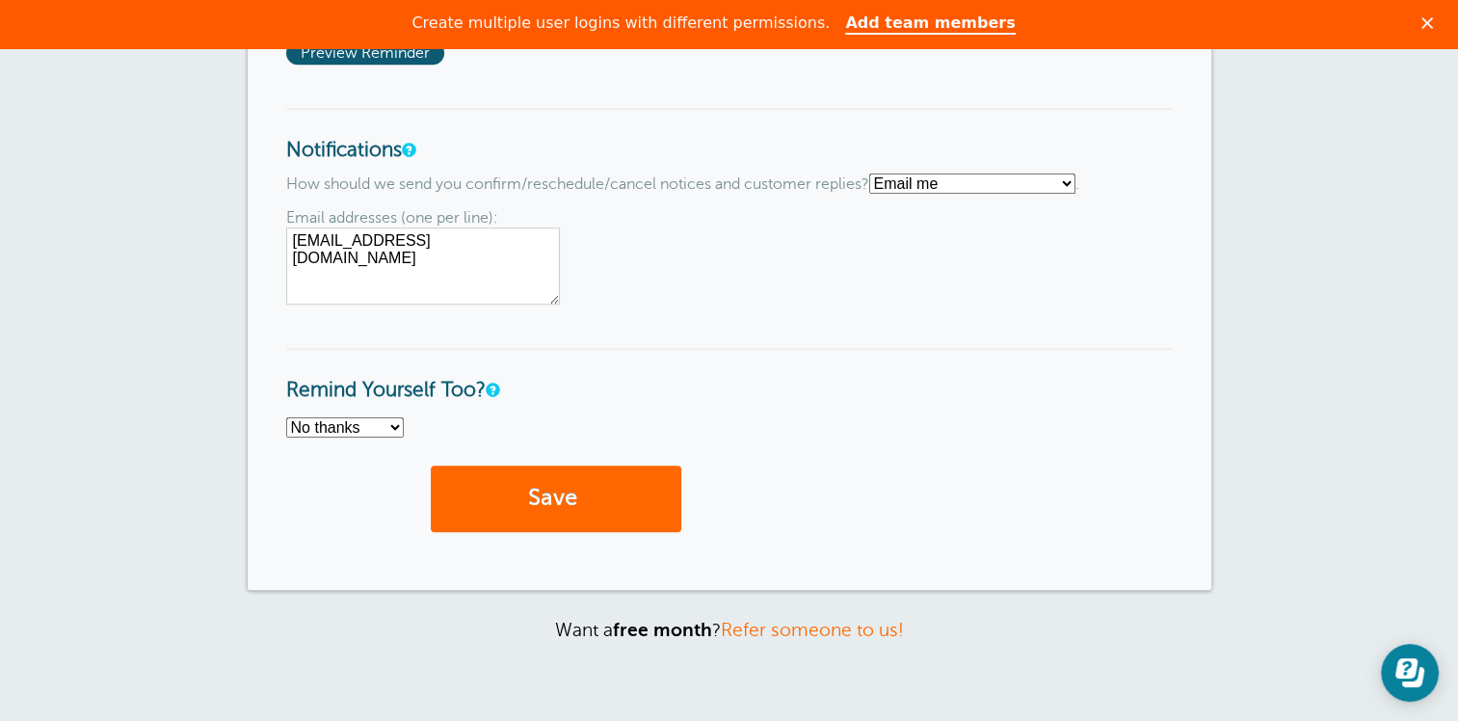
scroll to position [1542, 0]
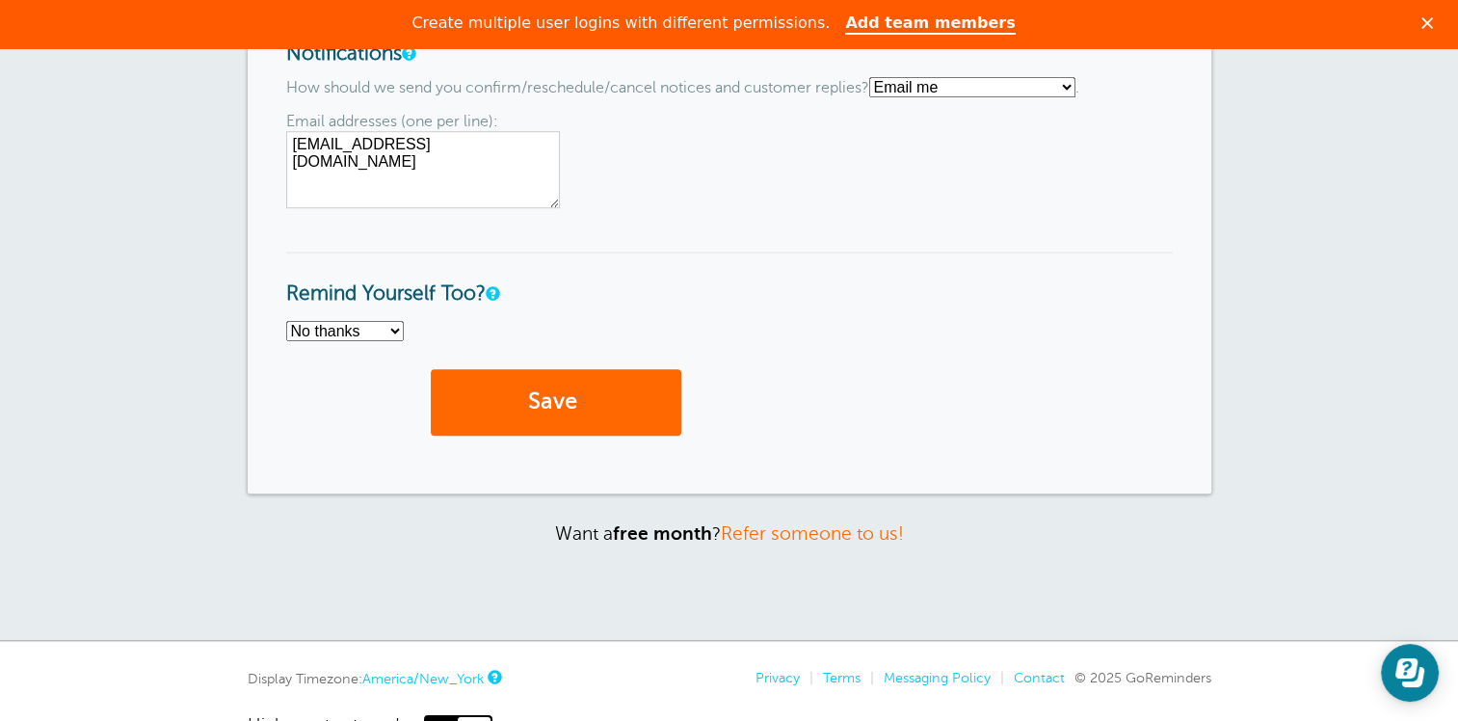
click at [378, 328] on select "No thanks Yes, text me Yes, email me" at bounding box center [345, 331] width 118 height 20
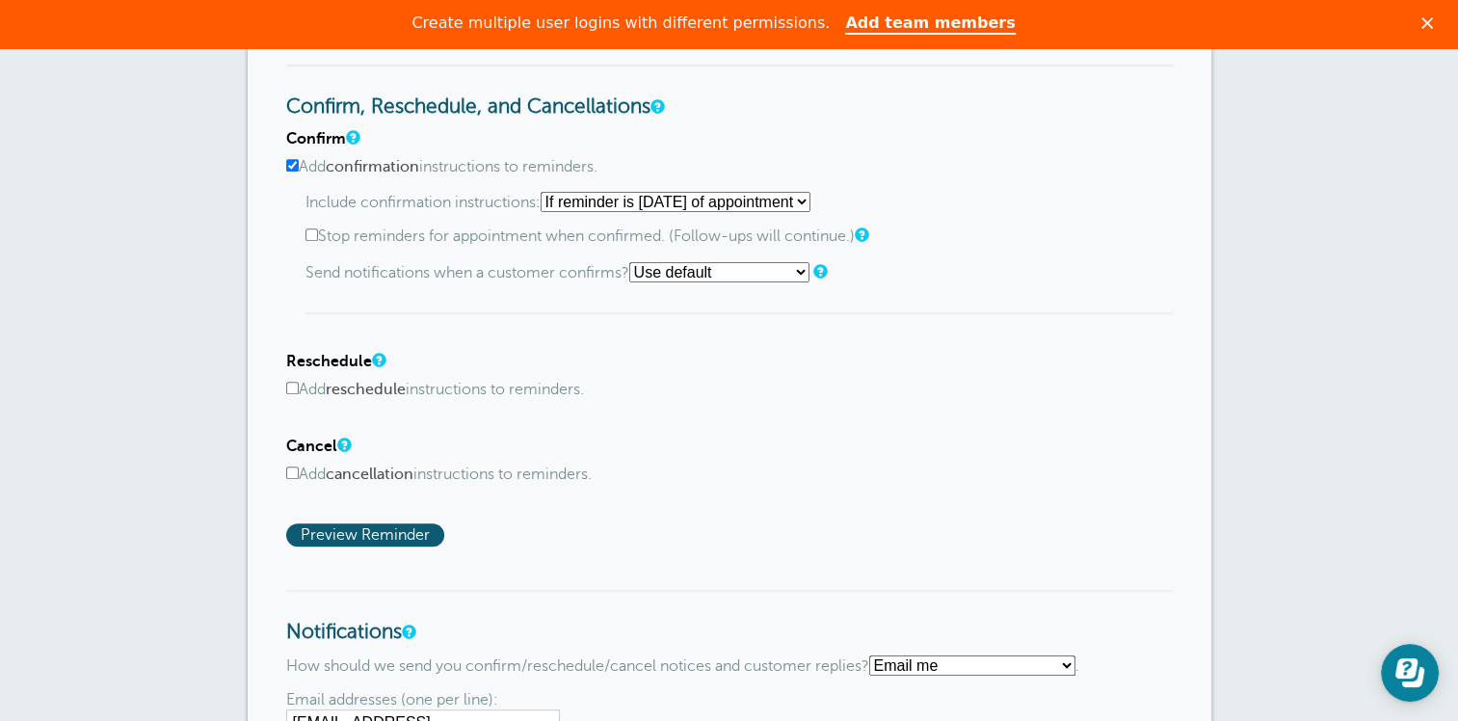
scroll to position [963, 0]
drag, startPoint x: 294, startPoint y: 465, endPoint x: 301, endPoint y: 475, distance: 11.8
click at [294, 466] on input "Add cancellation instructions to reminders." at bounding box center [292, 472] width 13 height 13
checkbox input "true"
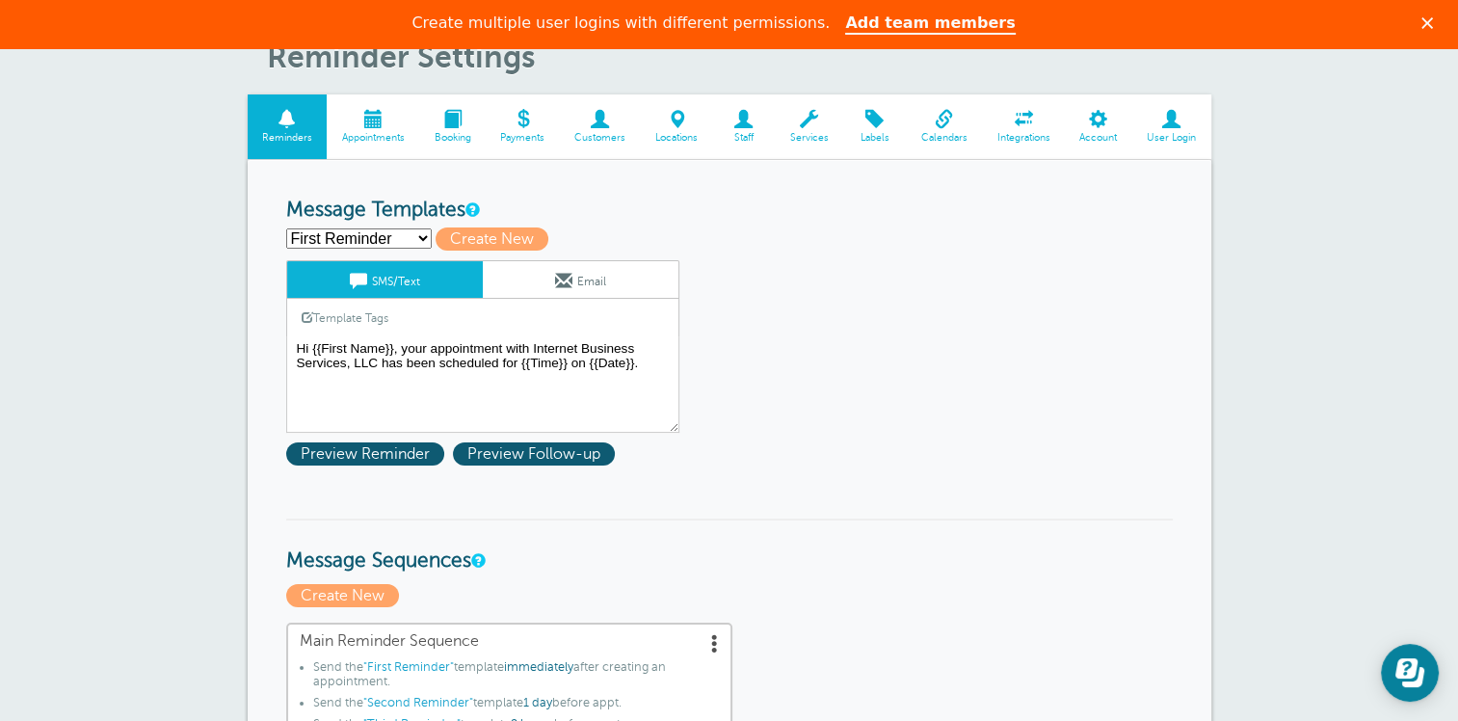
scroll to position [96, 0]
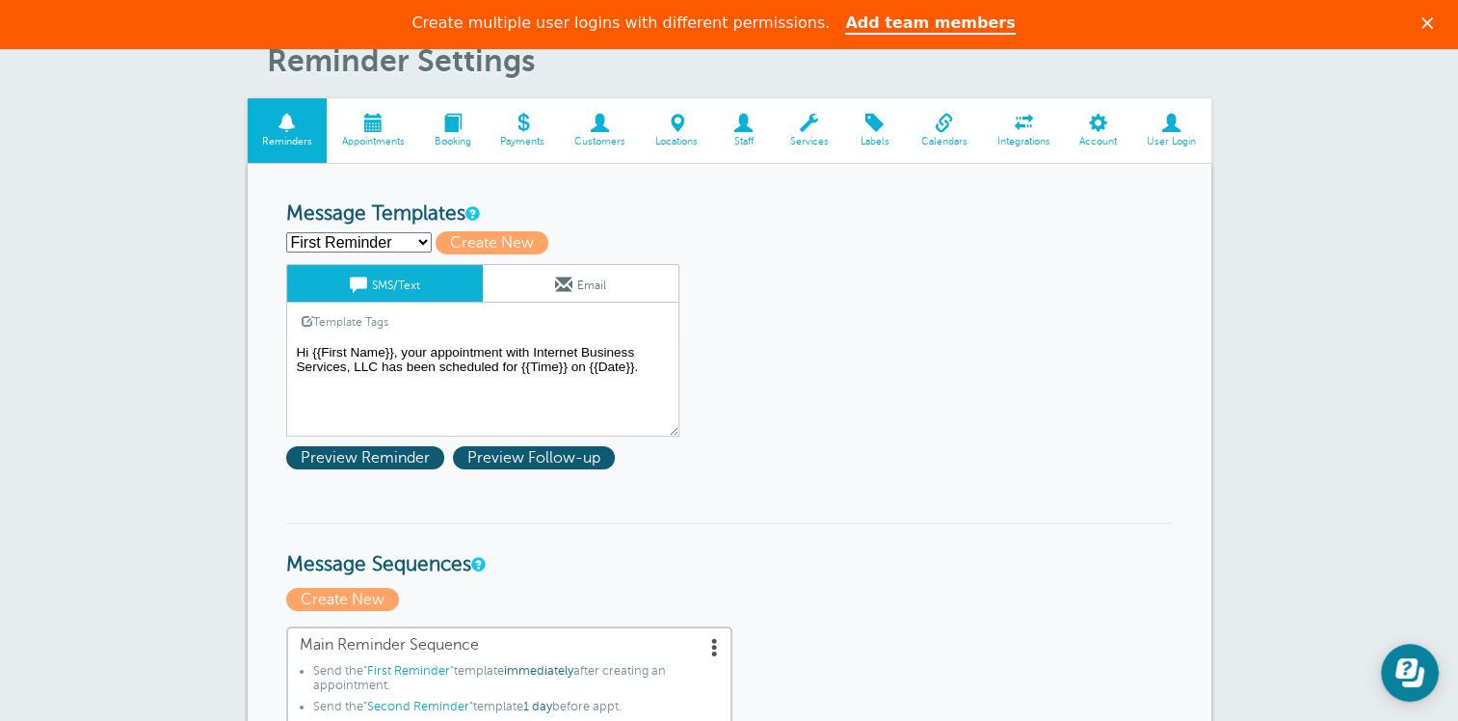
click at [380, 246] on select "First Reminder Franklin Funding Second Reminder Third Reminder Create new..." at bounding box center [358, 242] width 145 height 20
click at [377, 237] on select "First Reminder Franklin Funding Second Reminder Third Reminder Create new..." at bounding box center [358, 242] width 145 height 20
select select "161063"
click at [286, 232] on select "First Reminder Franklin Funding Second Reminder Third Reminder Create new..." at bounding box center [358, 242] width 145 height 20
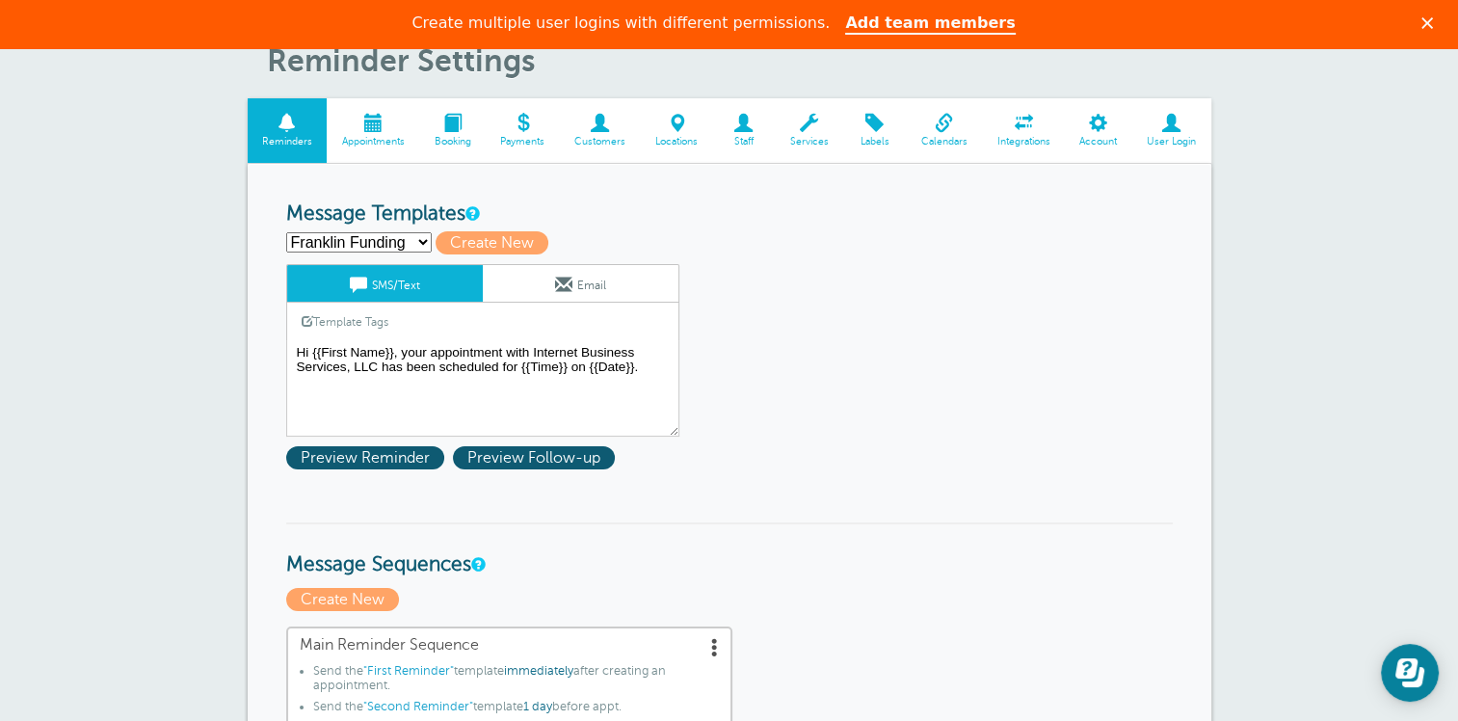
type input "Franklin Funding"
type textarea "Hi {{First Name}}, your appointment with Franklin Funding has been scheduled fo…"
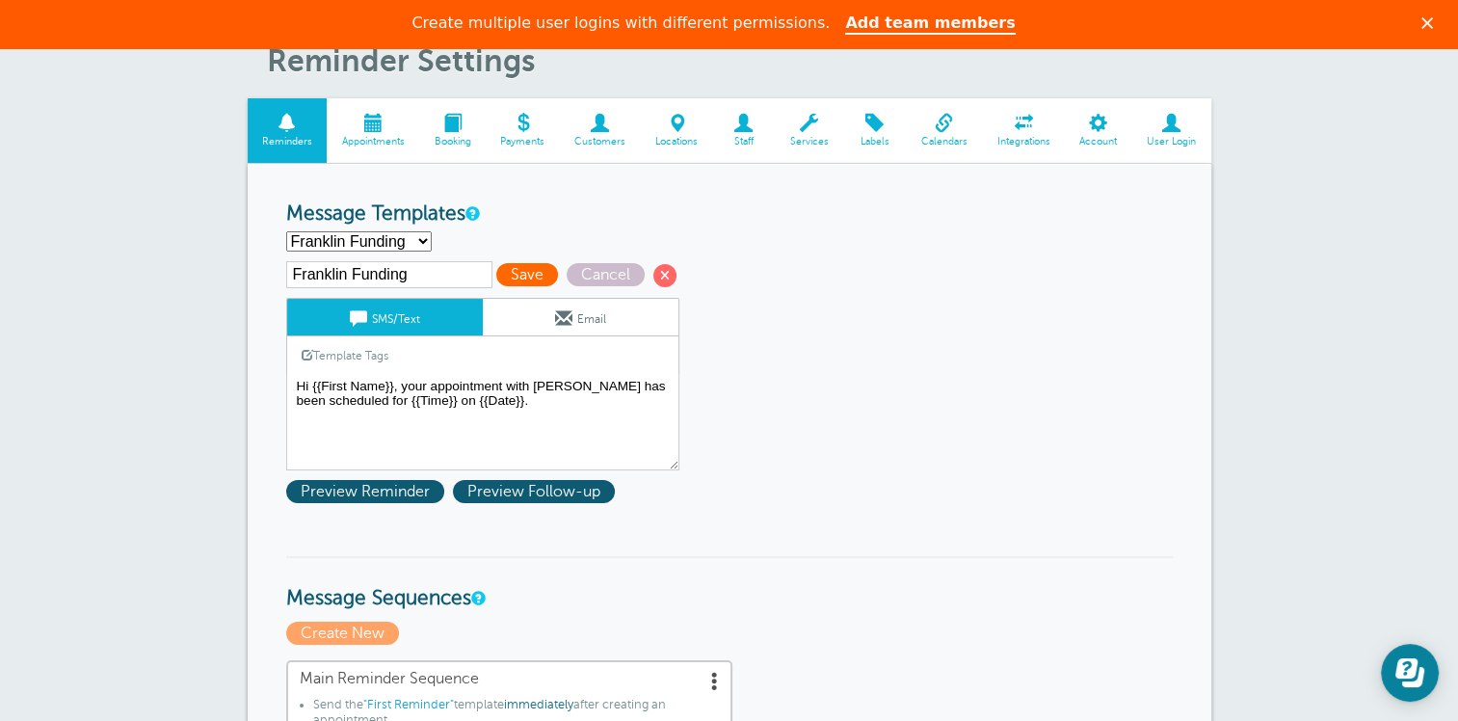
click at [515, 268] on span "Save" at bounding box center [527, 274] width 62 height 23
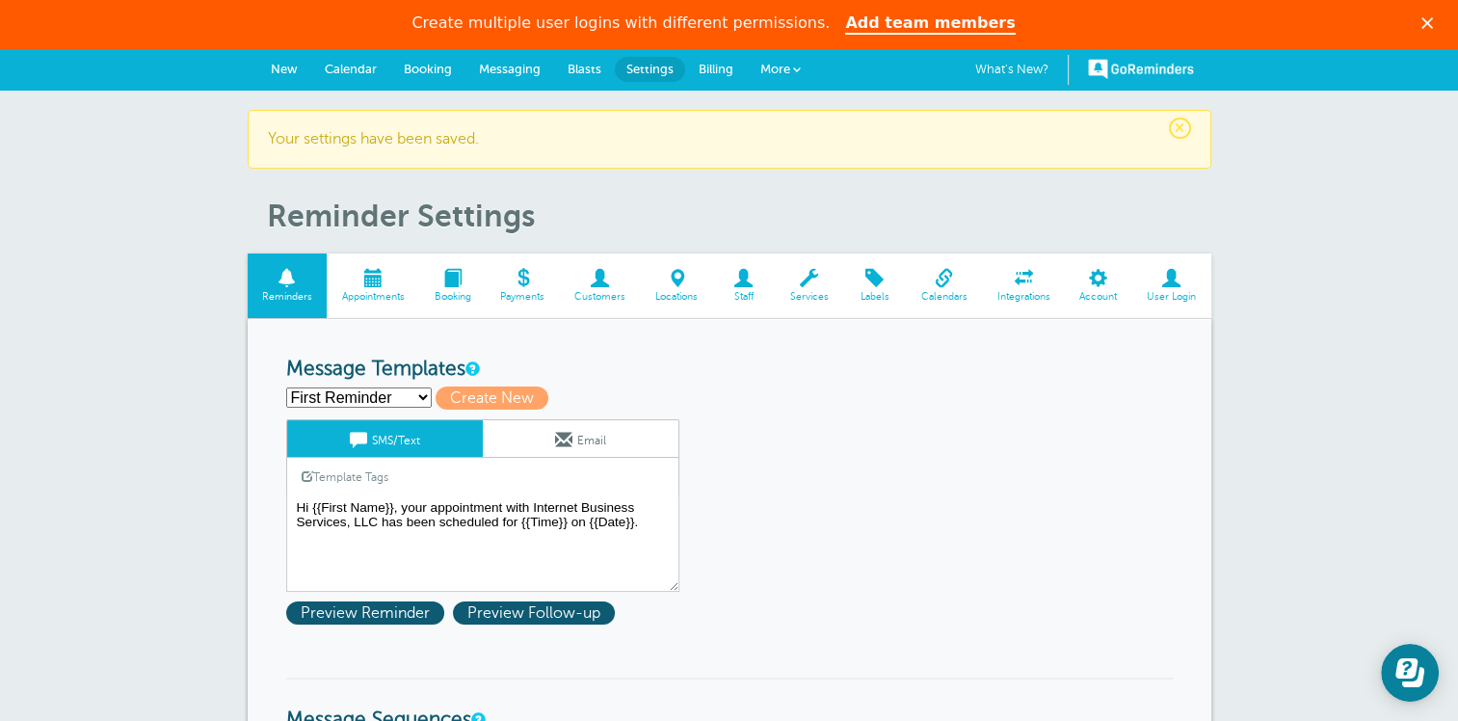
click at [379, 295] on span "Appointments" at bounding box center [372, 297] width 73 height 12
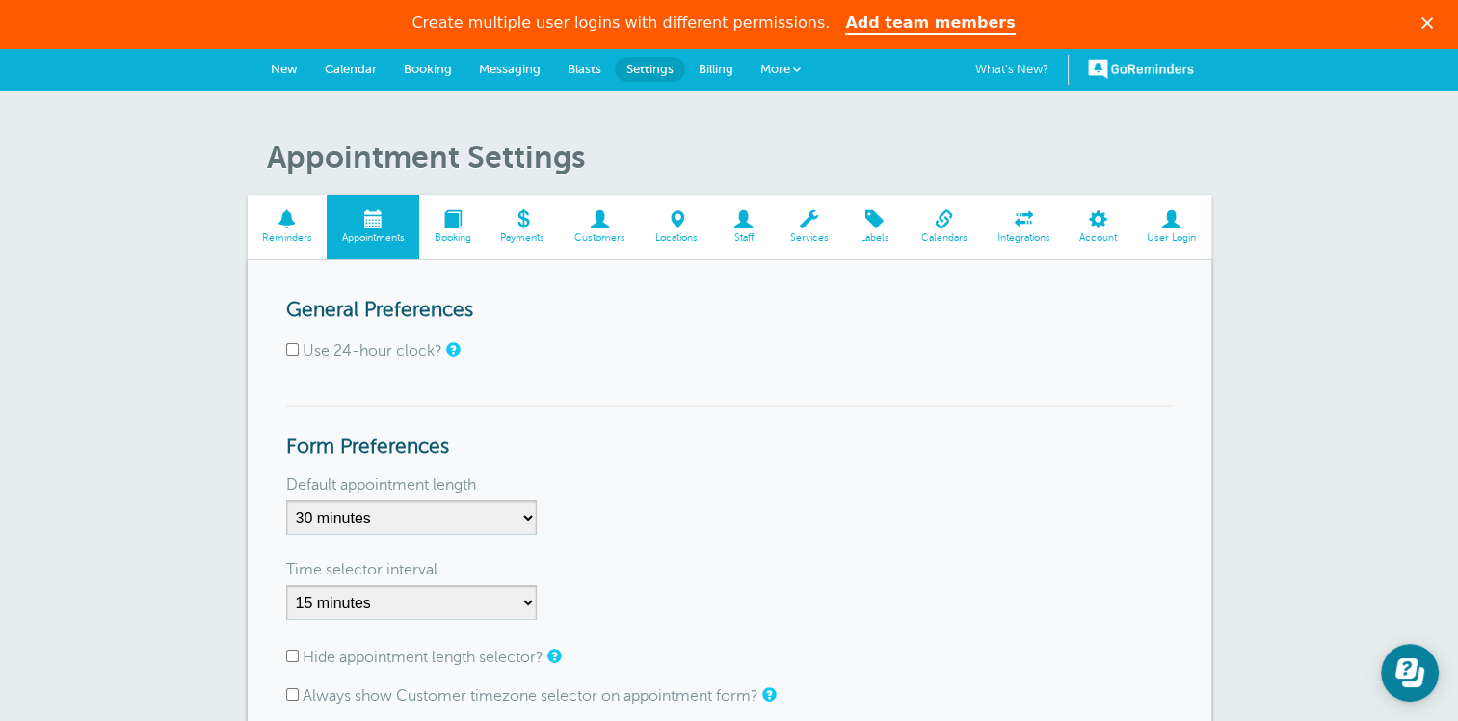
click at [603, 235] on span "Customers" at bounding box center [600, 238] width 62 height 12
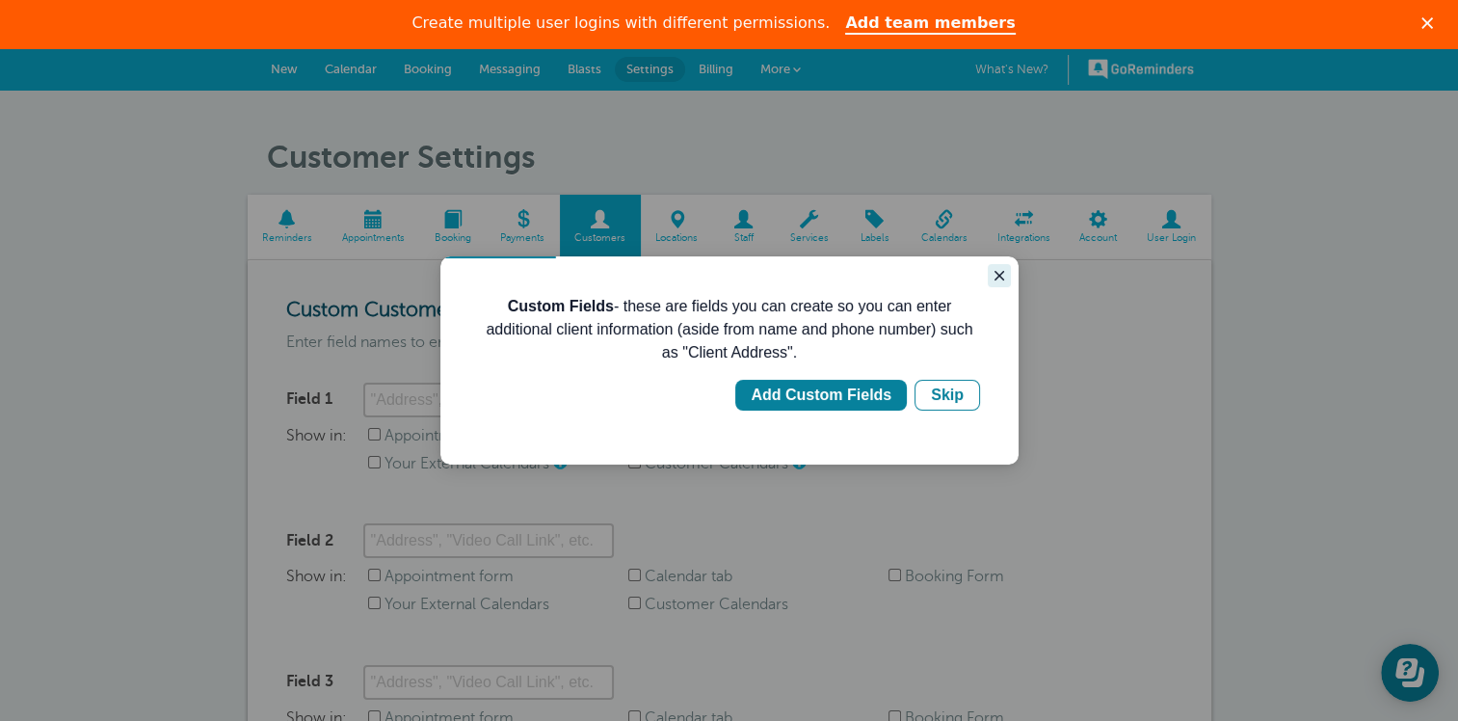
click at [999, 275] on icon "Close guide" at bounding box center [999, 276] width 10 height 10
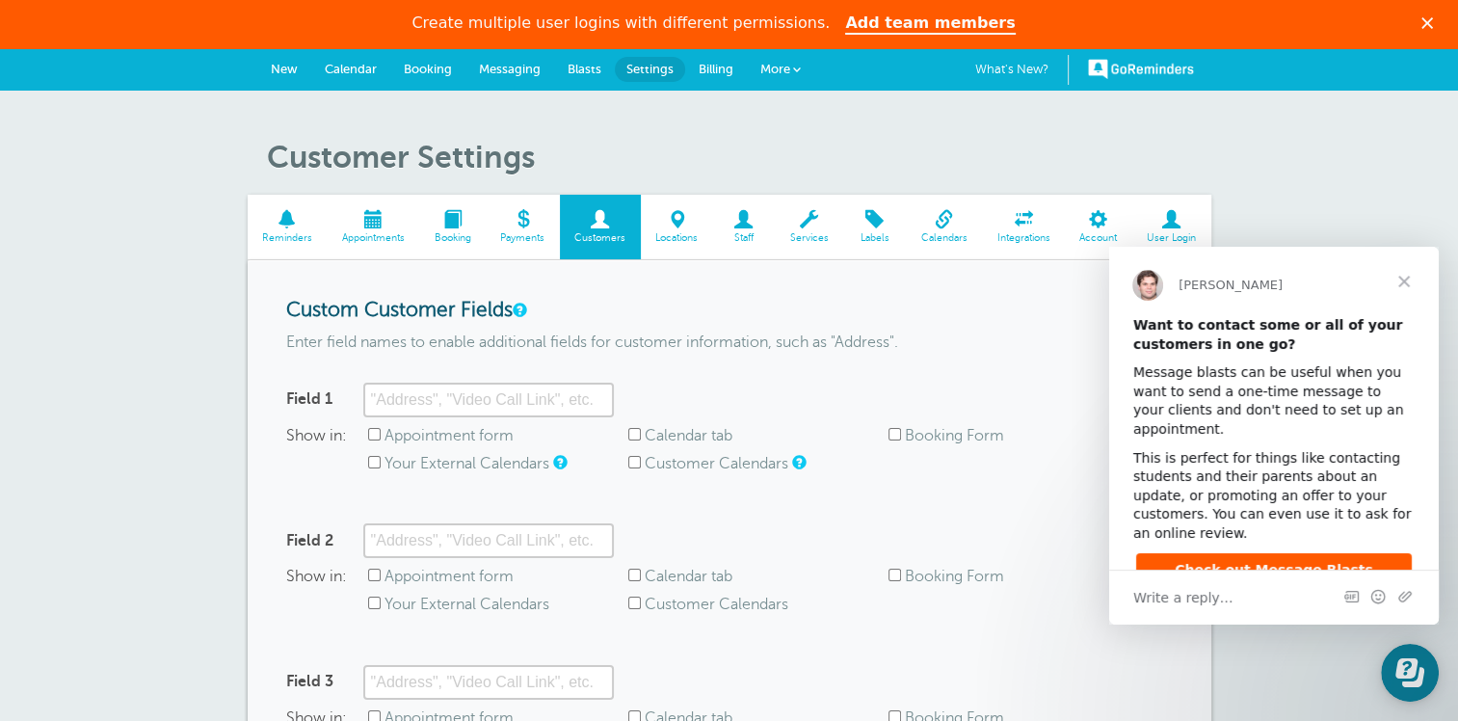
click at [445, 232] on span "Booking" at bounding box center [452, 238] width 47 height 12
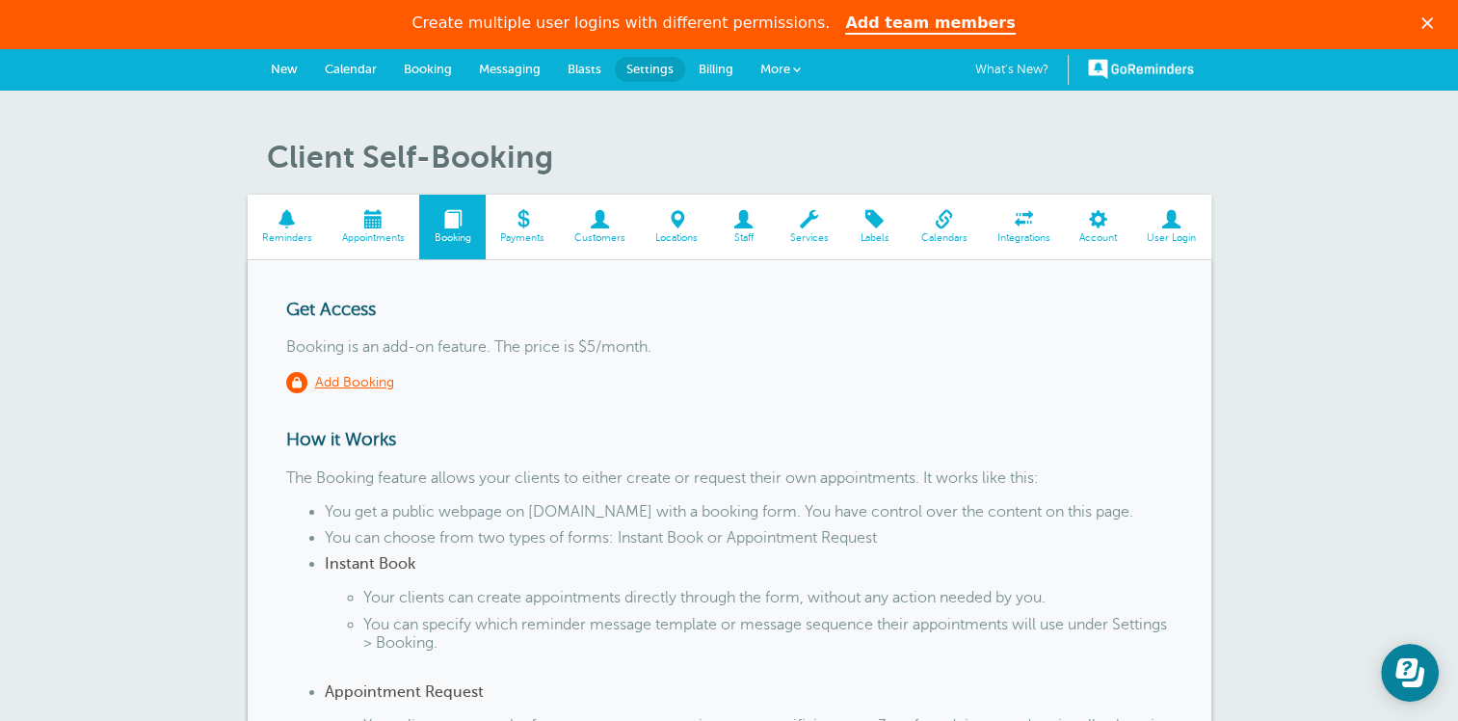
click at [744, 238] on span "Staff" at bounding box center [743, 238] width 43 height 12
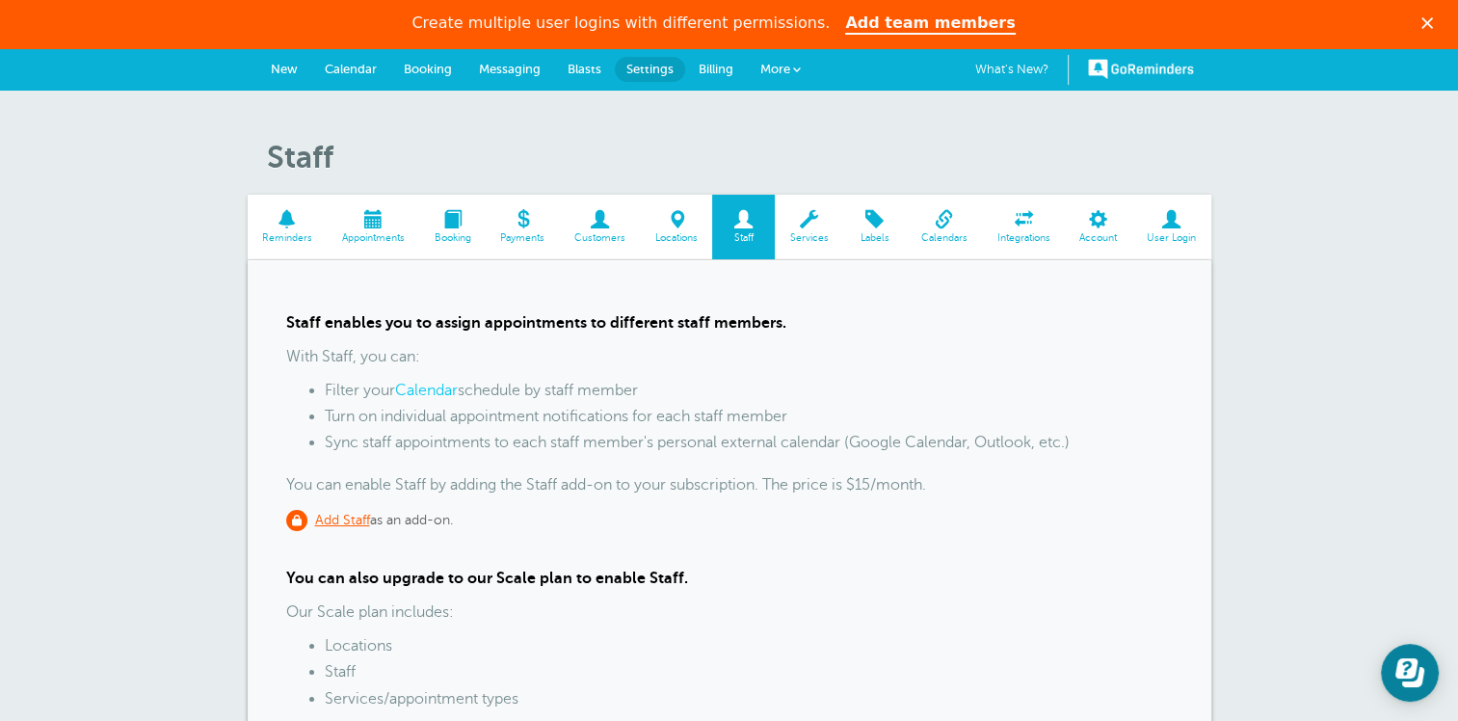
click at [805, 228] on span at bounding box center [809, 219] width 68 height 18
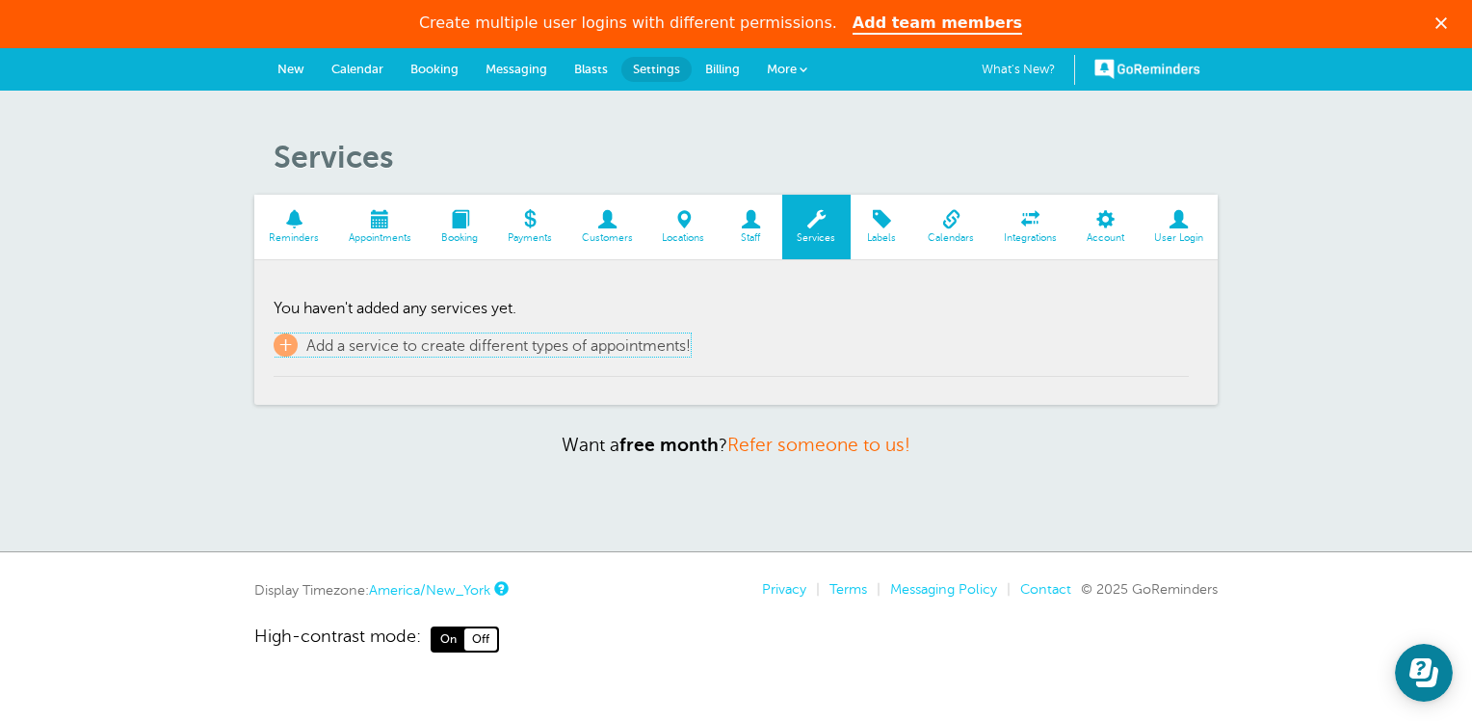
click at [287, 345] on span "+" at bounding box center [286, 344] width 24 height 23
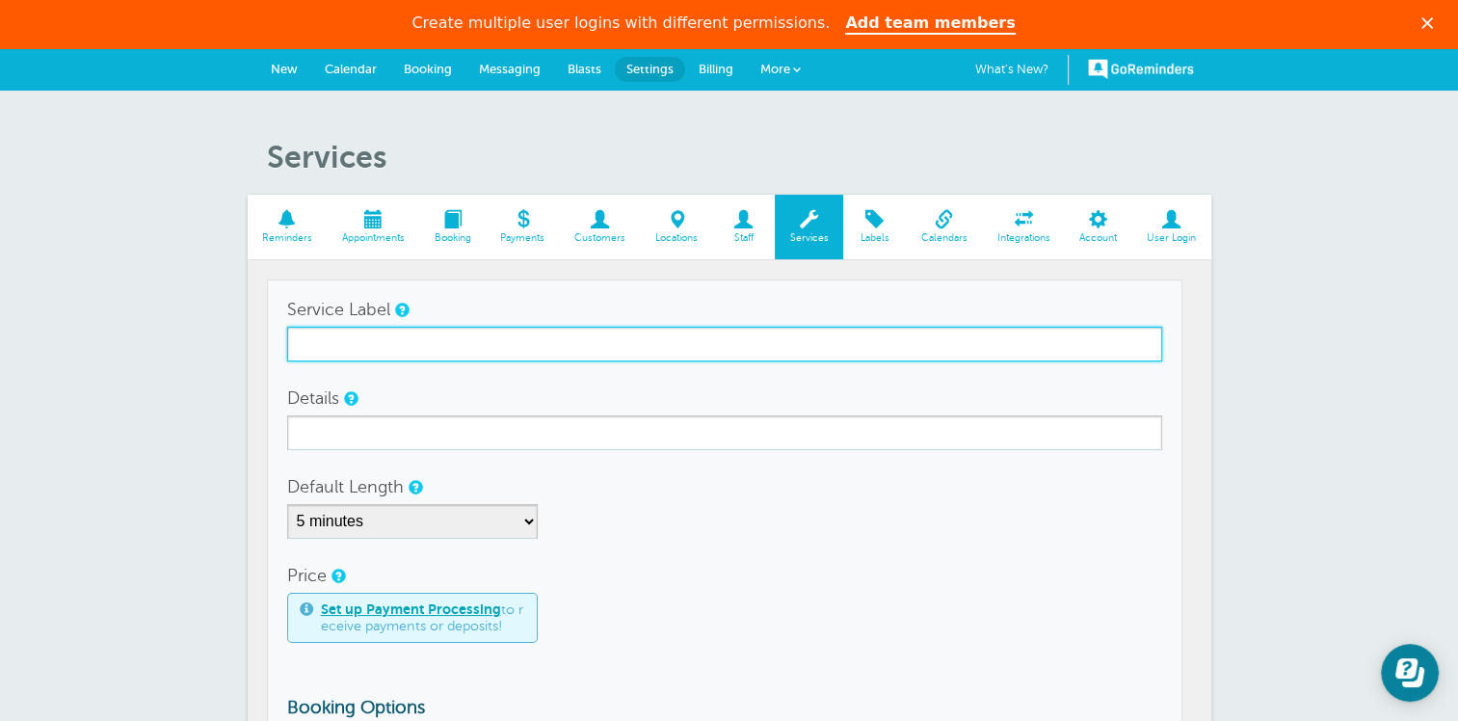
click at [344, 334] on input "Service Label" at bounding box center [724, 344] width 875 height 35
type input "Franklin Funding"
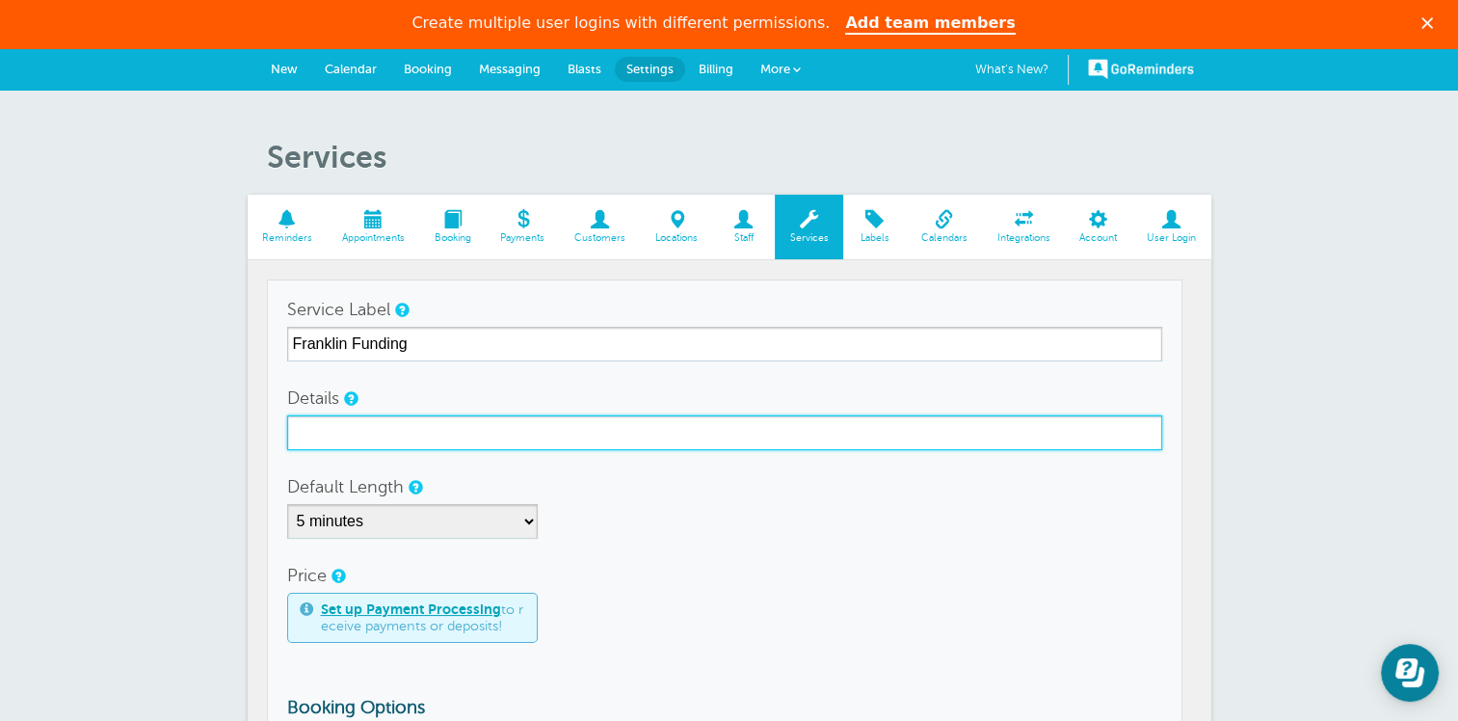
click at [367, 431] on input "Details" at bounding box center [724, 432] width 875 height 35
